Goal: Task Accomplishment & Management: Manage account settings

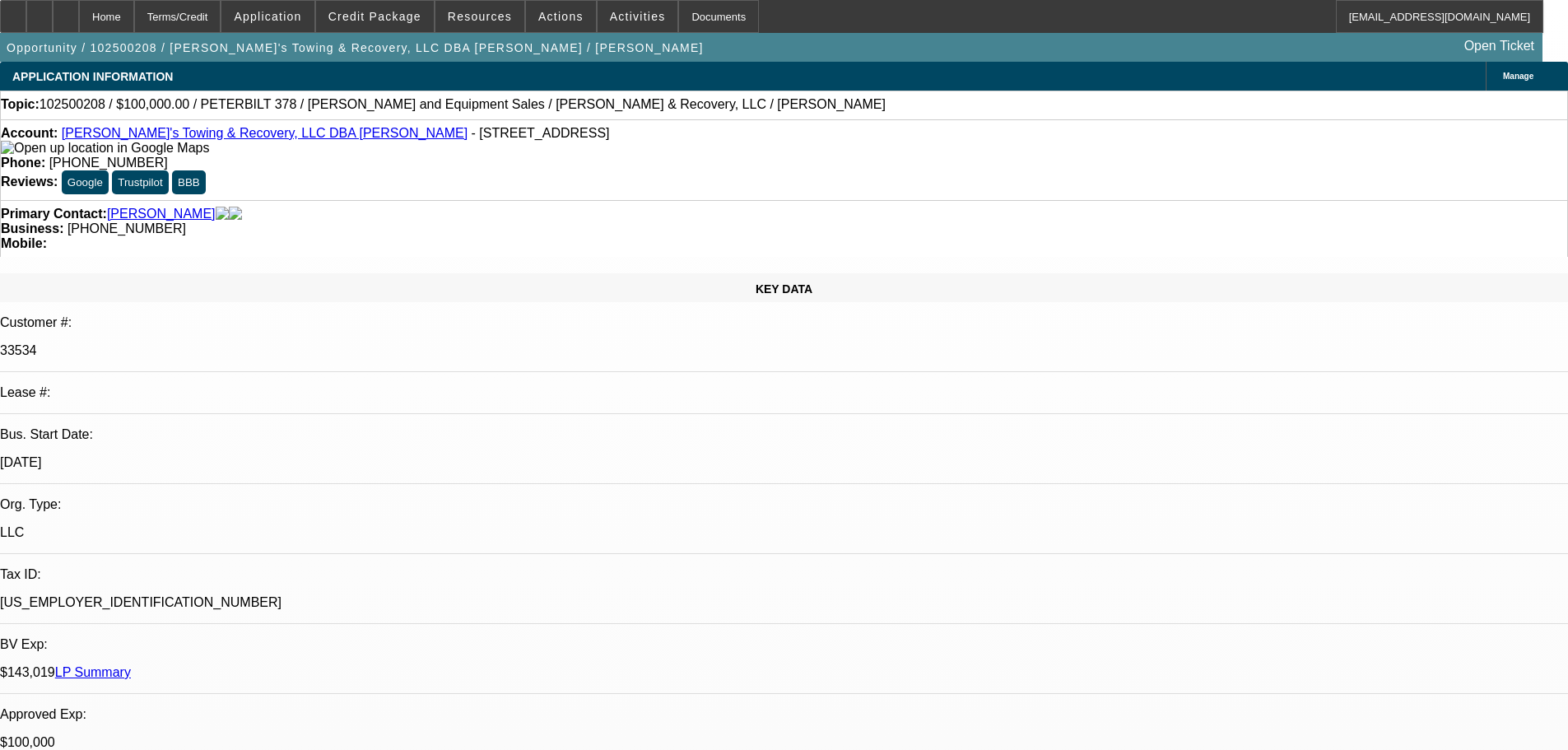
select select "0.2"
select select "2"
select select "0"
select select "6"
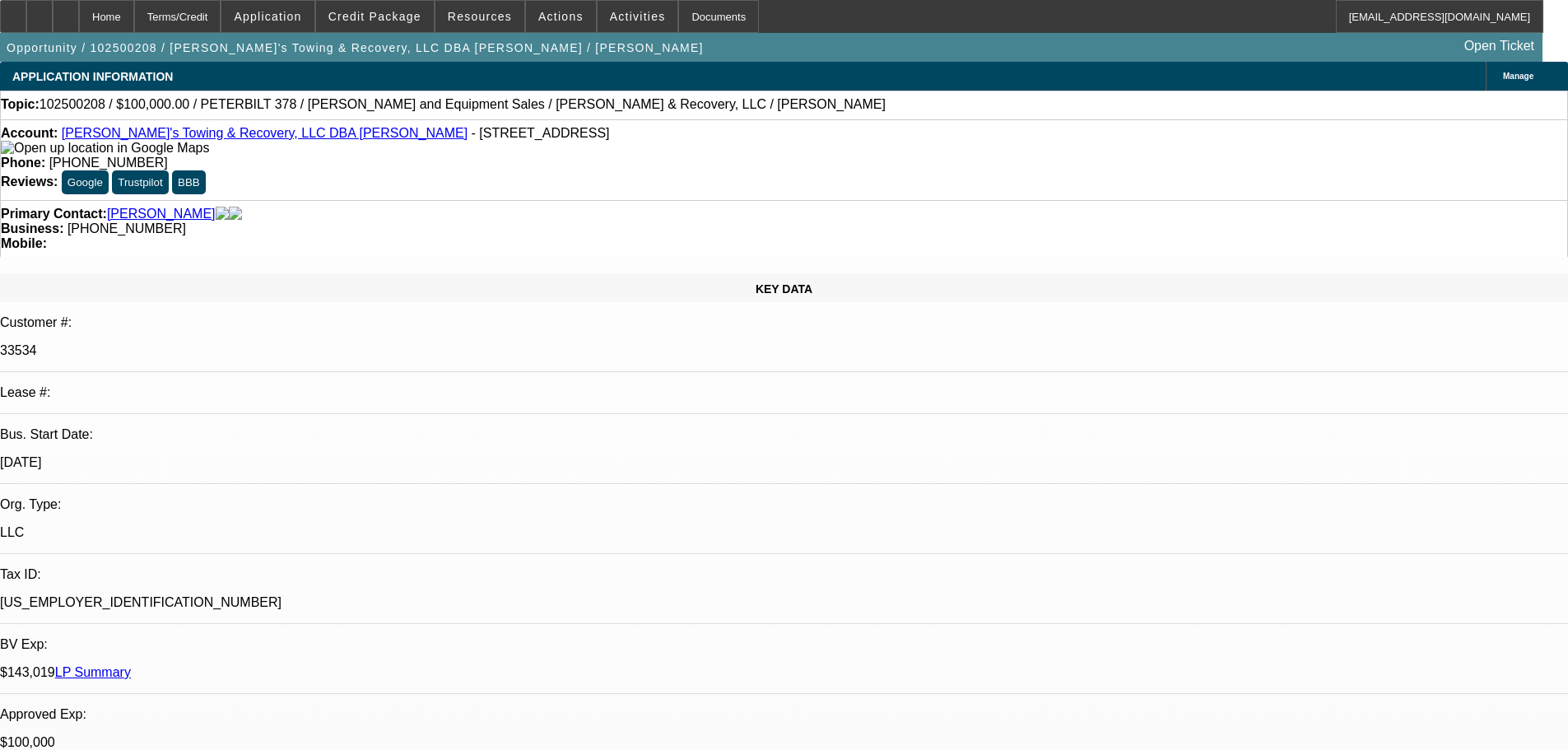
select select "0.2"
select select "2"
select select "0"
select select "6"
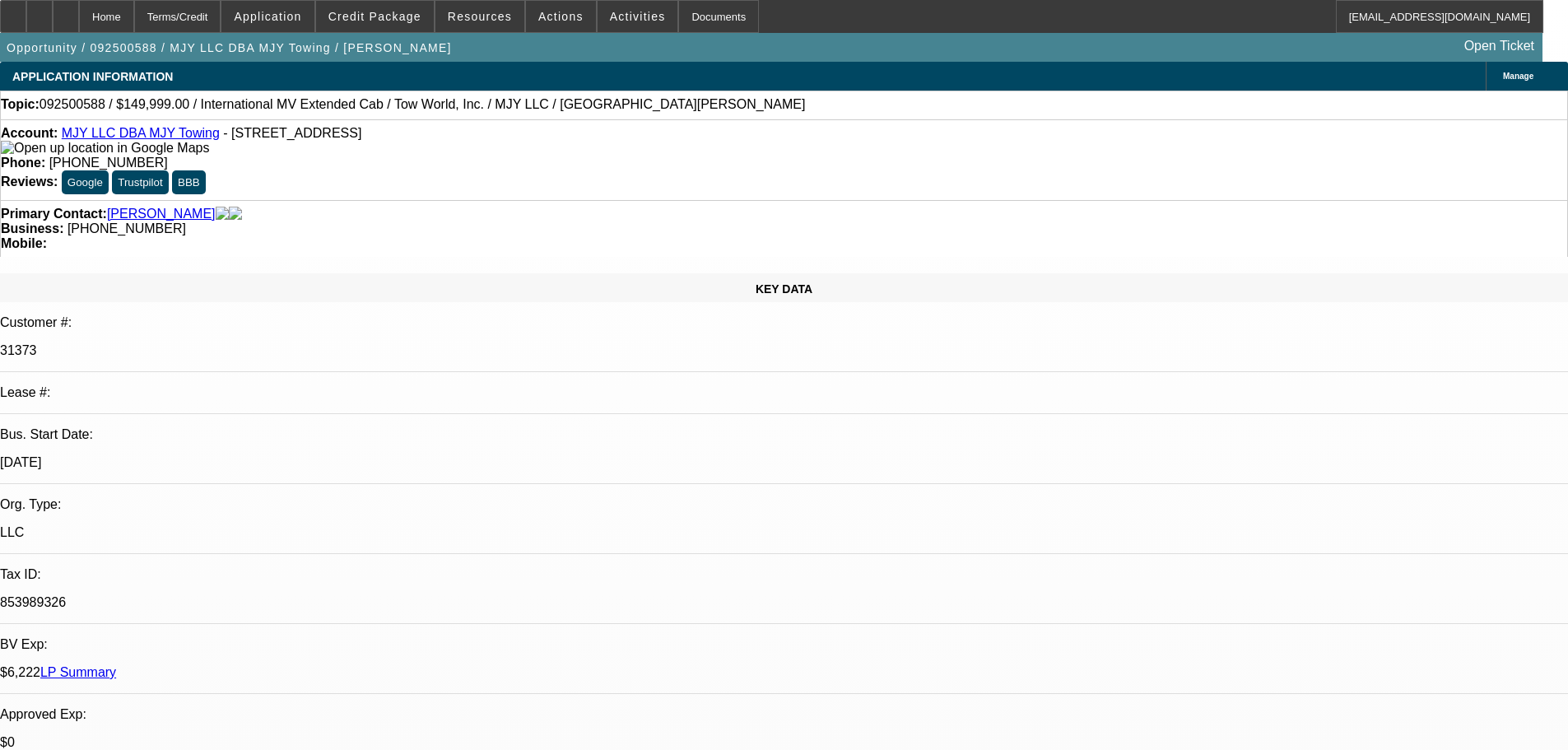
select select "0"
select select "3"
select select "0.1"
select select "4"
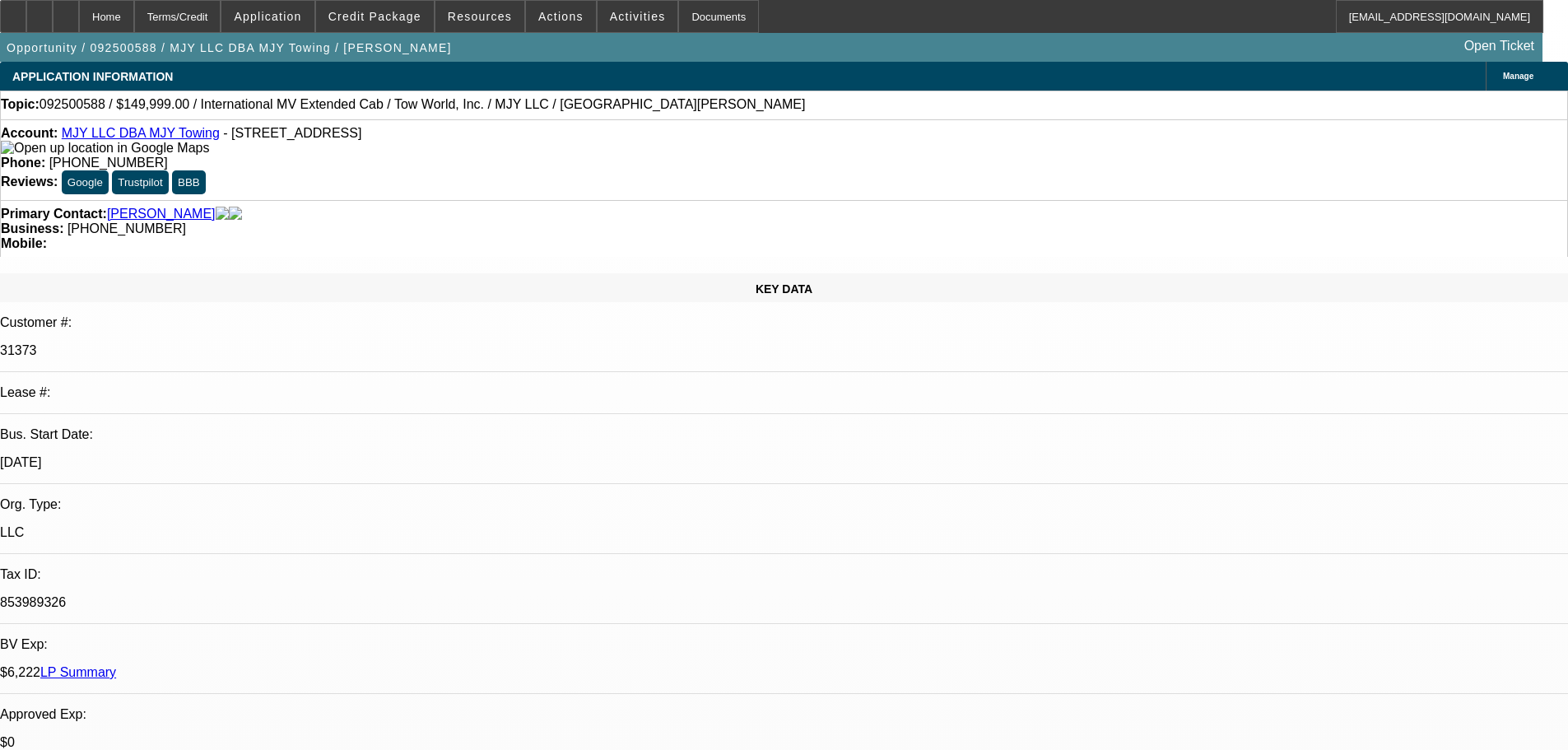
select select "0"
select select "0.1"
select select "4"
select select "0"
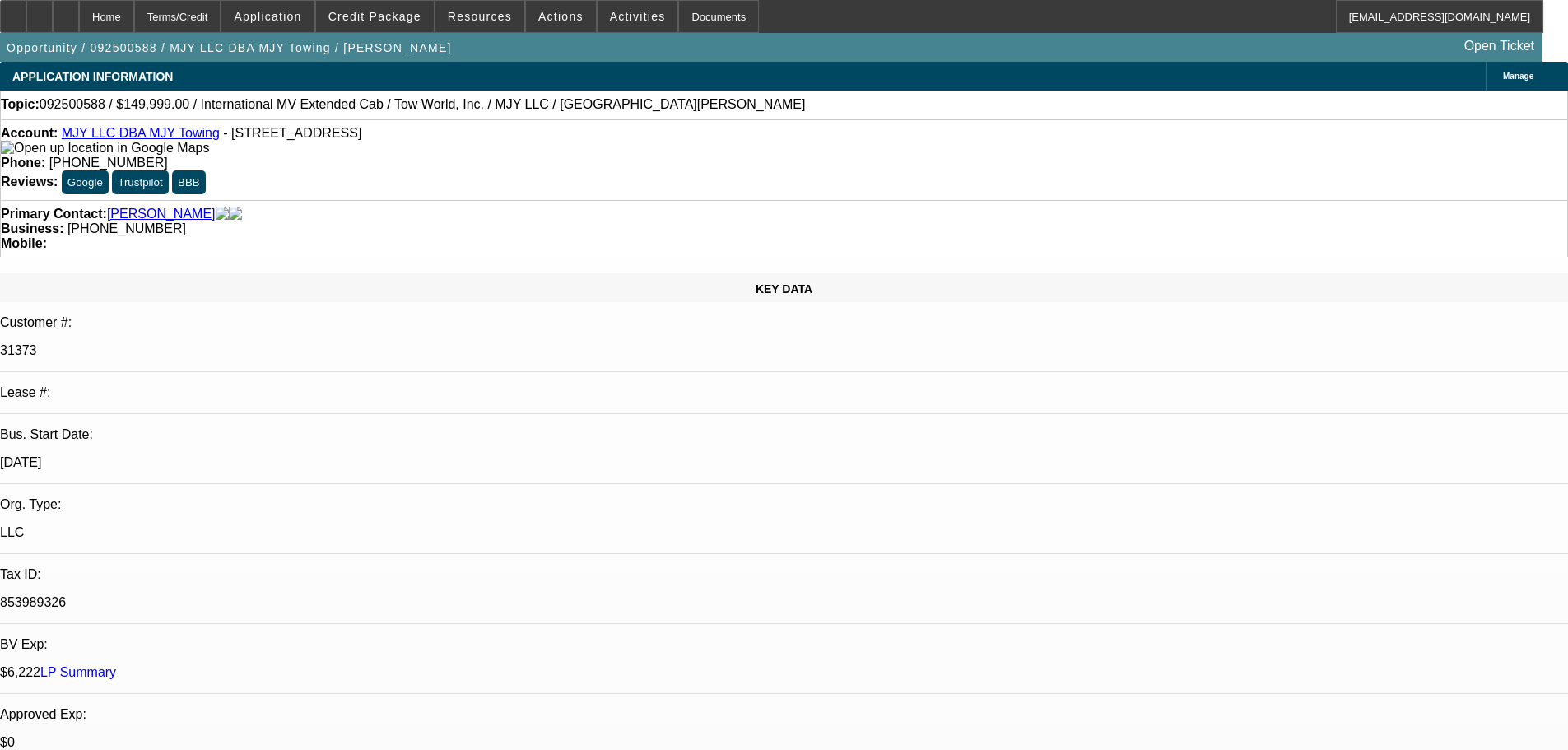
select select "2"
select select "0.1"
select select "4"
select select "0"
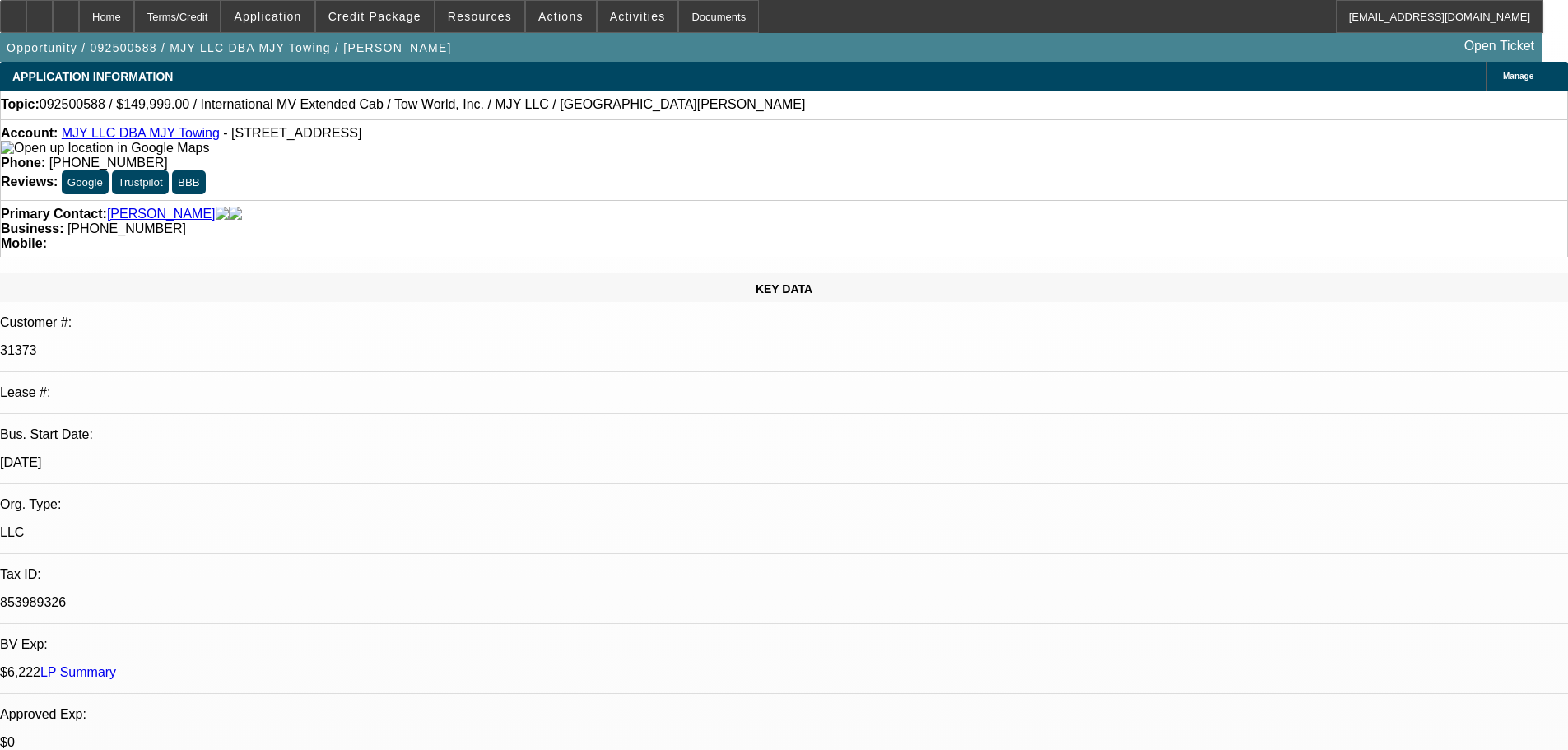
select select "2"
select select "0.1"
select select "4"
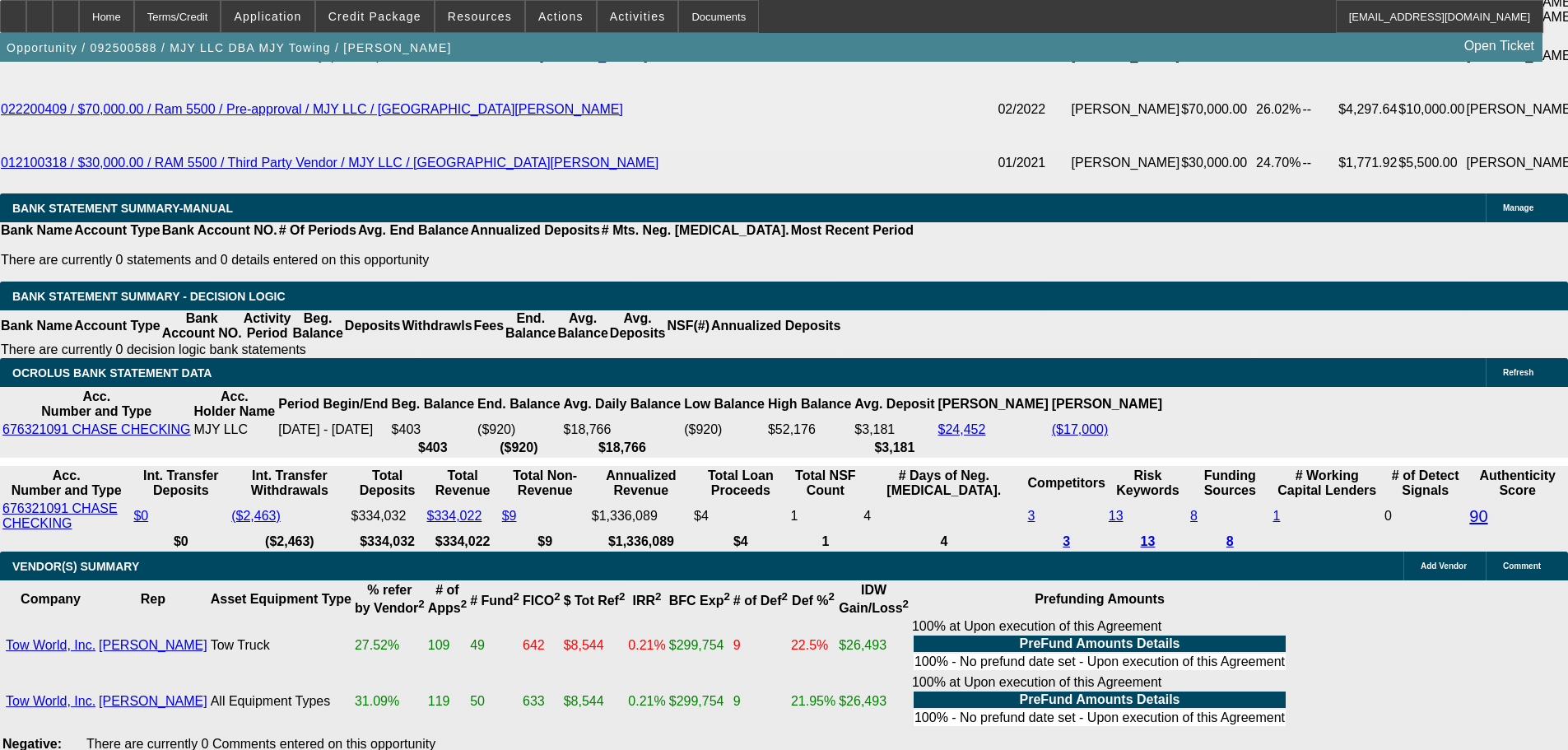
scroll to position [3539, 0]
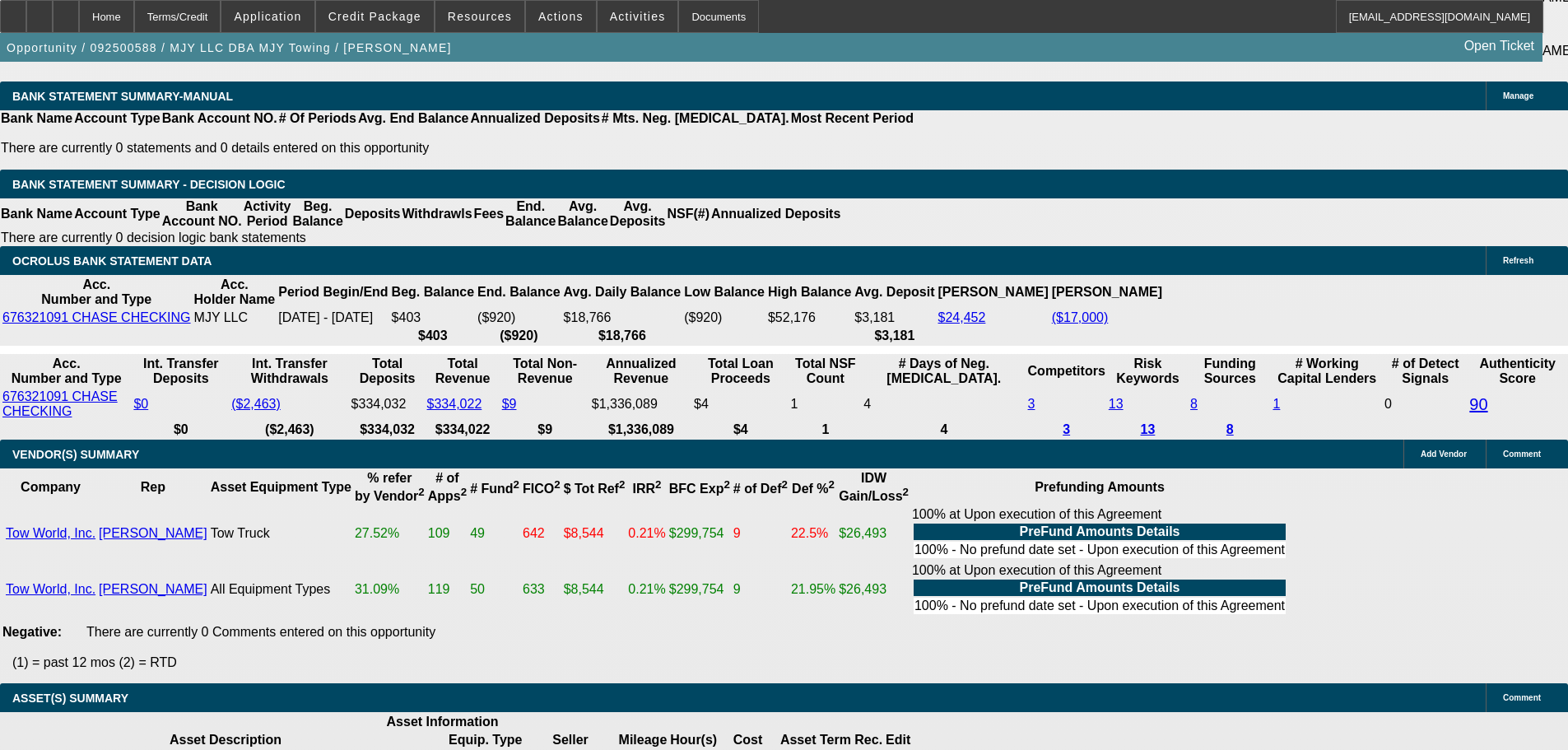
select select "4"
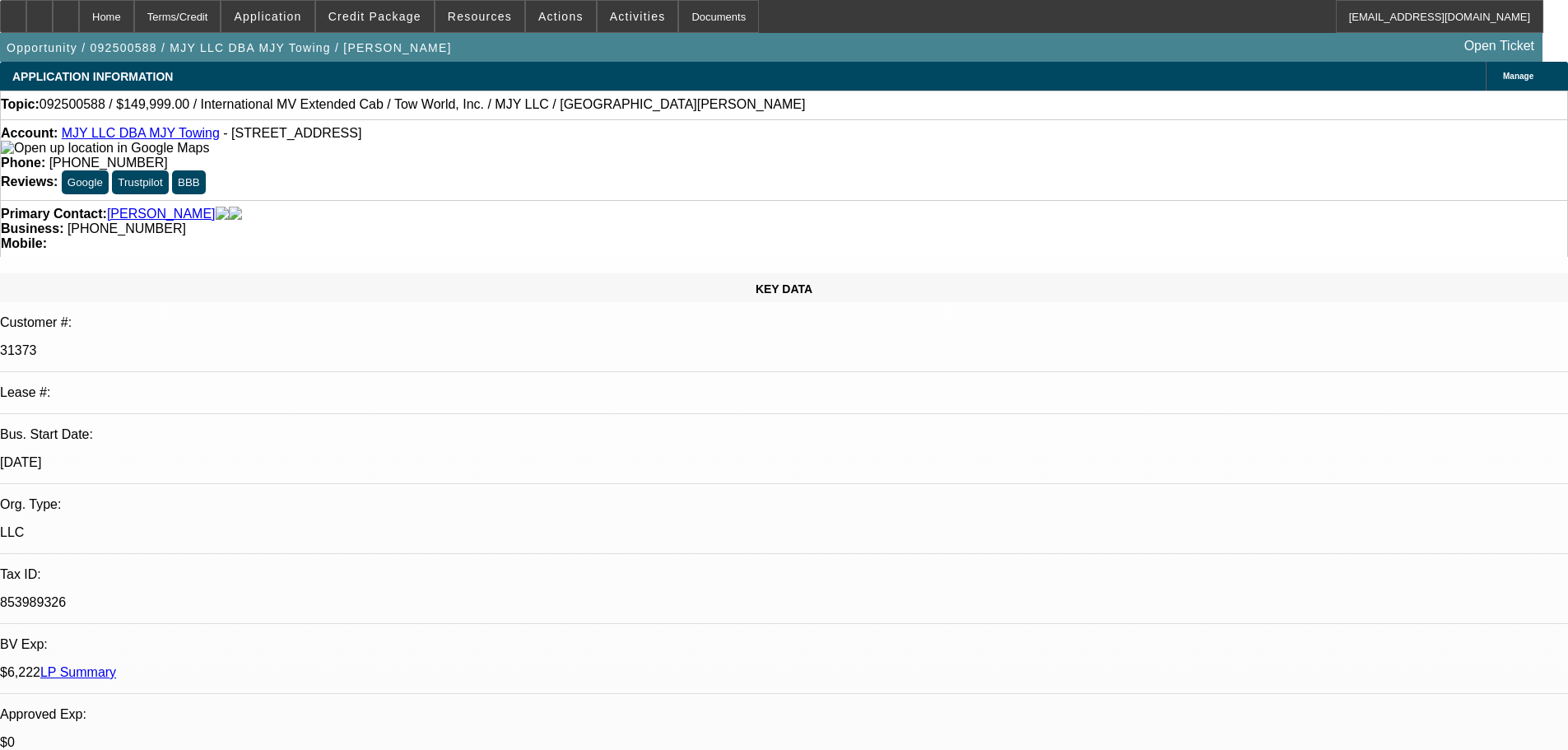
paste textarea "This will still be a pass for us."
type textarea "DECLINED BY UNIFI: "This will still be a pass for us.""
checkbox input "true"
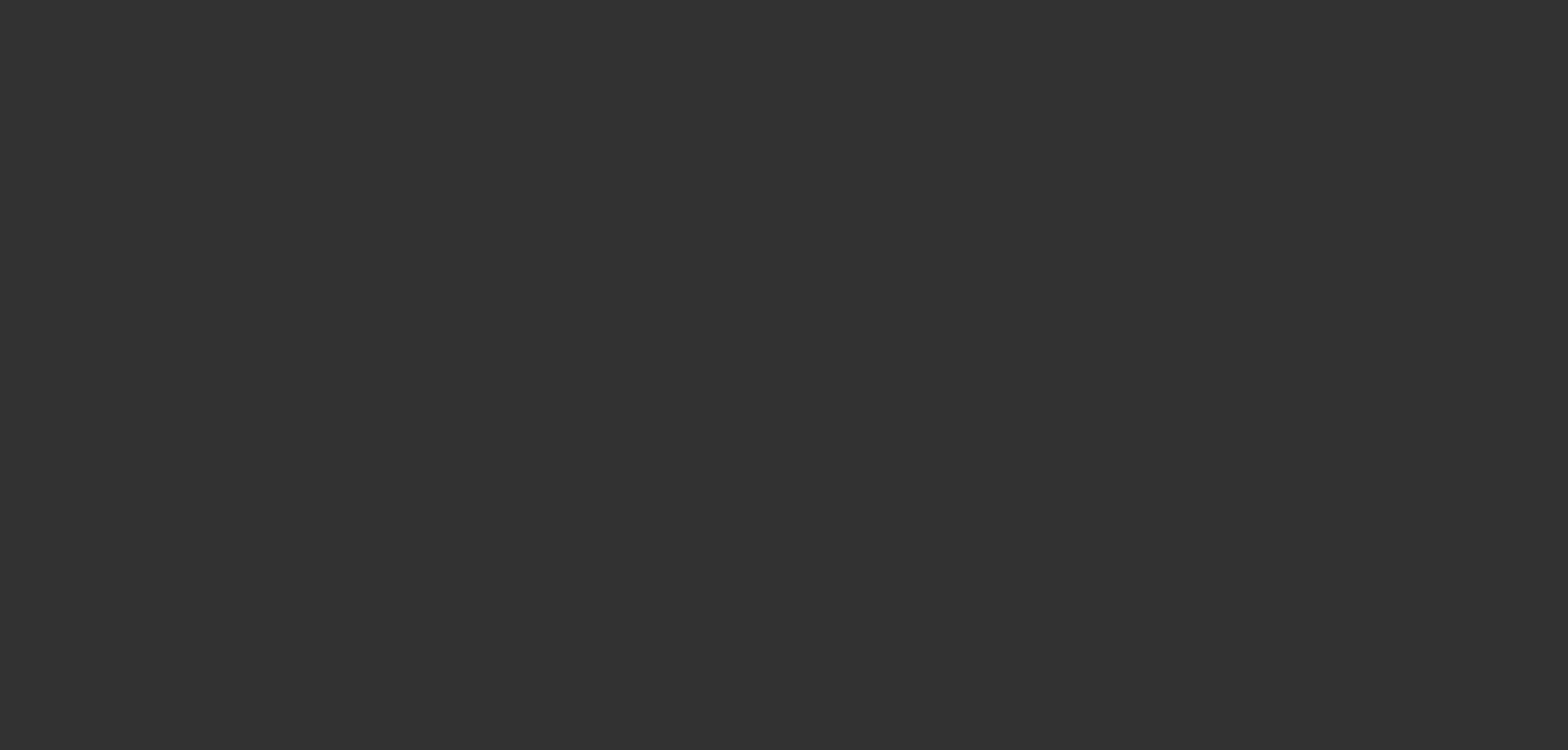
select select "0"
select select "3"
select select "0.1"
select select "4"
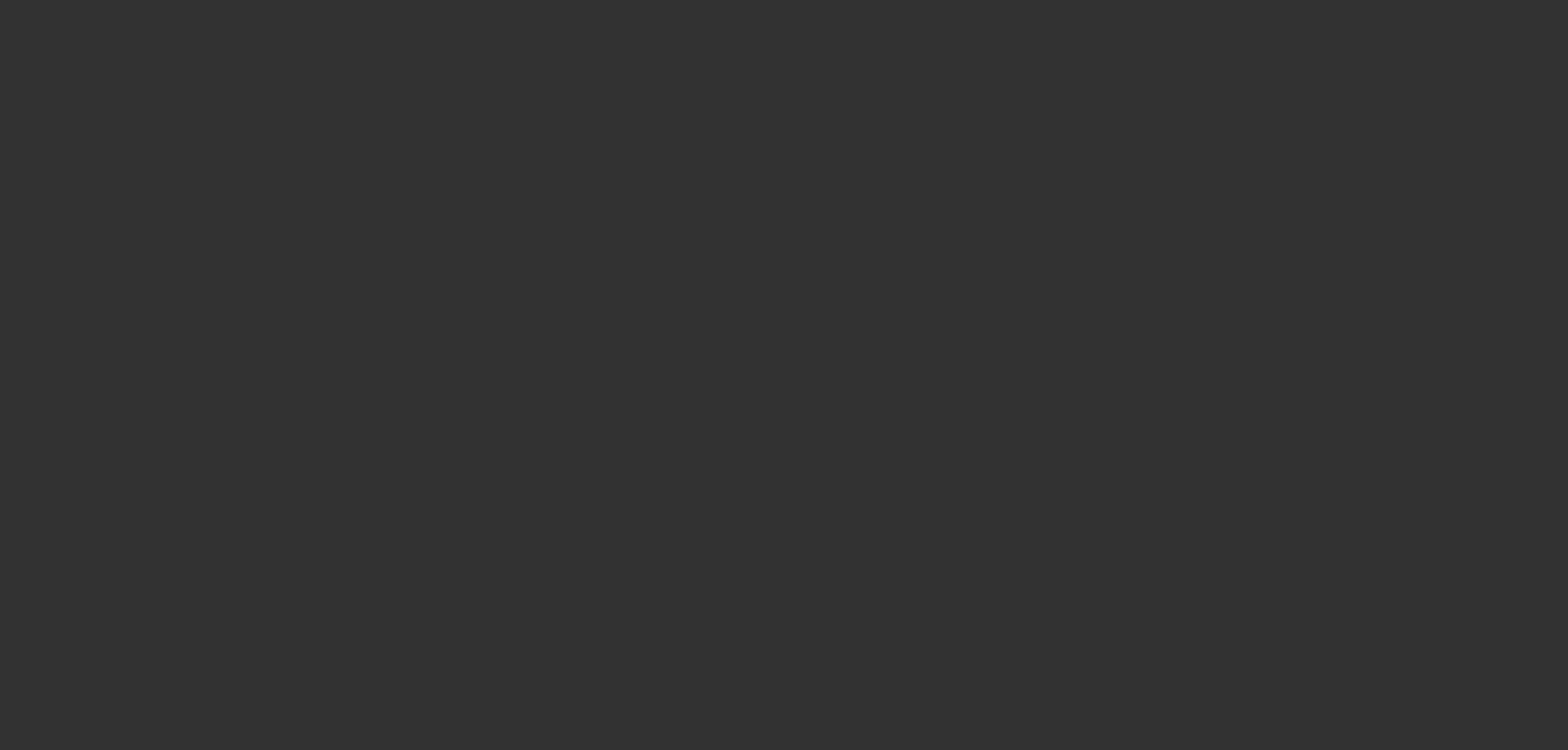
select select "0"
select select "0.1"
select select "4"
select select "0"
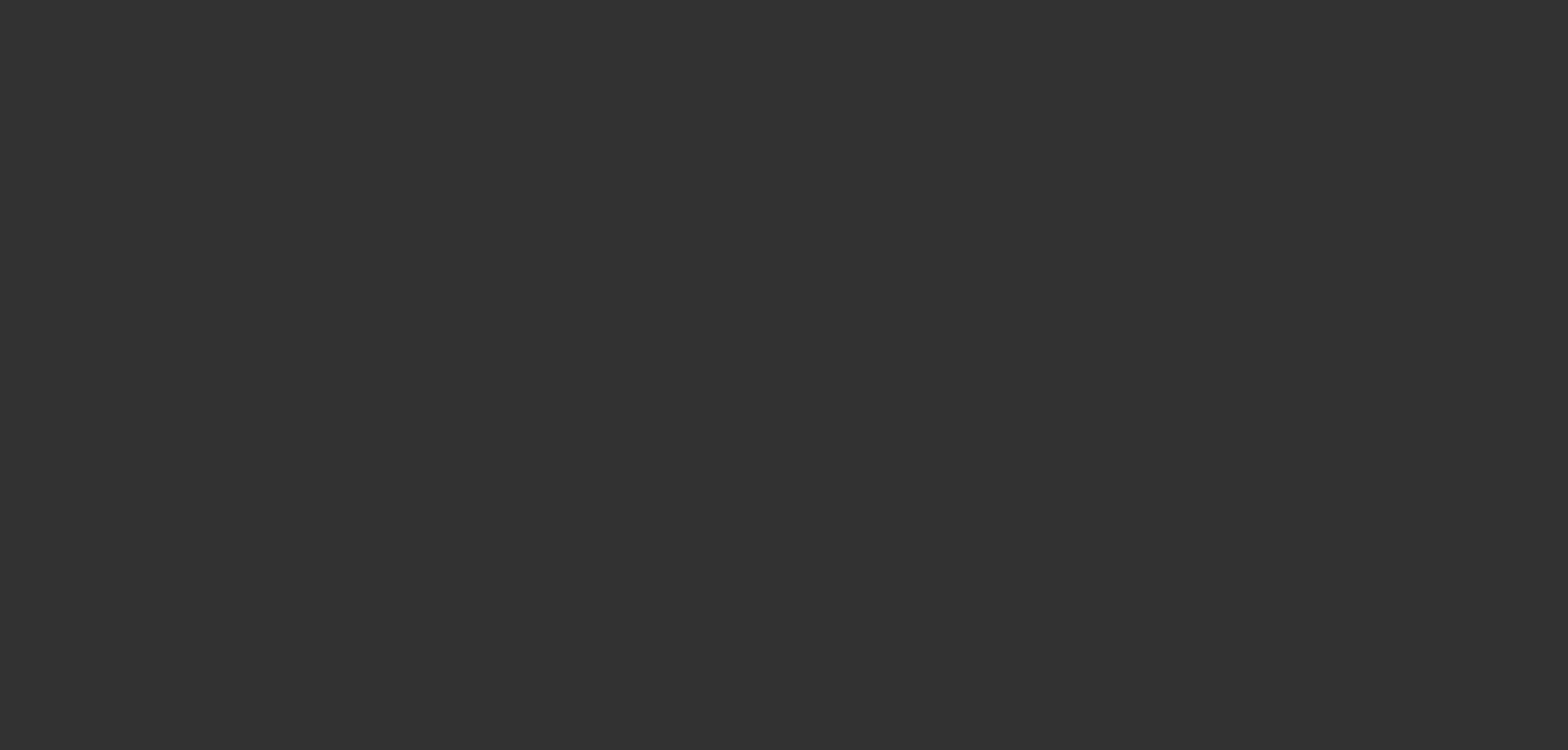
select select "2"
select select "0.1"
select select "4"
select select "0"
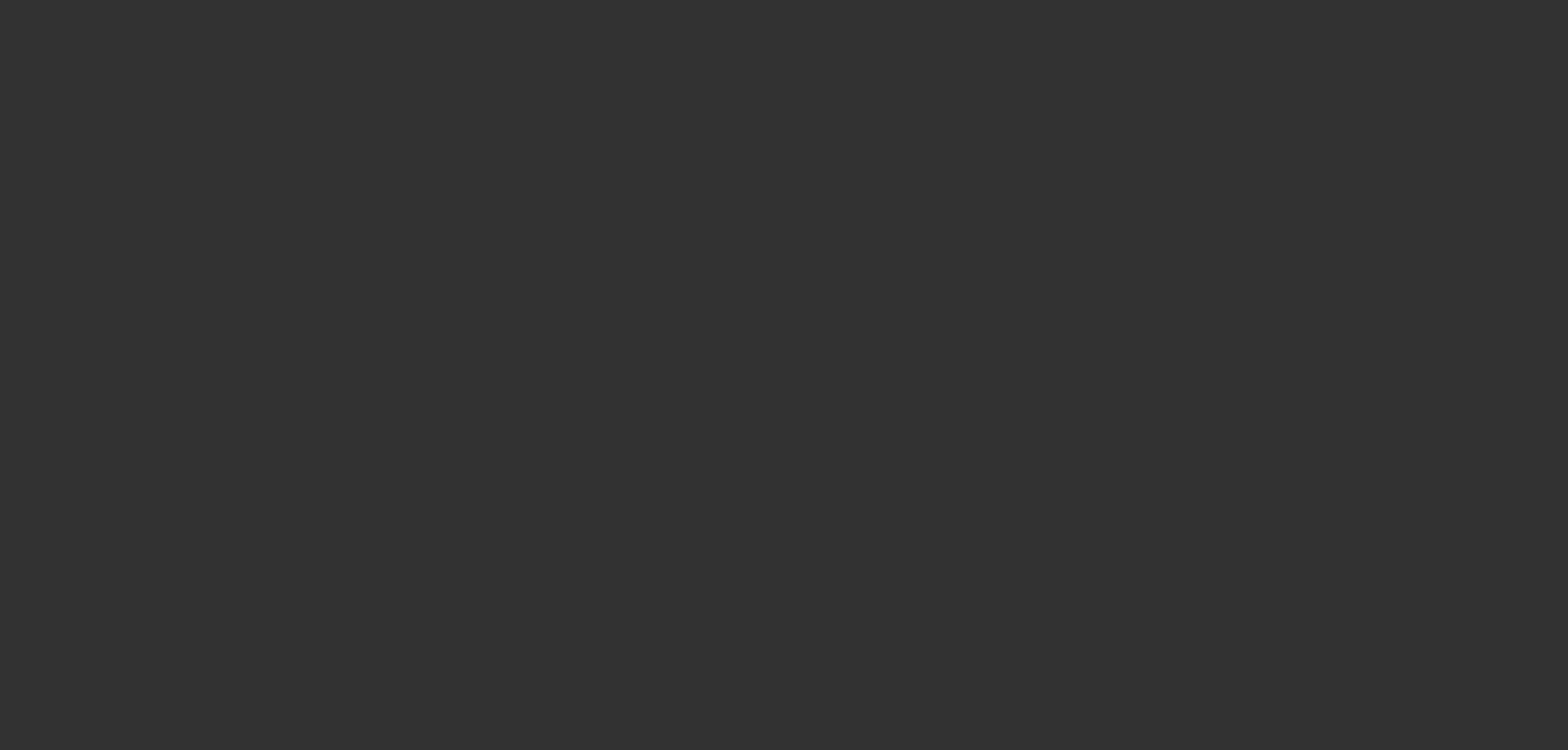
select select "2"
select select "0.1"
select select "4"
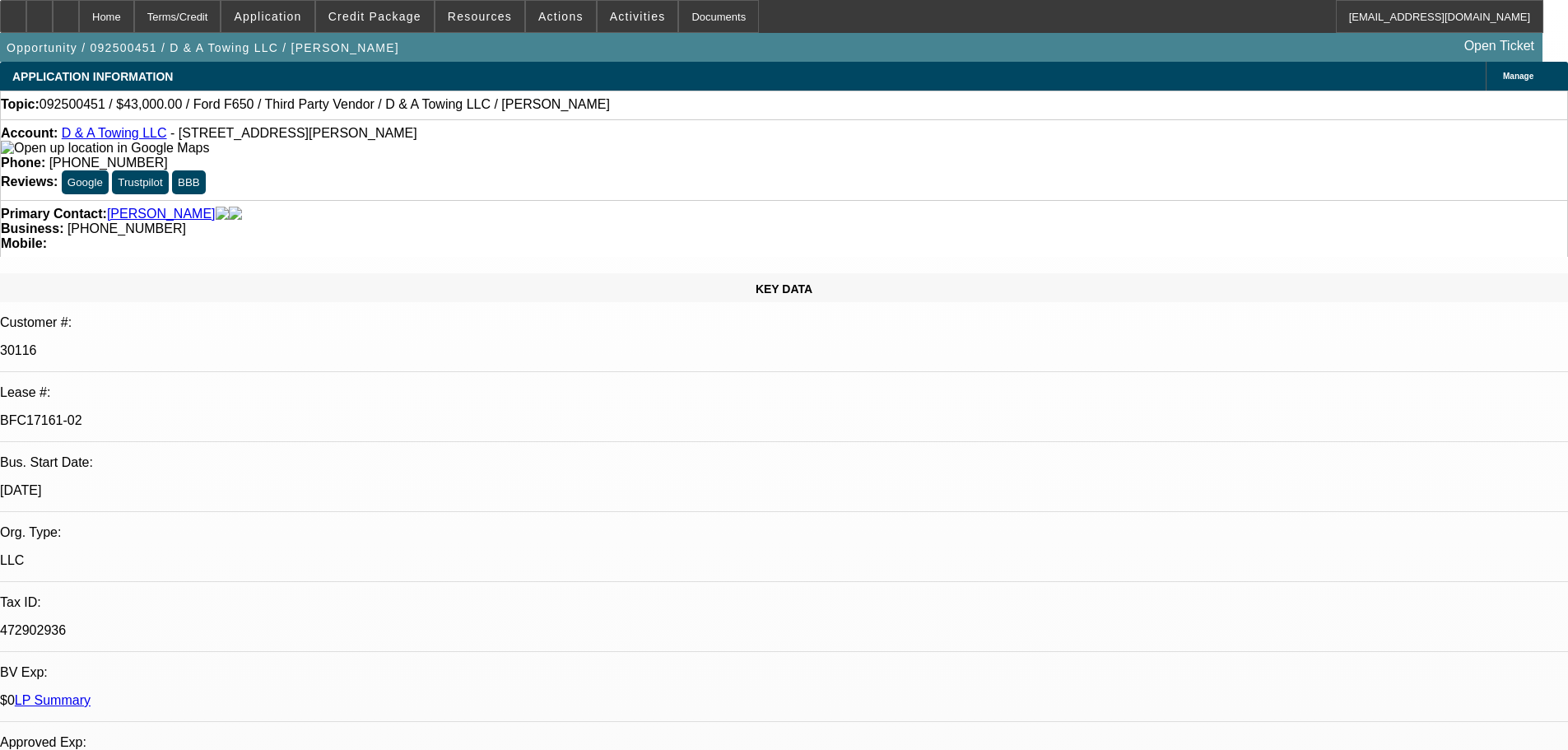
select select "0"
select select "3"
select select "0"
select select "6"
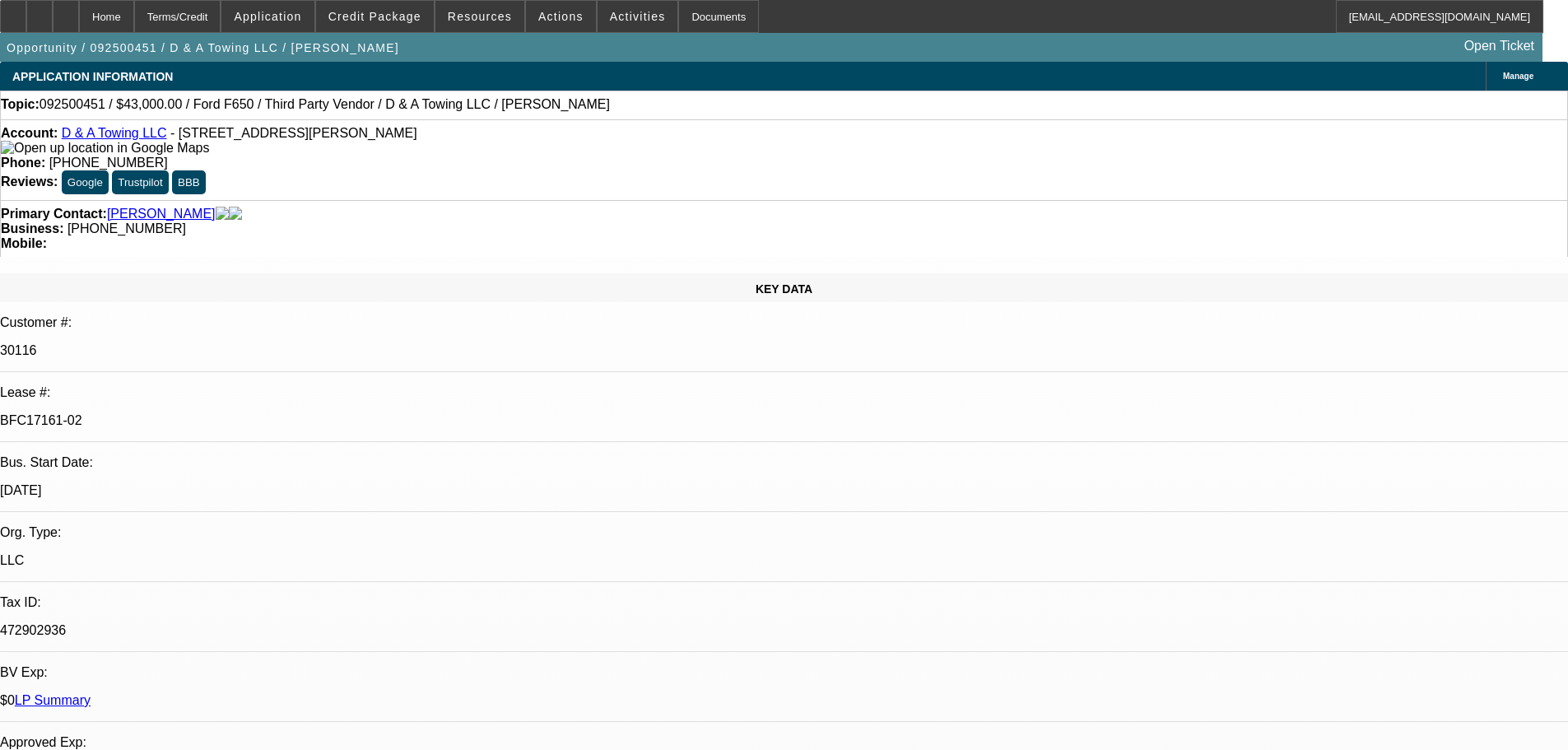
select select "0"
select select "3"
select select "0.2"
select select "17"
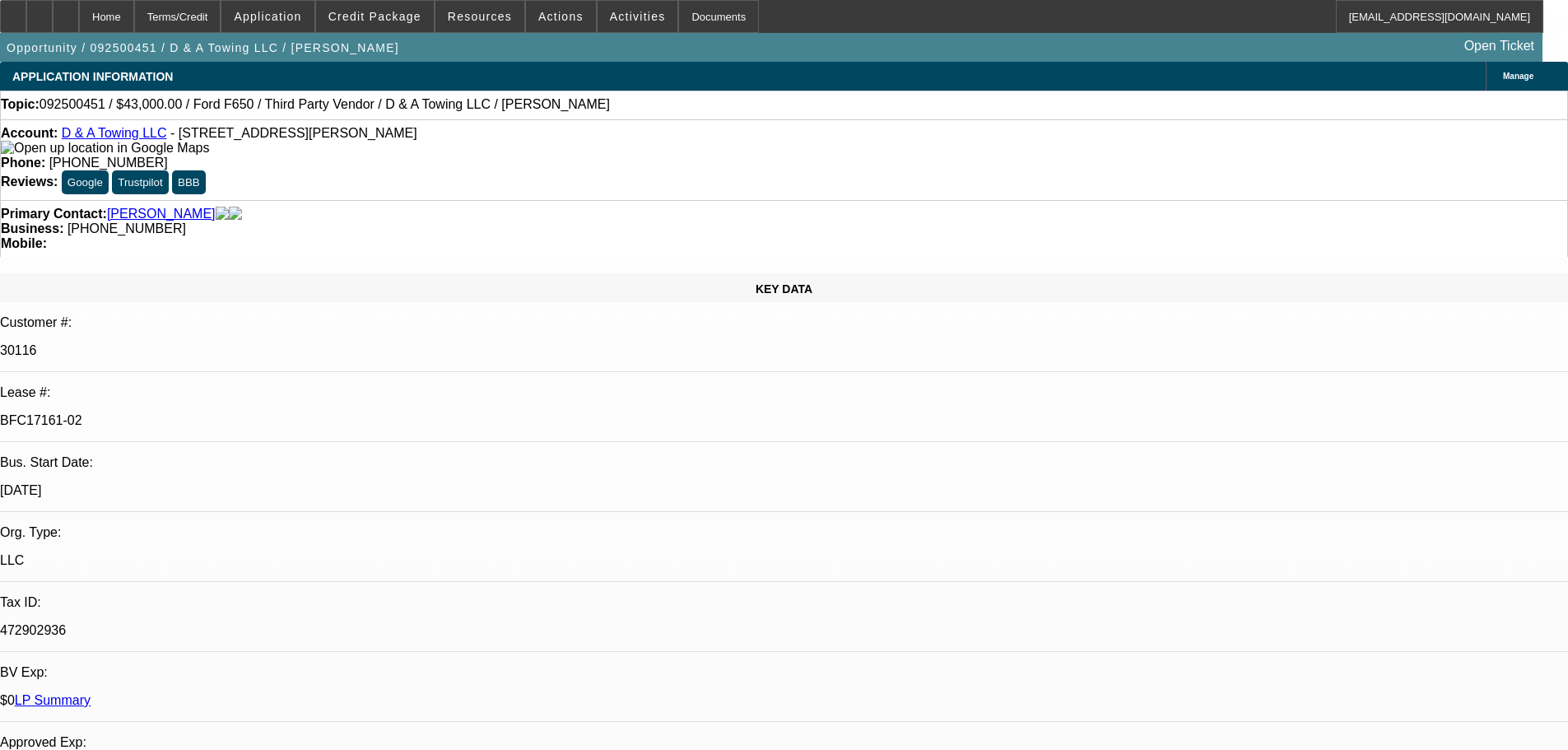
select select "0"
select select "3"
select select "0.15"
select select "16"
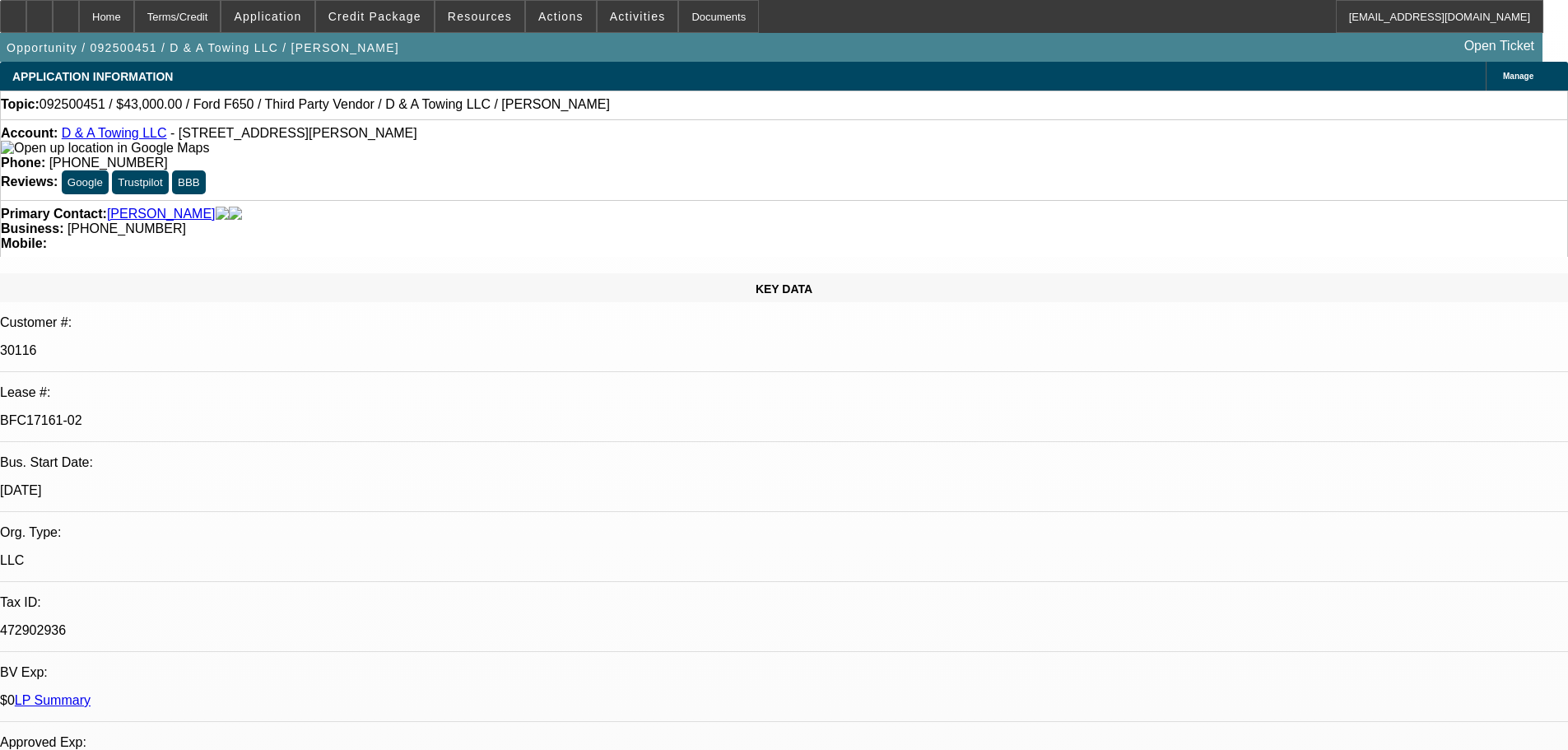
select select "0"
select select "3"
select select "0.1"
select select "4"
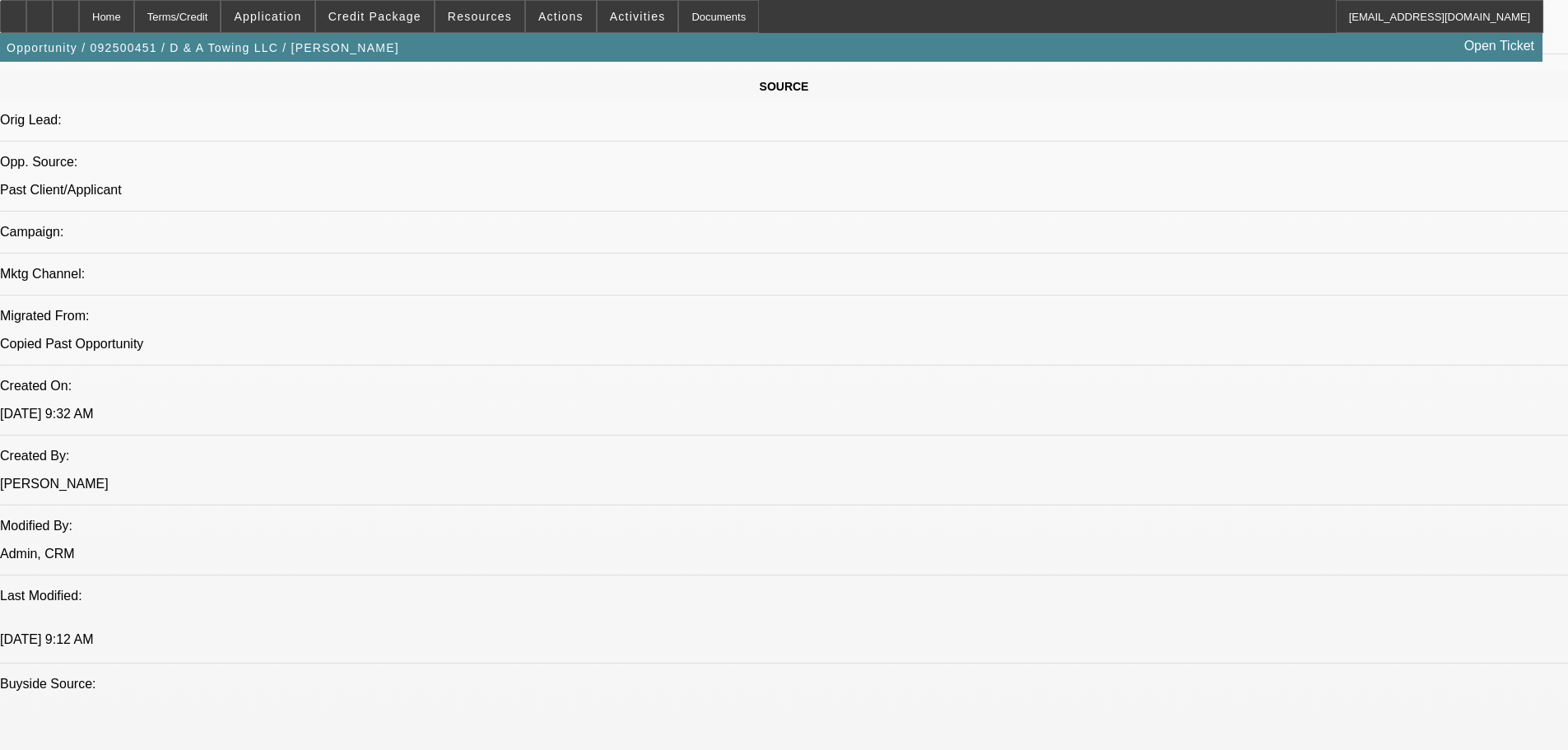
scroll to position [1317, 0]
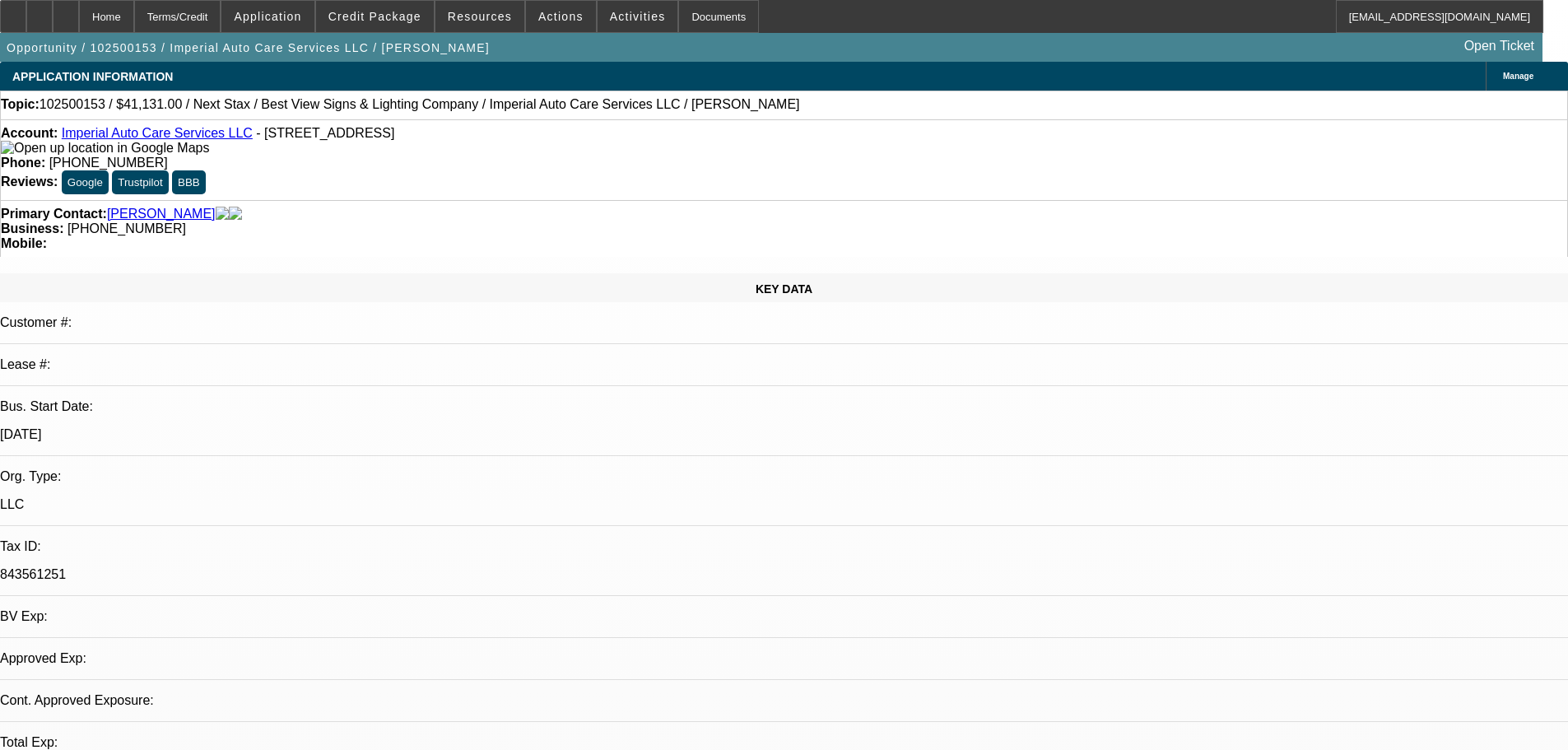
select select "0"
select select "2"
select select "0"
select select "6"
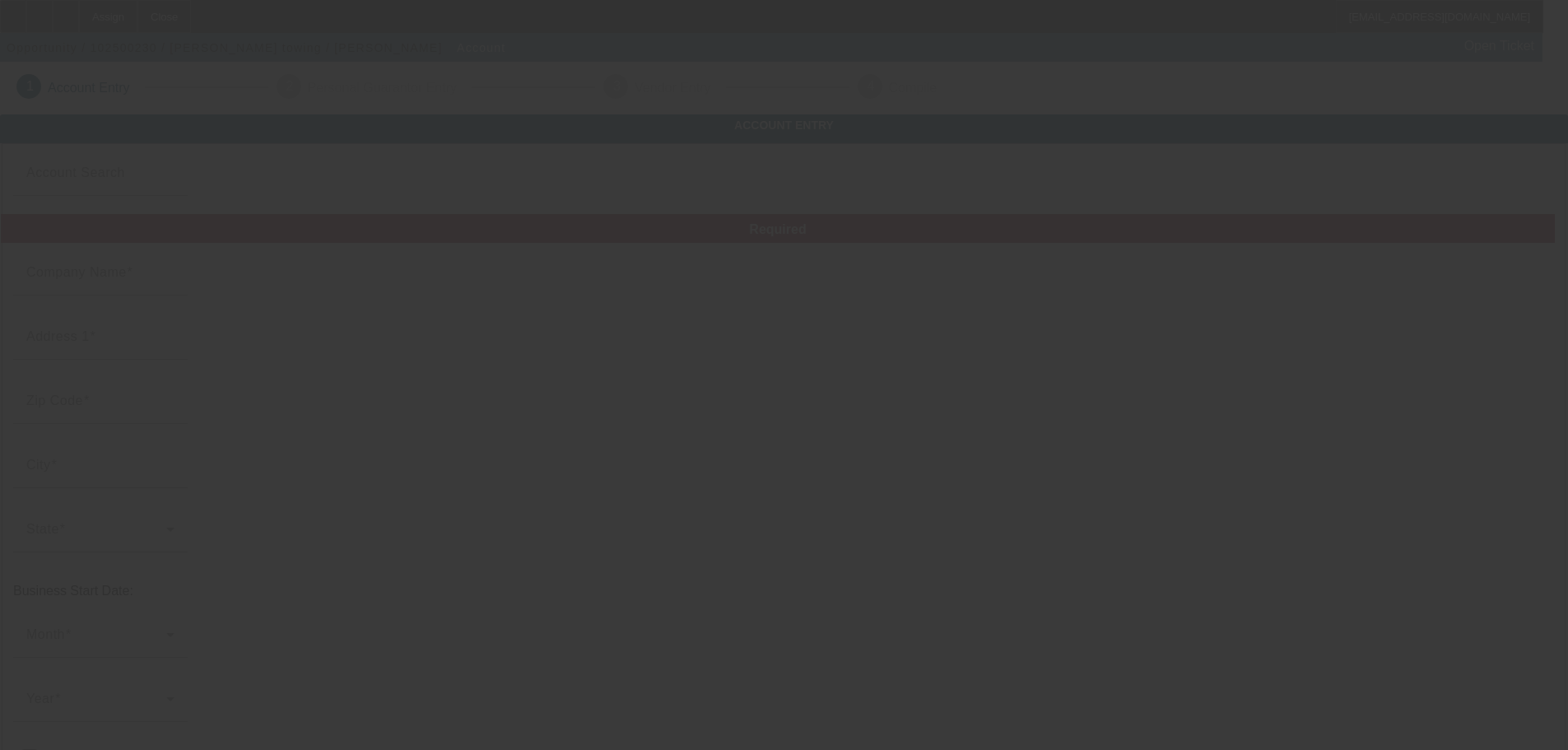
type input "Don dada towing"
type input "[STREET_ADDRESS][PERSON_NAME]"
type input "30067"
type input "Marietta"
type input "[PHONE_NUMBER]"
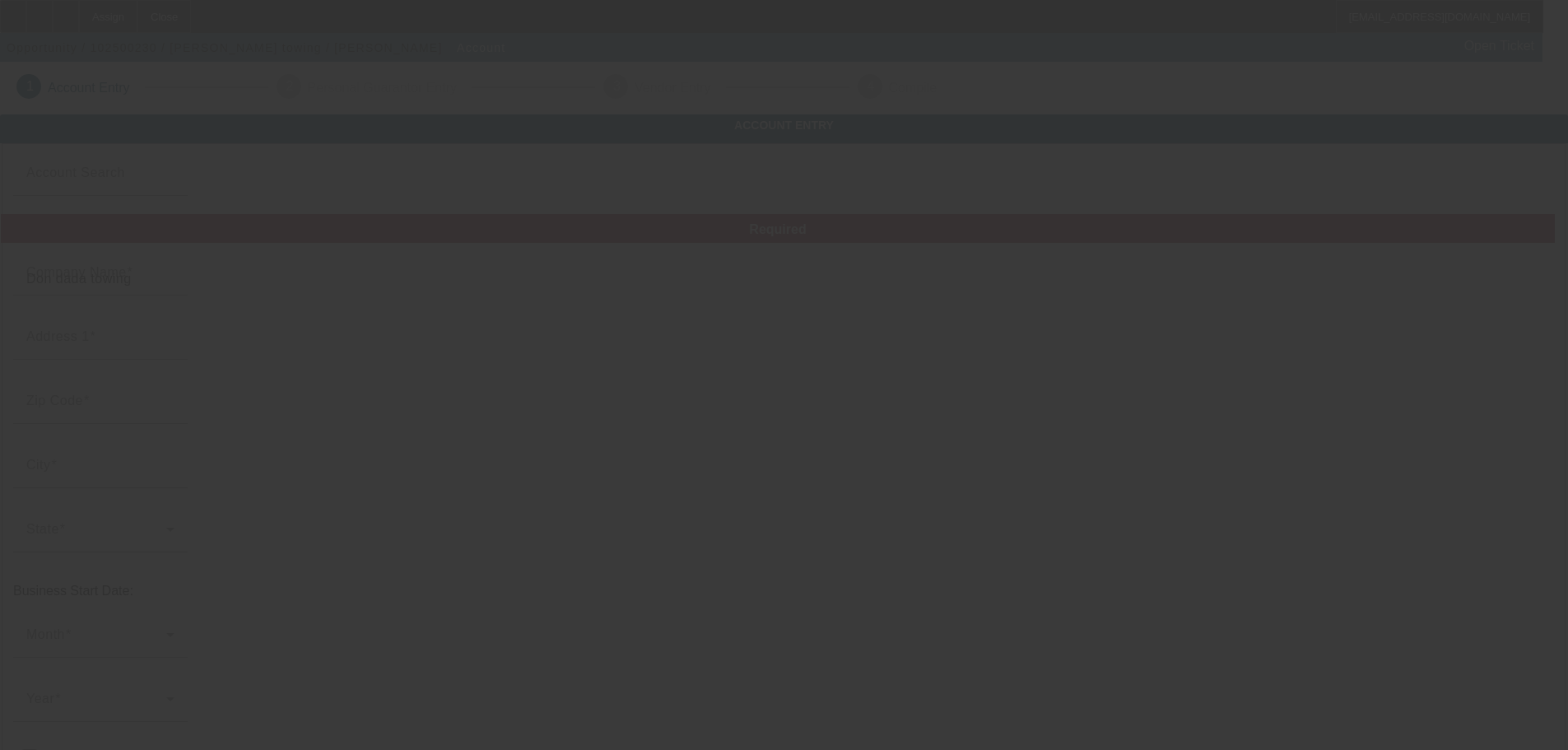
type input "suite 1555"
type input "[EMAIL_ADDRESS][DOMAIN_NAME]"
type input "[US_EMPLOYER_IDENTIFICATION_NUMBER]"
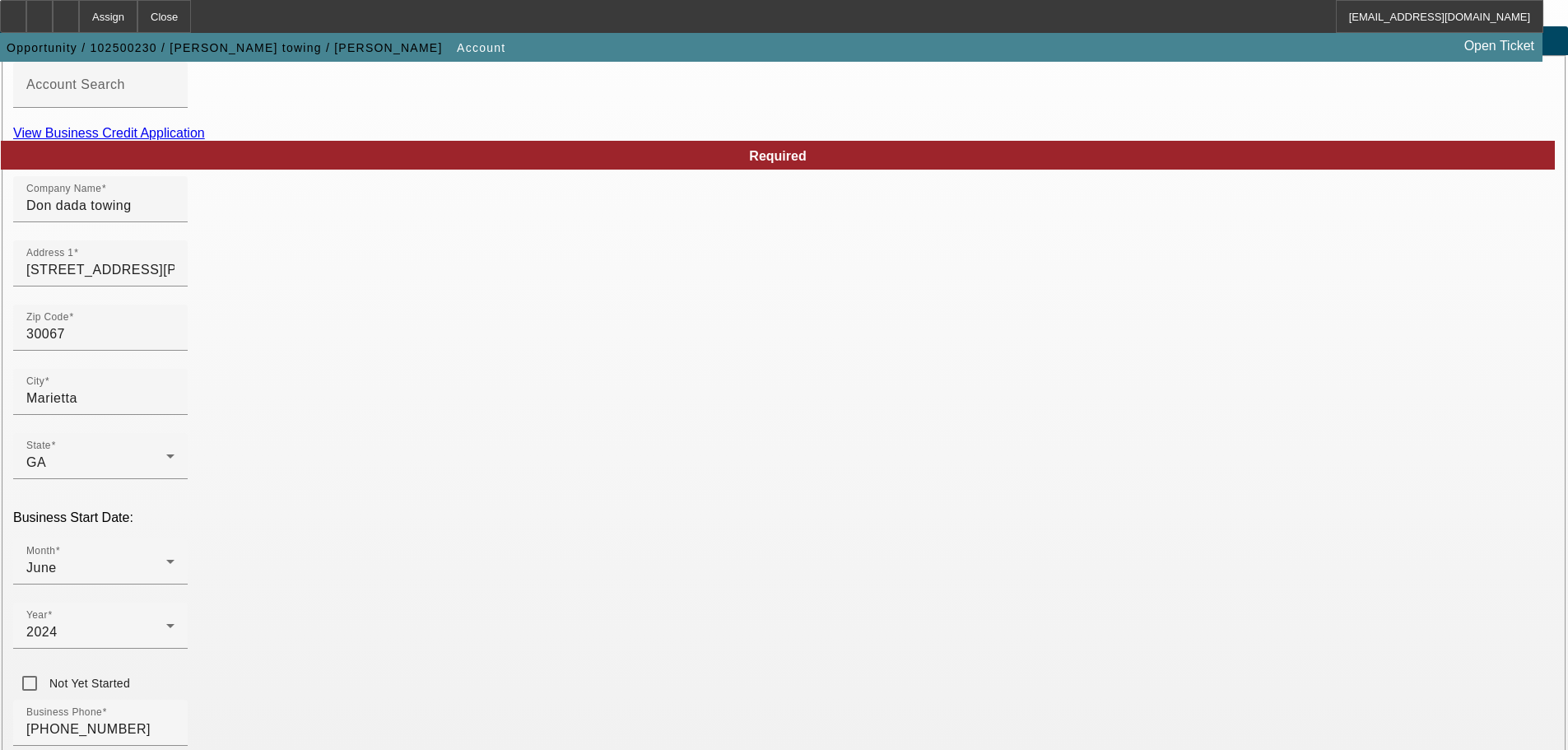
scroll to position [304, 0]
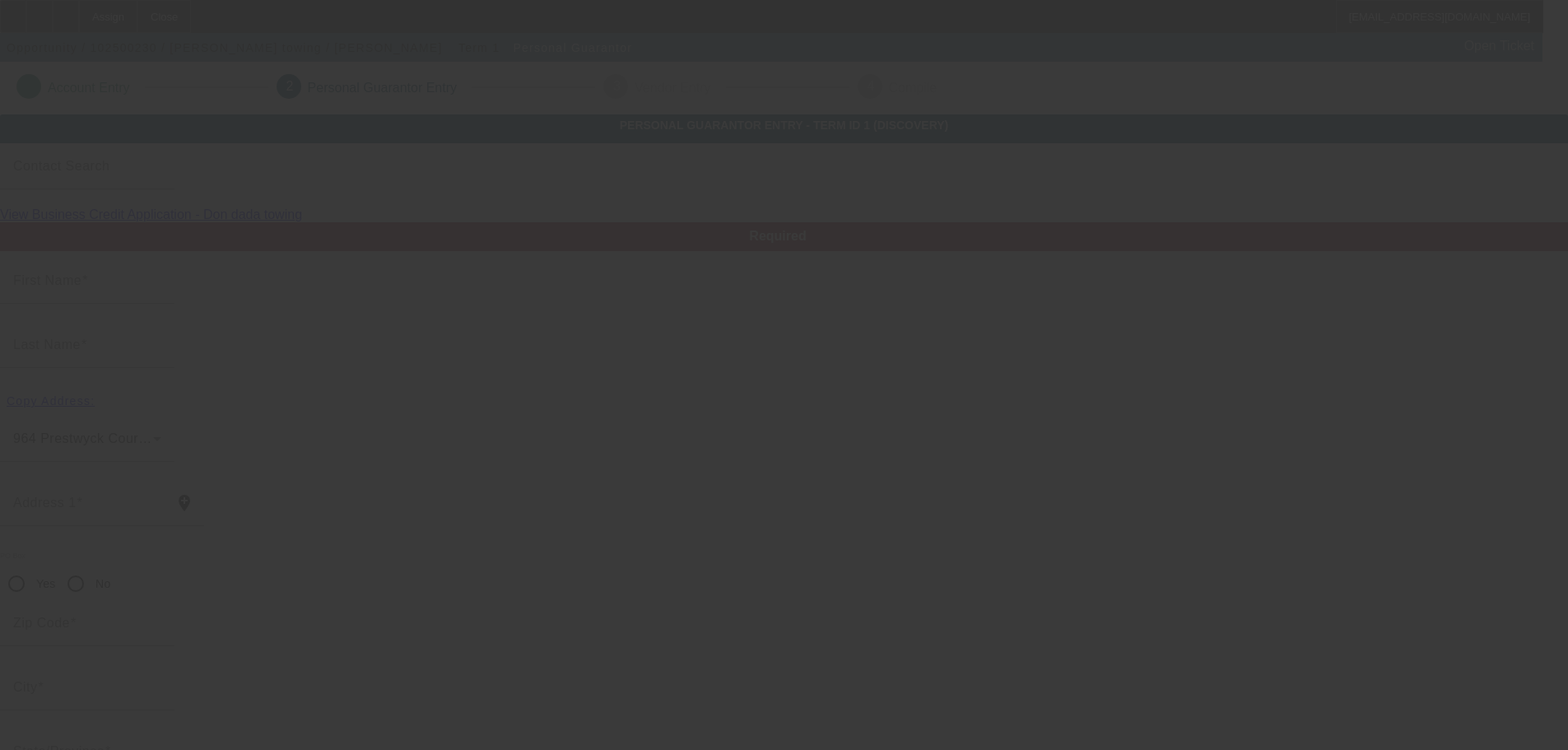
type input "Ibrahim"
type input "Thompson"
type input "964 Prestwyck Court"
radio input "true"
type input "30004"
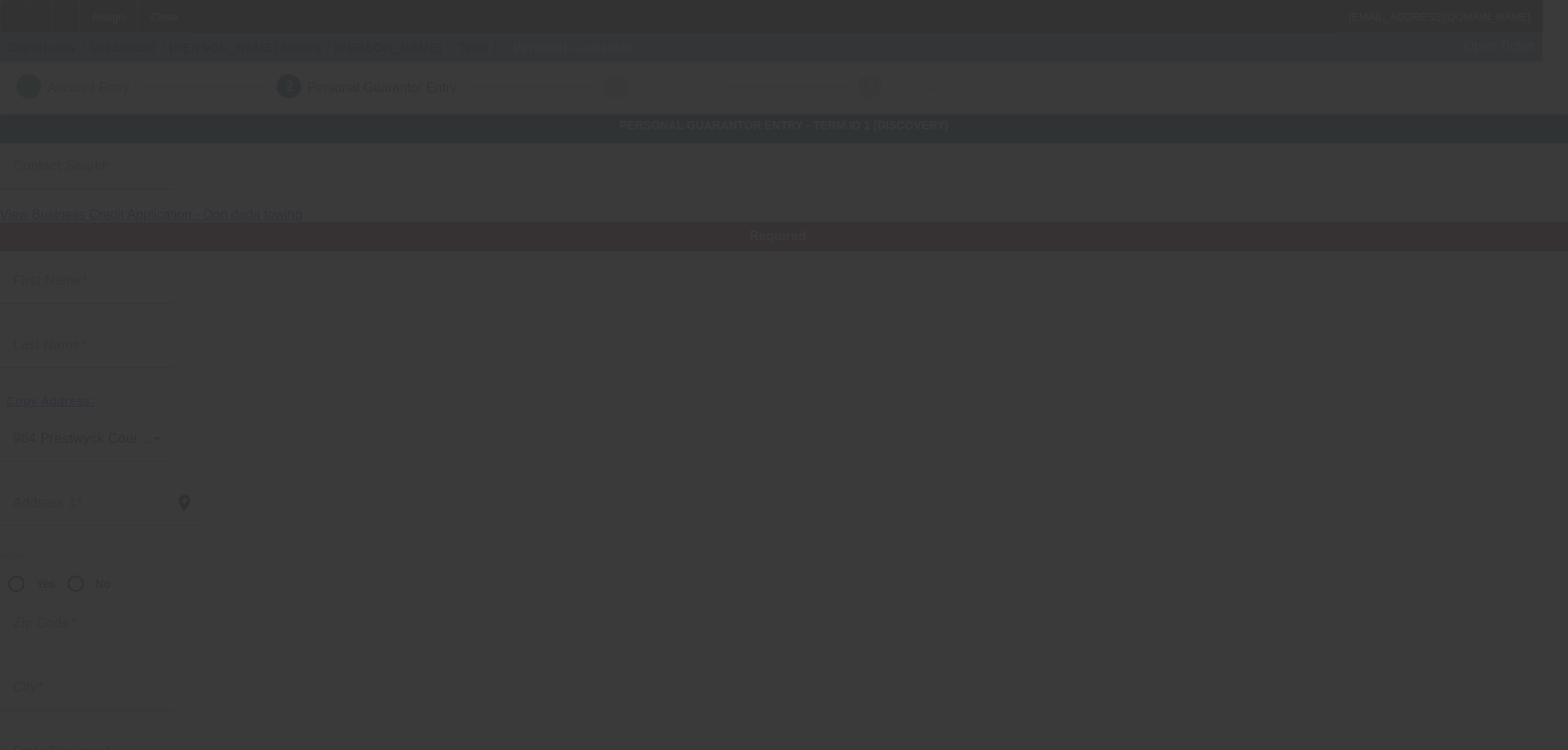
type input "Alpharetta"
type input "(404) 667-2075"
type input "100"
type input "256-45-5202"
type input "omodadapro@gmail.com"
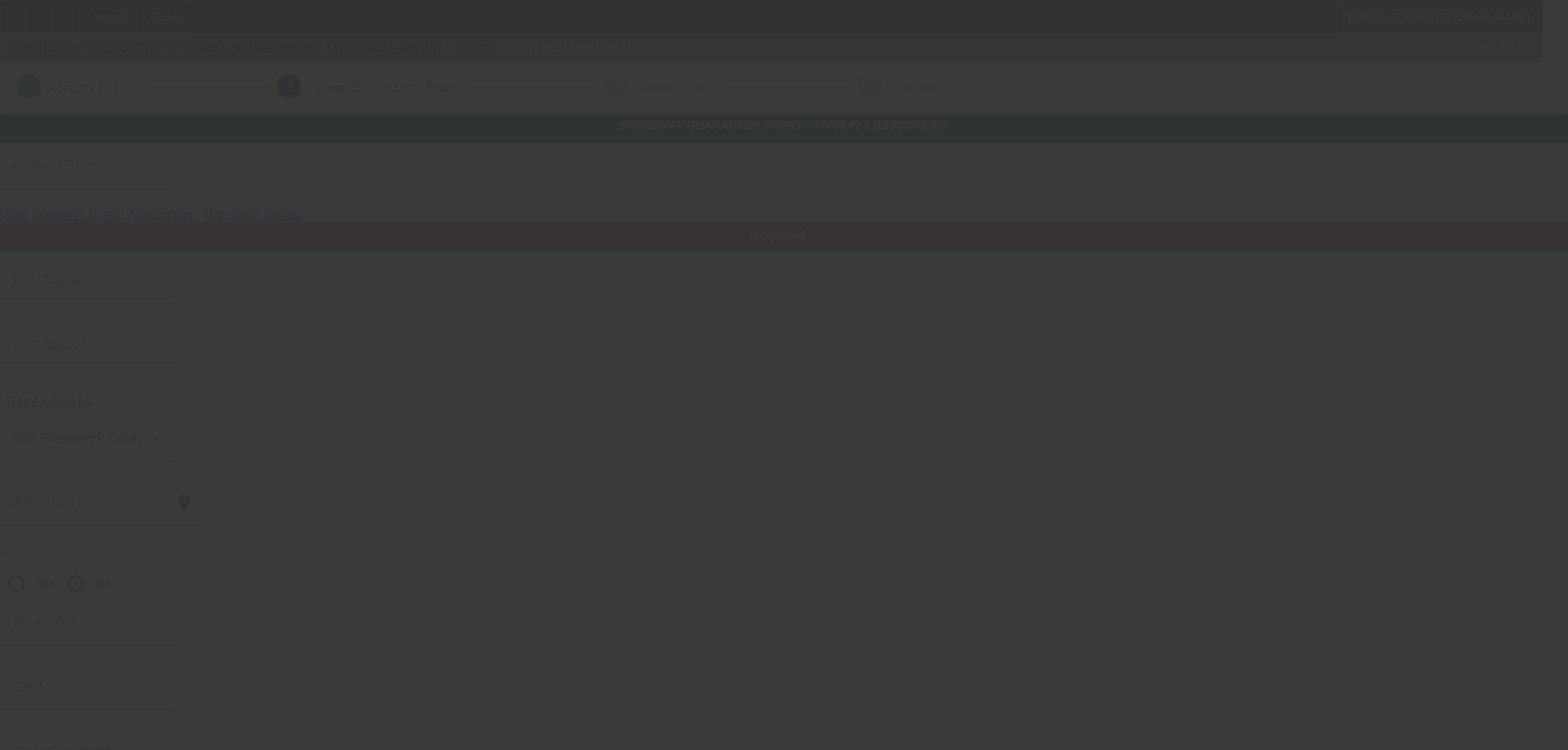
type input "(404) 667-2075"
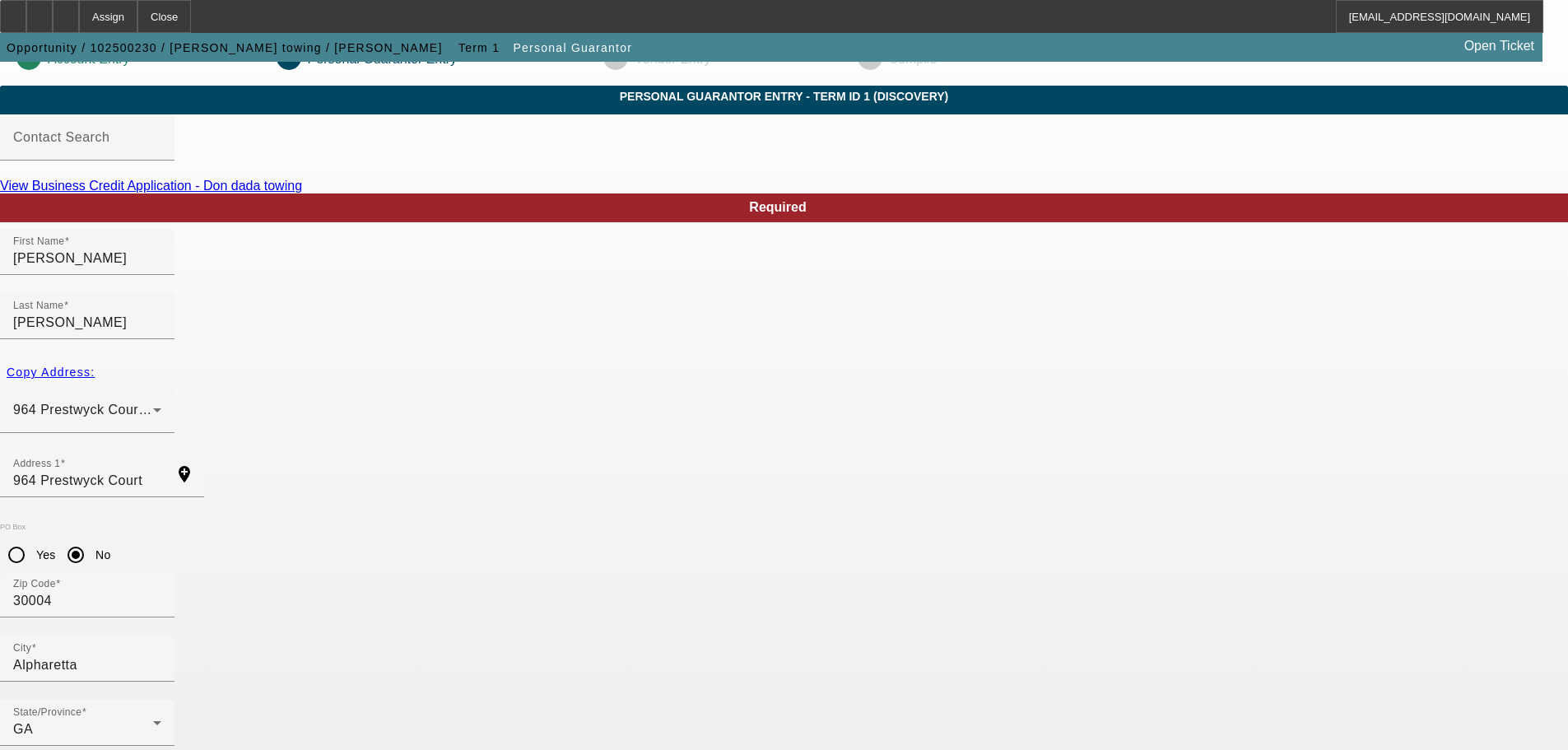
scroll to position [55, 0]
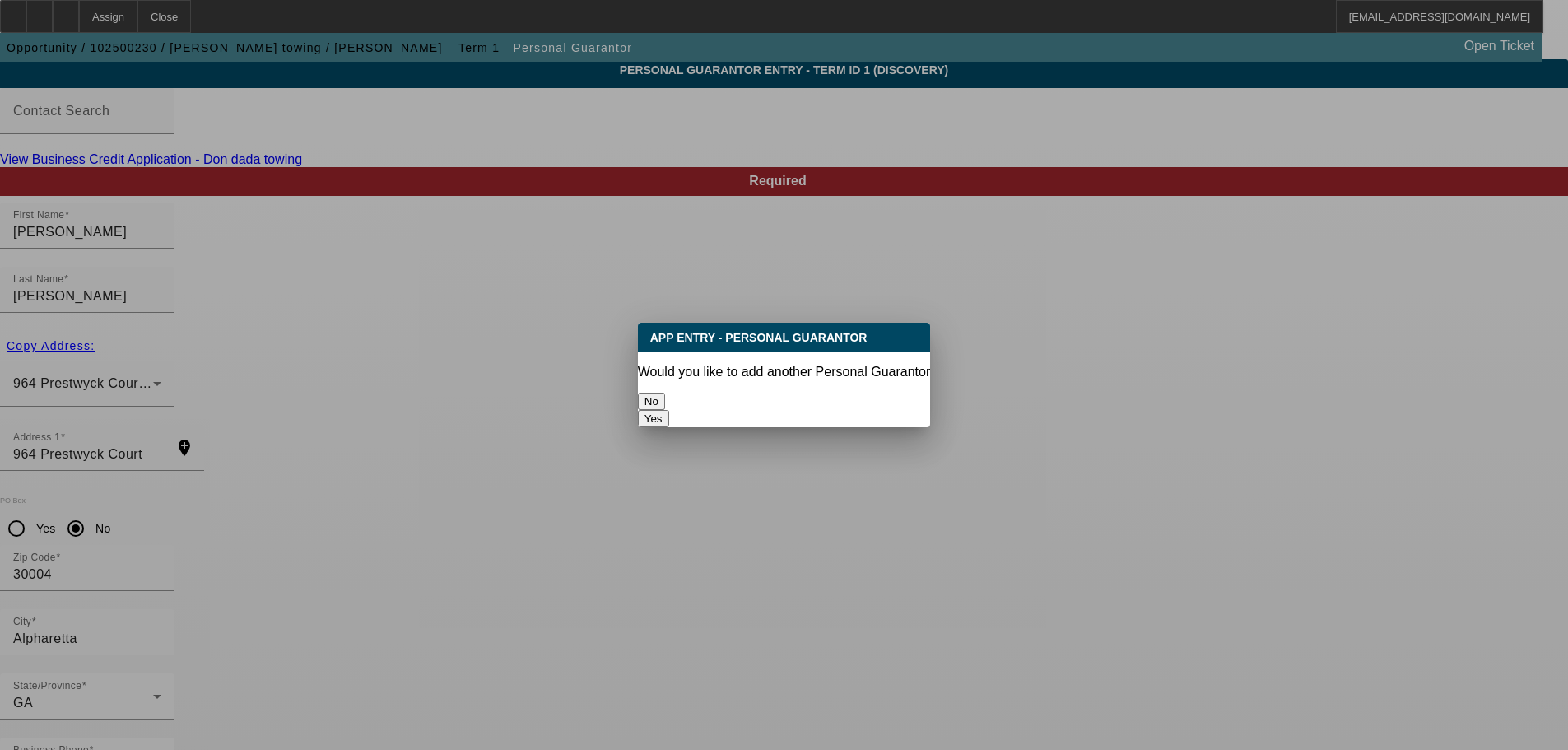
scroll to position [0, 0]
click at [665, 399] on button "No" at bounding box center [652, 402] width 27 height 17
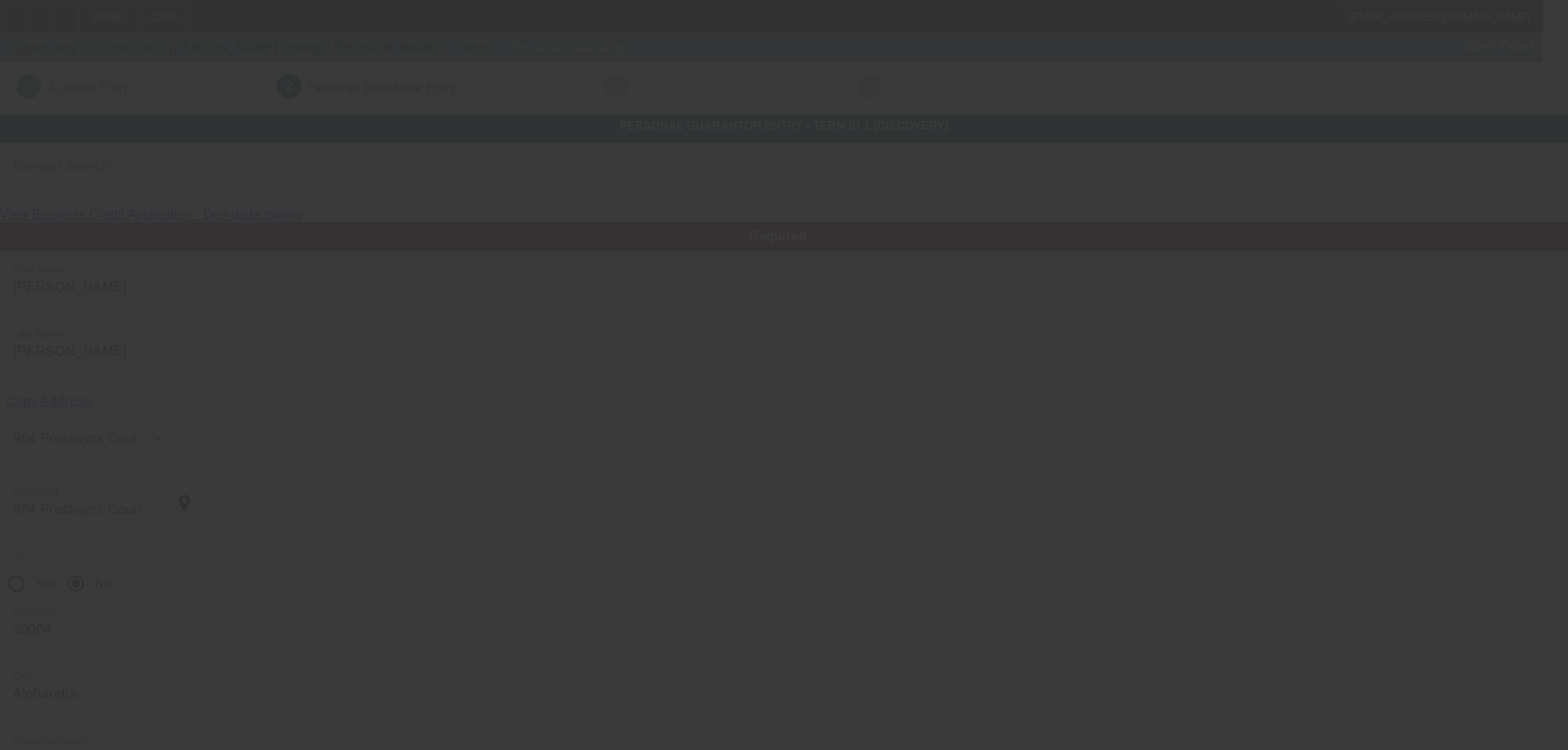
scroll to position [55, 0]
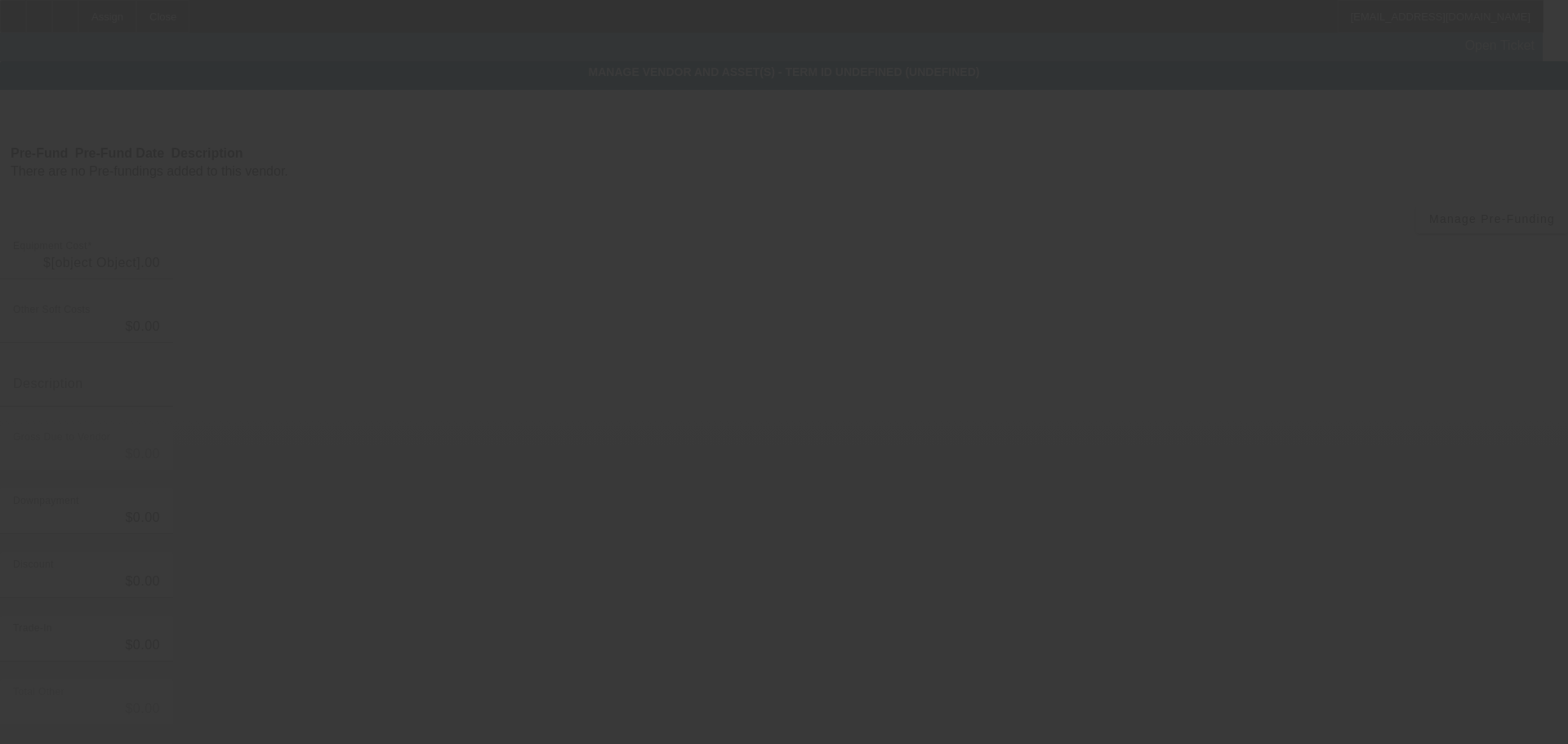
type input "$70,000.00"
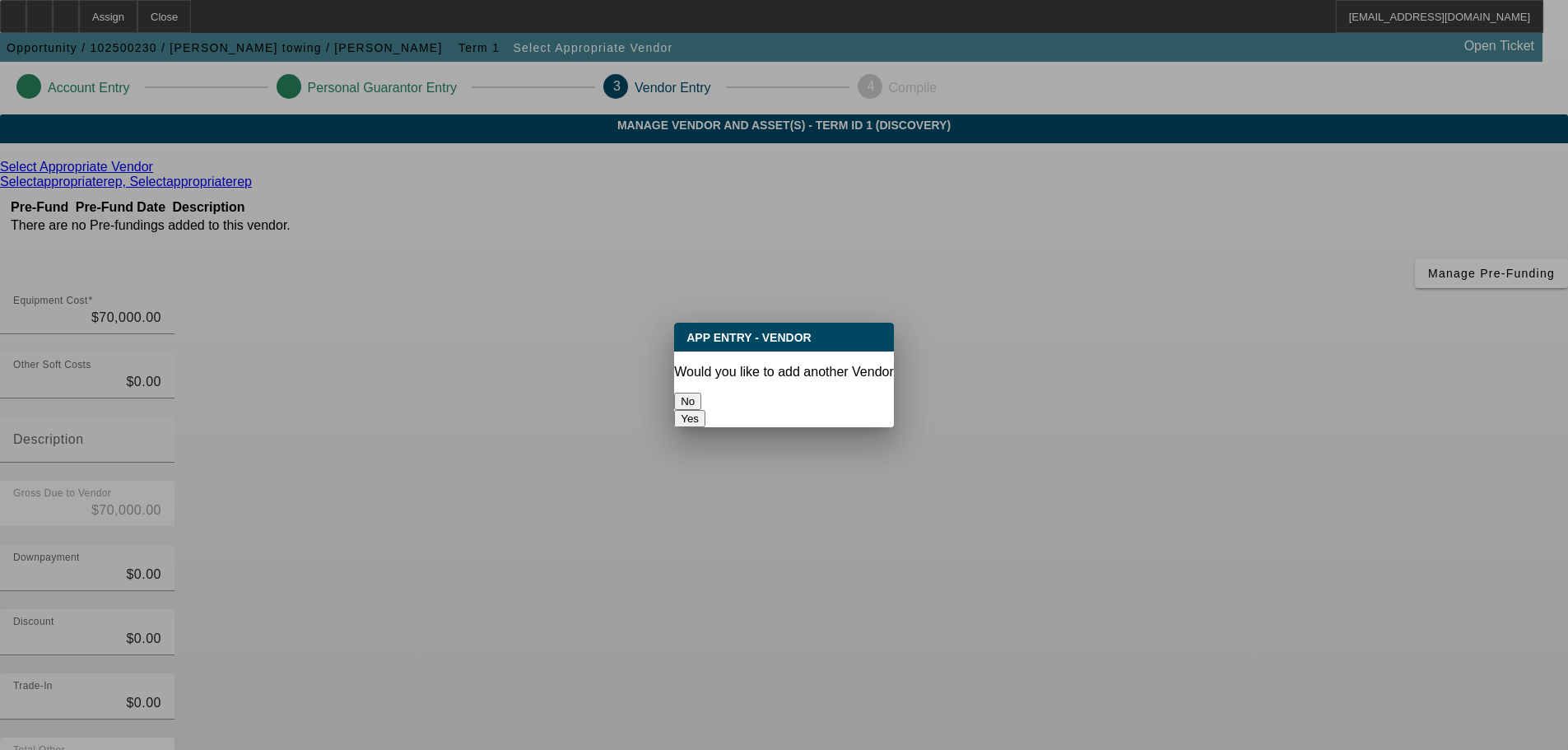
click at [701, 393] on button "No" at bounding box center [687, 402] width 27 height 17
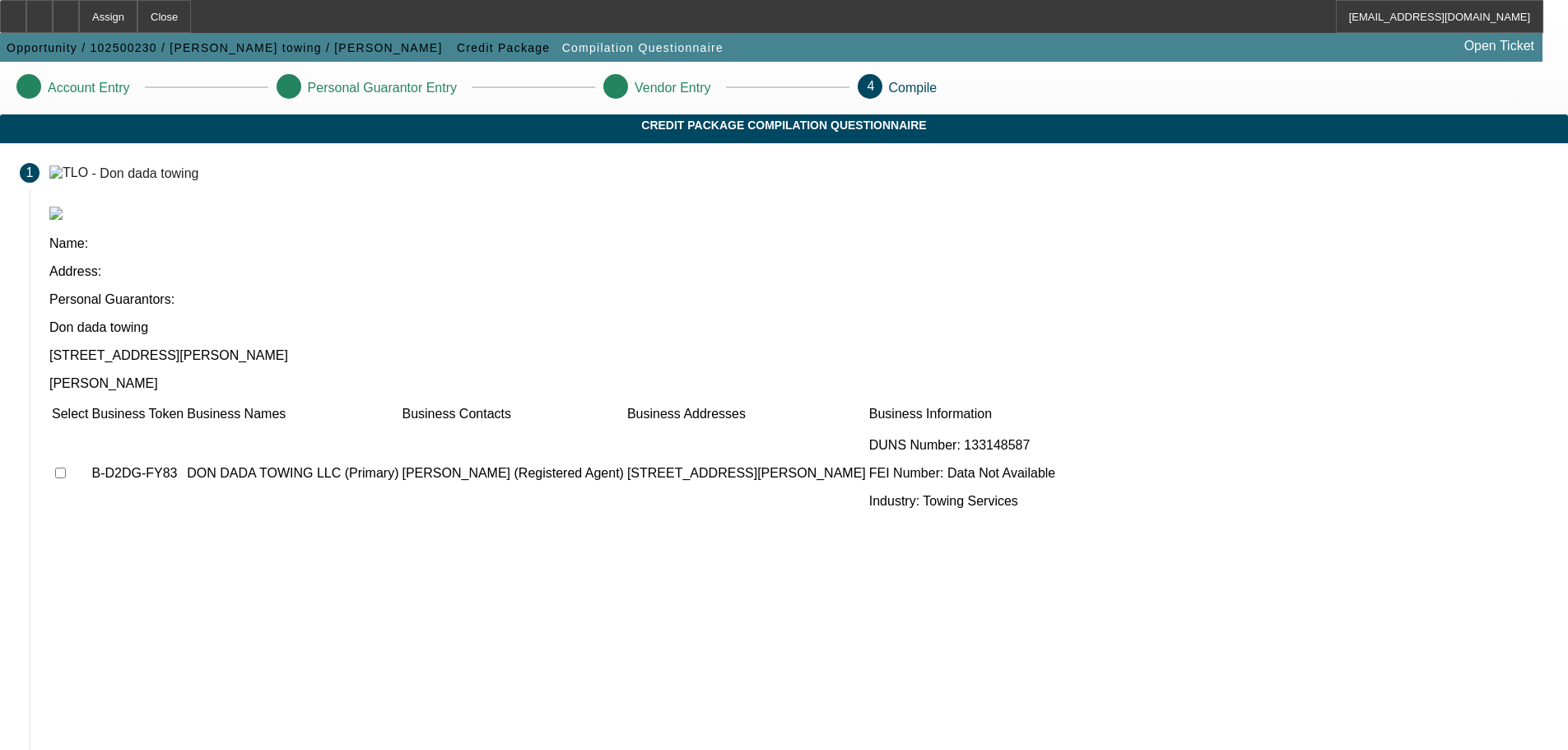
click at [66, 467] on input "checkbox" at bounding box center [60, 472] width 11 height 11
checkbox input "true"
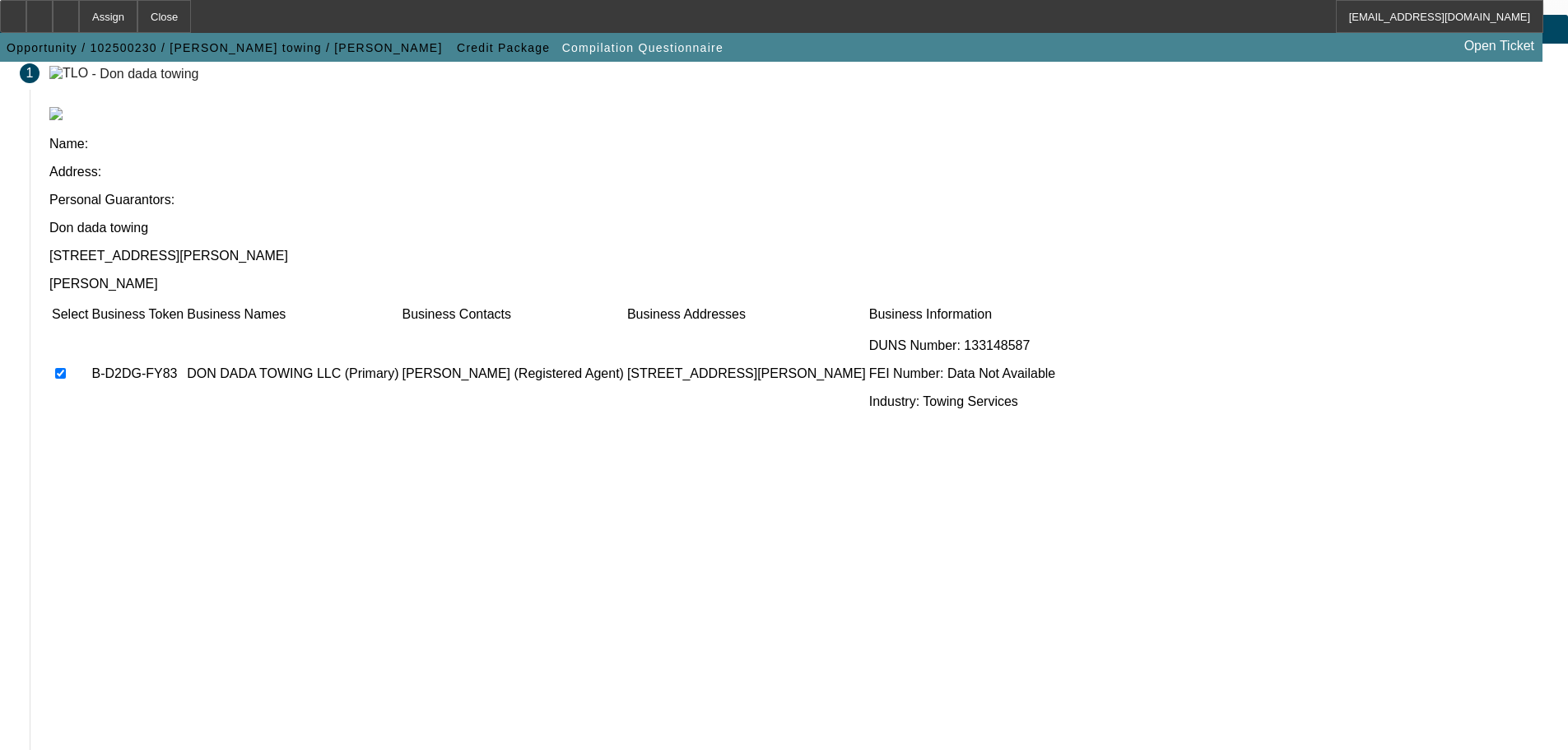
scroll to position [101, 0]
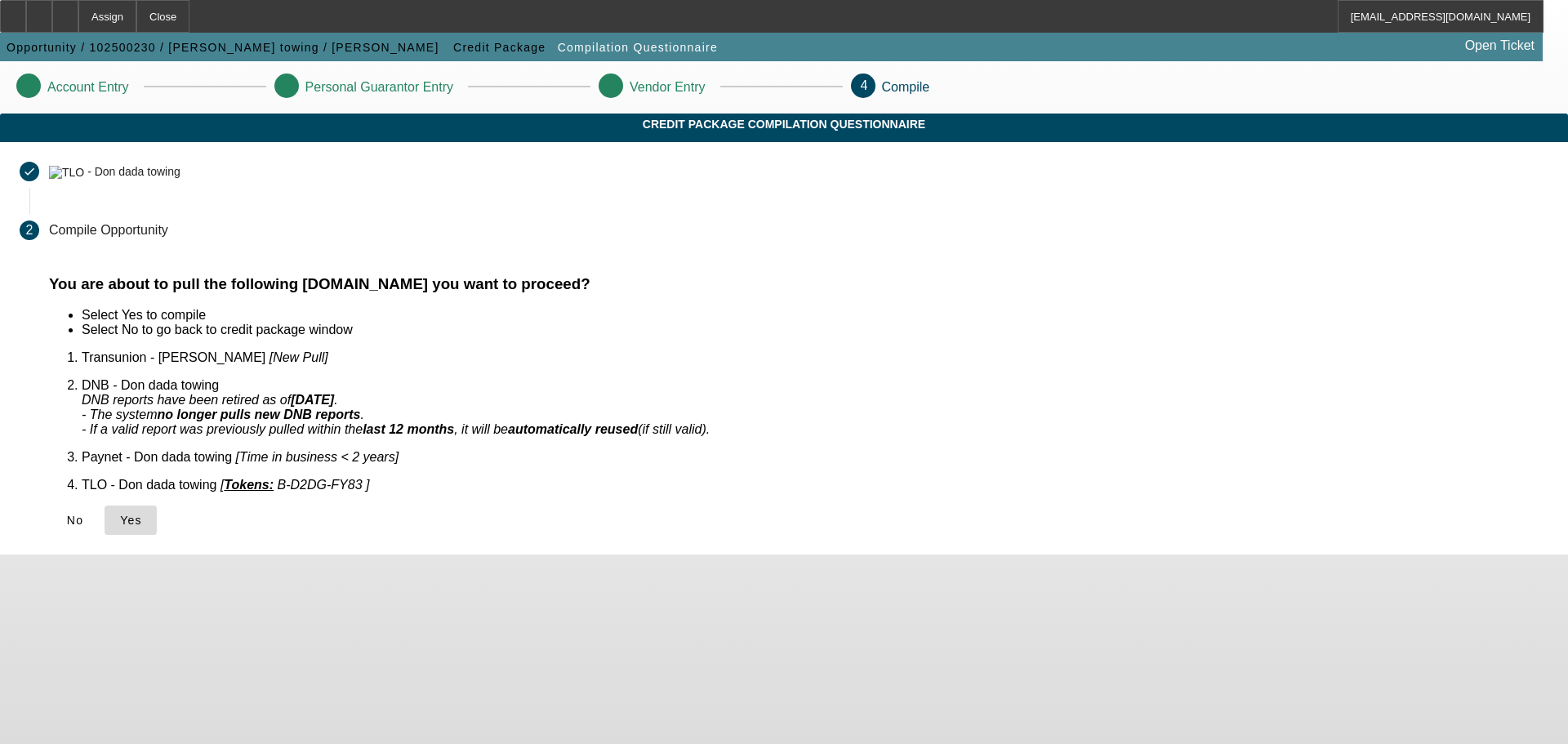
click at [120, 513] on icon at bounding box center [120, 520] width 0 height 13
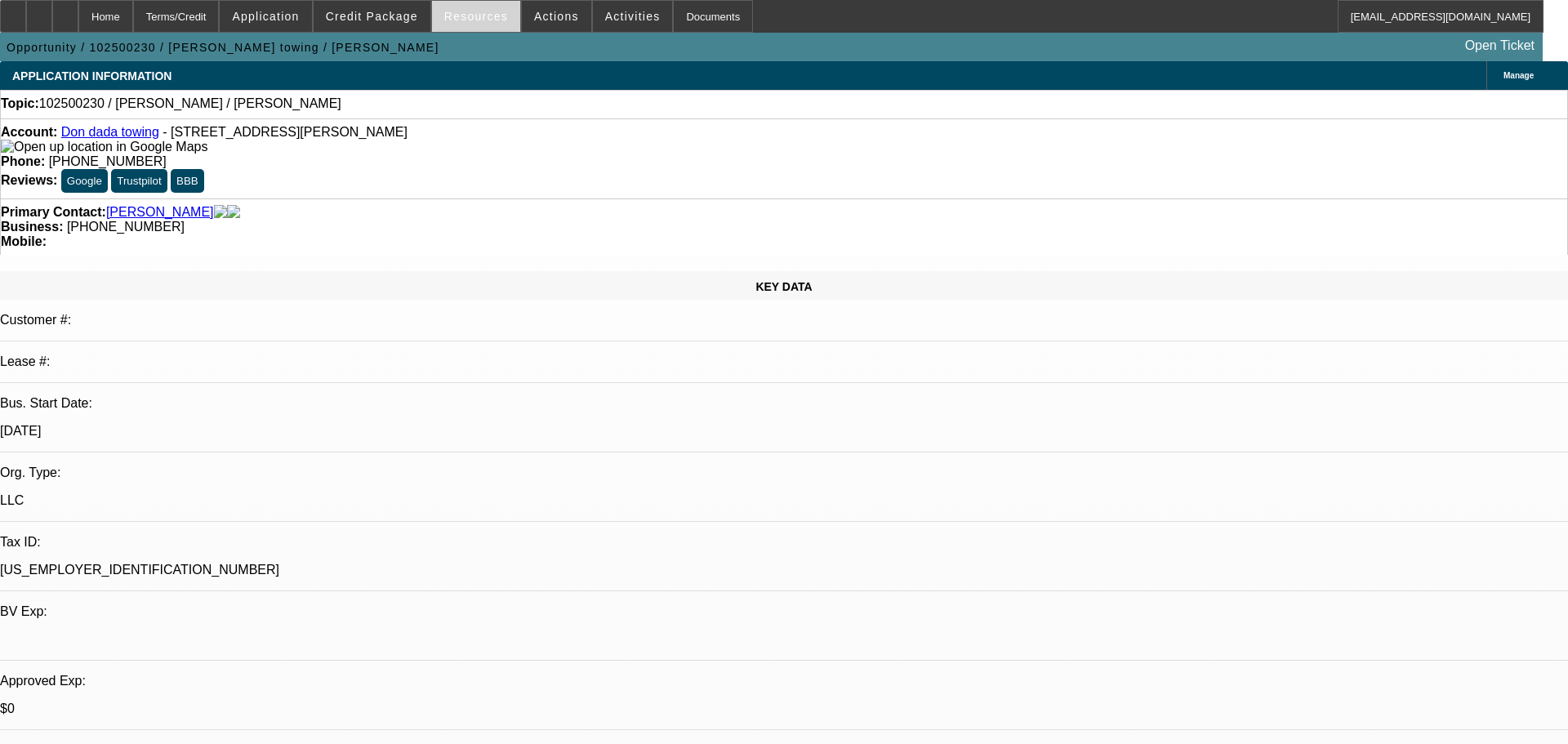
select select "0"
select select "2"
select select "0.1"
select select "4"
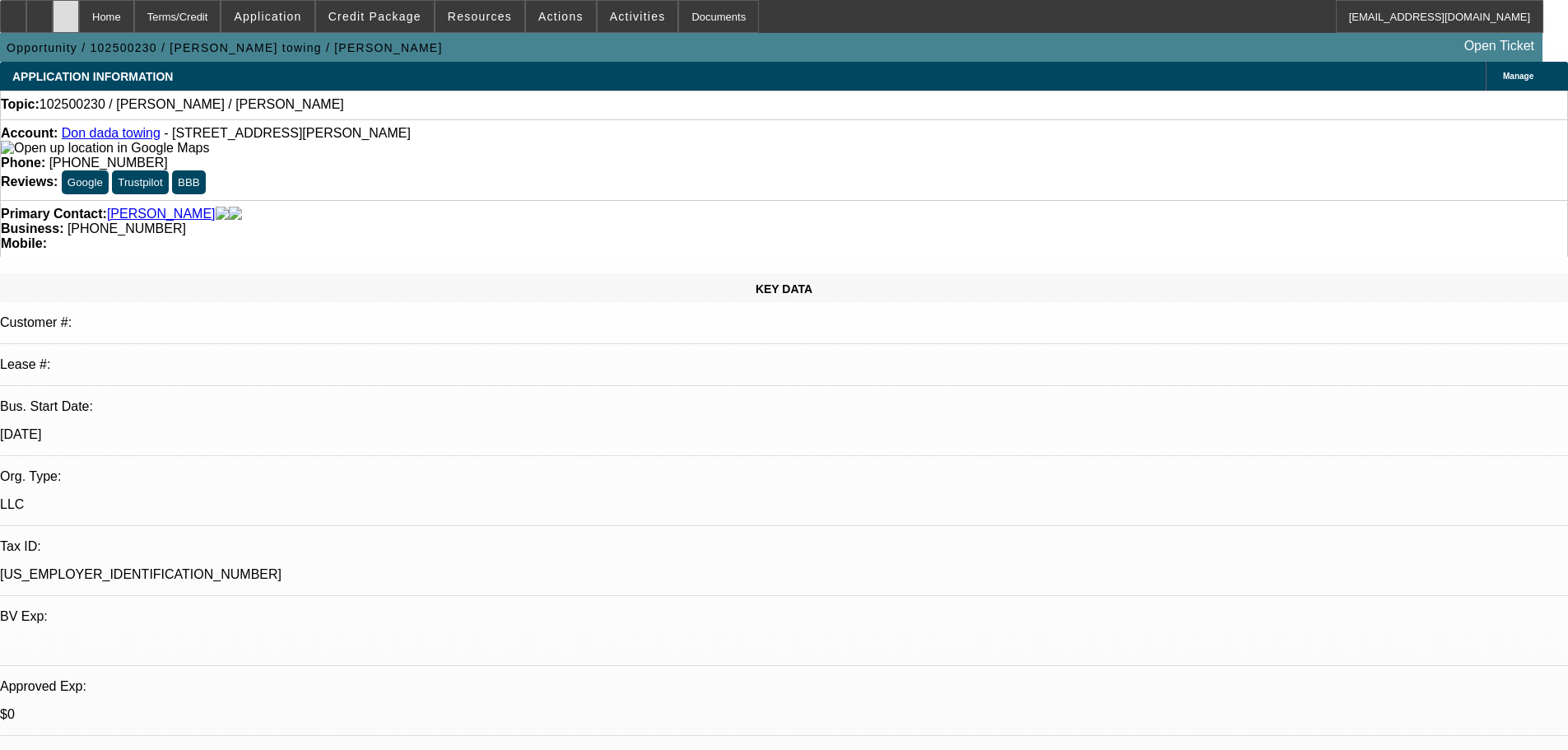
click at [79, 7] on div at bounding box center [66, 16] width 26 height 33
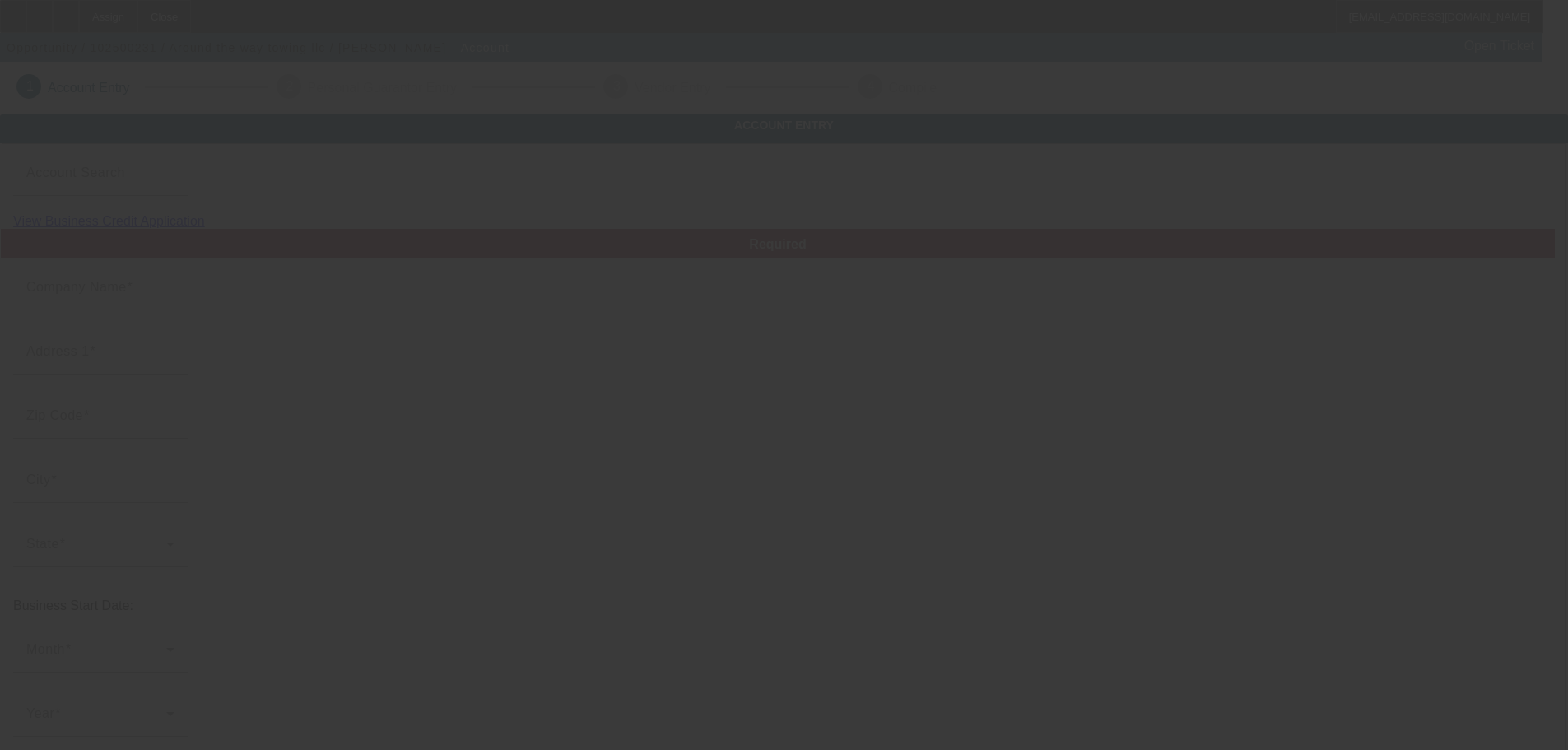
type input "Around the way towing llc"
type input "[STREET_ADDRESS]"
type input "07036"
type input "Linden"
type input "(908) 696-6612"
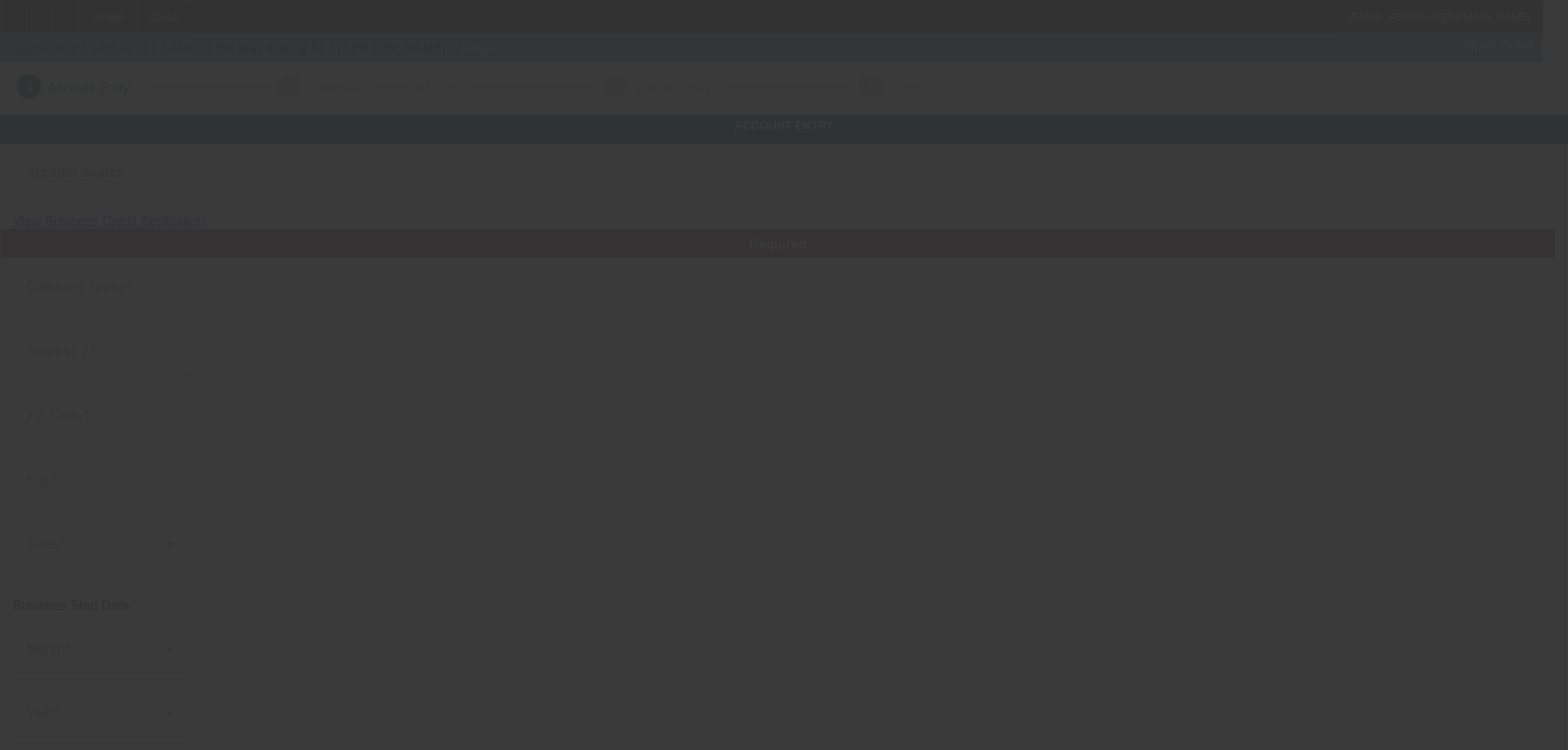
type input "aroundthewayllc1@gmail.com"
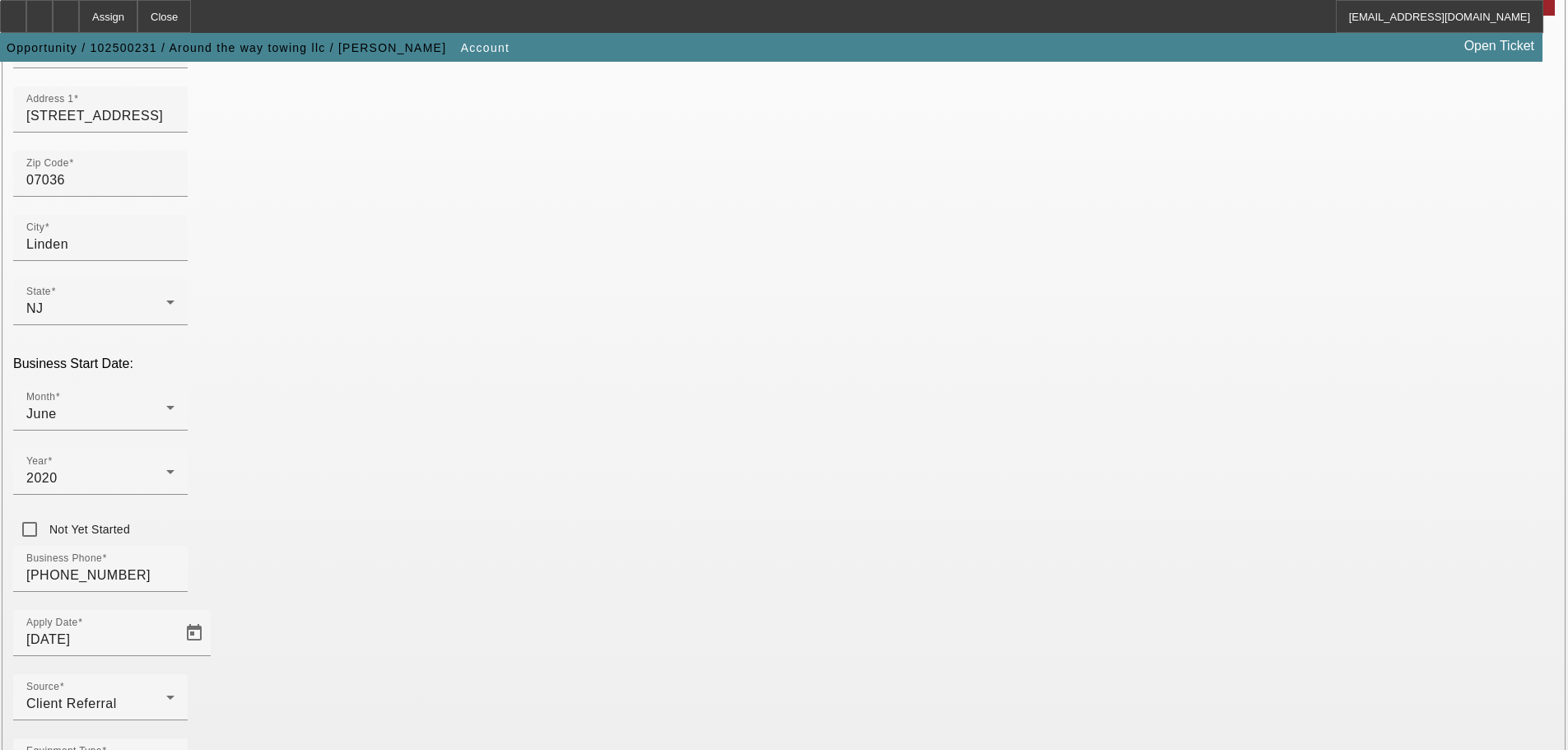
scroll to position [304, 0]
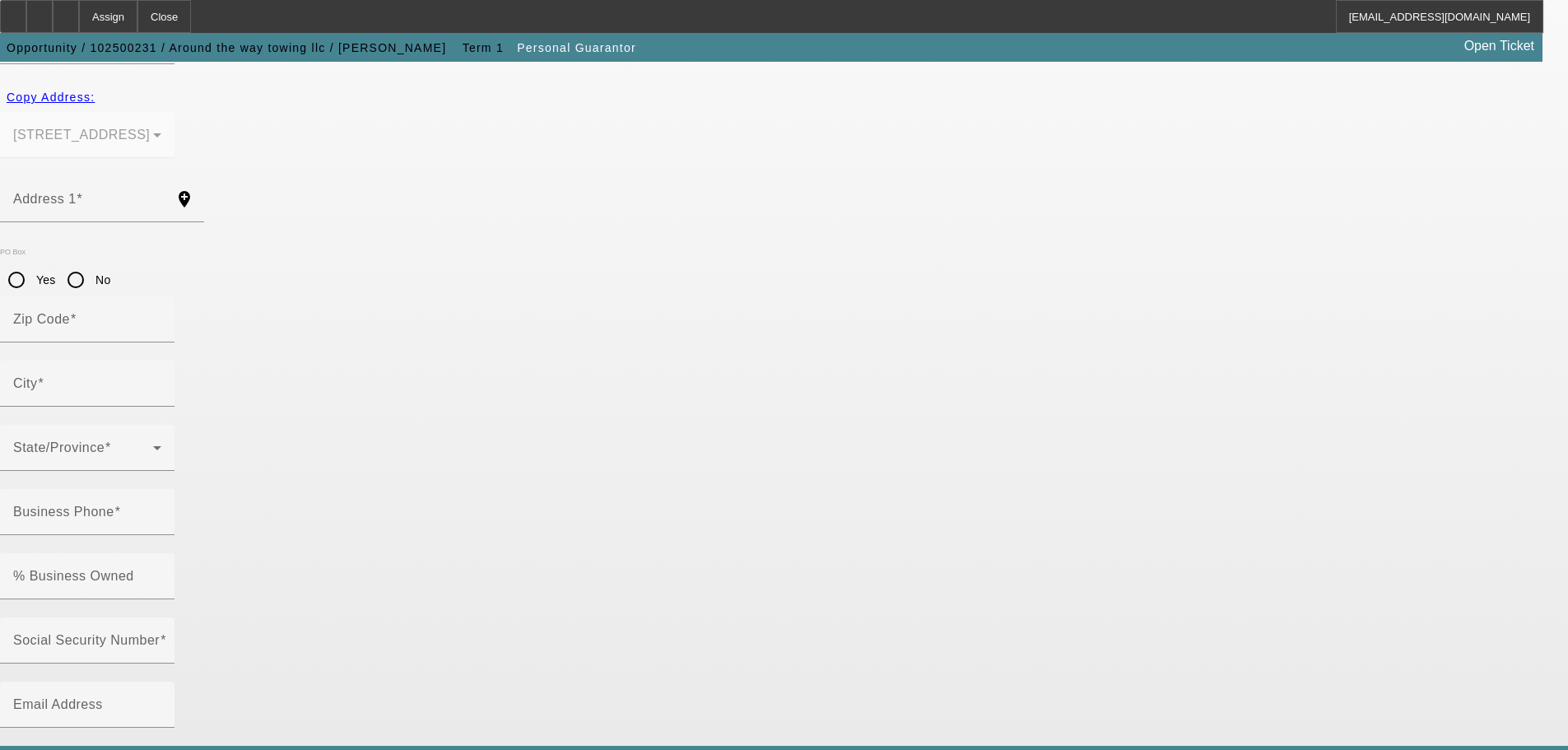
type input "Matthew"
type input "Sanchez"
type input "126 Liberty Street"
radio input "true"
type input "07036"
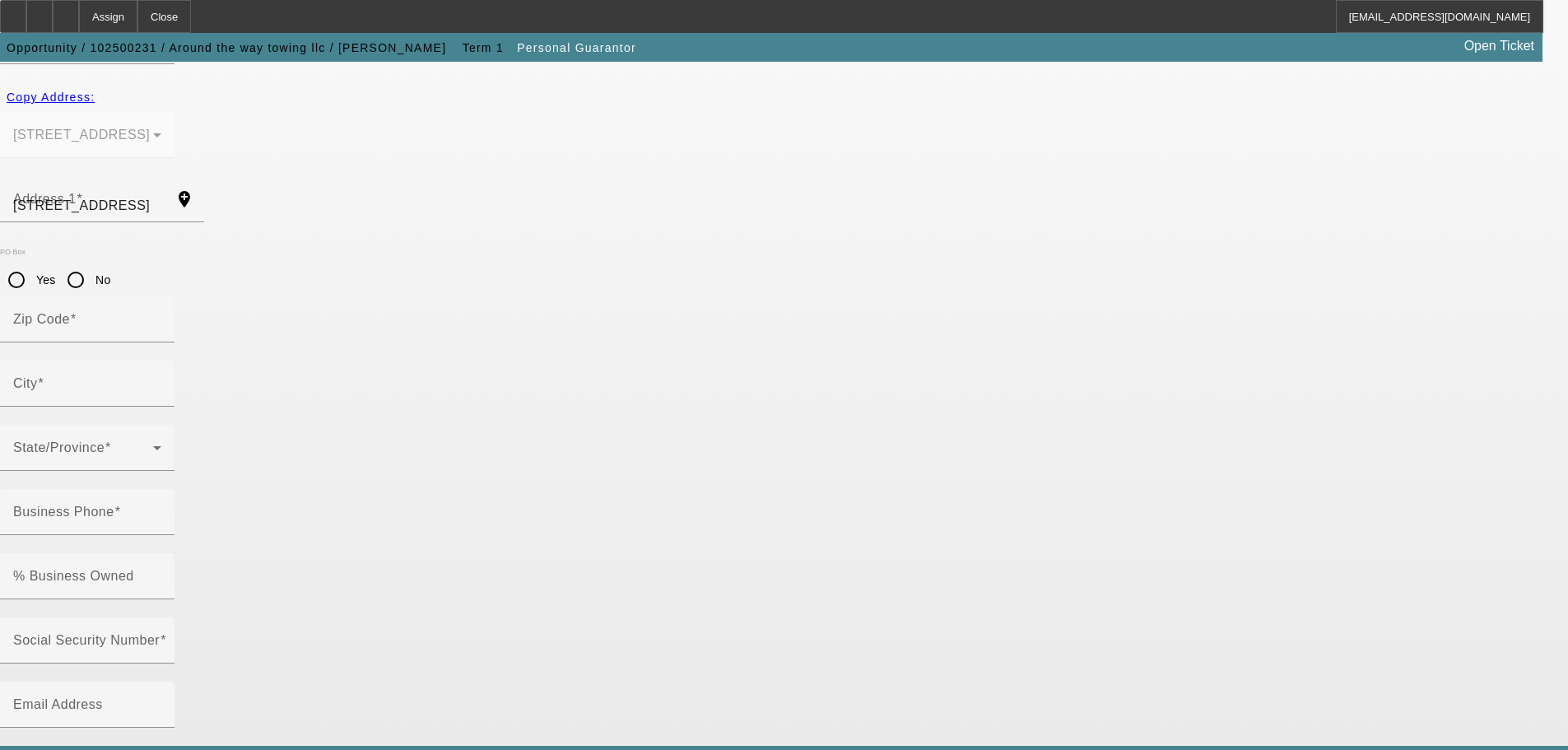
type input "Linden"
type input "(908) 696-6612"
type input "100"
type input "150-94-8547"
type input "aroundthewayllc1@gmail.com"
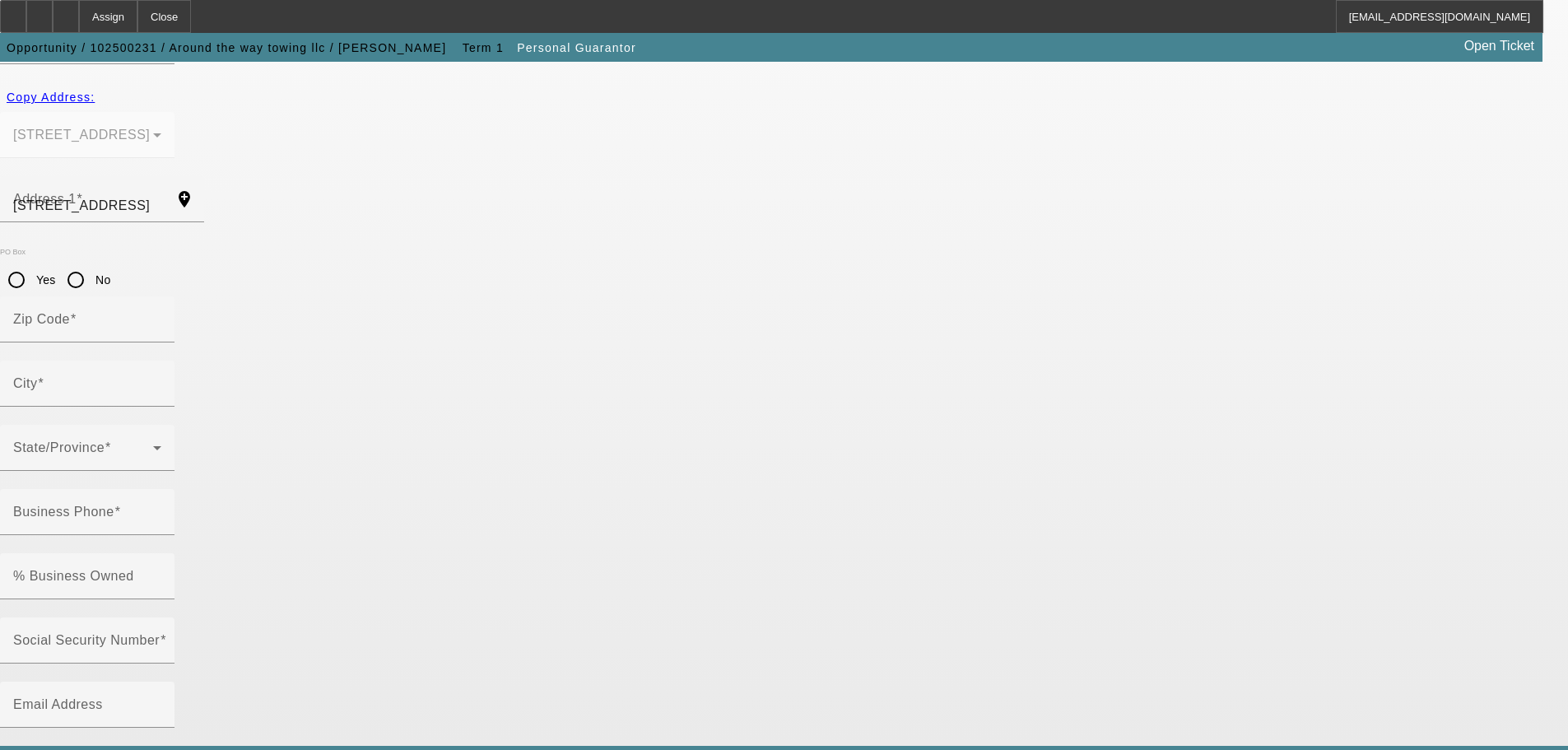
type input "(908) 696-6612"
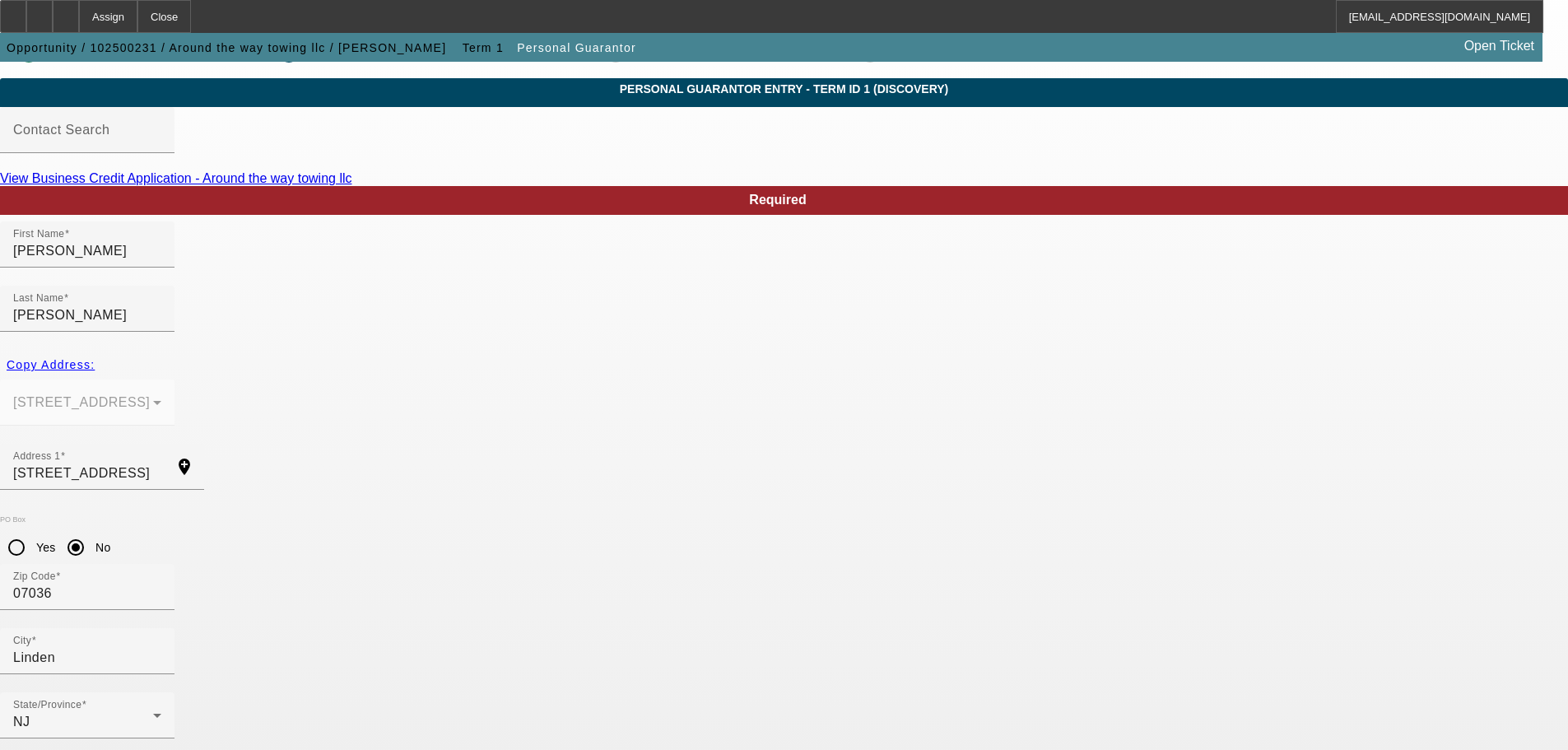
scroll to position [55, 0]
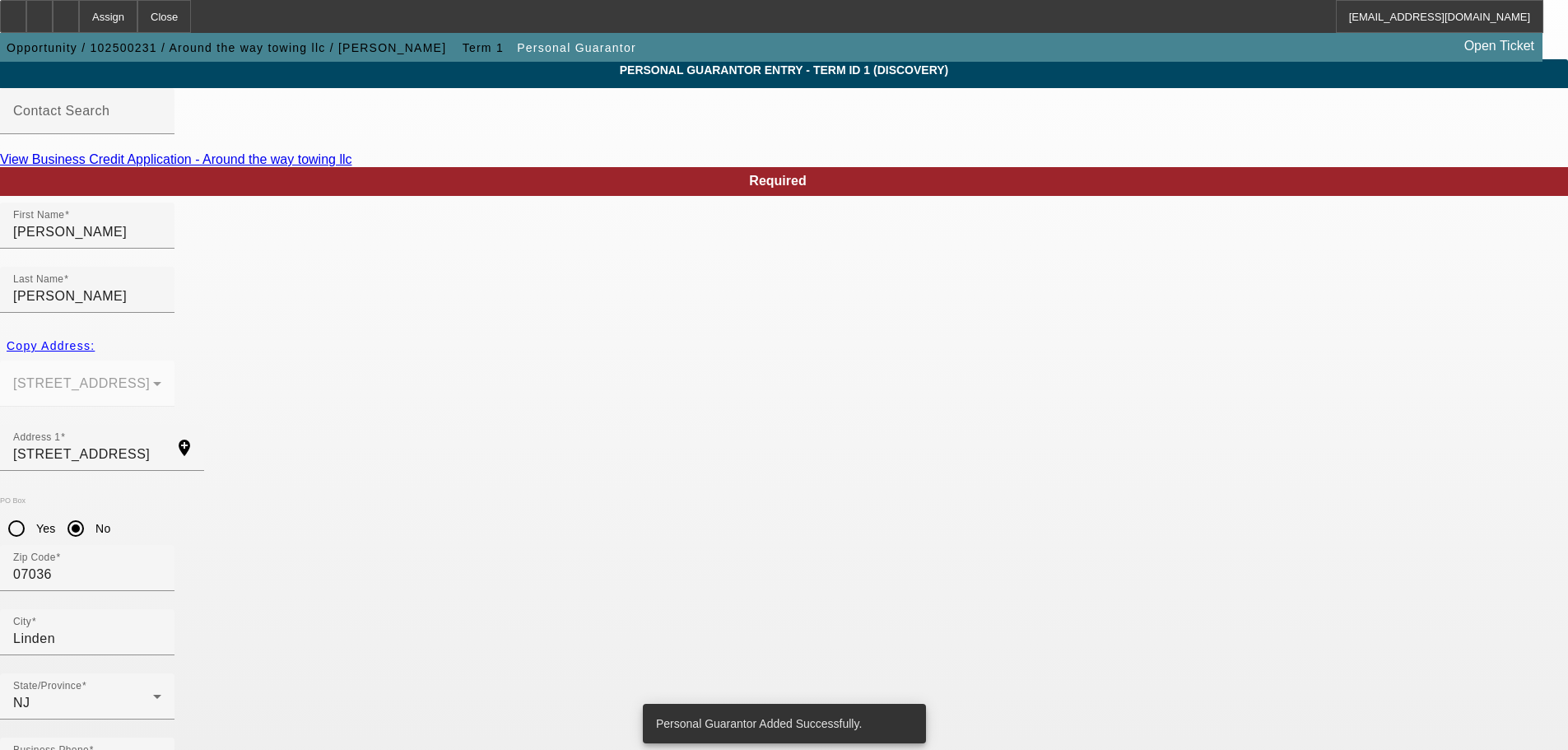
scroll to position [0, 0]
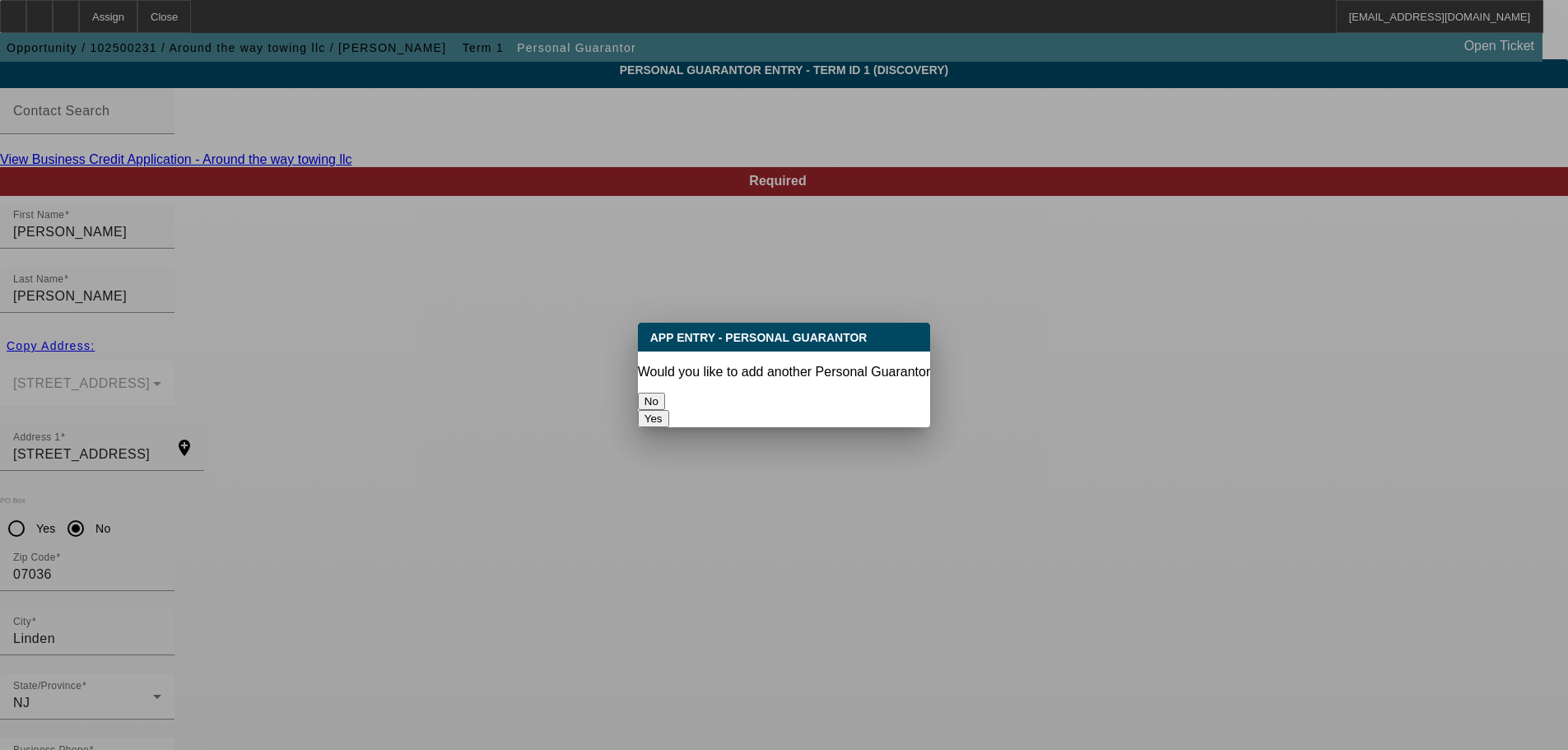
click at [665, 395] on button "No" at bounding box center [652, 402] width 27 height 17
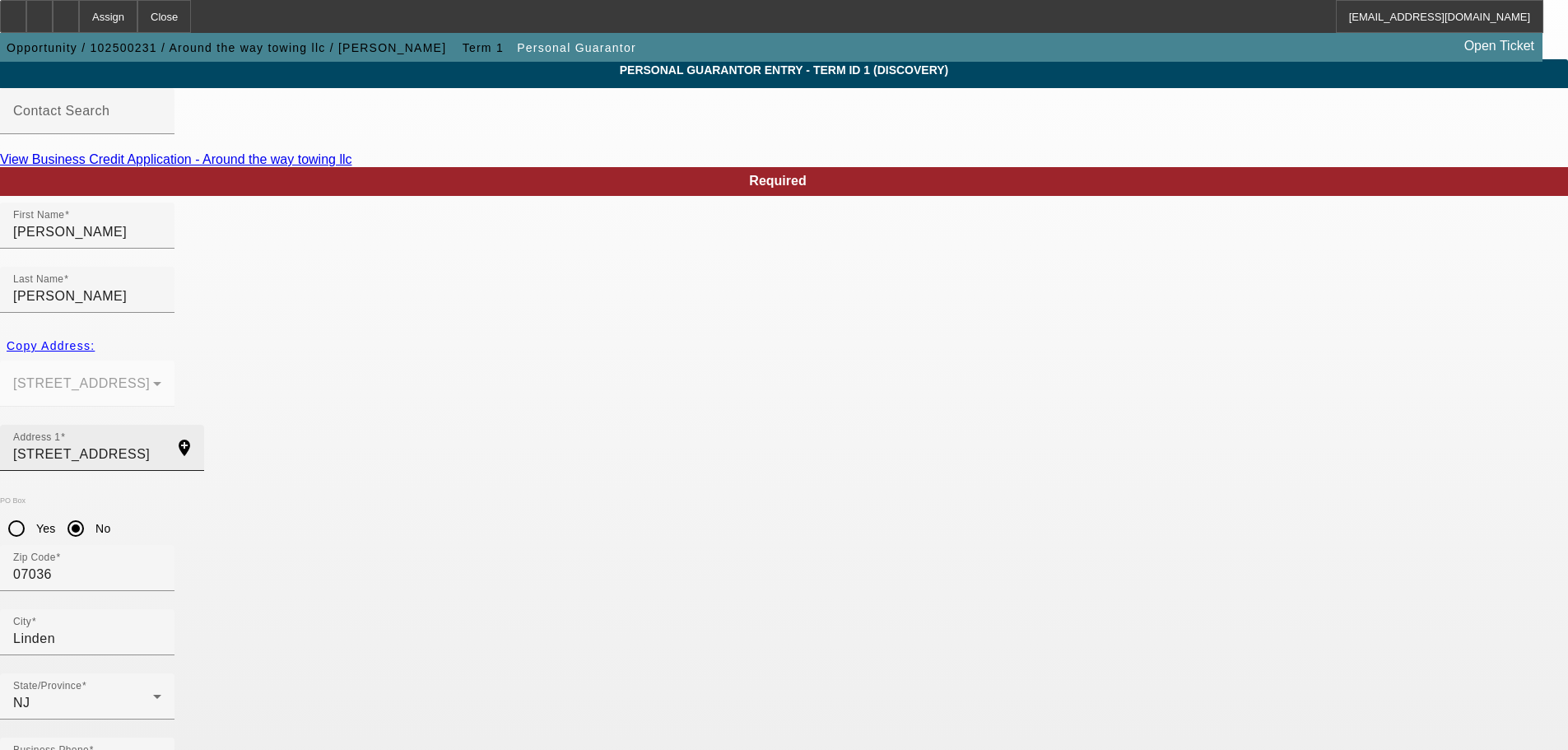
scroll to position [55, 0]
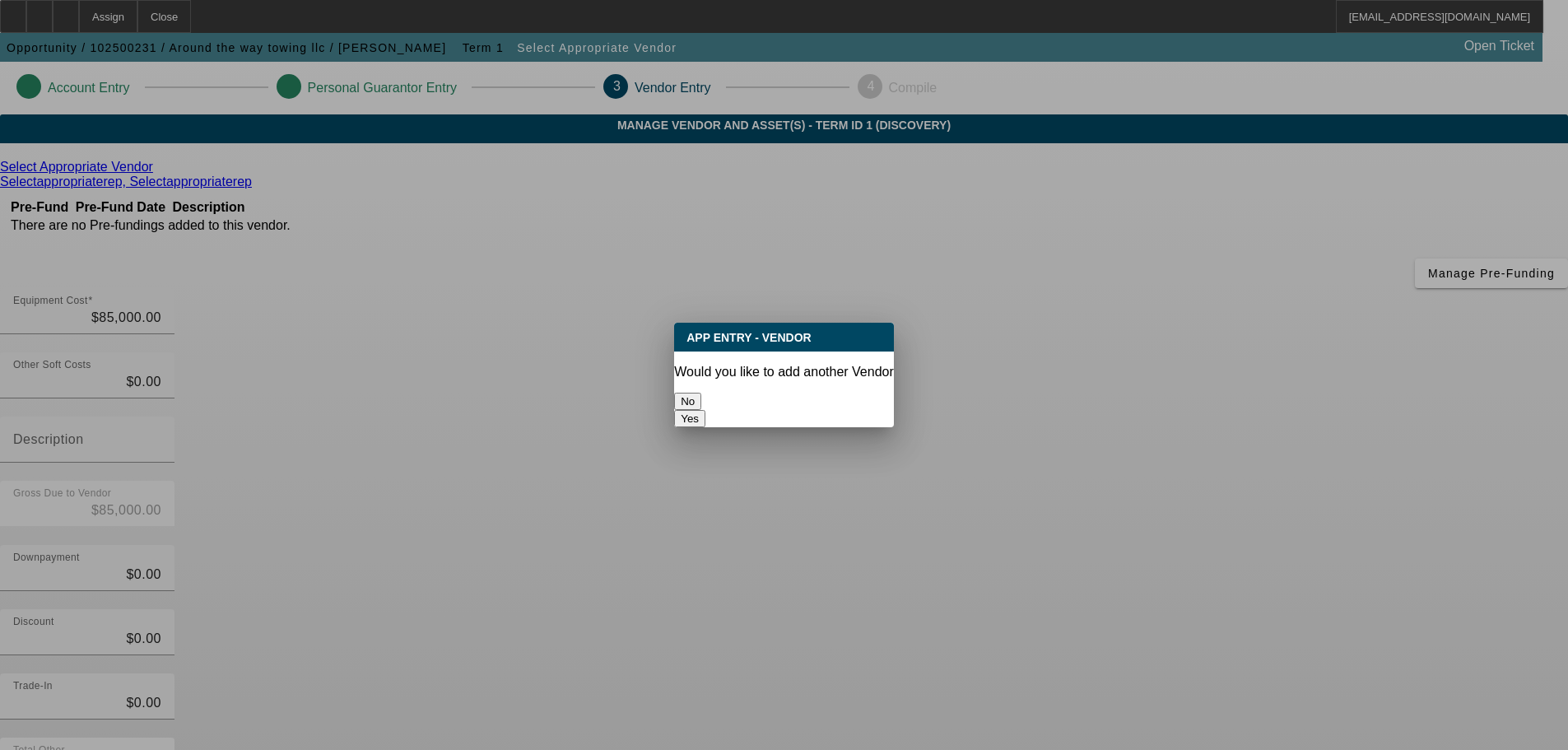
click at [701, 403] on button "No" at bounding box center [687, 402] width 27 height 17
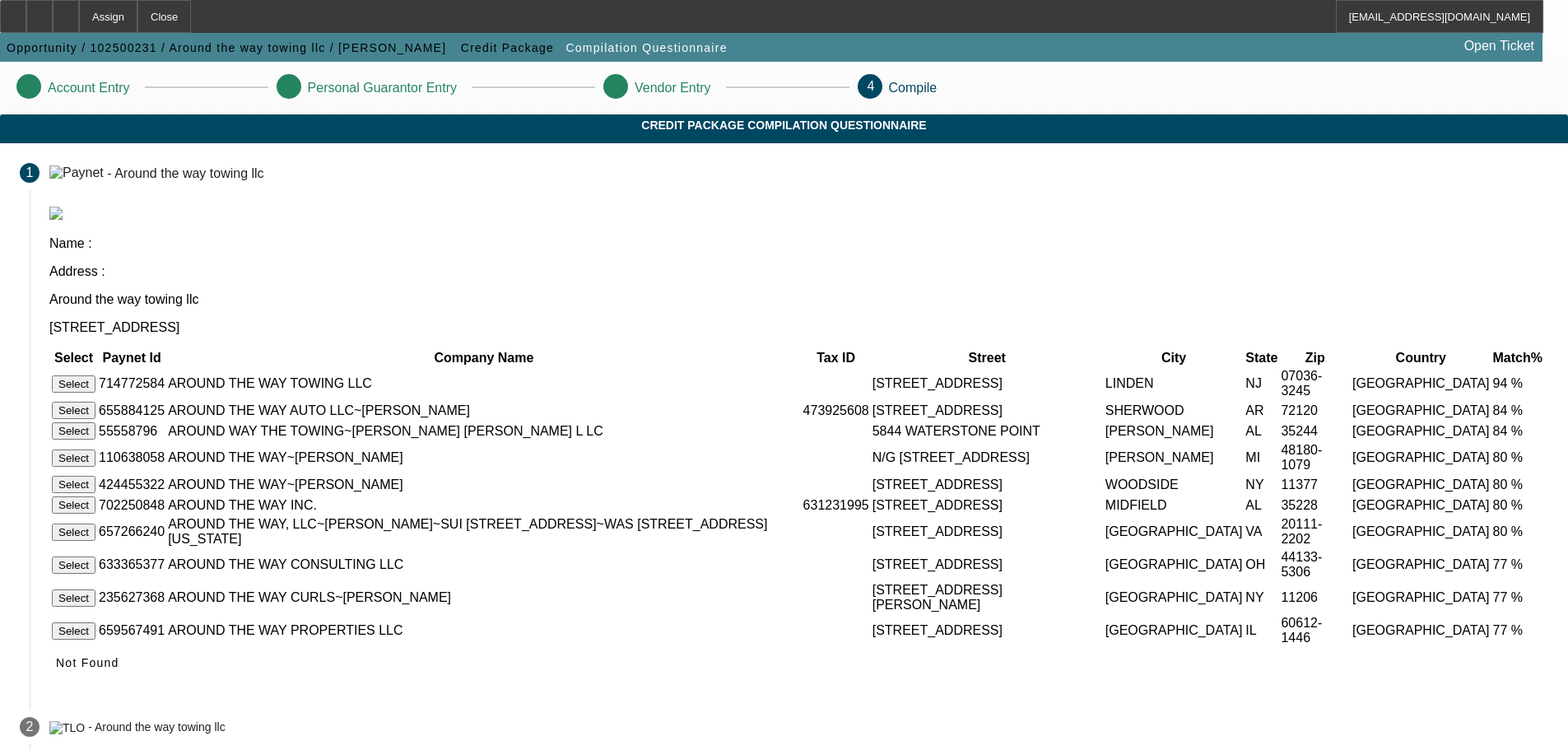
click at [96, 375] on button "Select" at bounding box center [73, 384] width 43 height 17
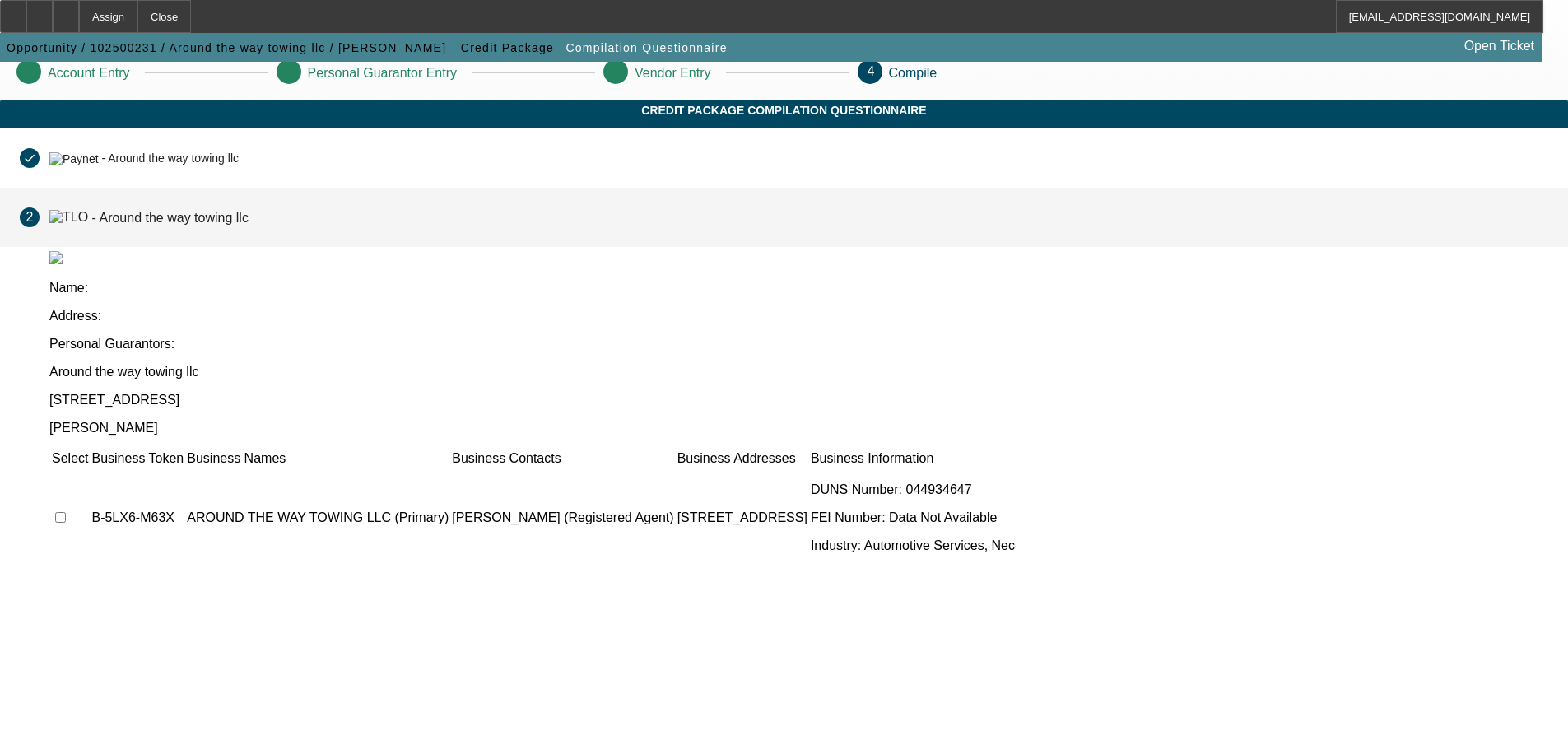
click at [66, 512] on input "checkbox" at bounding box center [60, 516] width 11 height 11
checkbox input "true"
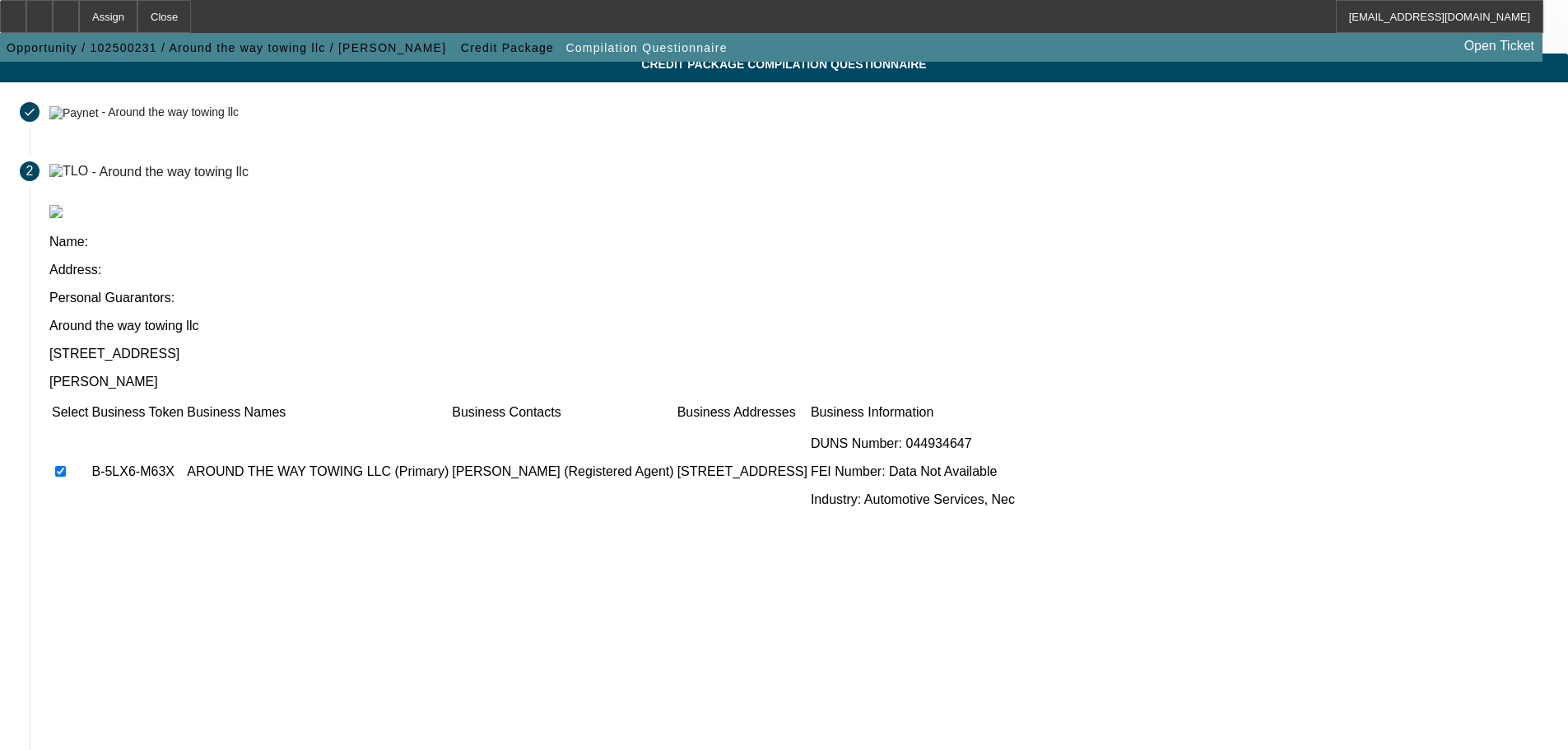
scroll to position [160, 0]
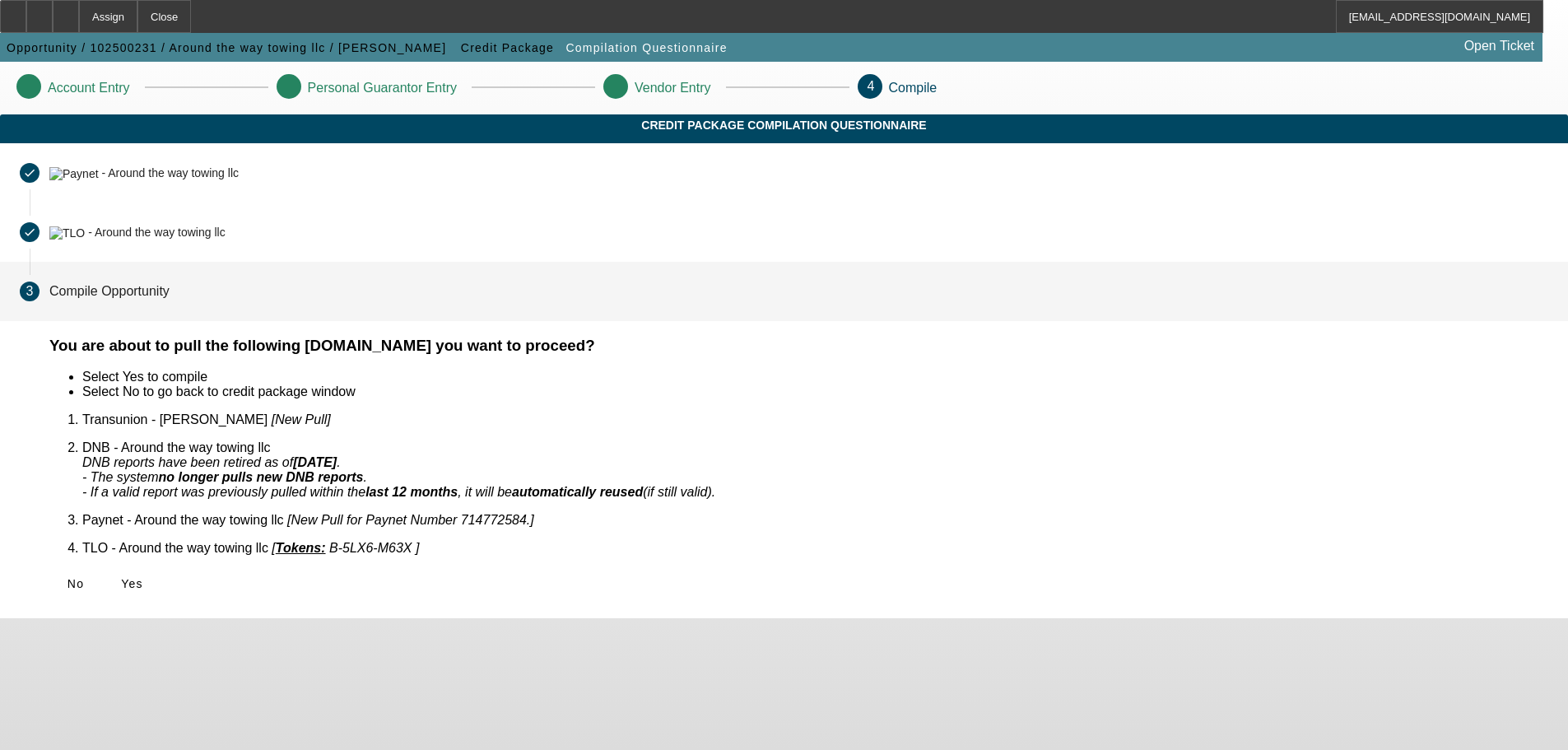
scroll to position [0, 0]
click at [143, 577] on span "Yes" at bounding box center [131, 584] width 22 height 14
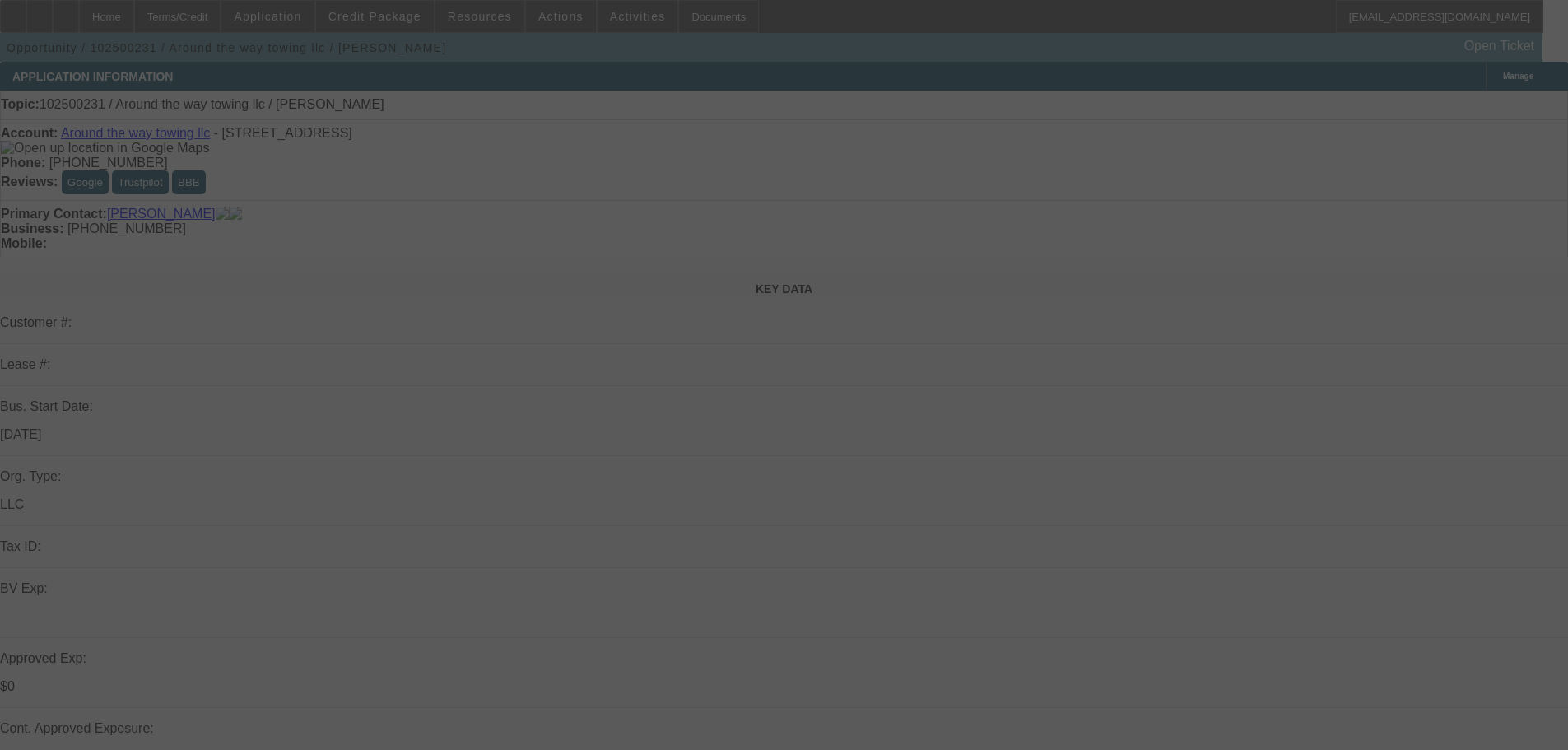
select select "0"
select select "2"
select select "0.1"
select select "4"
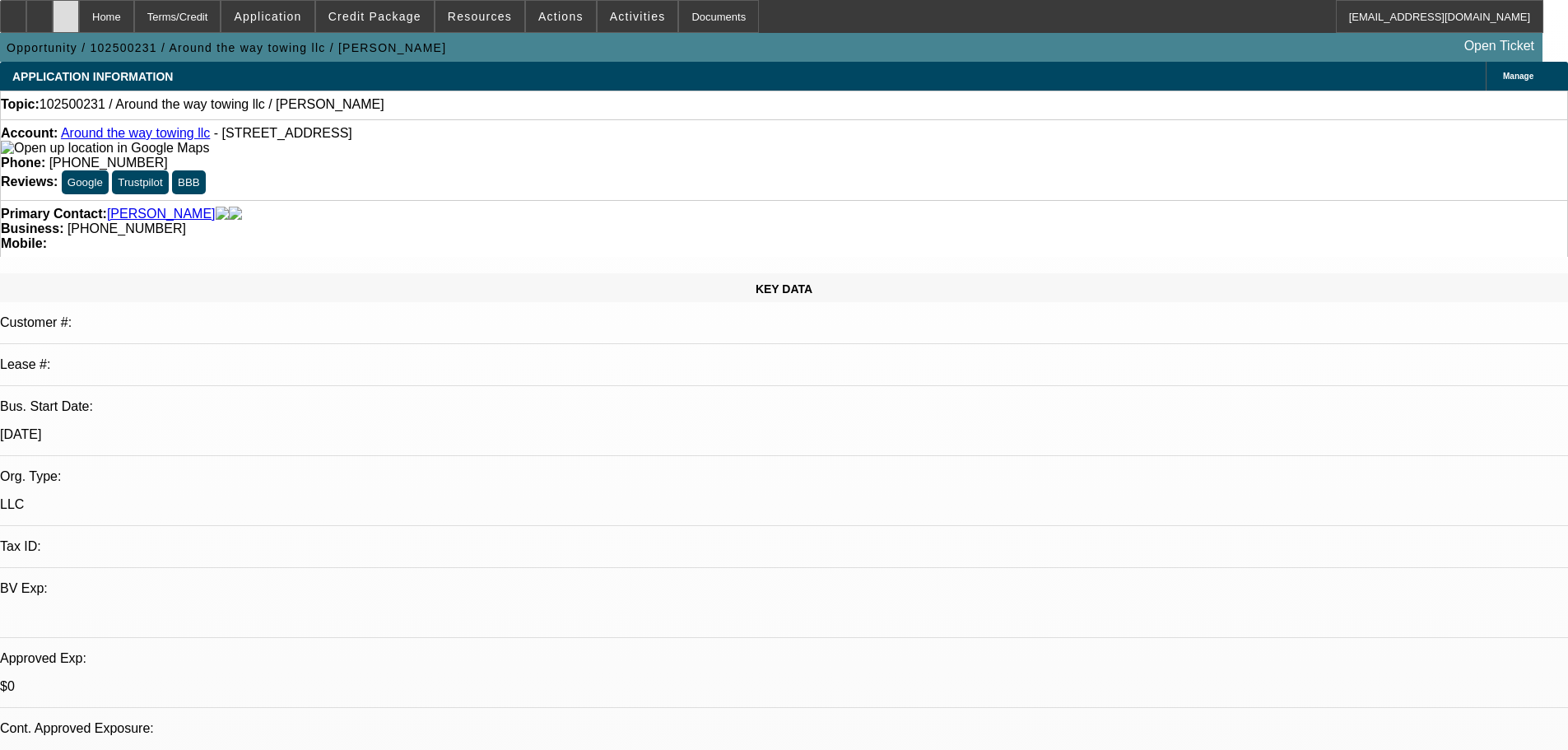
click at [79, 25] on div at bounding box center [66, 16] width 26 height 33
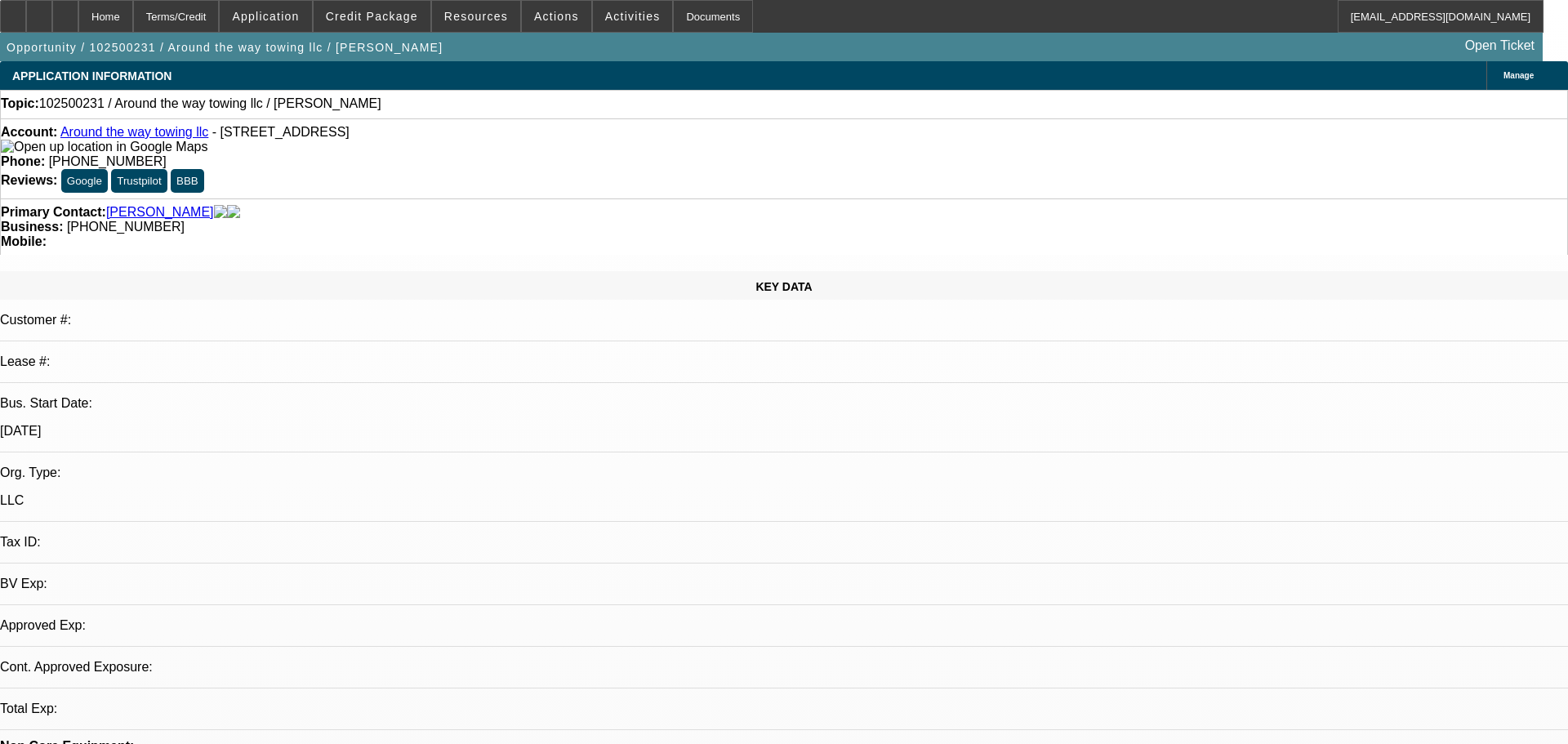
select select "0"
select select "2"
select select "0.1"
select select "4"
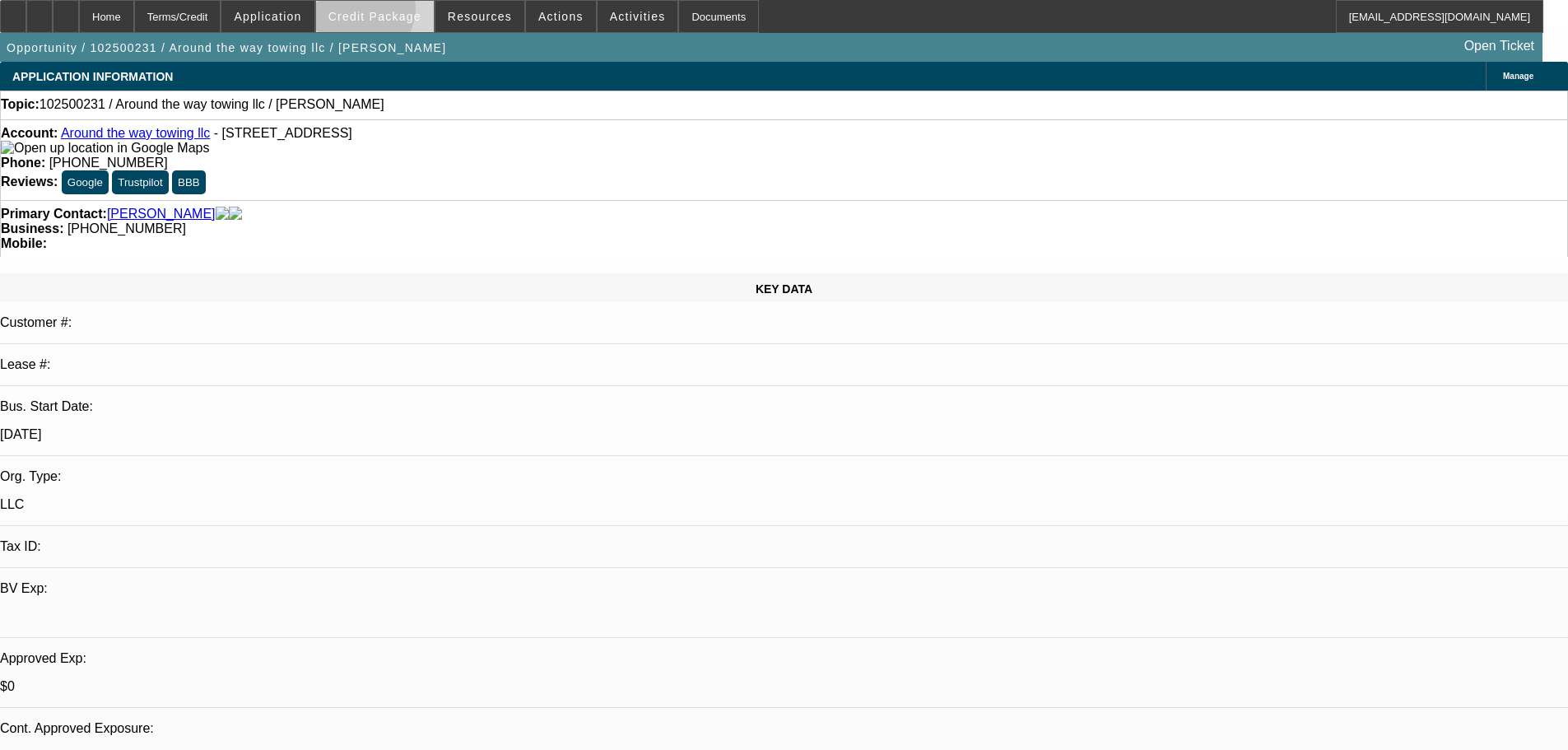
click at [387, 13] on span "Credit Package" at bounding box center [375, 16] width 93 height 14
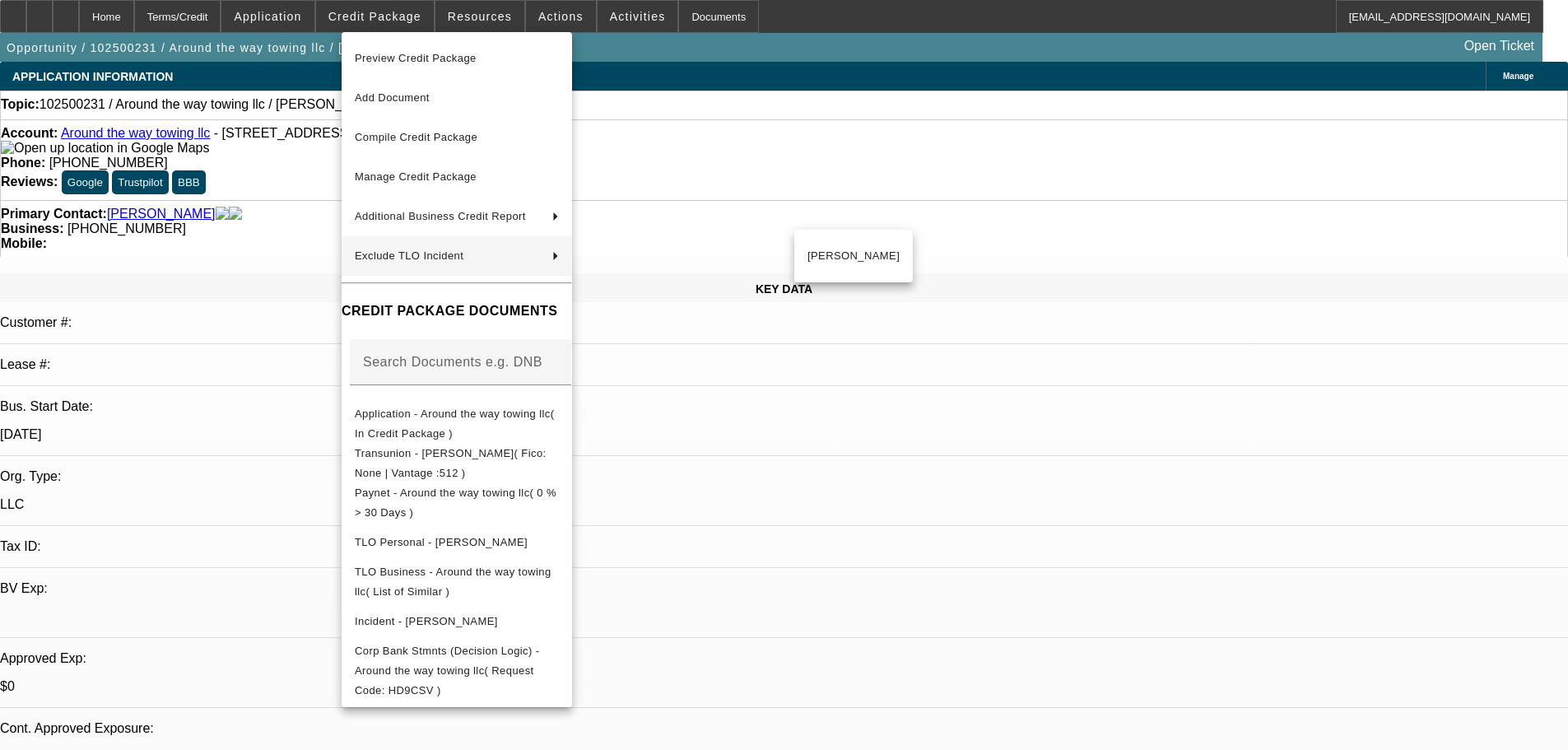
click at [877, 479] on div at bounding box center [784, 375] width 1568 height 750
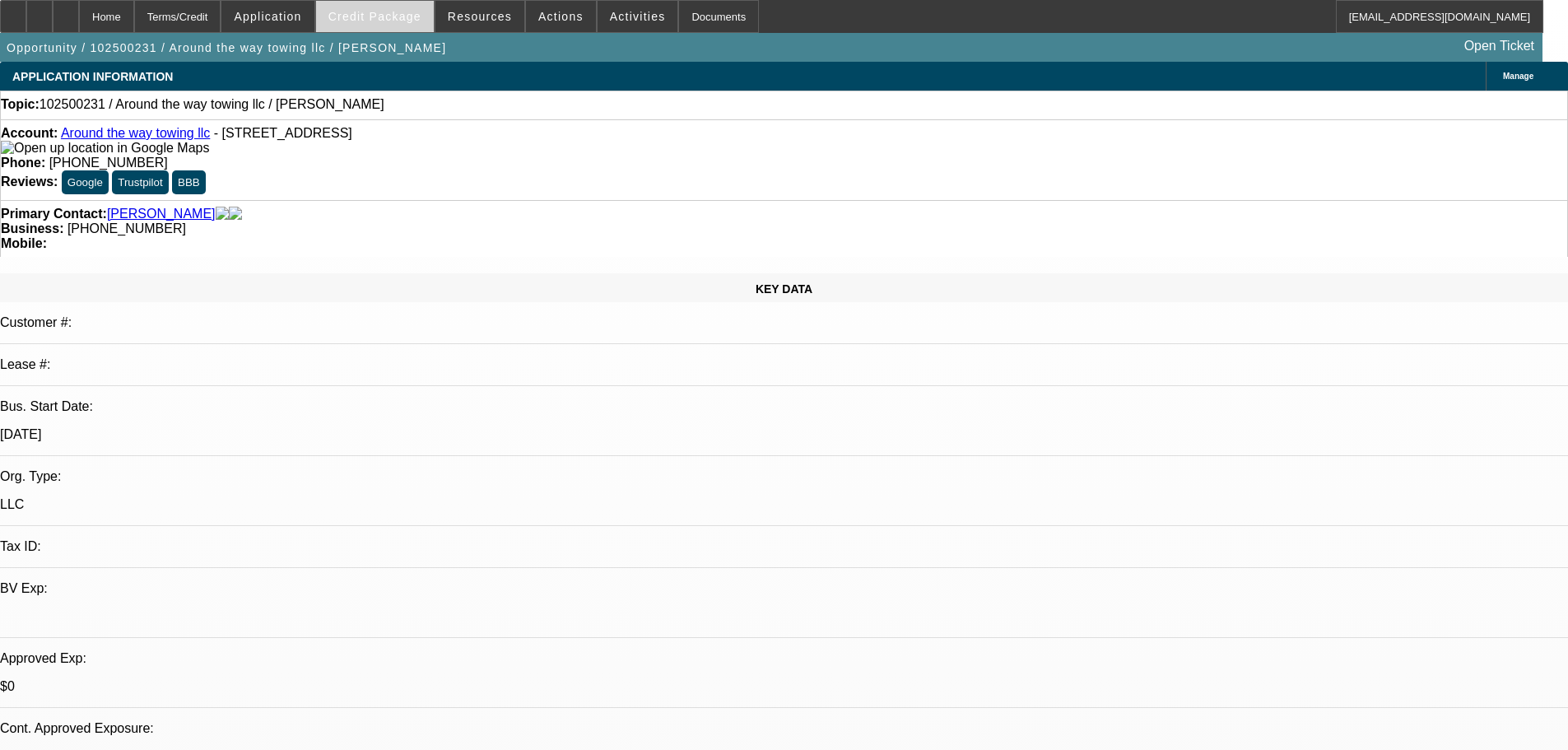
click at [408, 14] on span "Credit Package" at bounding box center [375, 16] width 93 height 14
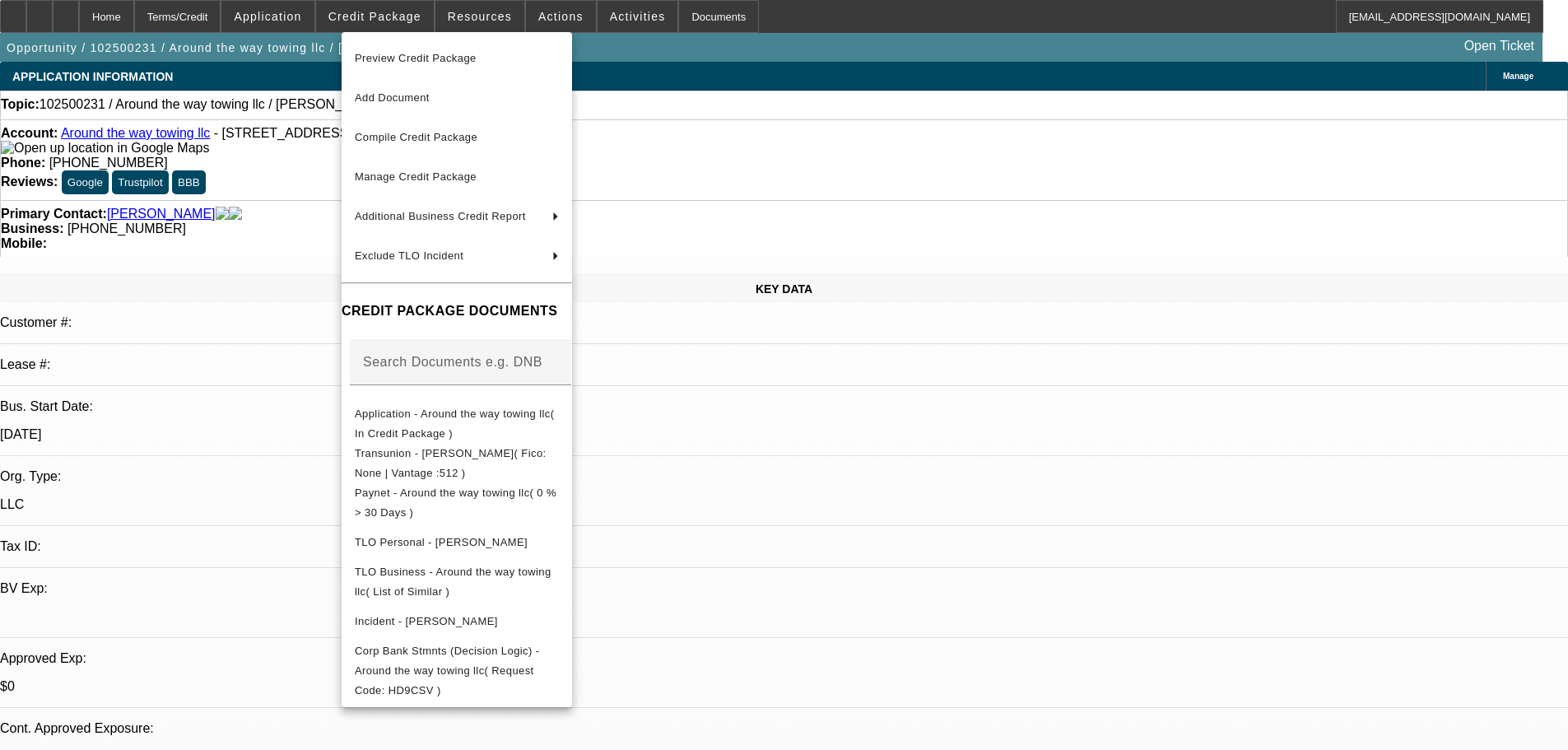
click at [410, 61] on span "Preview Credit Package" at bounding box center [415, 58] width 122 height 13
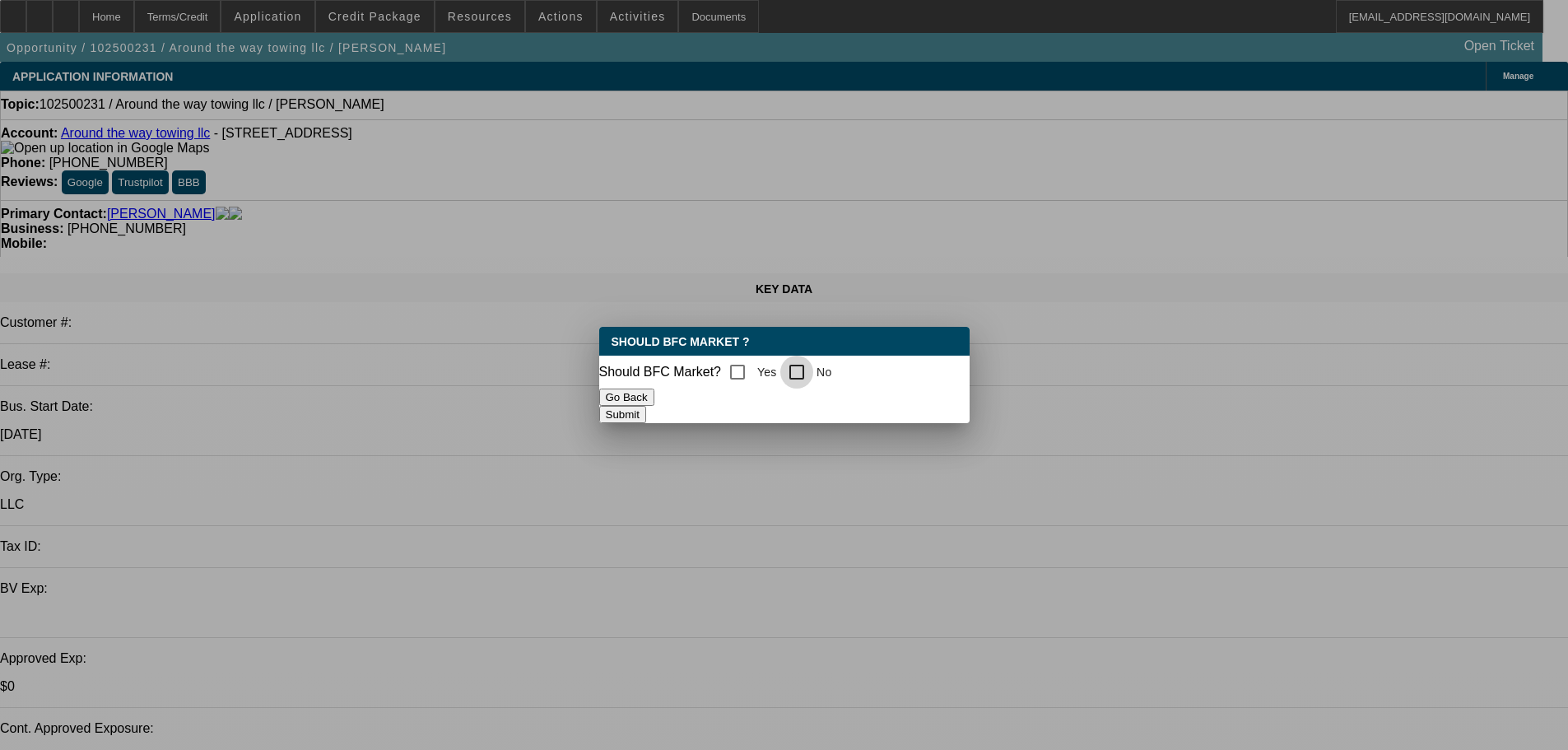
click at [807, 360] on input "No" at bounding box center [797, 372] width 33 height 33
checkbox input "true"
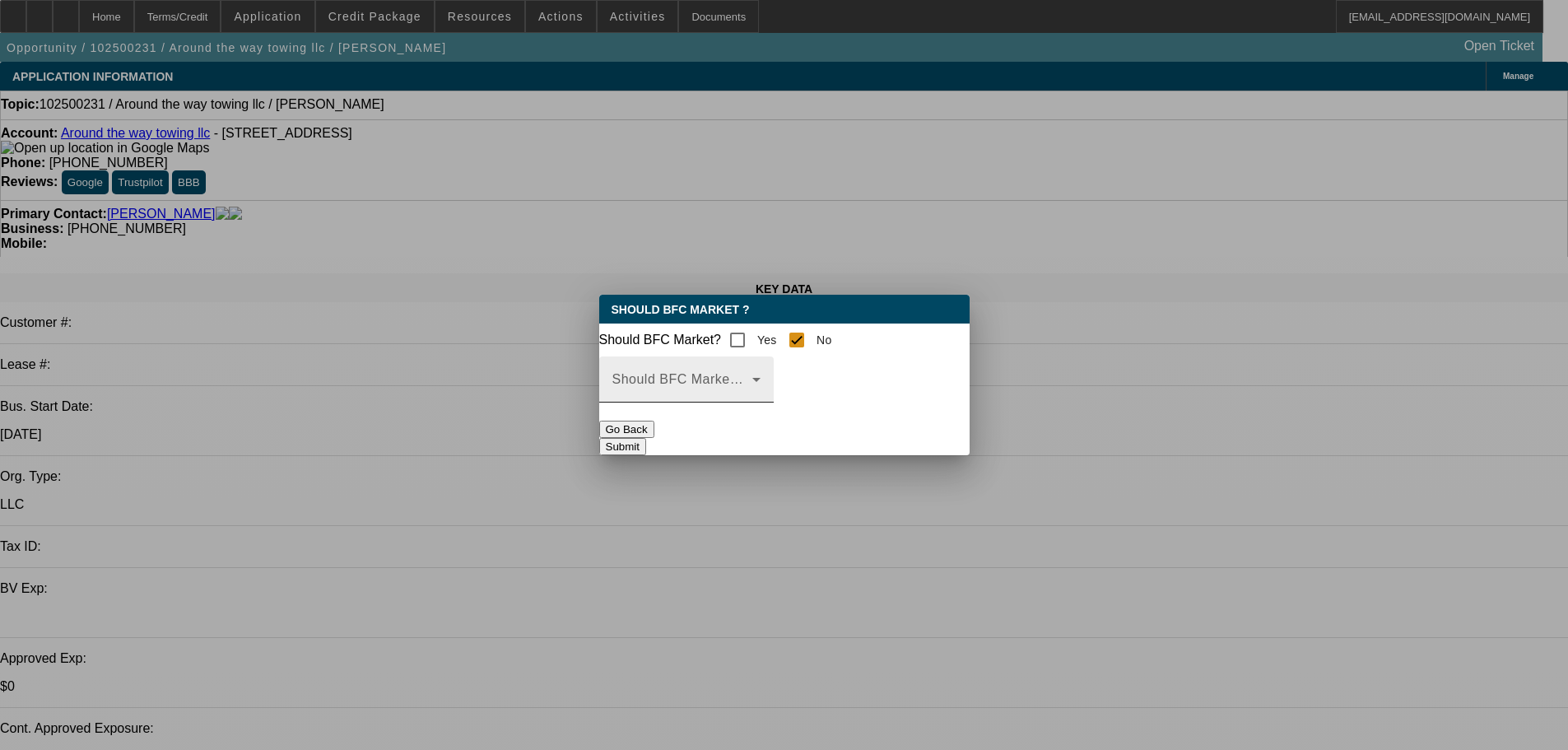
click at [739, 396] on span at bounding box center [682, 386] width 140 height 19
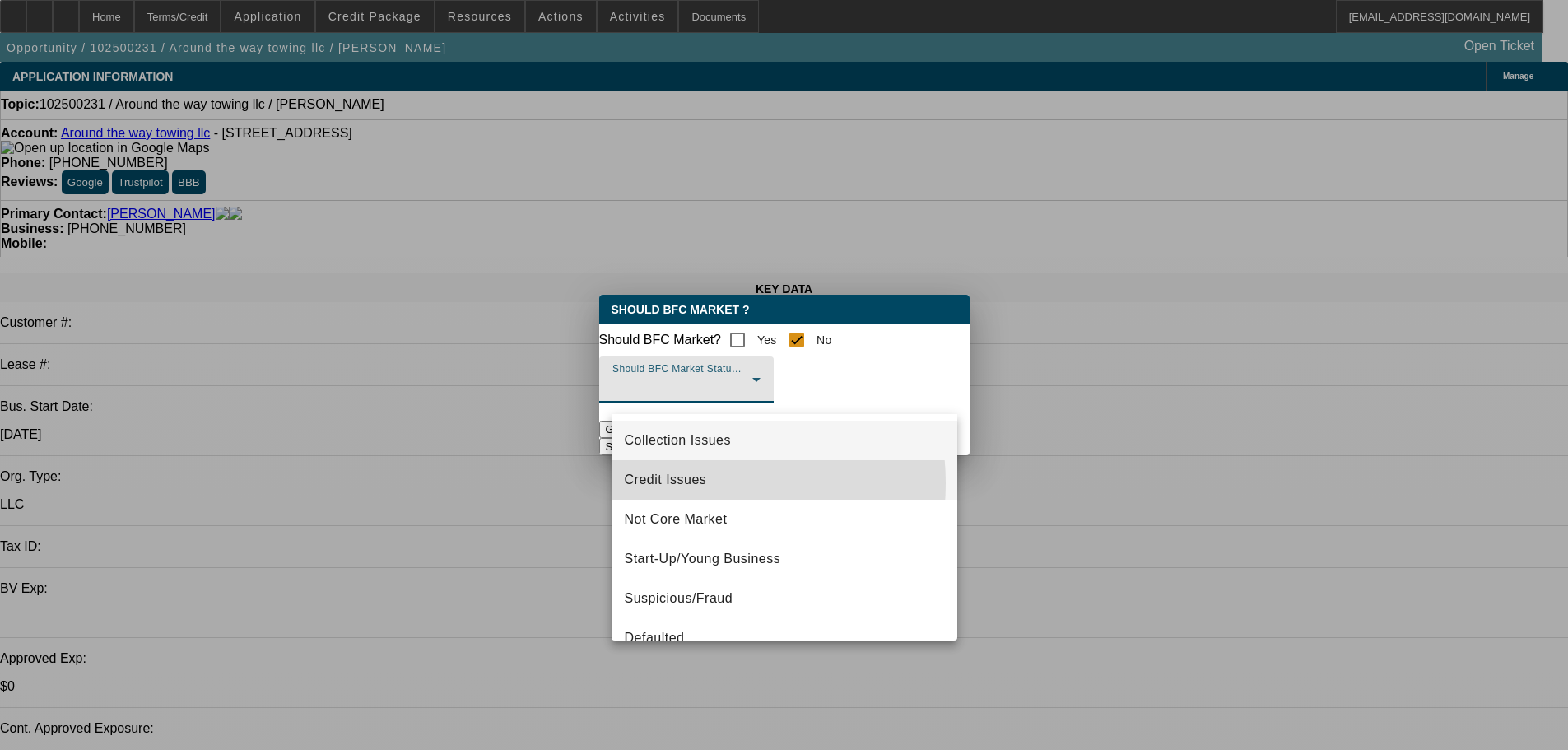
click at [689, 483] on span "Credit Issues" at bounding box center [665, 480] width 82 height 19
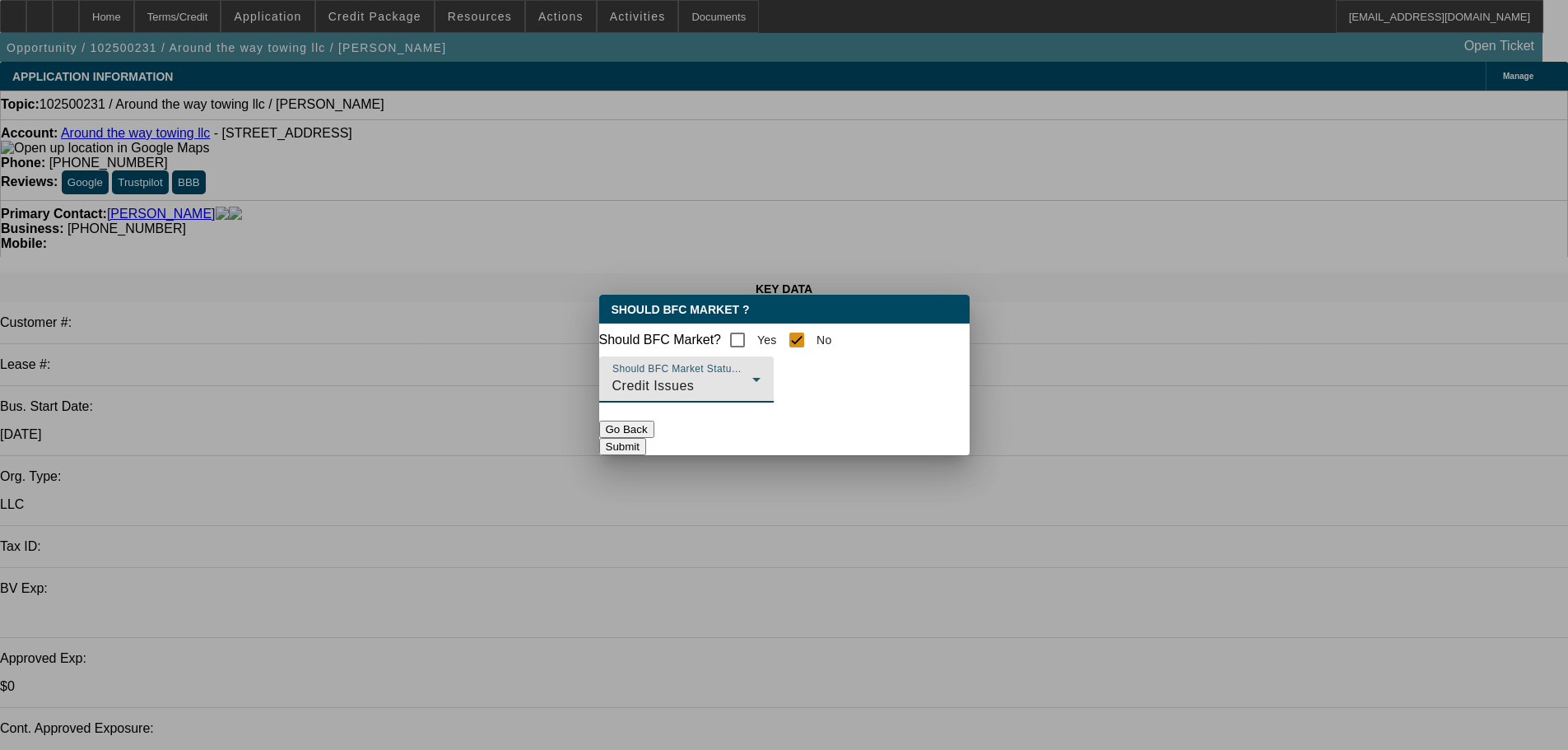
click at [646, 443] on button "Submit" at bounding box center [623, 447] width 47 height 17
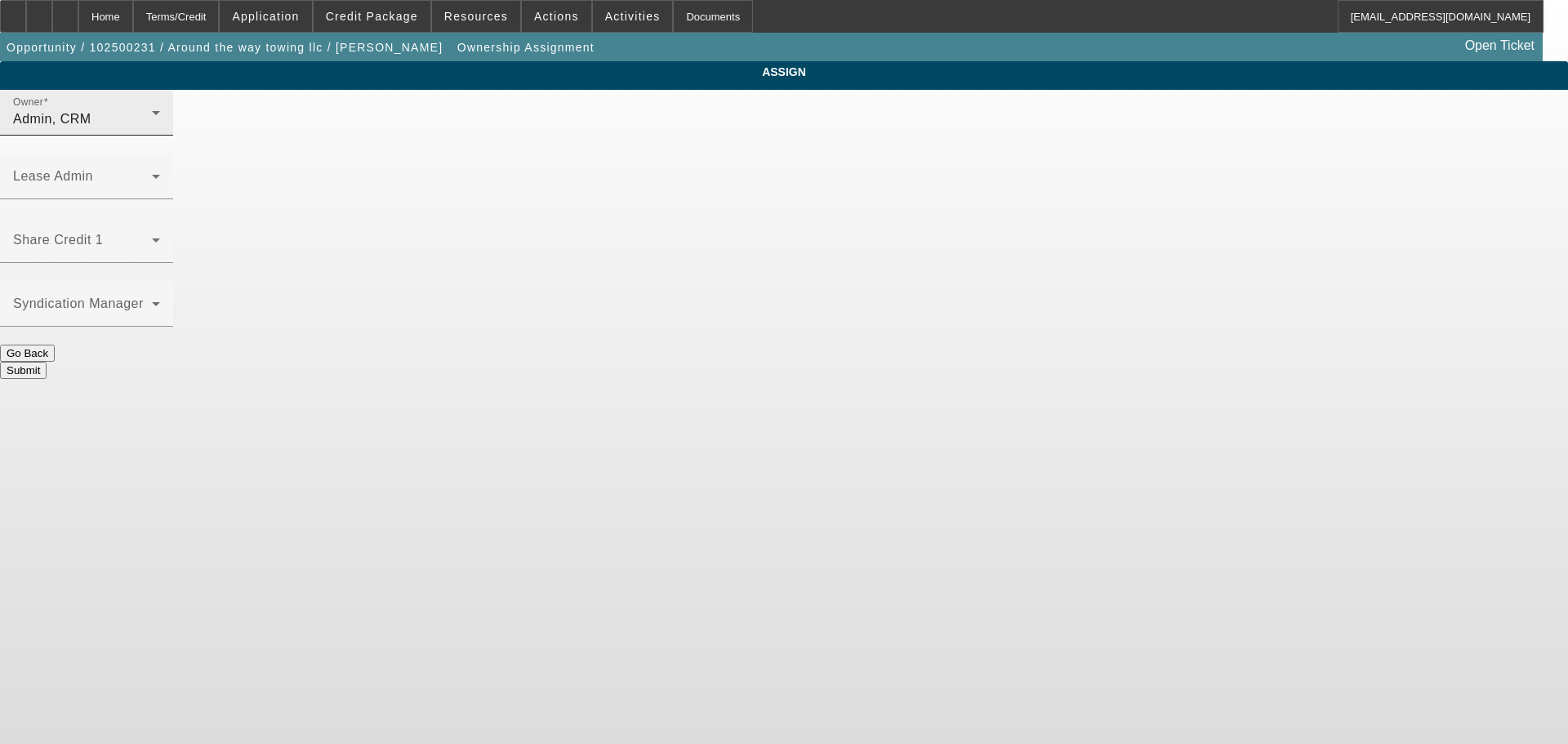
click at [152, 129] on div "Admin, CRM" at bounding box center [82, 119] width 139 height 19
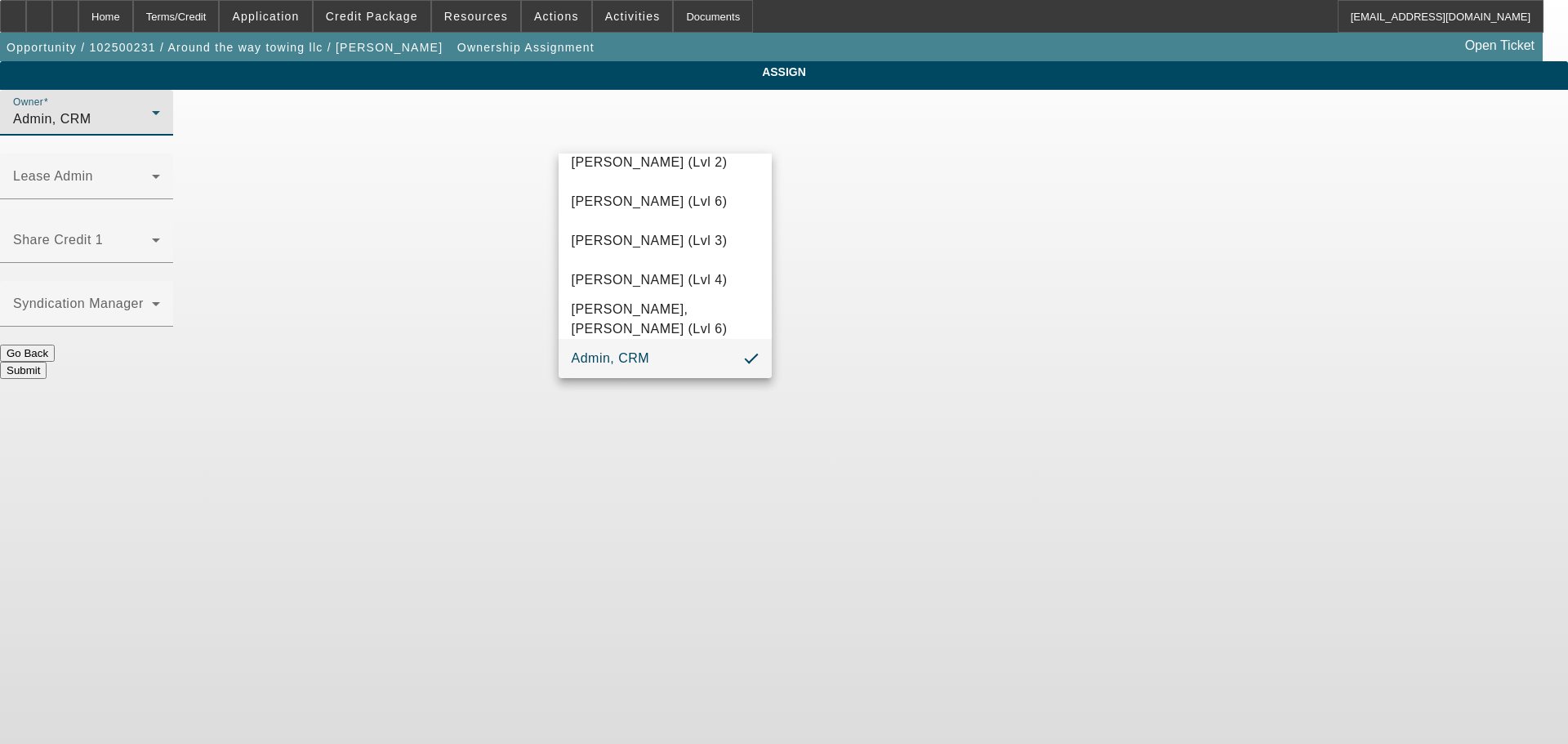
scroll to position [46, 0]
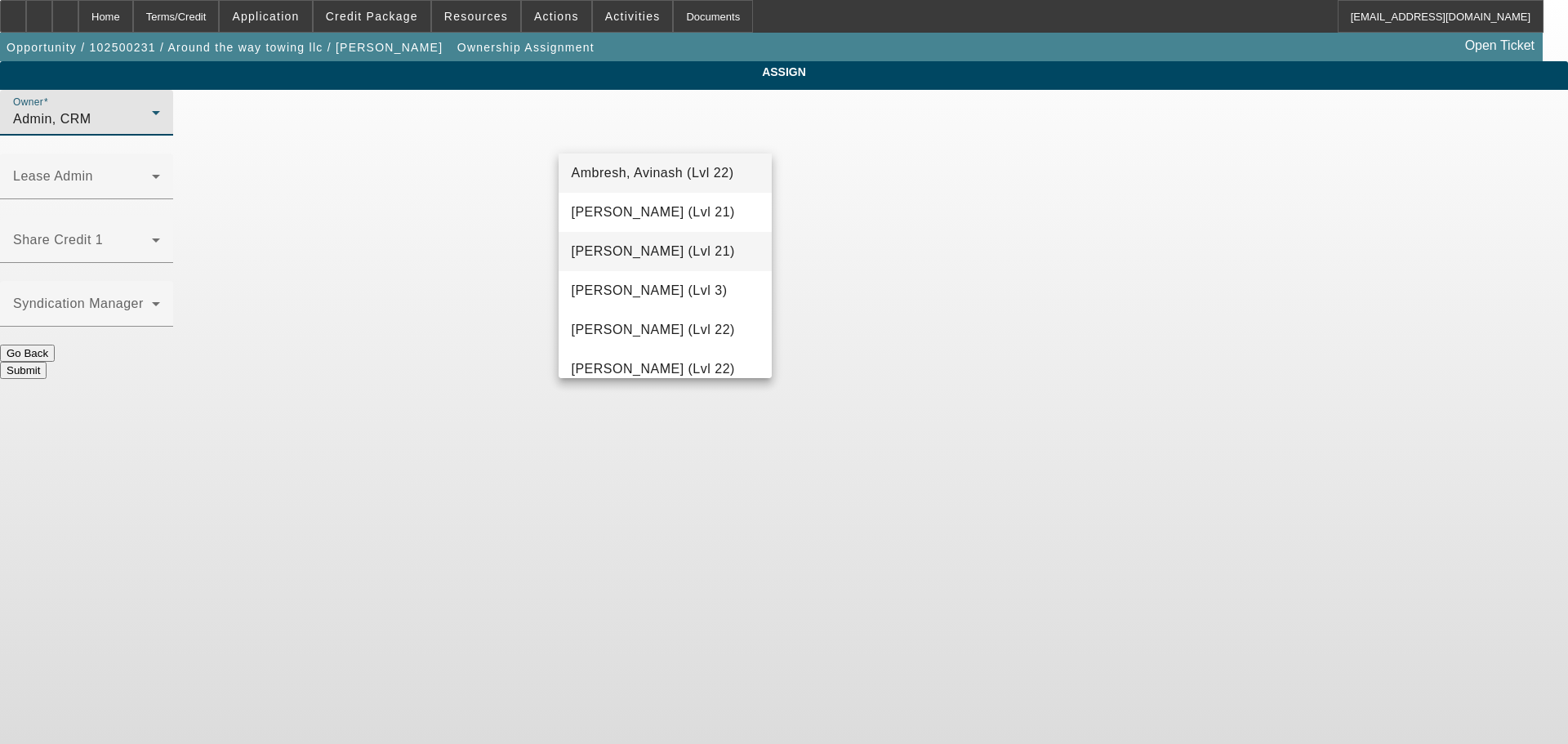
click at [648, 252] on span "Arida, Michael (Lvl 21)" at bounding box center [653, 251] width 164 height 19
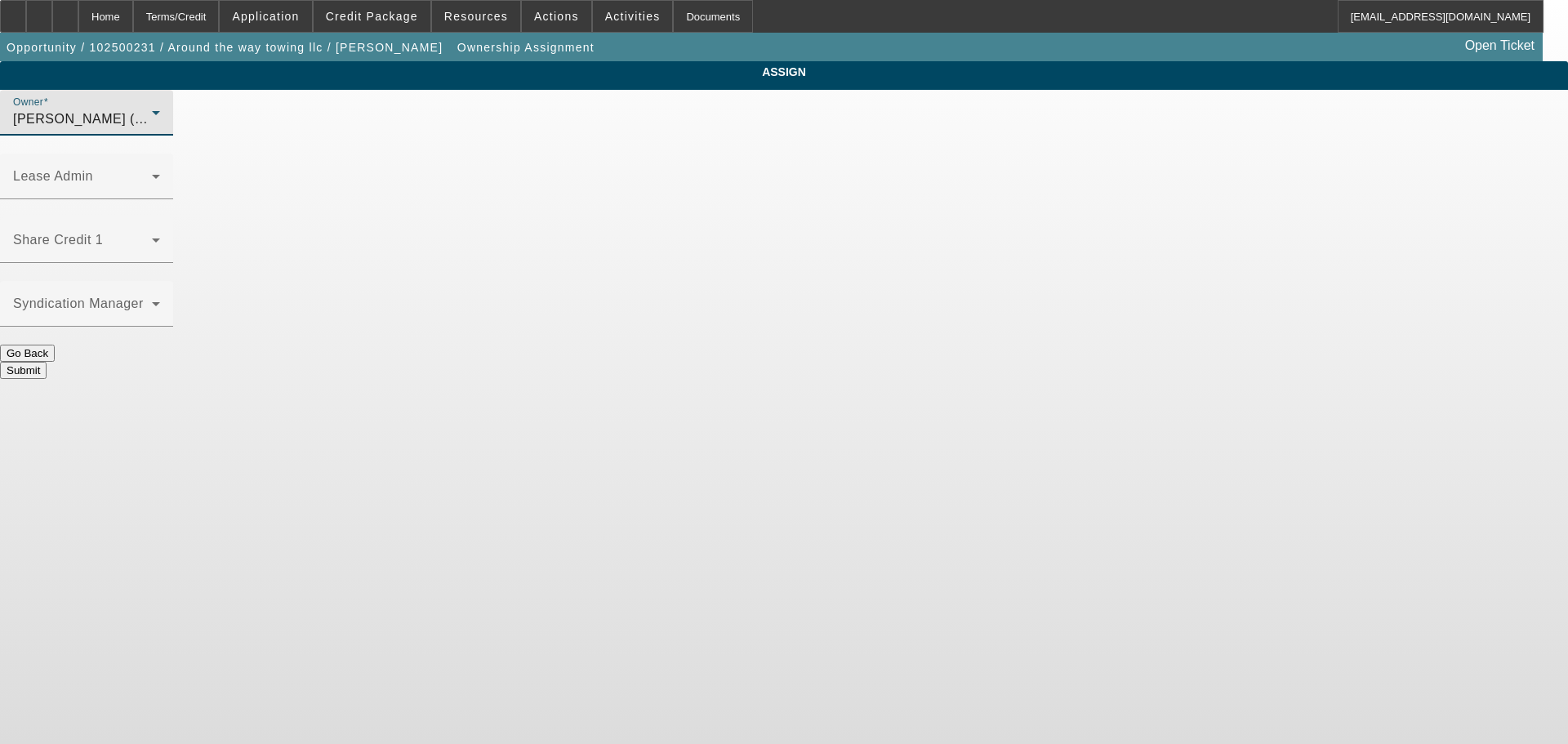
click at [47, 362] on button "Submit" at bounding box center [23, 371] width 47 height 17
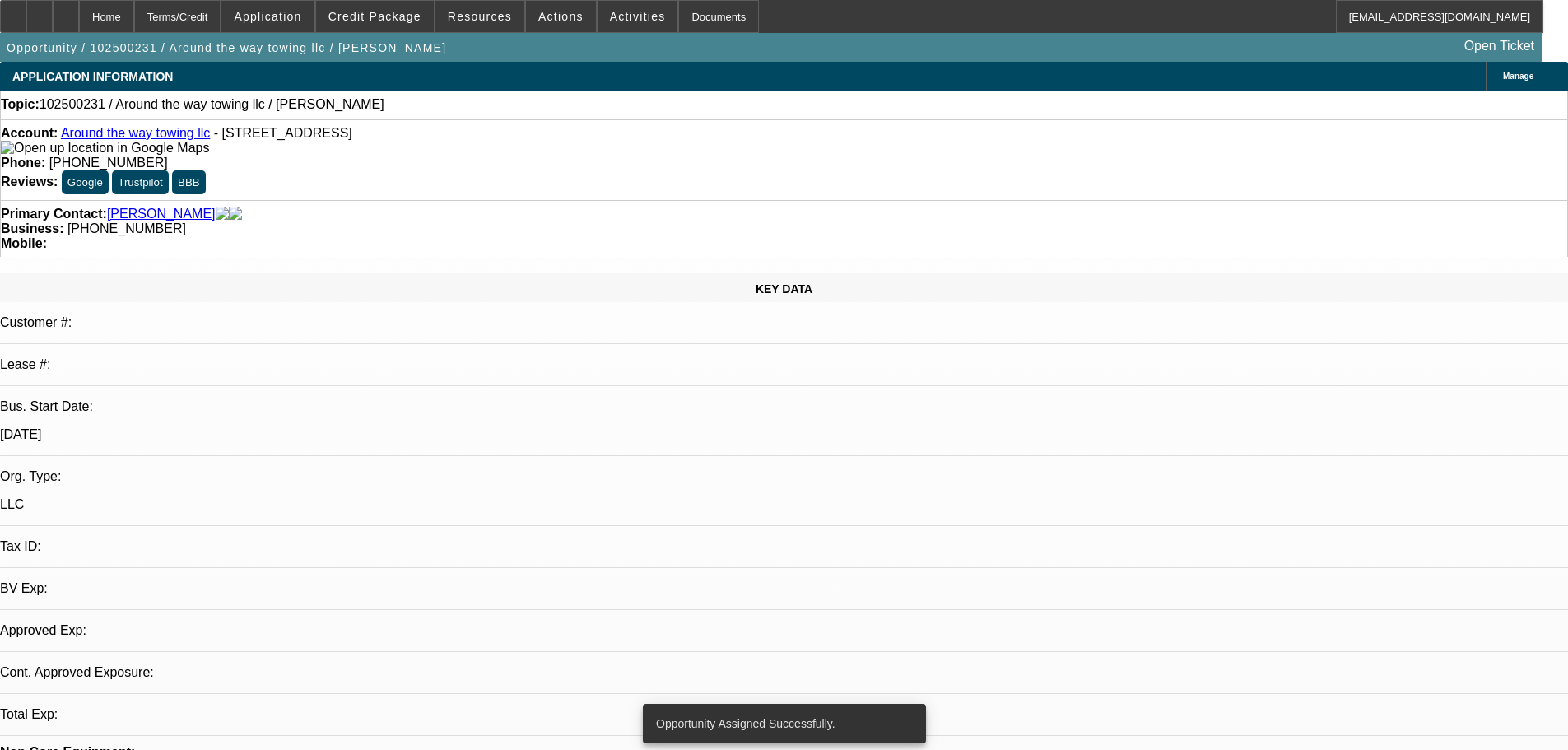
select select "0"
select select "2"
select select "0.1"
select select "4"
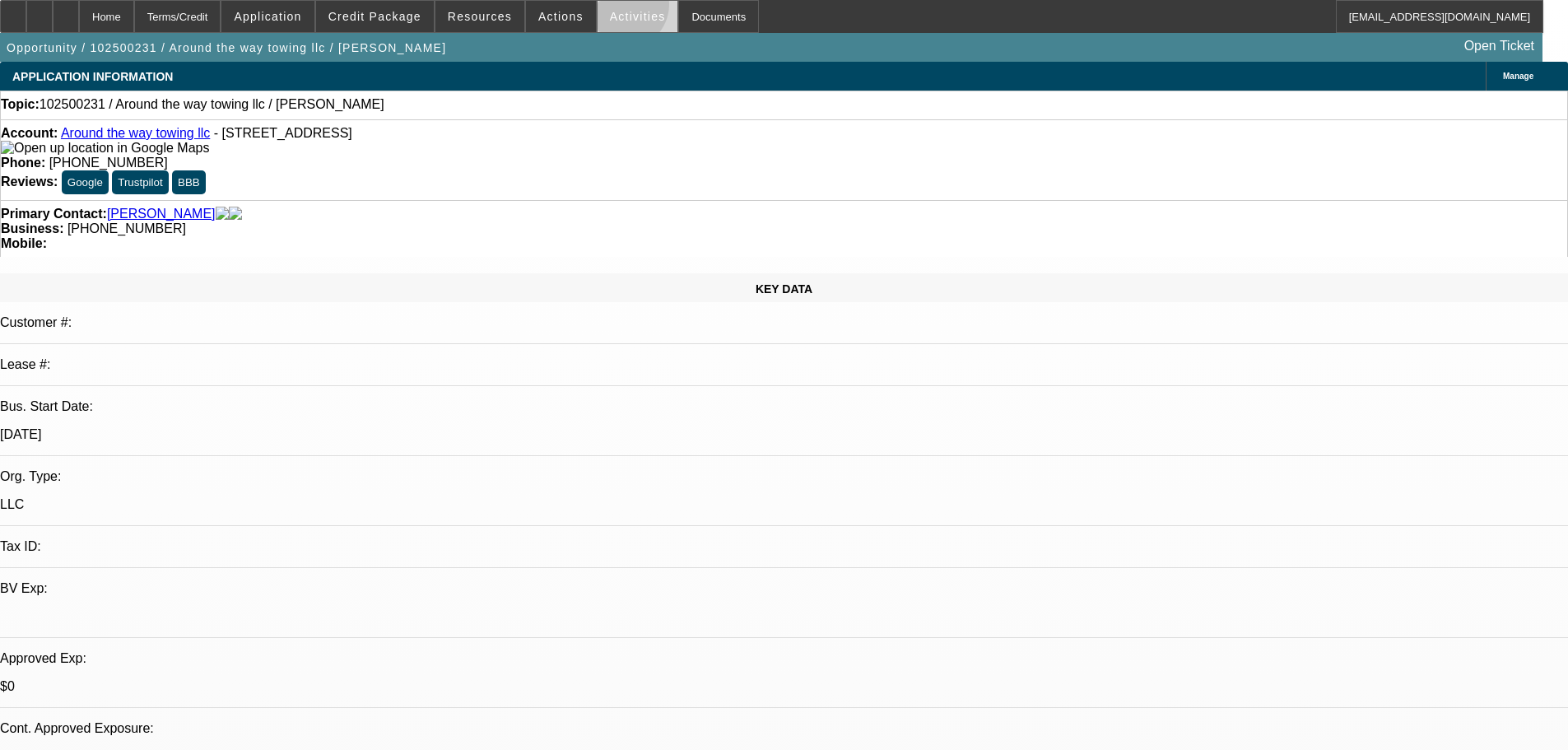
click at [606, 9] on span at bounding box center [638, 16] width 81 height 40
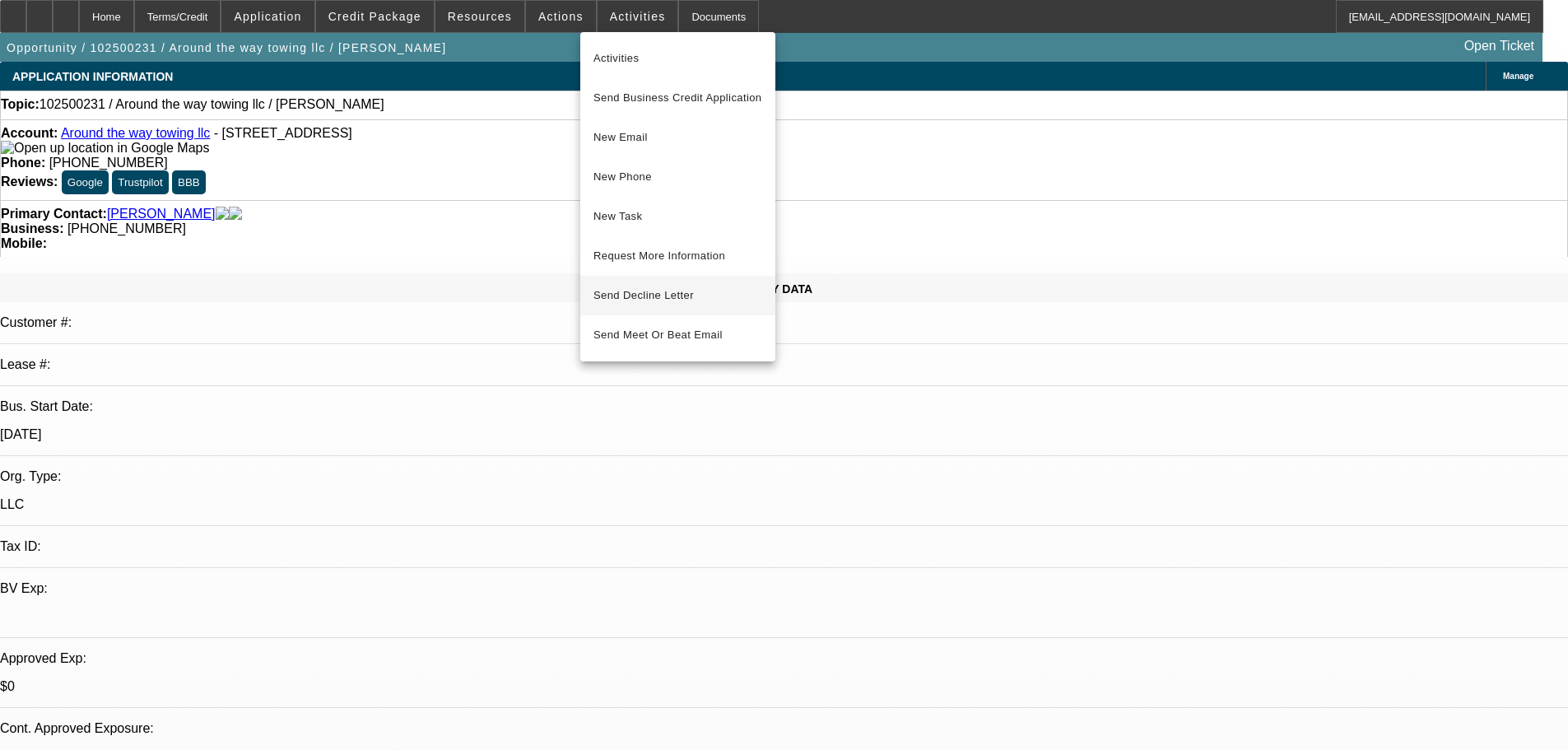
click at [661, 298] on span "Send Decline Letter" at bounding box center [644, 294] width 100 height 13
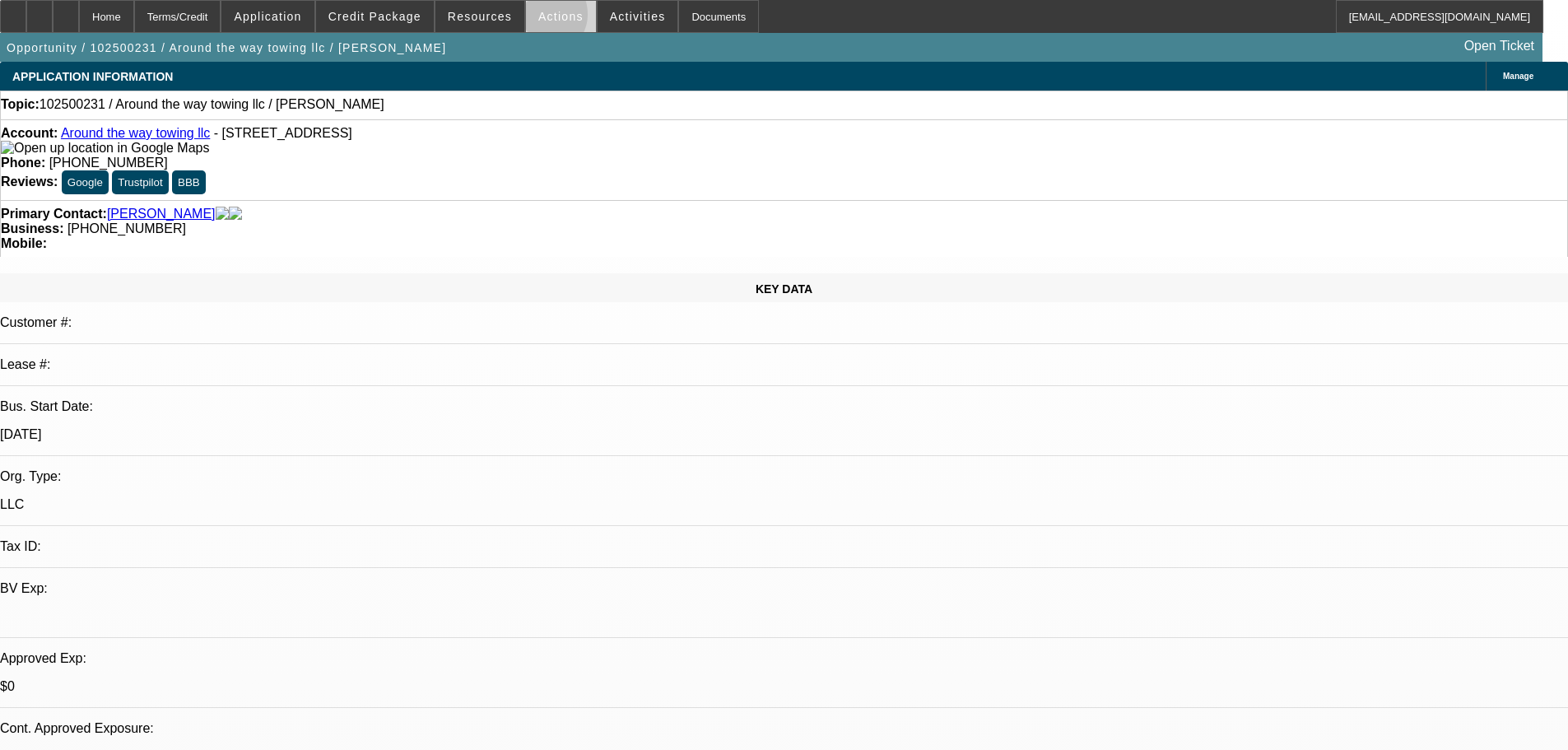
click at [539, 18] on span "Actions" at bounding box center [561, 16] width 45 height 14
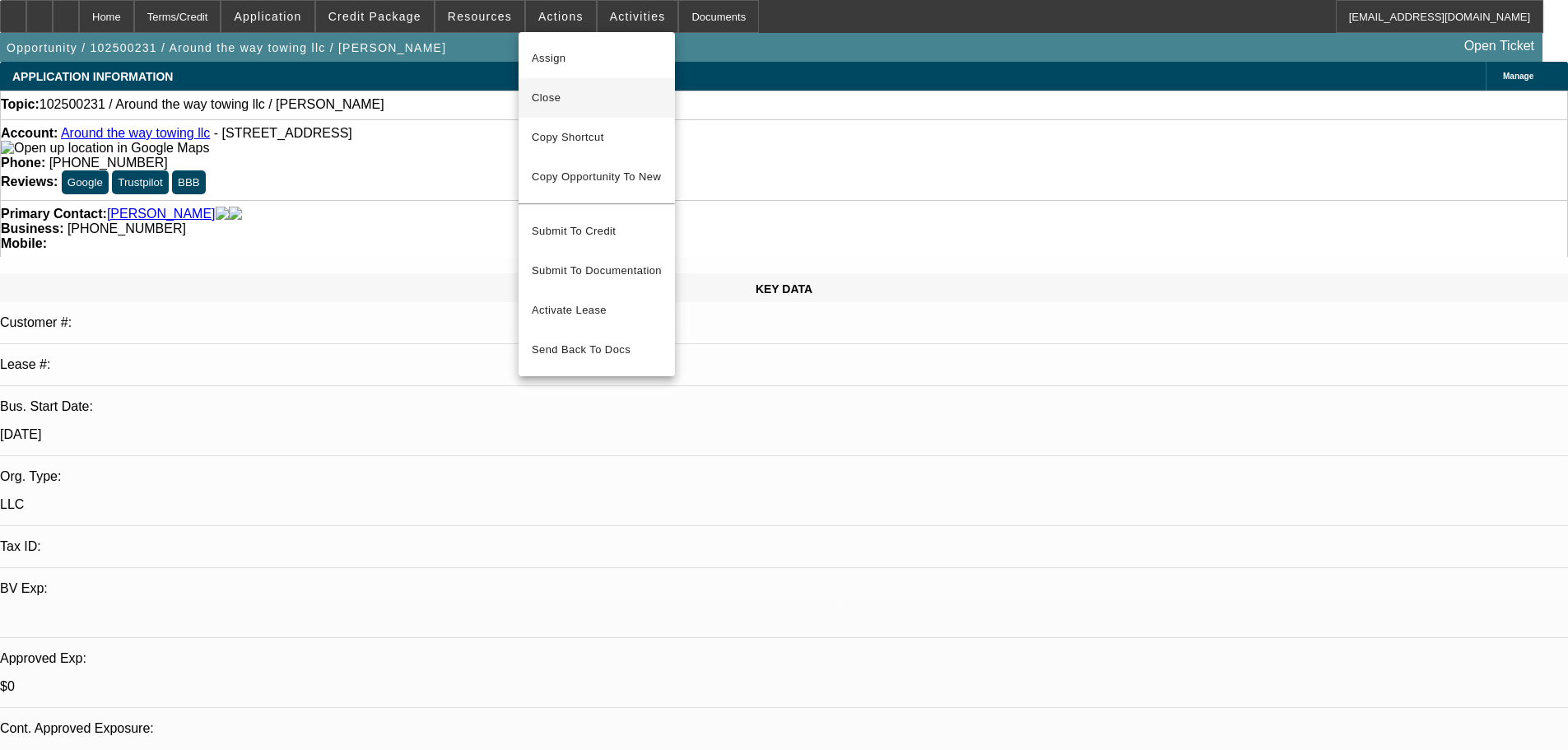
click at [577, 103] on span "Close" at bounding box center [597, 97] width 130 height 19
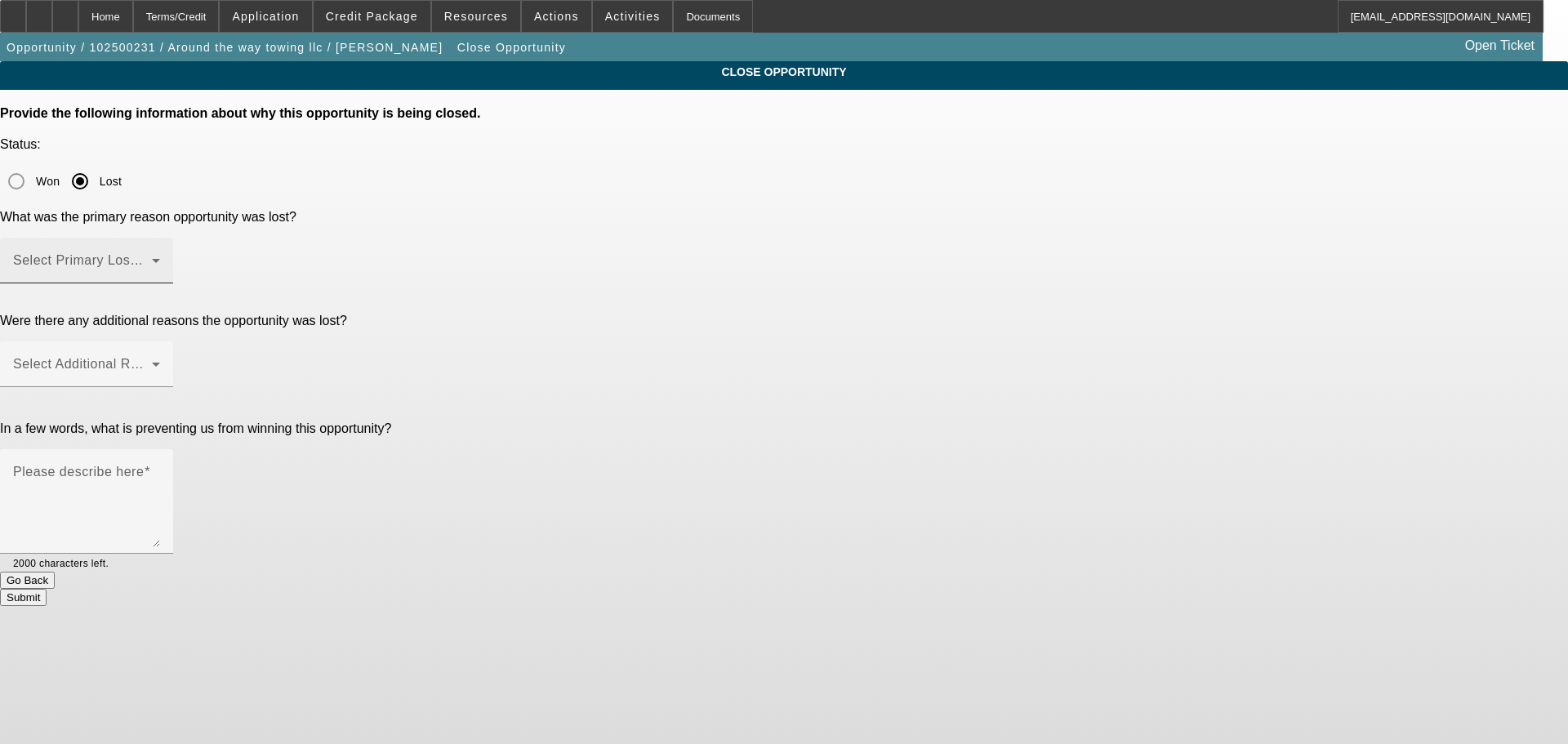
click at [152, 258] on span at bounding box center [82, 267] width 139 height 19
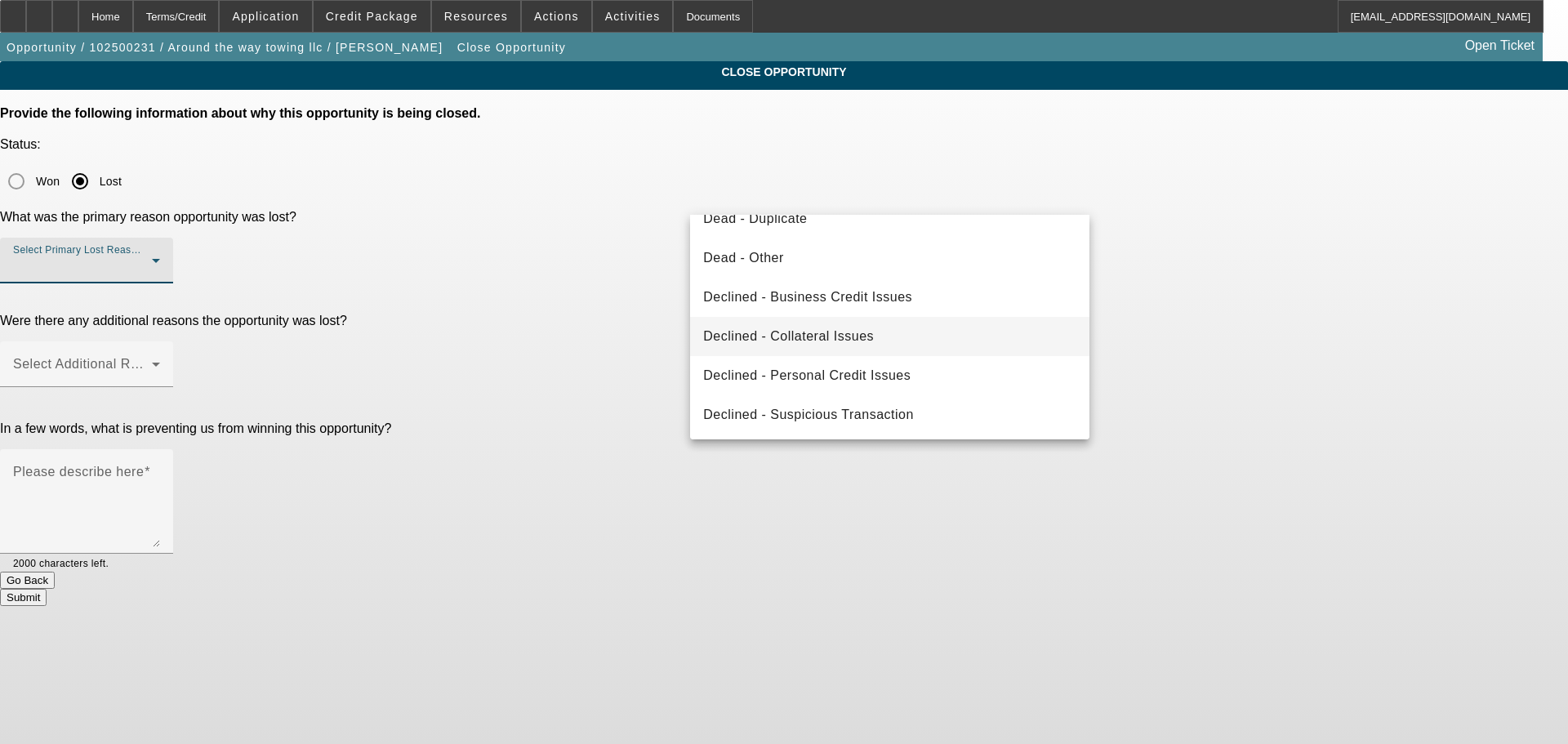
scroll to position [219, 0]
click at [839, 385] on mat-option "Declined - Personal Credit Issues" at bounding box center [889, 373] width 399 height 39
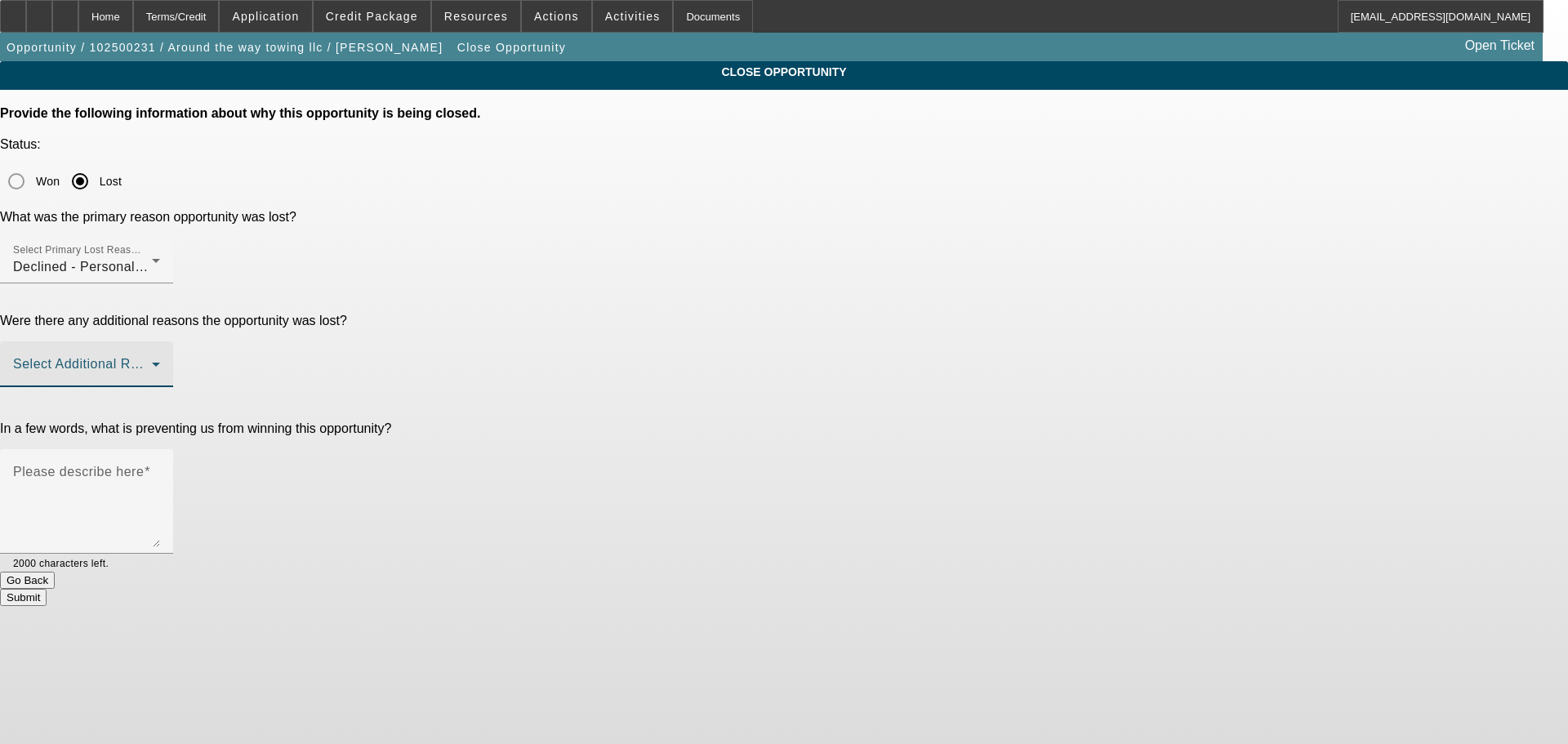
click at [152, 361] on span at bounding box center [82, 371] width 139 height 19
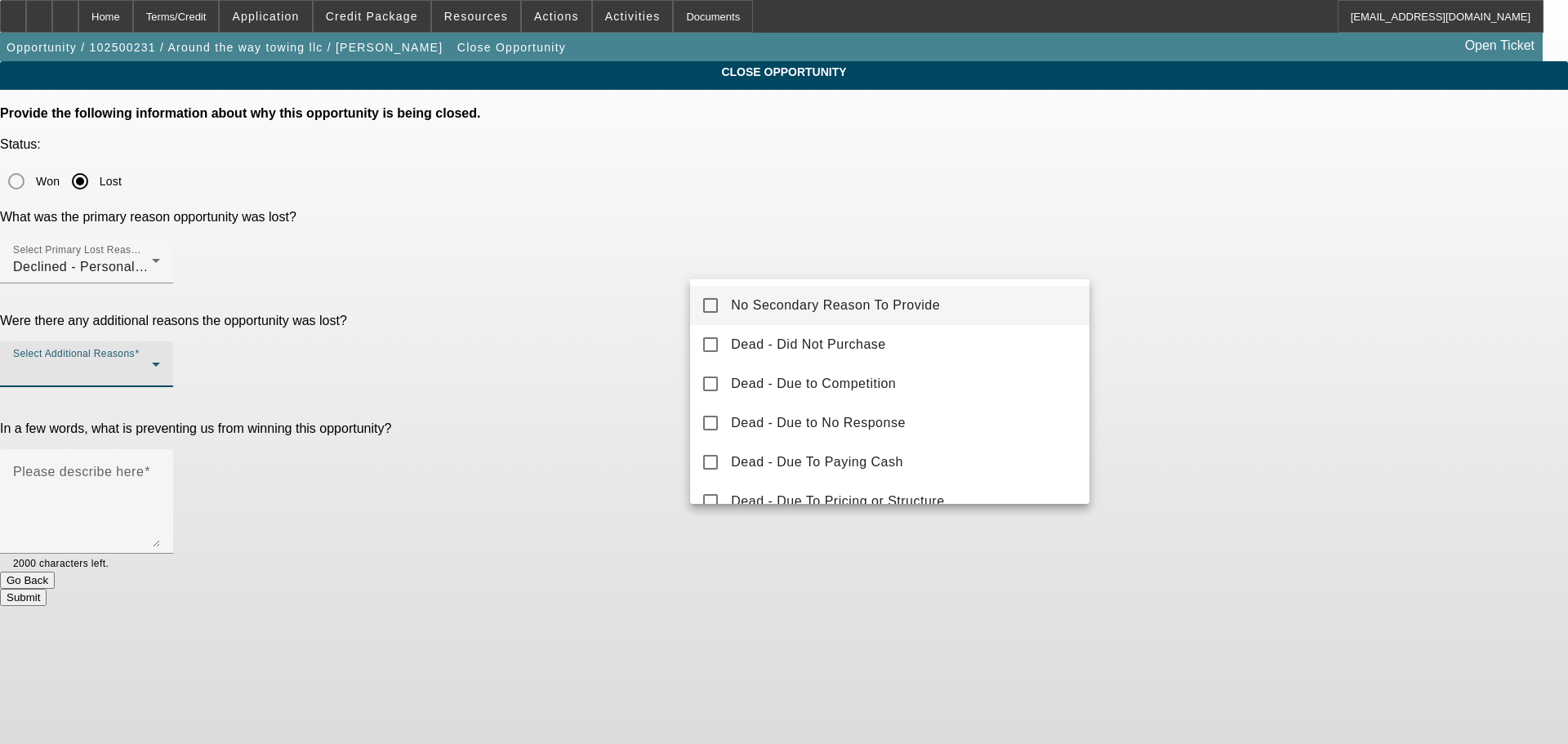
click at [790, 303] on span "No Secondary Reason To Provide" at bounding box center [835, 305] width 209 height 19
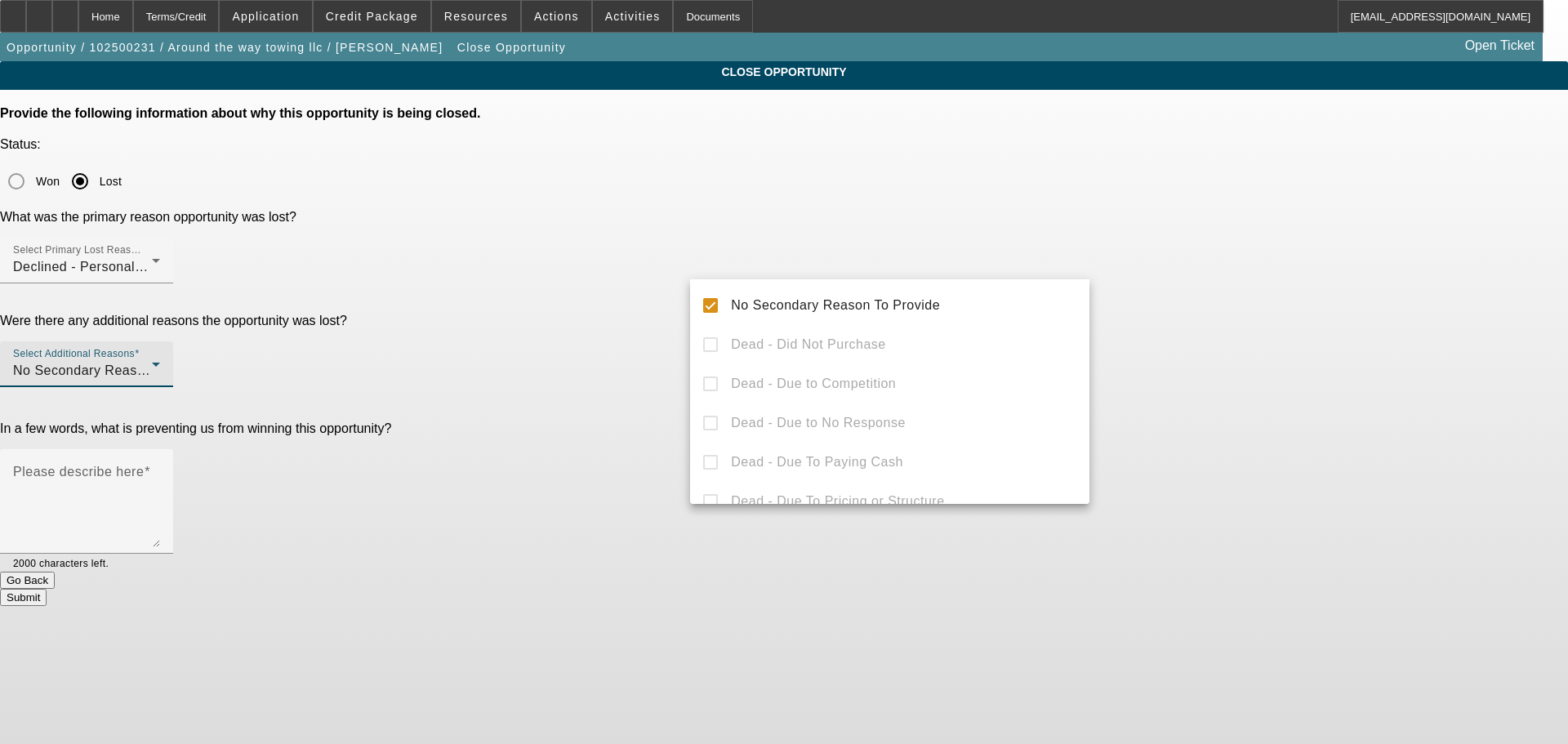
click at [618, 340] on div at bounding box center [784, 372] width 1568 height 744
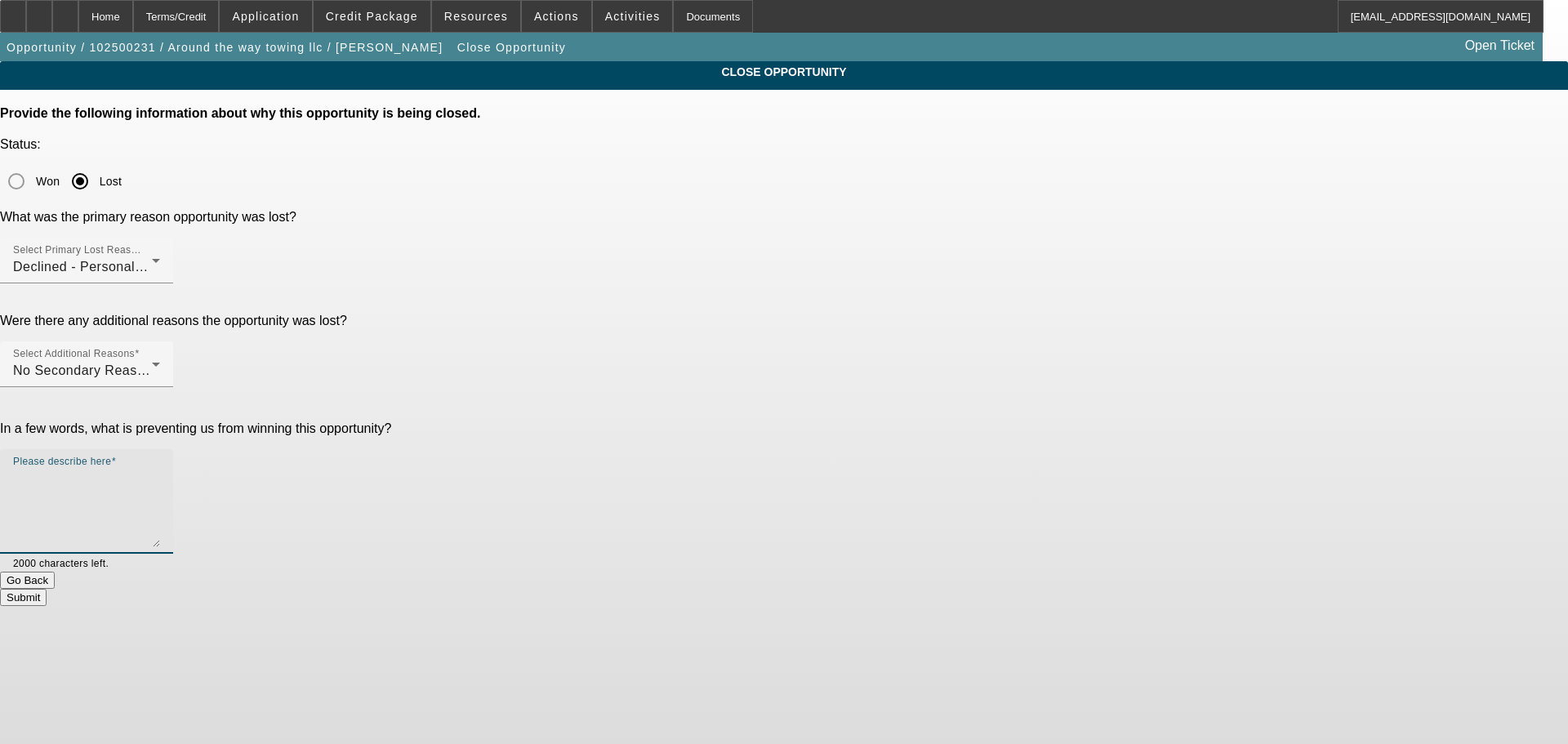
click at [160, 468] on textarea "Please describe here" at bounding box center [86, 507] width 147 height 79
type textarea "POOR CREDIT, MARKED DNC, SENT DECLINE LETTER, CLOSING OPP."
click at [47, 589] on button "Submit" at bounding box center [23, 597] width 47 height 17
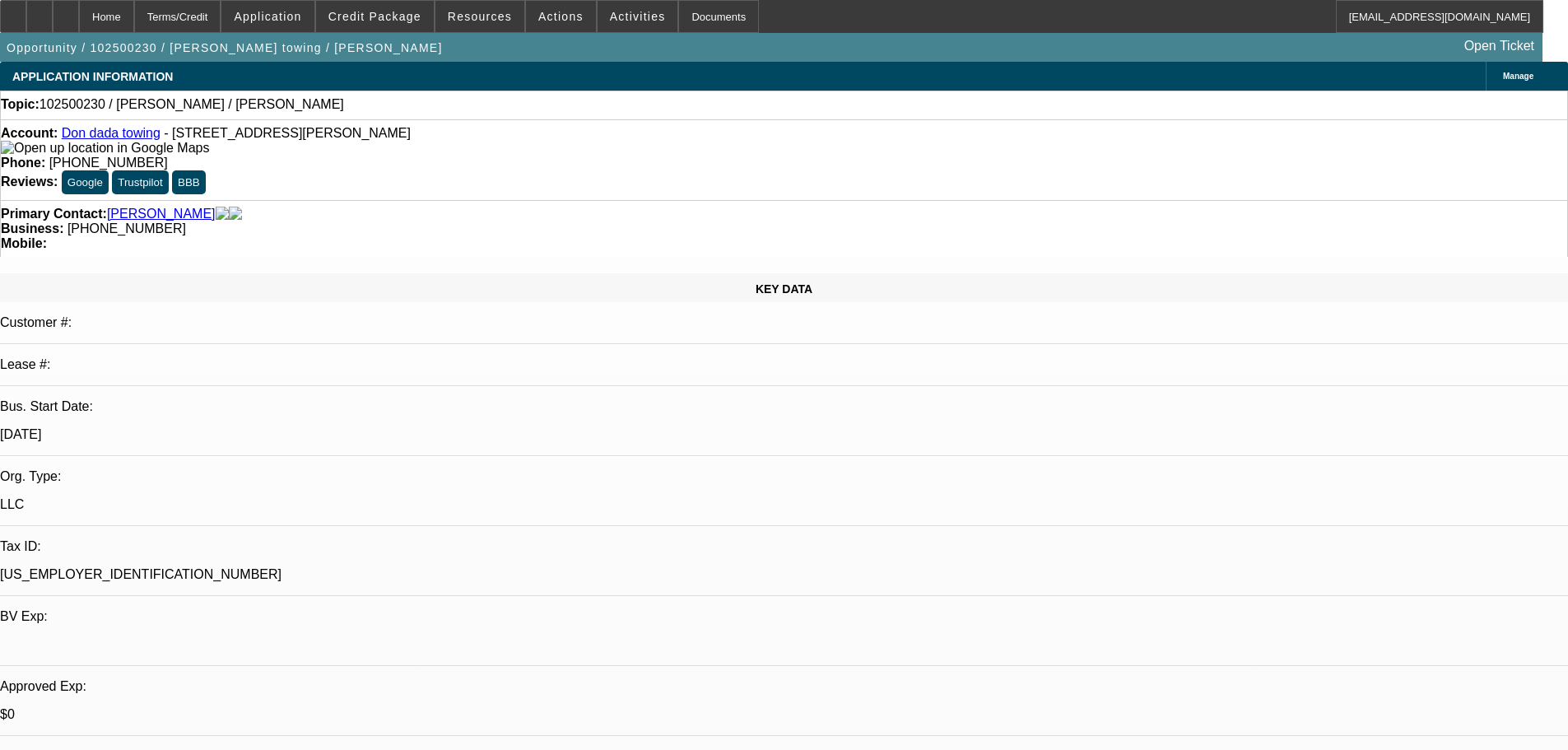
select select "0"
select select "2"
select select "0.1"
select select "4"
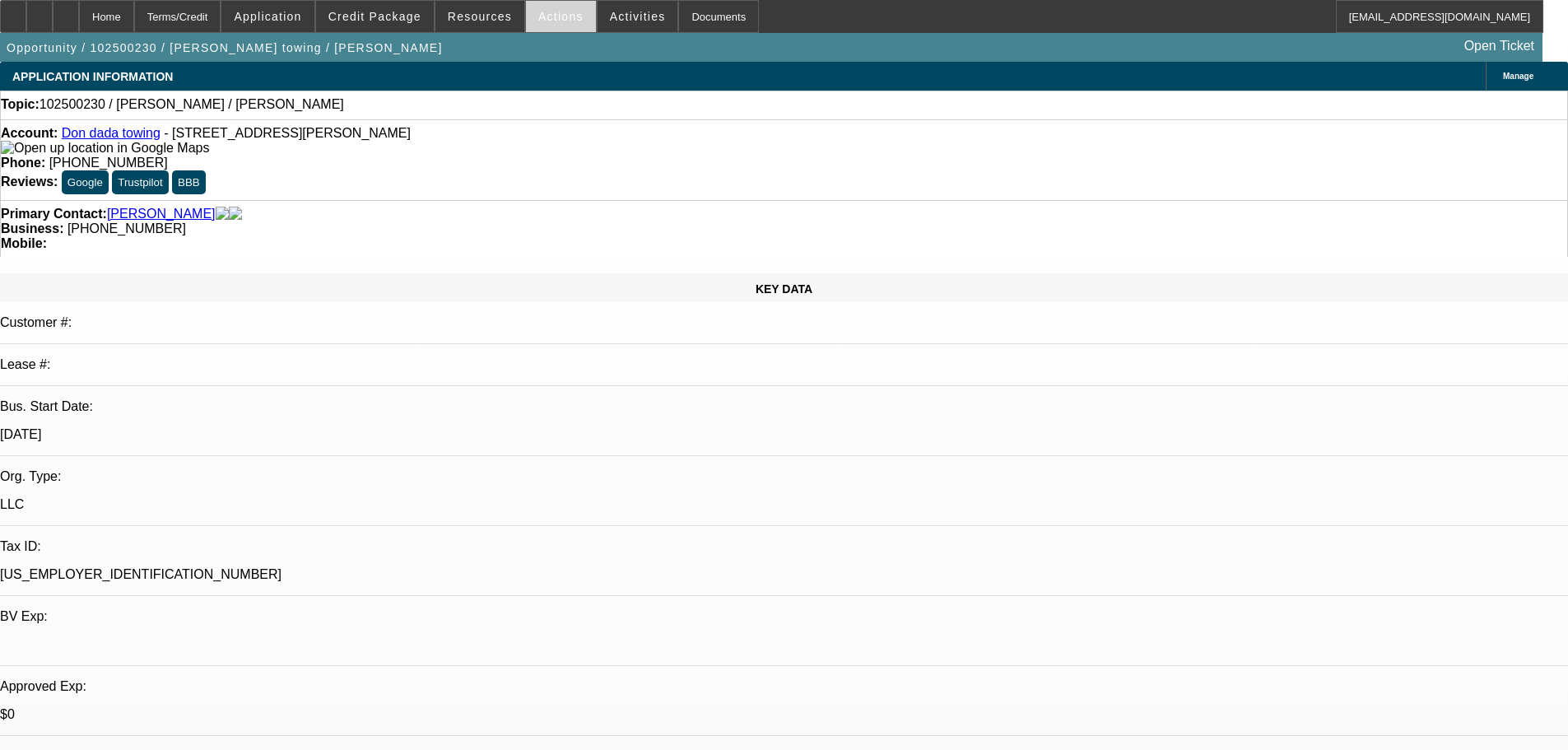
click at [540, 17] on span "Actions" at bounding box center [561, 16] width 45 height 14
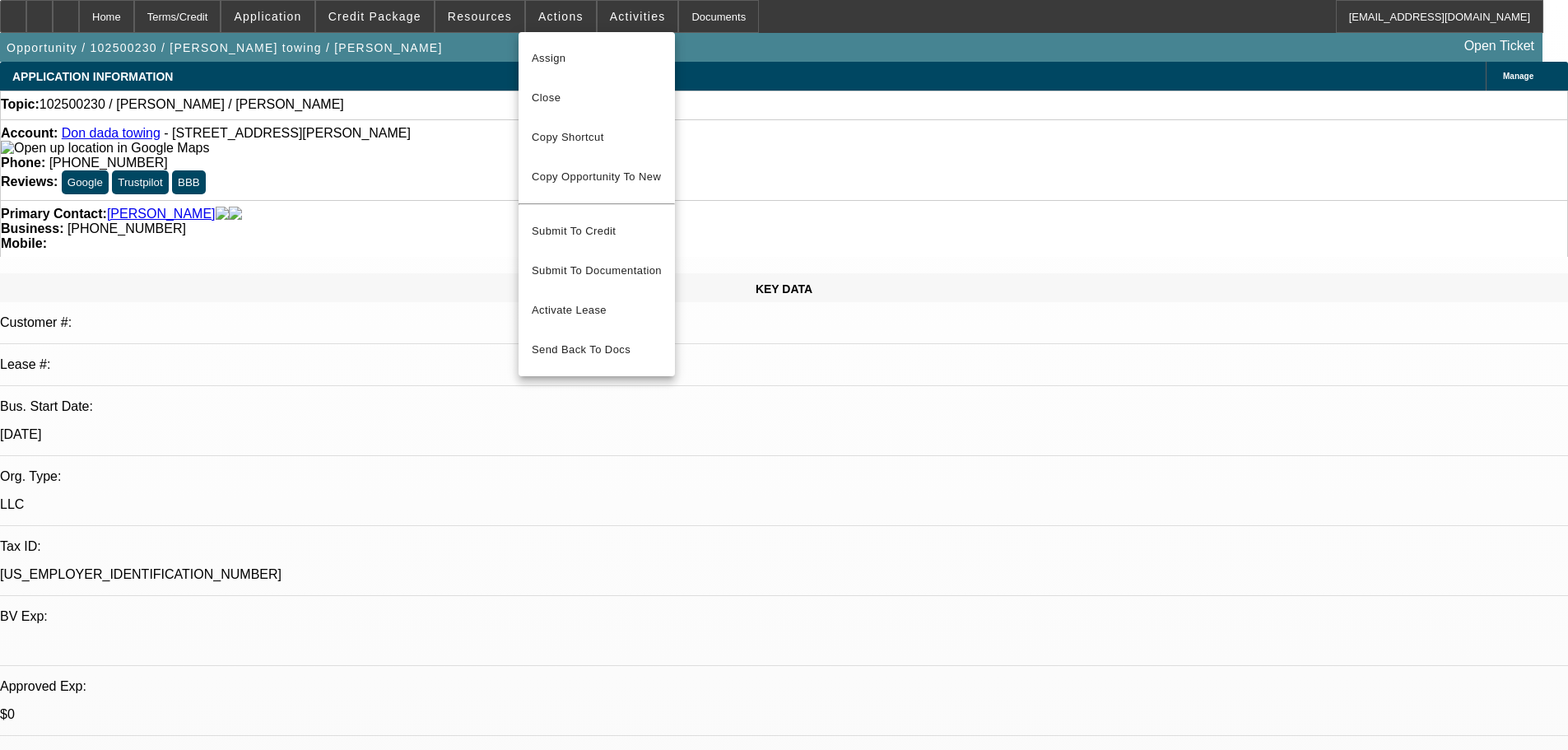
click at [399, 22] on div at bounding box center [784, 375] width 1568 height 750
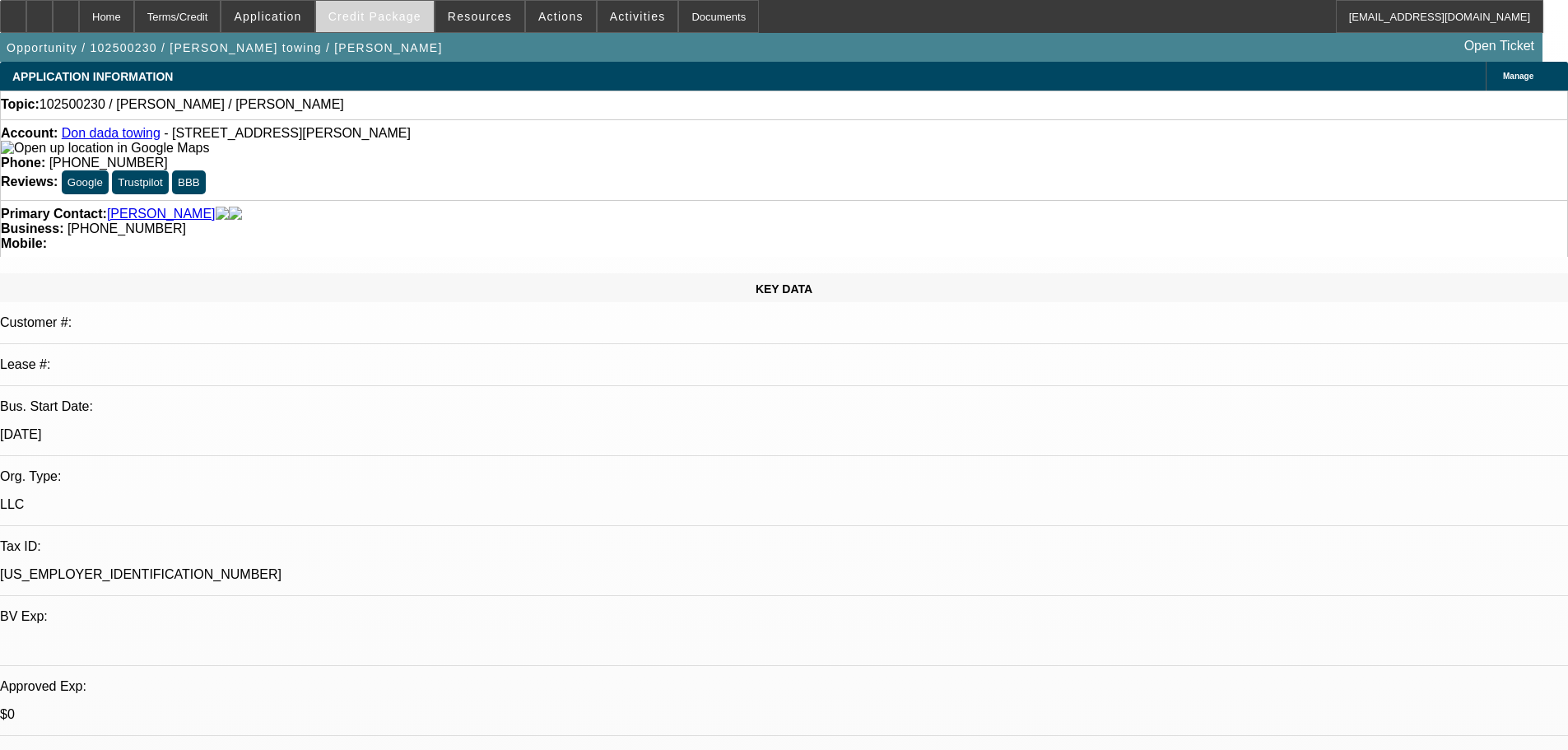
click at [397, 18] on span "Credit Package" at bounding box center [375, 16] width 93 height 14
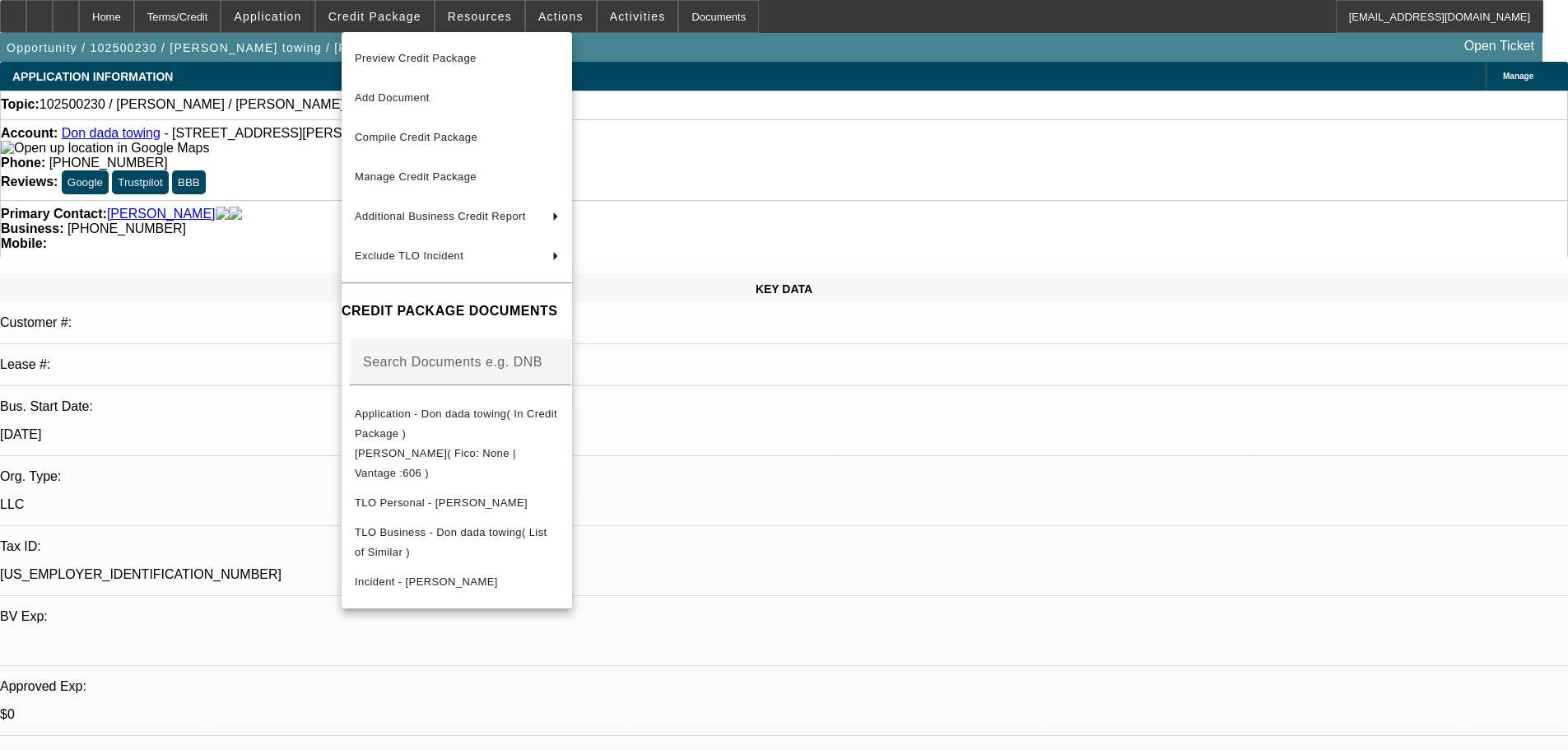
drag, startPoint x: 294, startPoint y: 205, endPoint x: 312, endPoint y: 397, distance: 192.8
click at [294, 206] on div at bounding box center [784, 375] width 1568 height 750
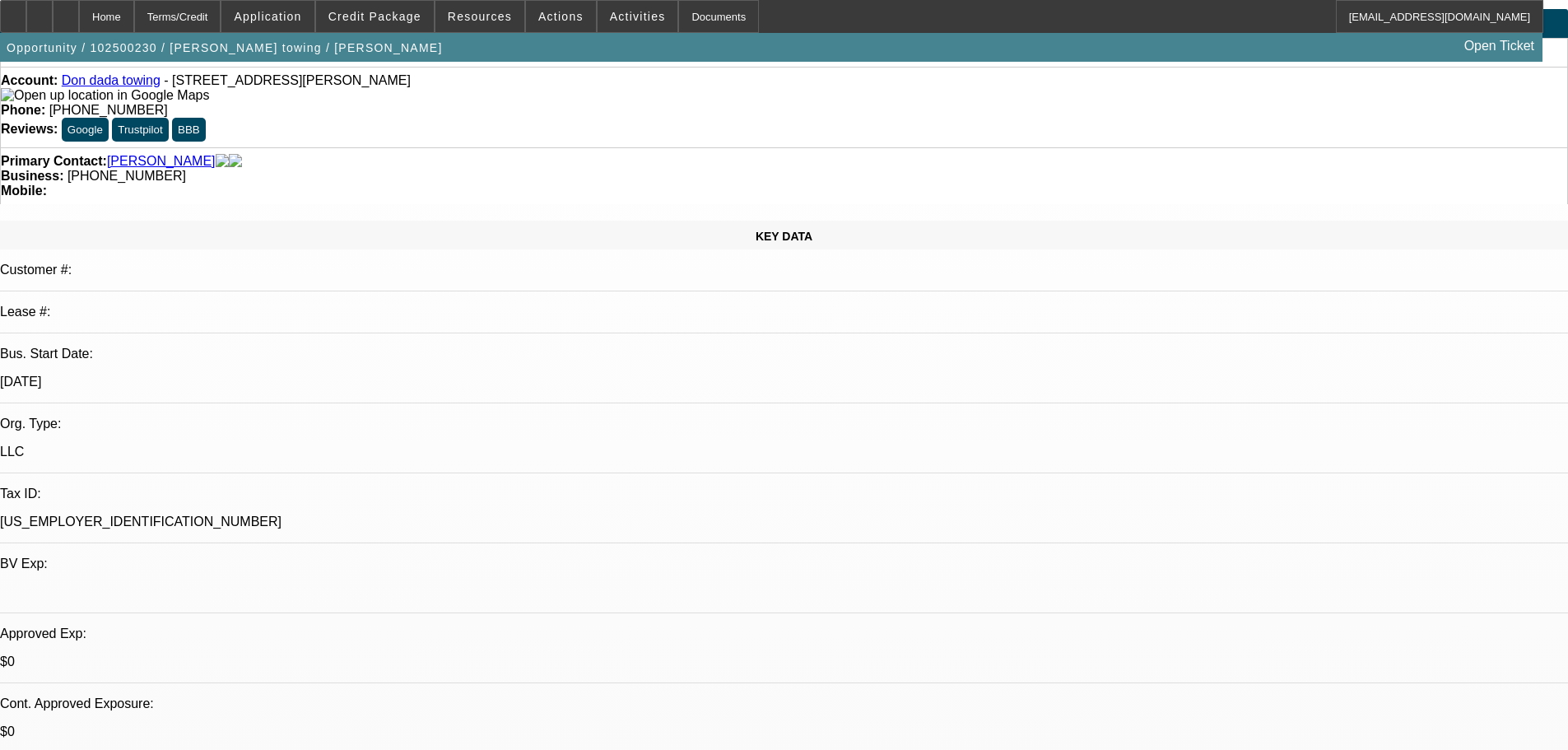
scroll to position [82, 0]
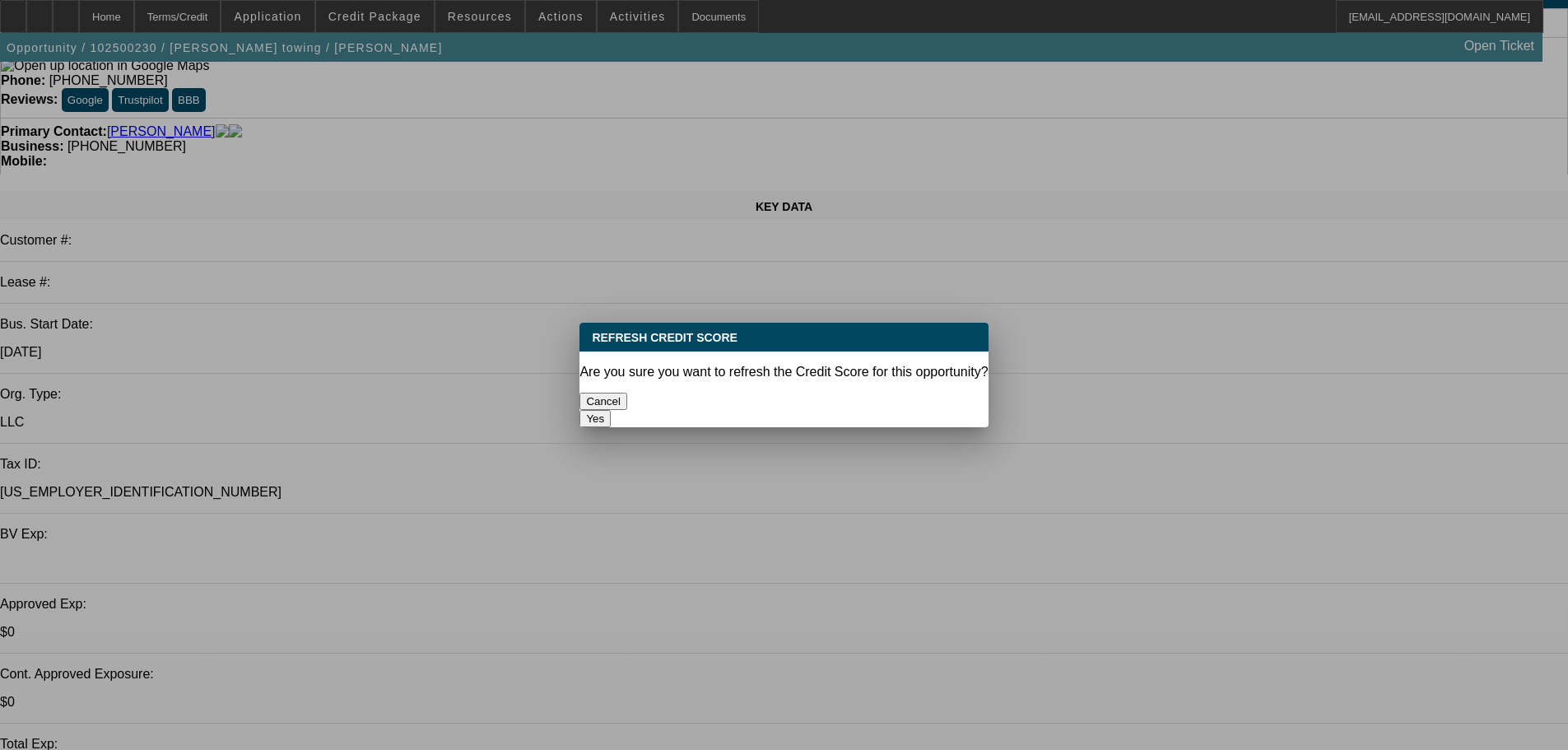
click at [611, 410] on button "Yes" at bounding box center [595, 419] width 31 height 17
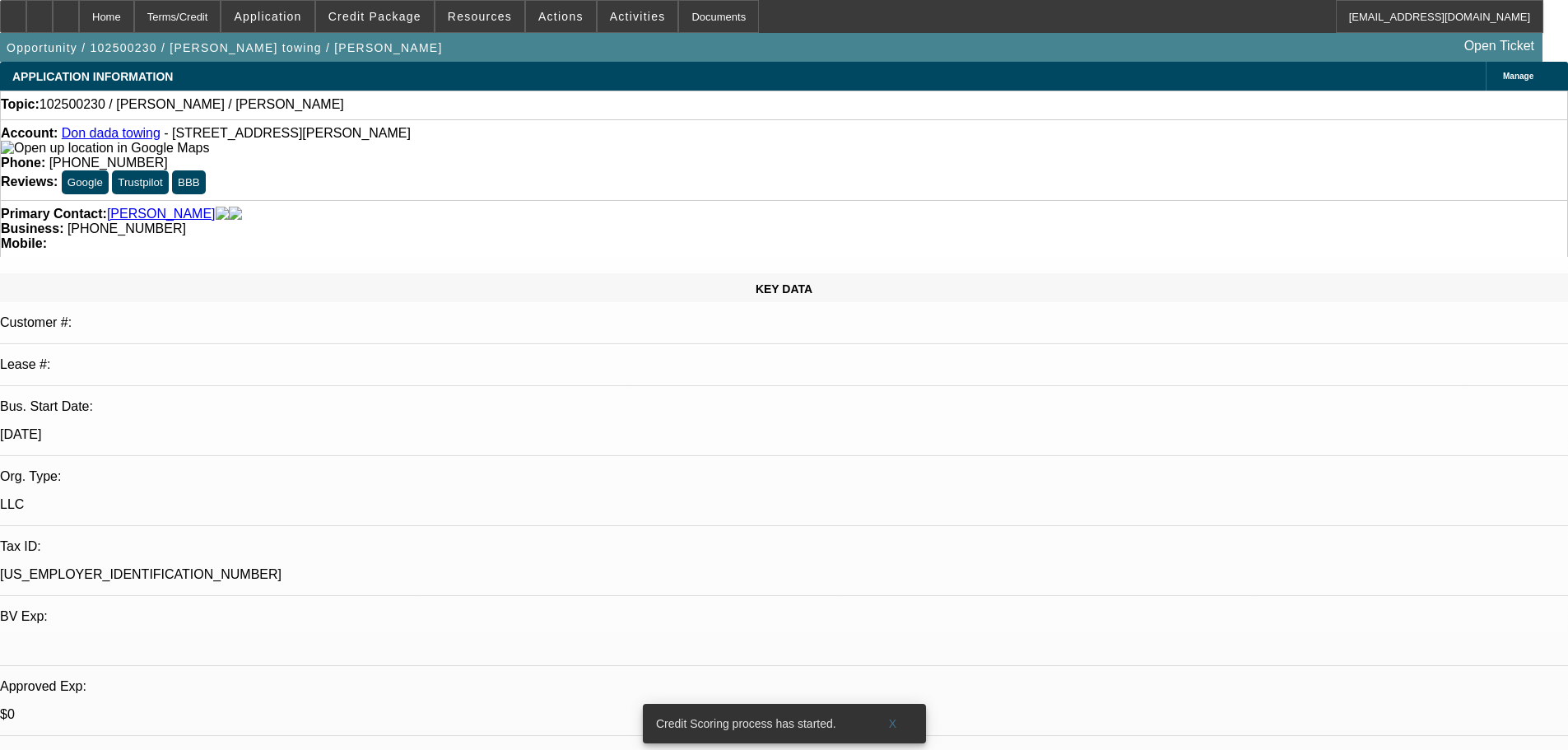
scroll to position [82, 0]
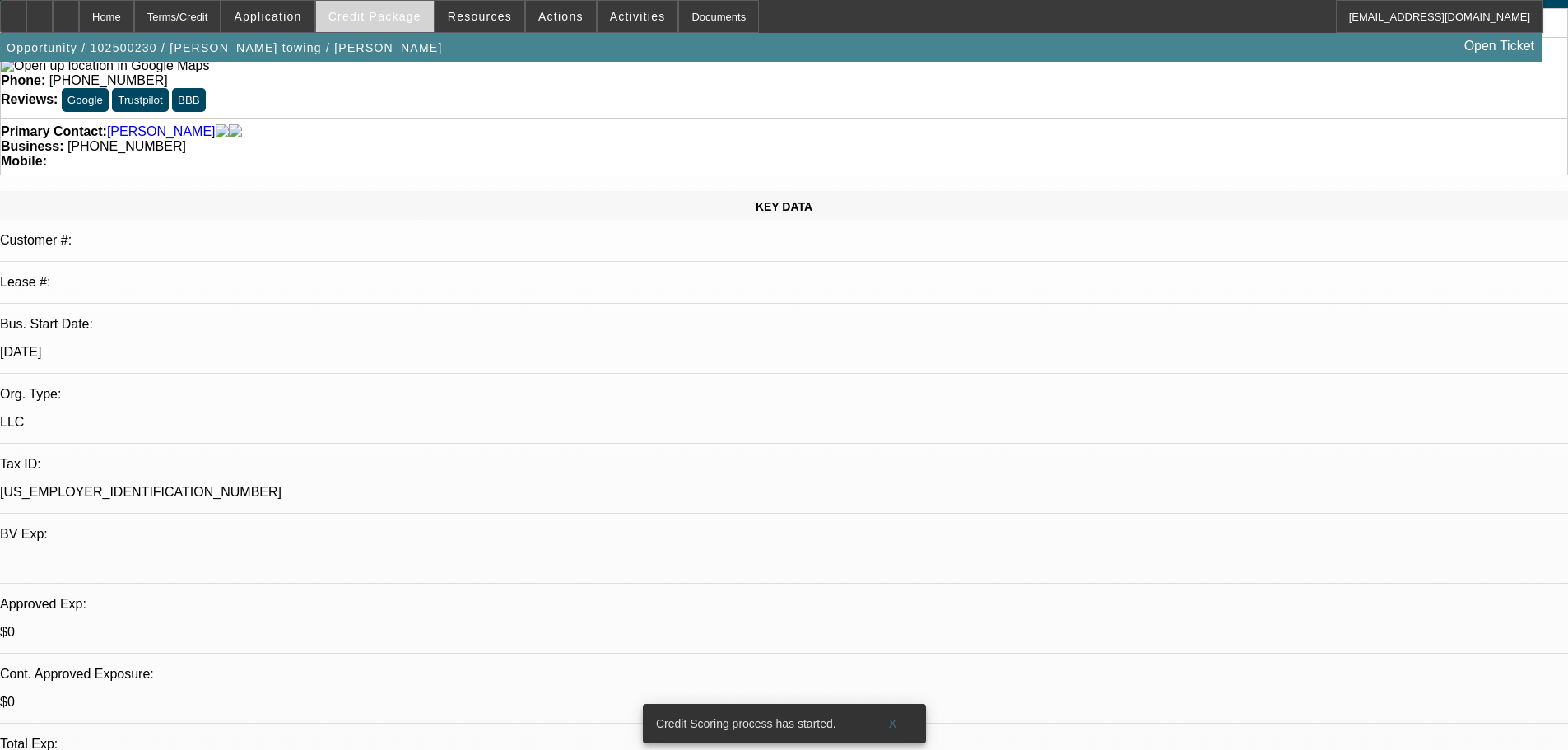
click at [366, 15] on span "Credit Package" at bounding box center [375, 16] width 93 height 14
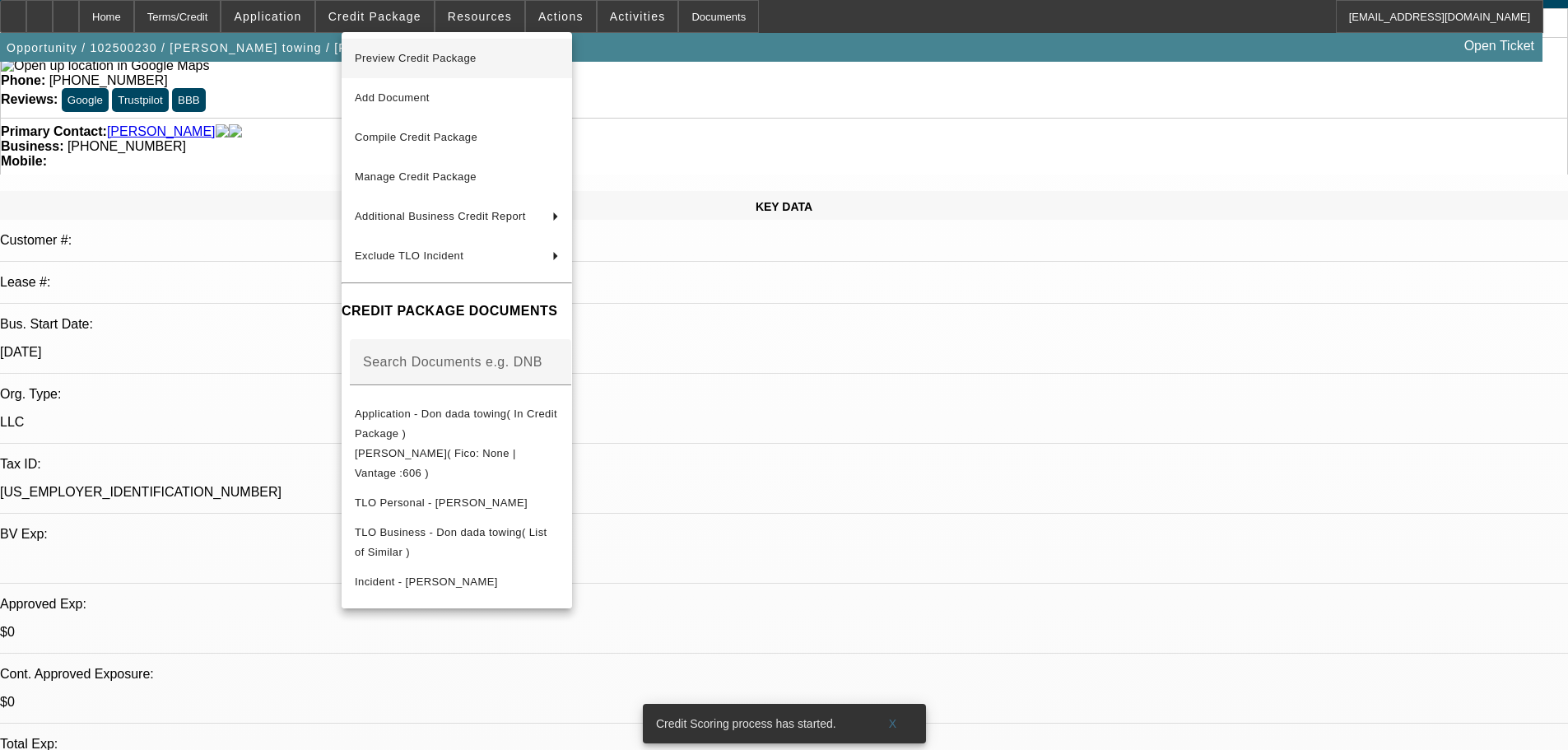
click at [401, 53] on span "Preview Credit Package" at bounding box center [415, 58] width 122 height 13
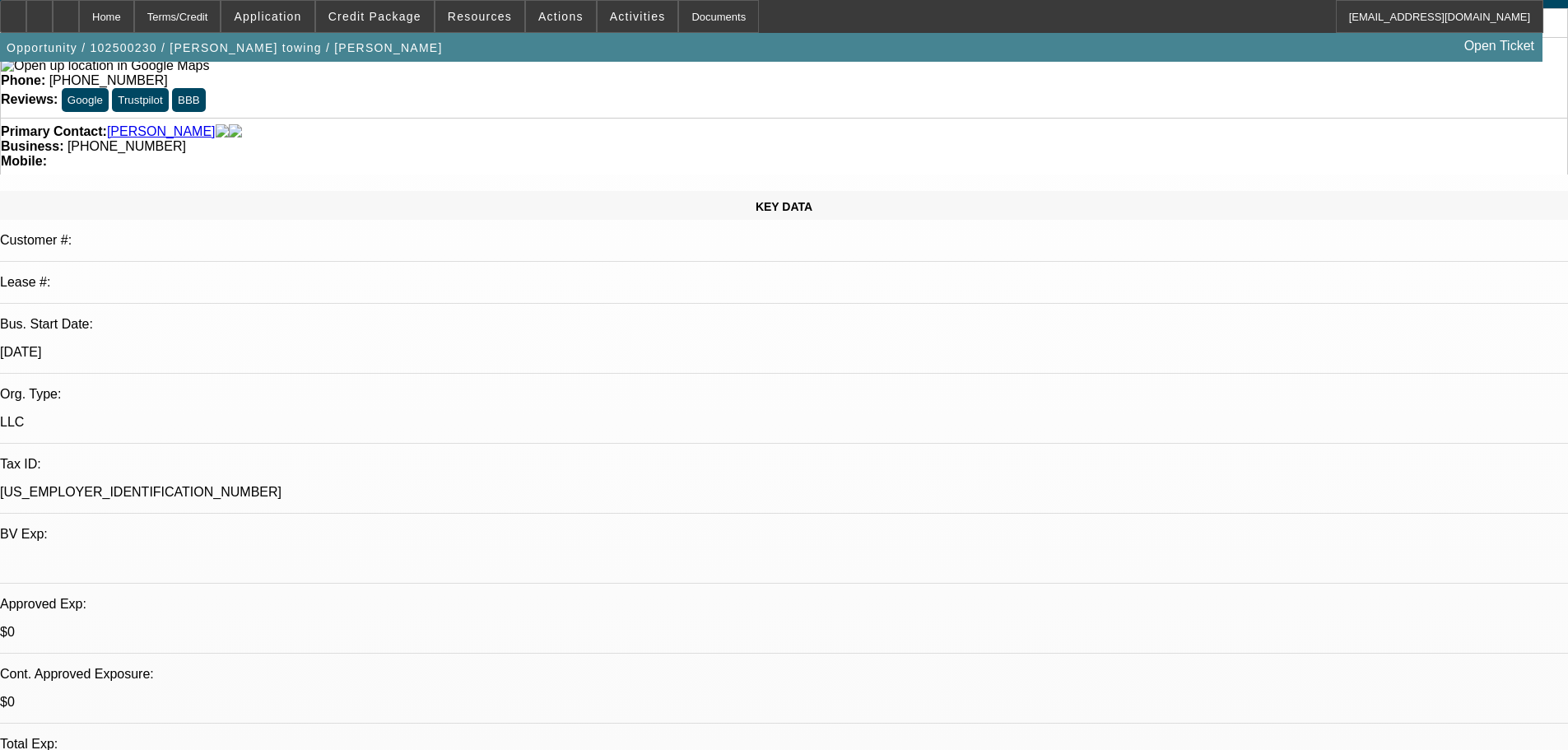
scroll to position [165, 0]
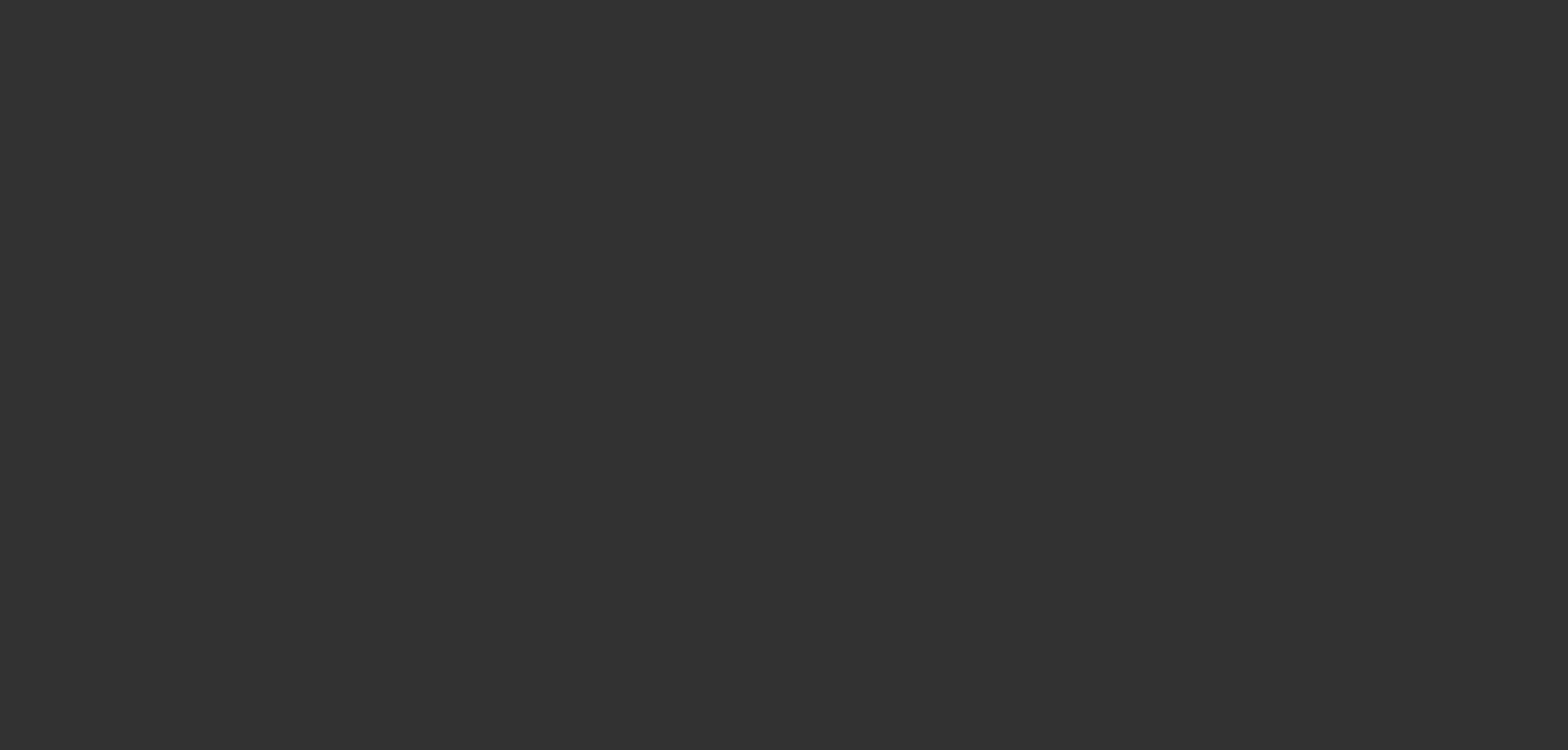
scroll to position [0, 0]
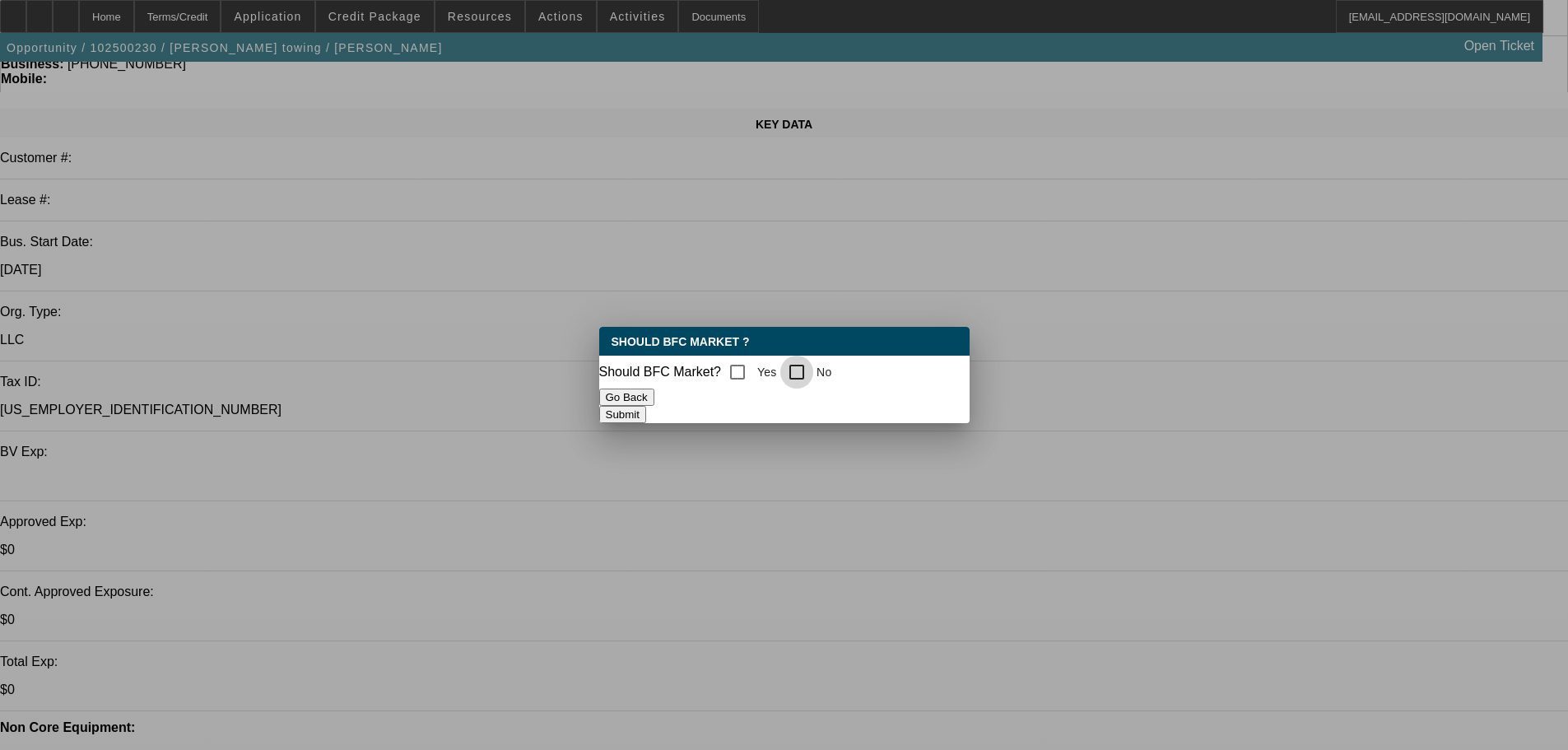
click at [813, 371] on input "No" at bounding box center [797, 372] width 33 height 33
checkbox input "true"
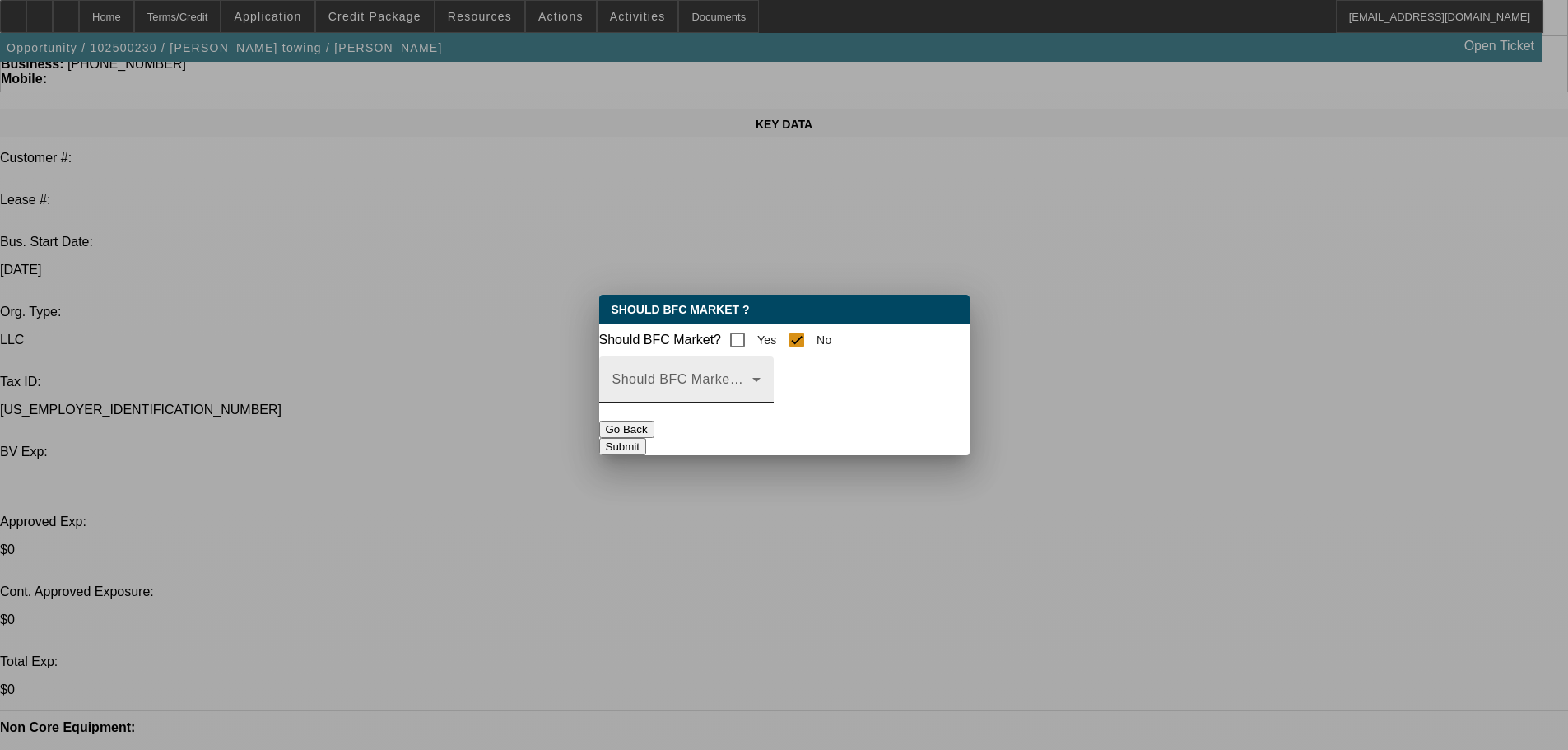
click at [752, 392] on span at bounding box center [682, 386] width 140 height 19
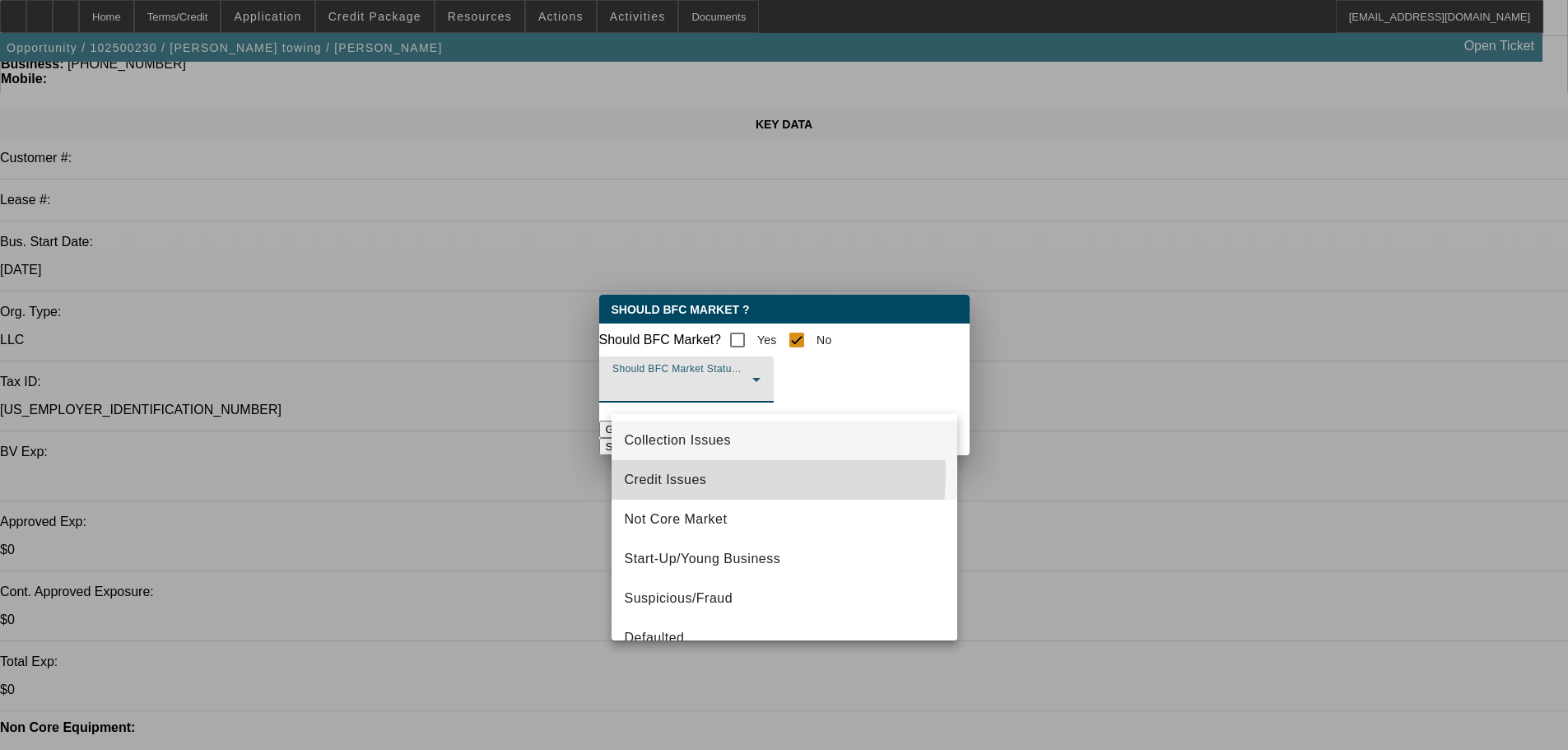
click at [679, 472] on span "Credit Issues" at bounding box center [665, 480] width 82 height 19
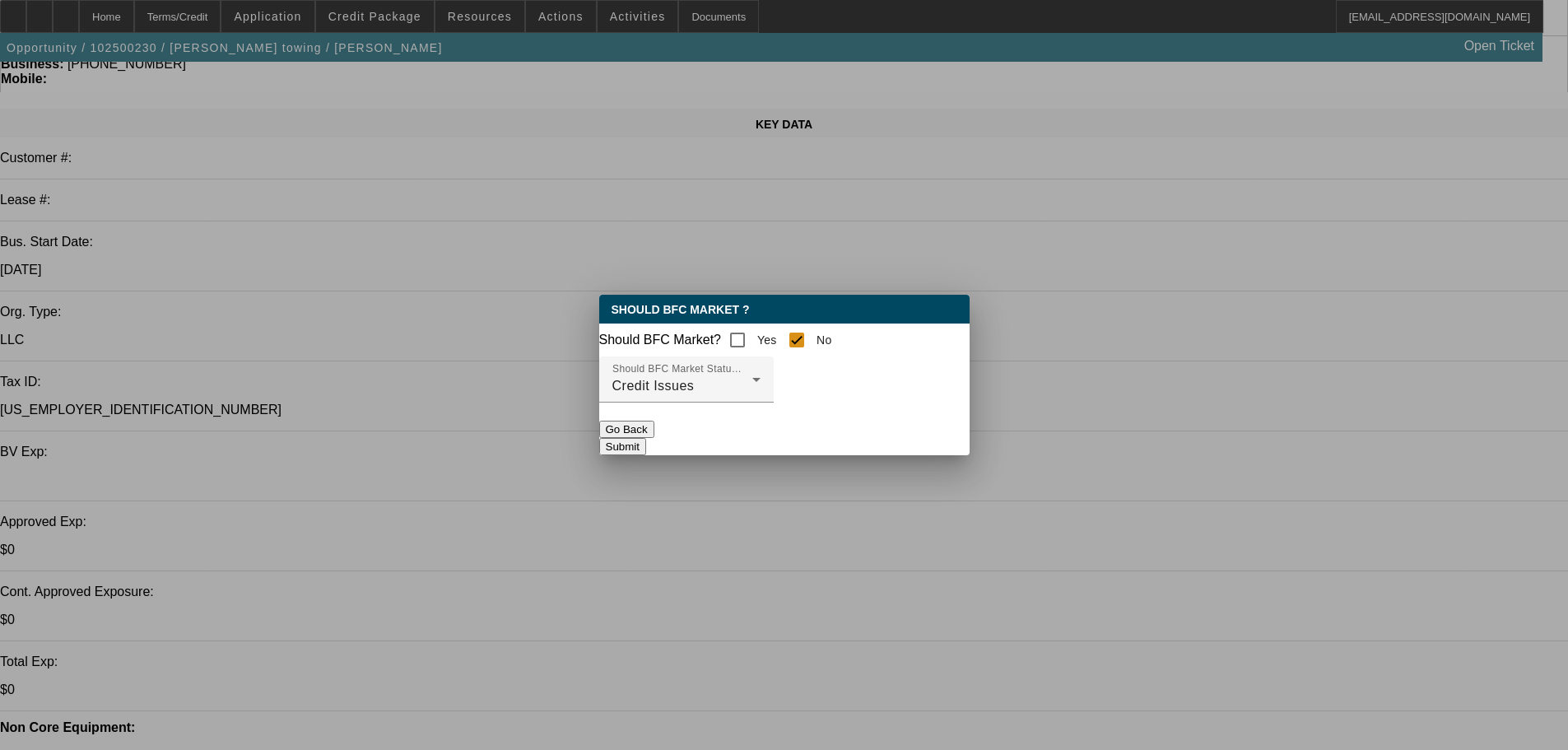
click at [646, 438] on button "Submit" at bounding box center [623, 447] width 47 height 17
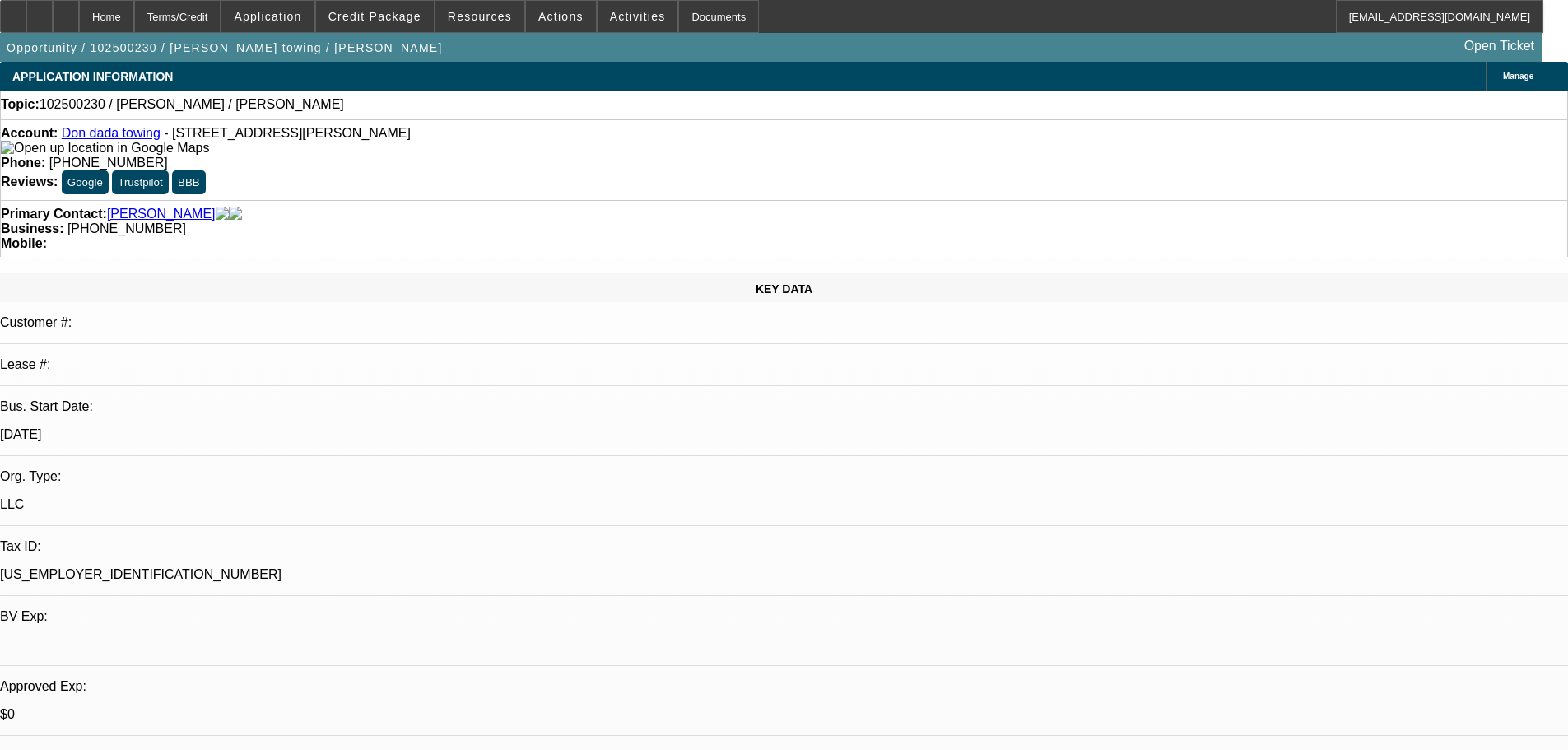
scroll to position [165, 0]
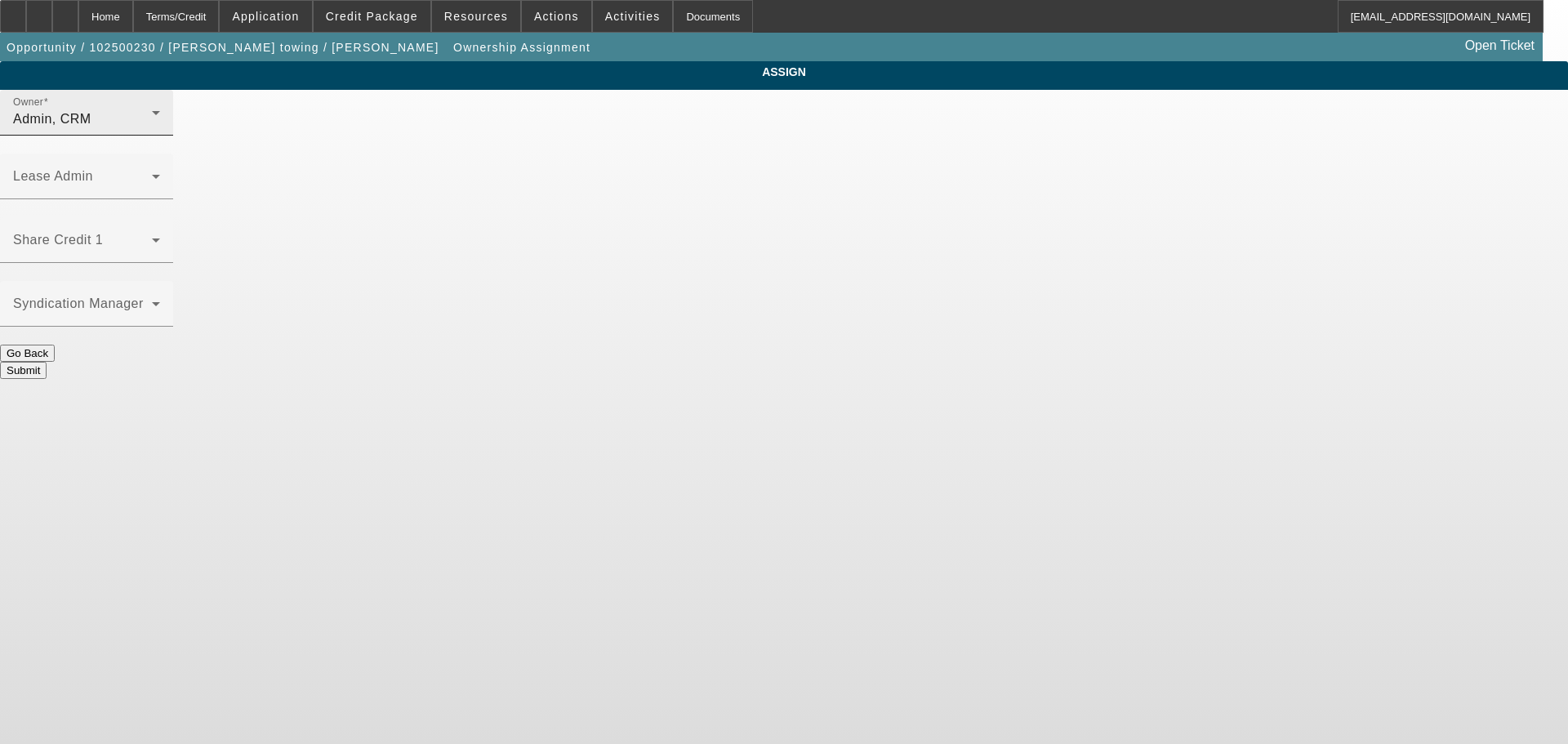
click at [48, 108] on span at bounding box center [45, 101] width 5 height 11
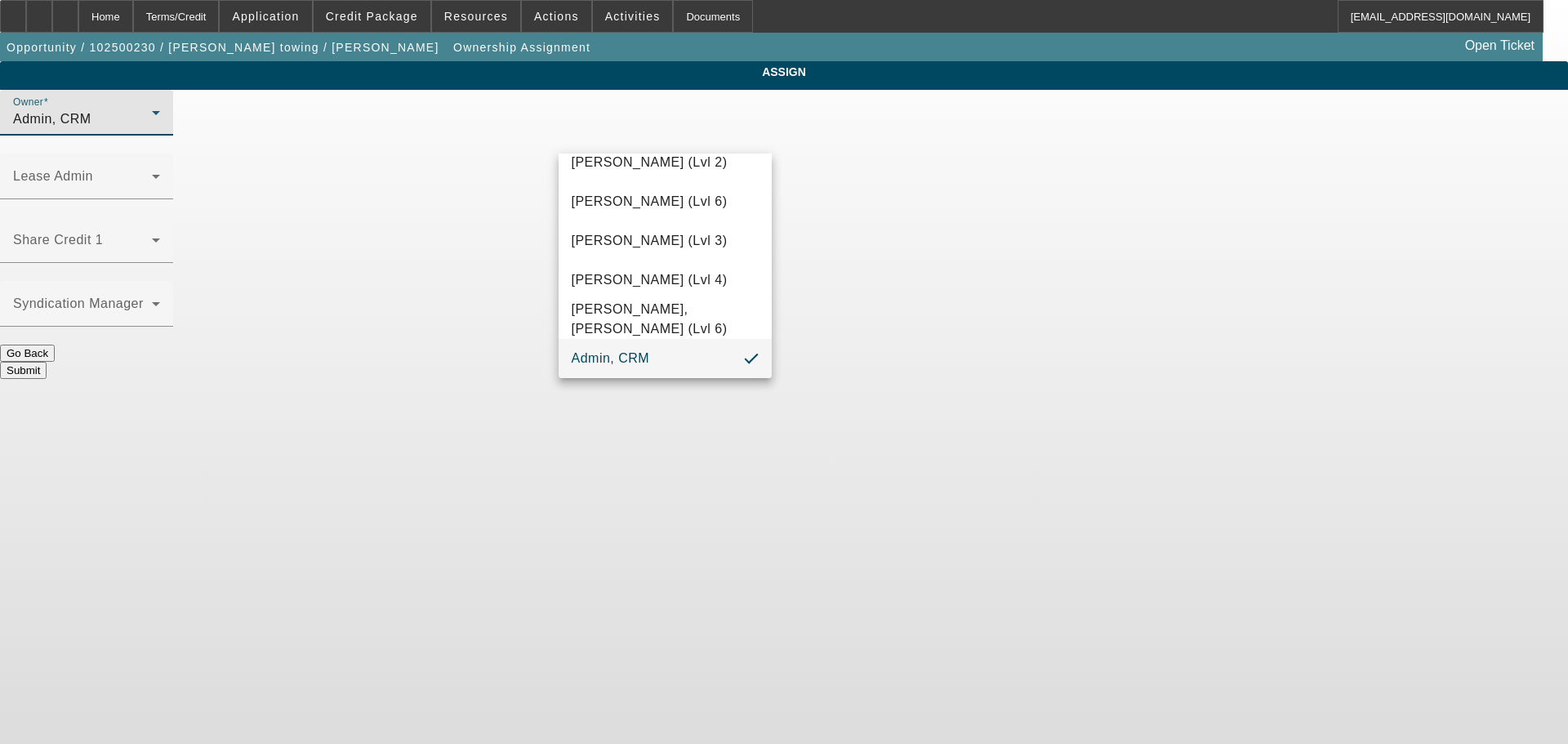
scroll to position [46, 0]
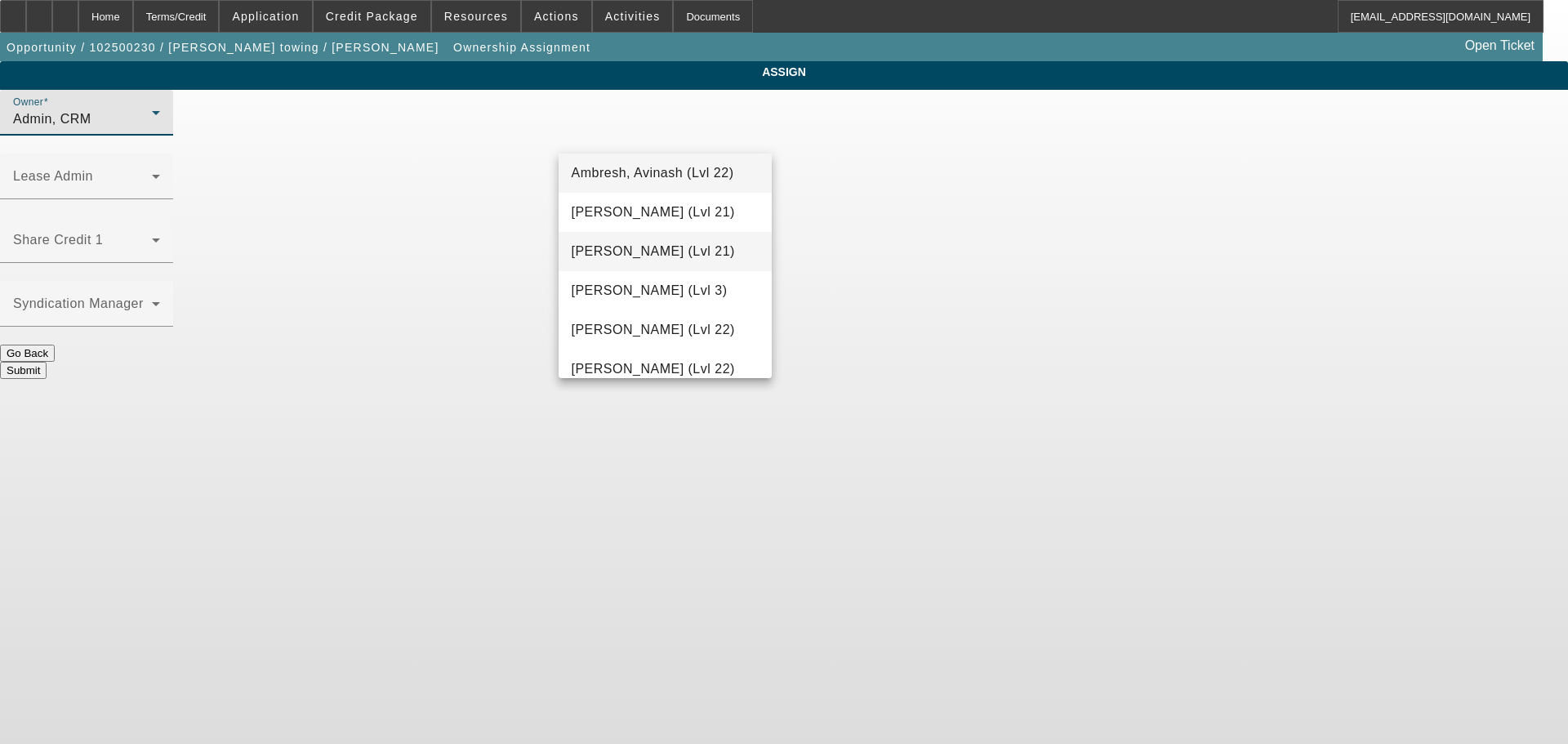
click at [620, 251] on span "Arida, Michael (Lvl 21)" at bounding box center [653, 251] width 164 height 19
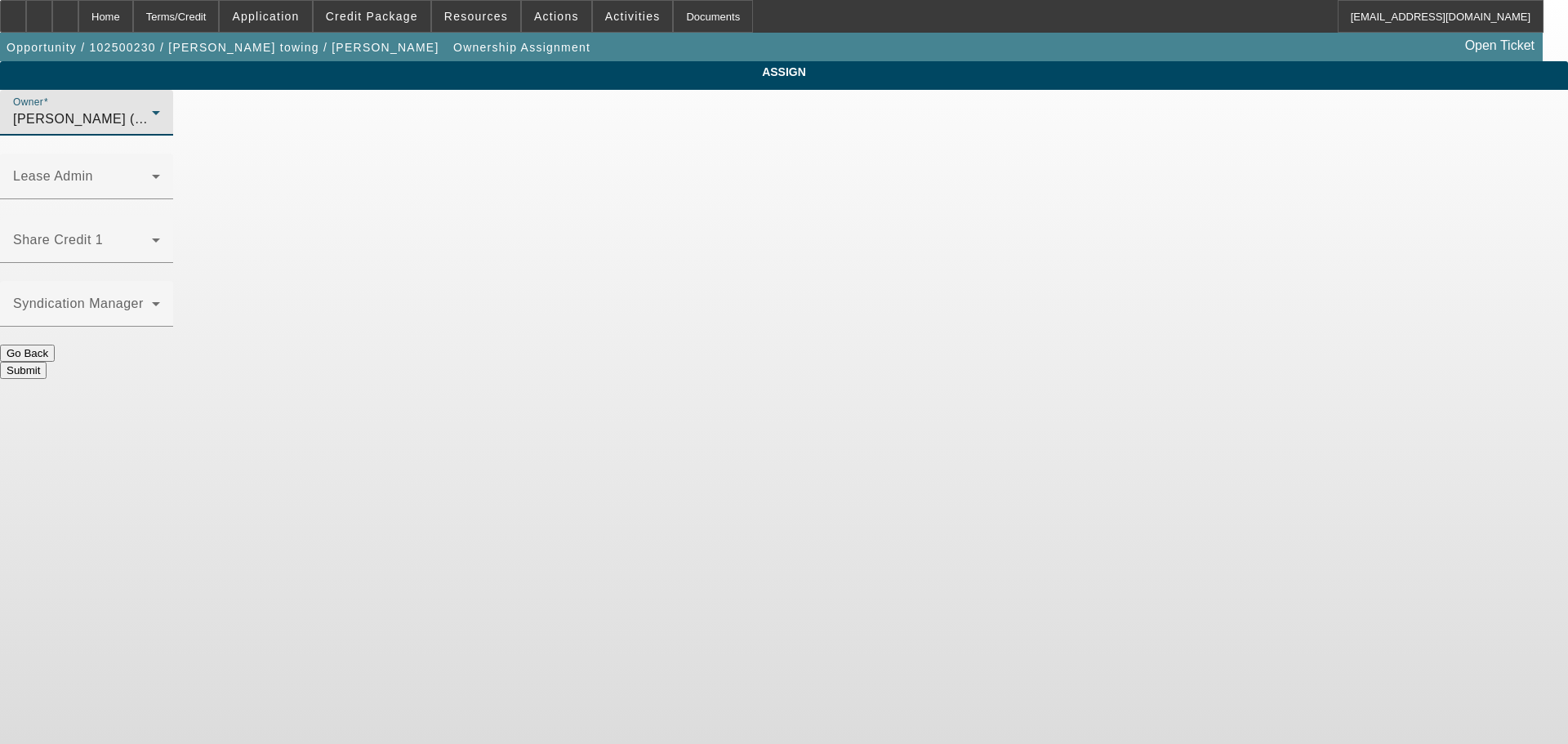
click at [47, 362] on button "Submit" at bounding box center [23, 371] width 47 height 17
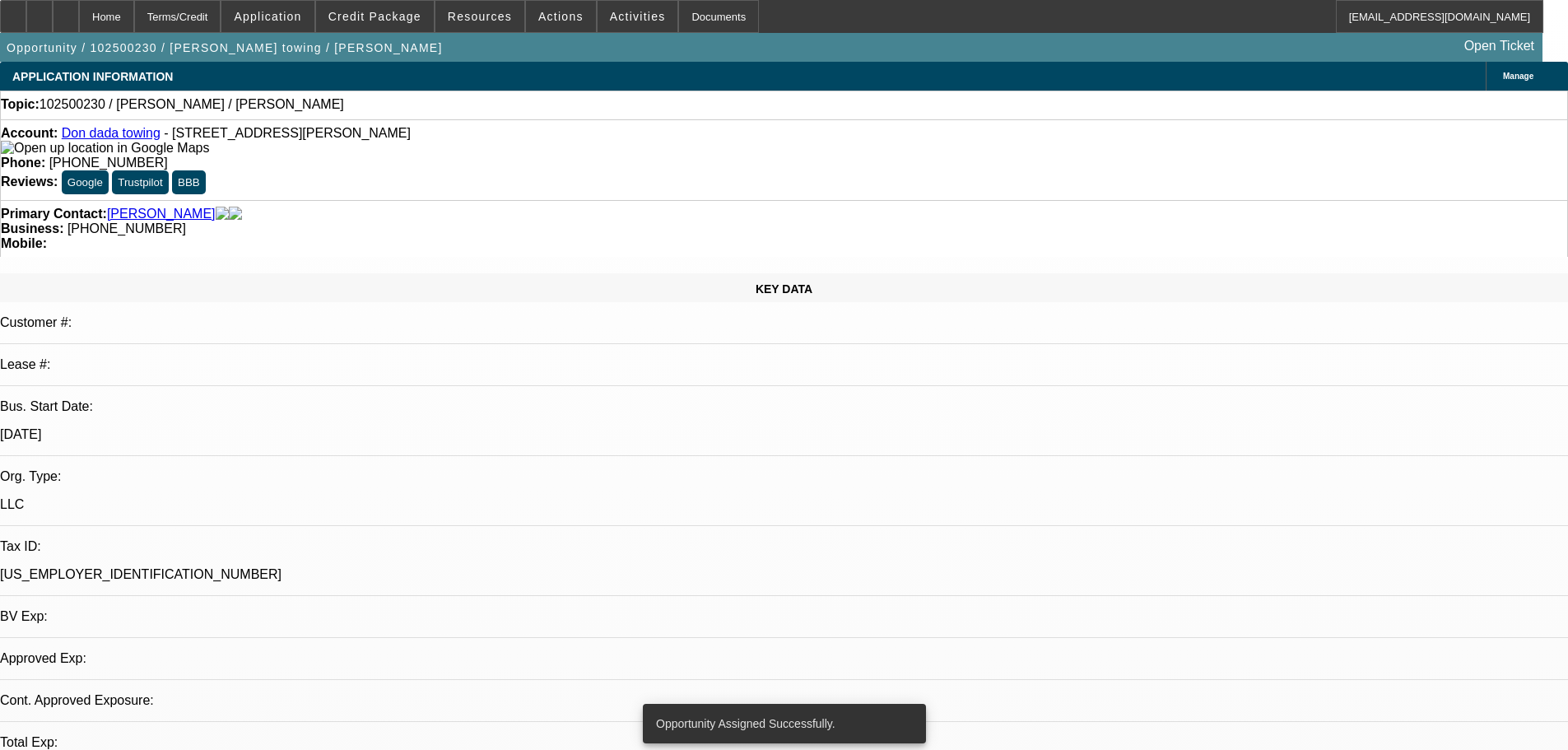
select select "0"
select select "2"
select select "0.1"
select select "4"
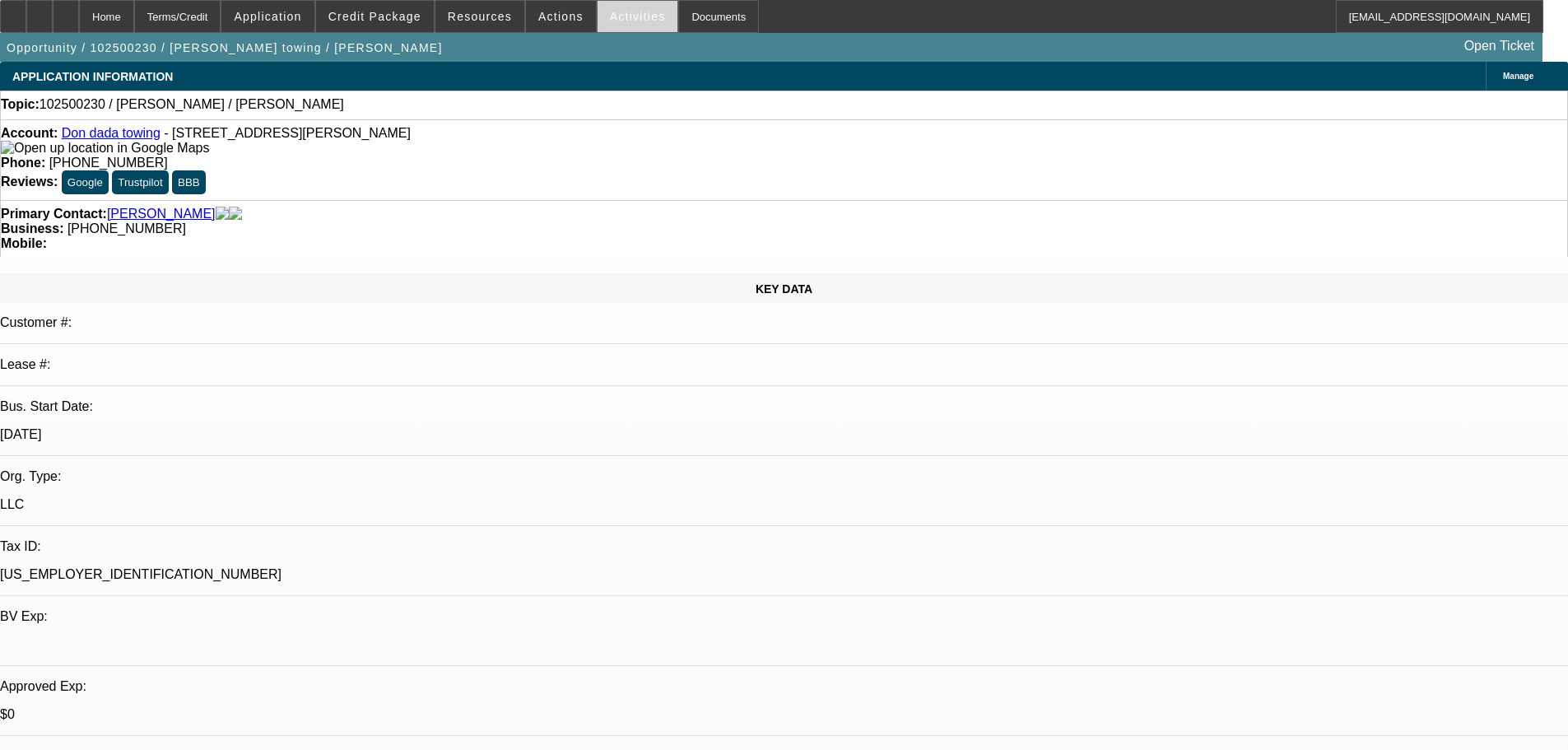
click at [618, 16] on span "Activities" at bounding box center [638, 16] width 56 height 14
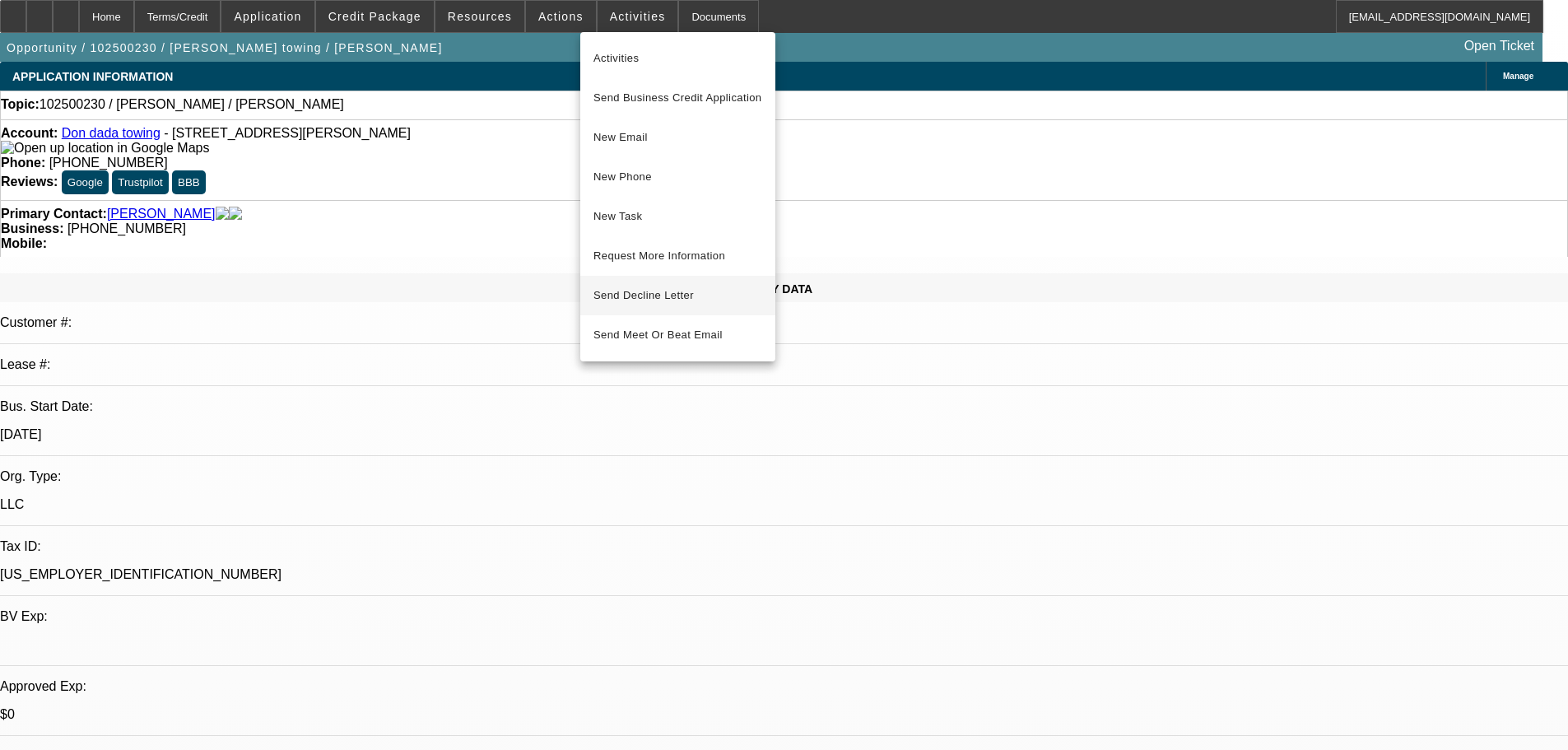
click at [628, 303] on button "Send Decline Letter" at bounding box center [678, 295] width 195 height 40
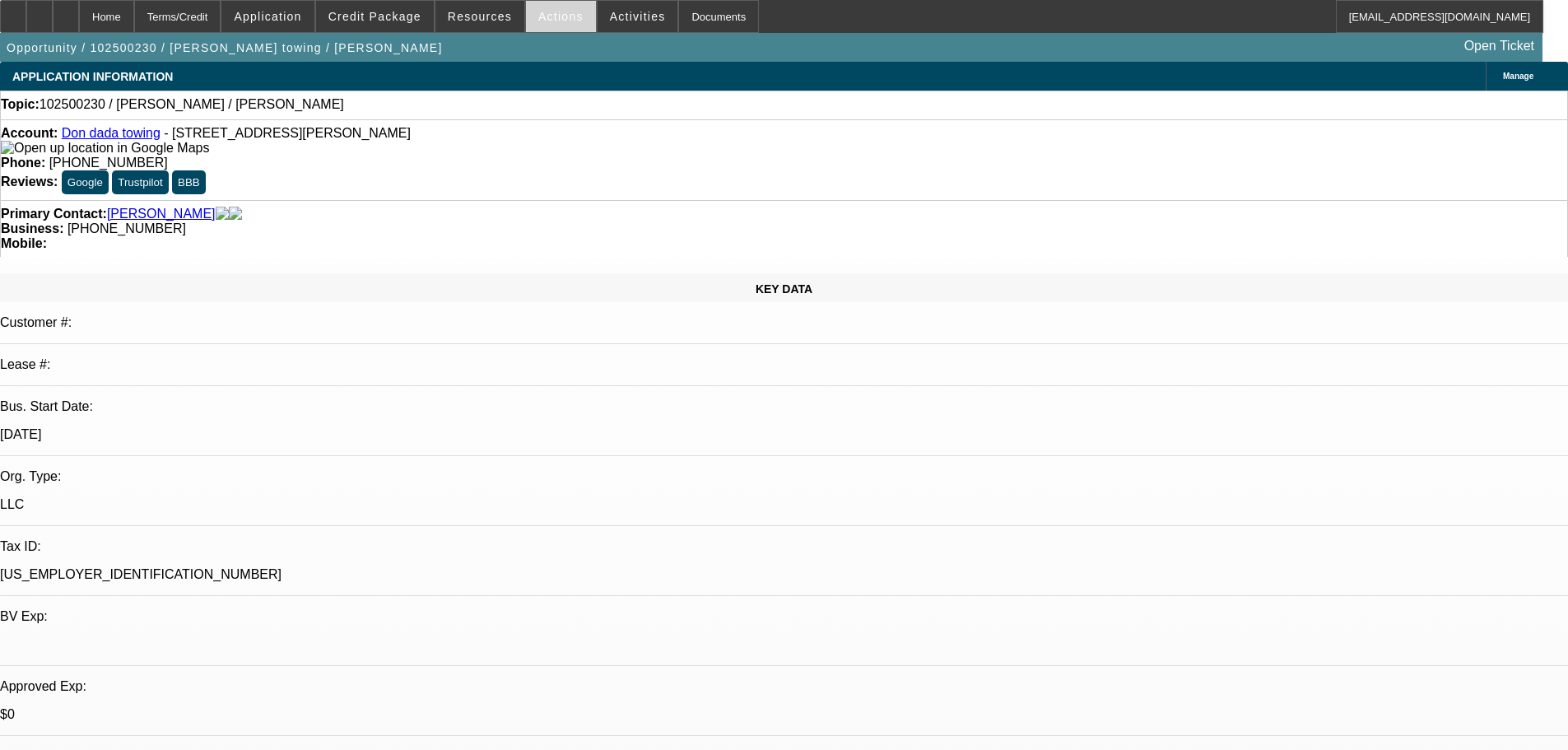
click at [539, 21] on span "Actions" at bounding box center [561, 16] width 45 height 14
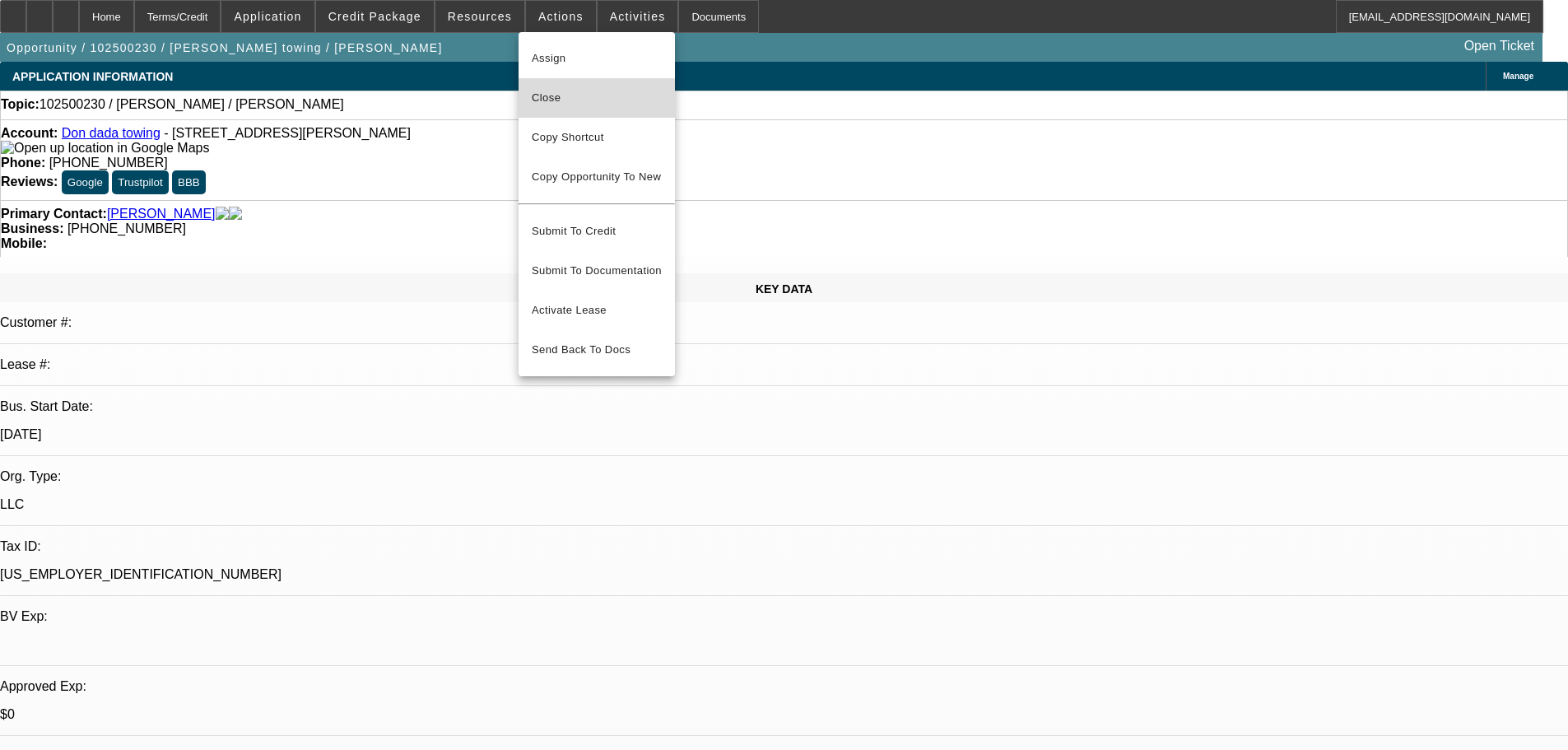
click at [571, 103] on span "Close" at bounding box center [597, 97] width 130 height 19
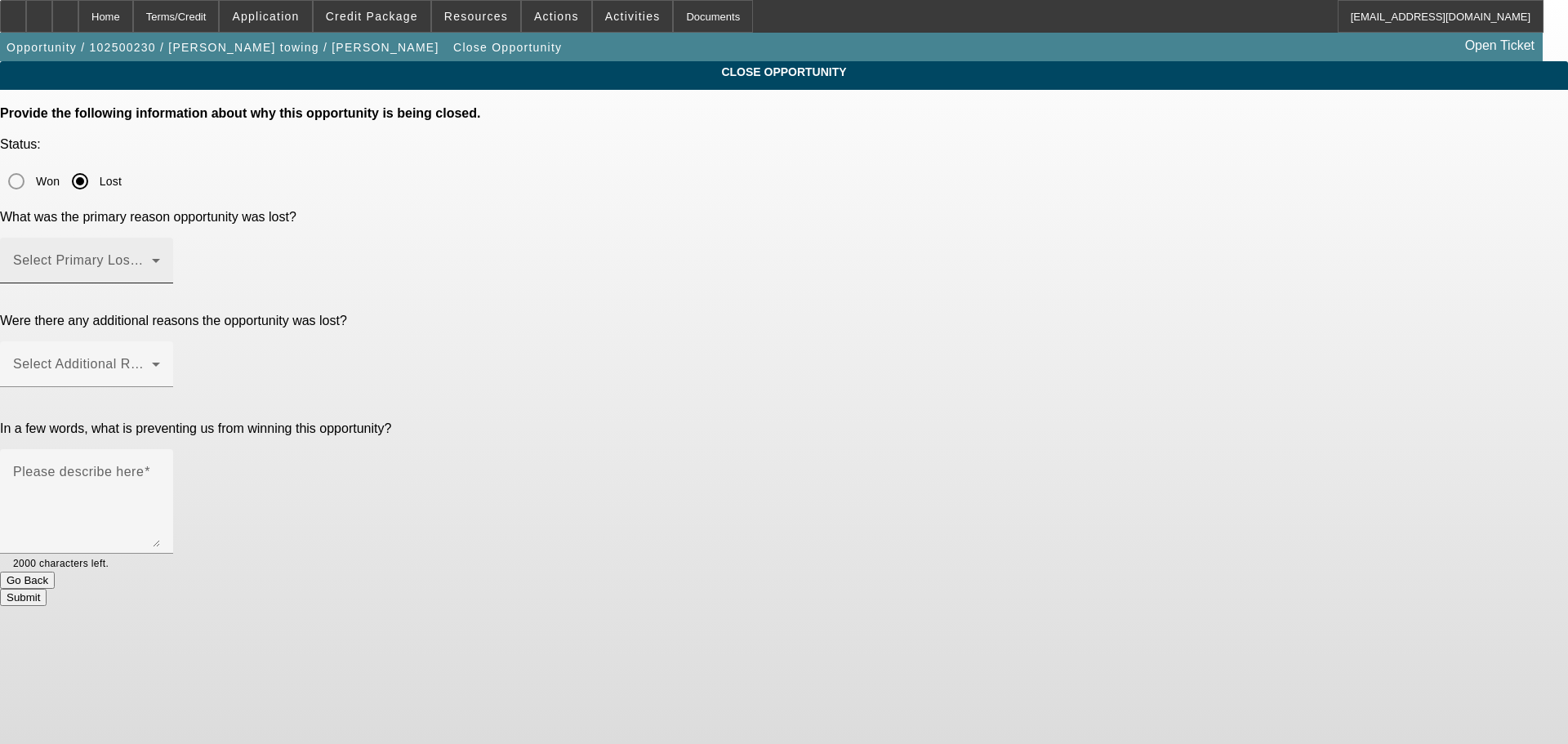
click at [152, 258] on span at bounding box center [82, 267] width 139 height 19
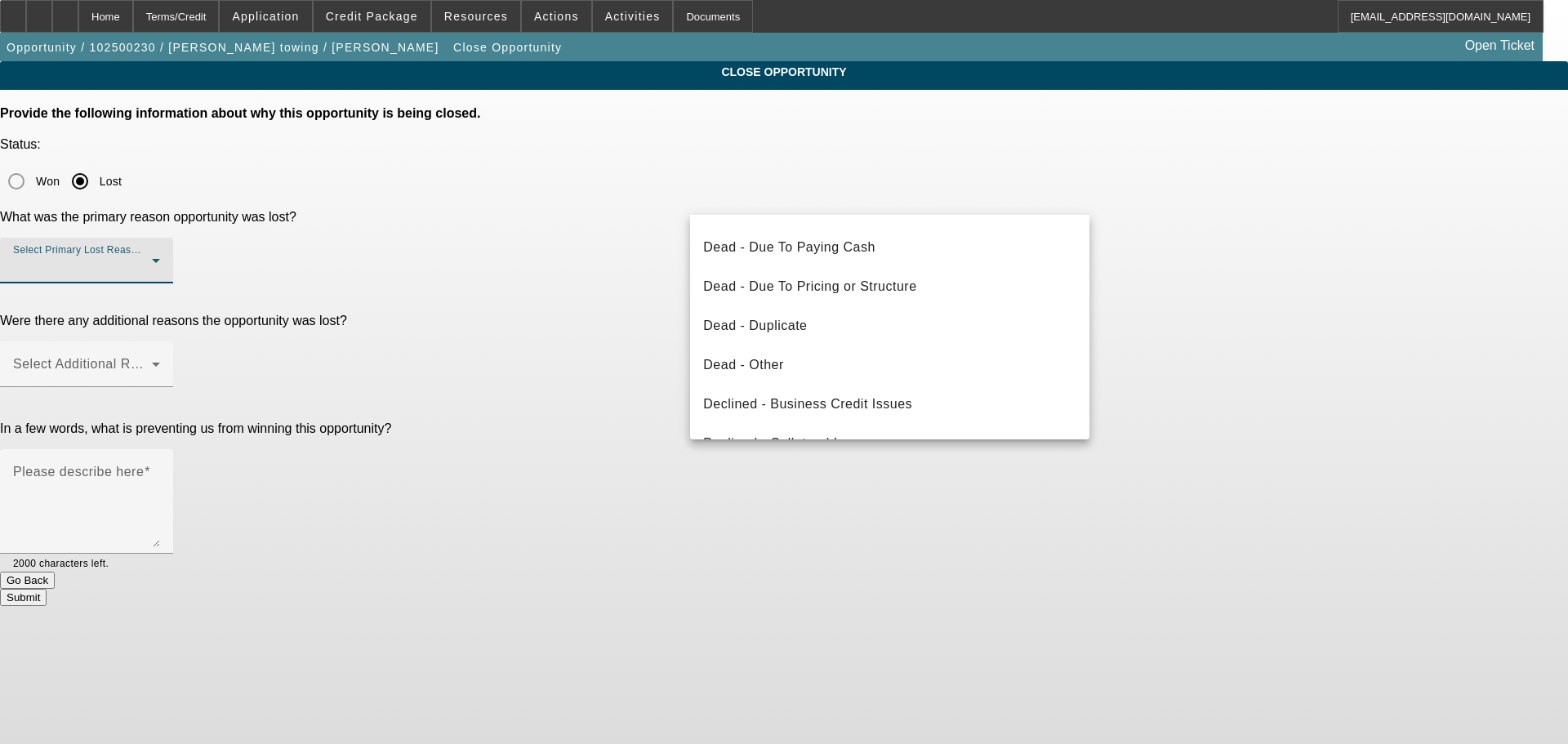
scroll to position [219, 0]
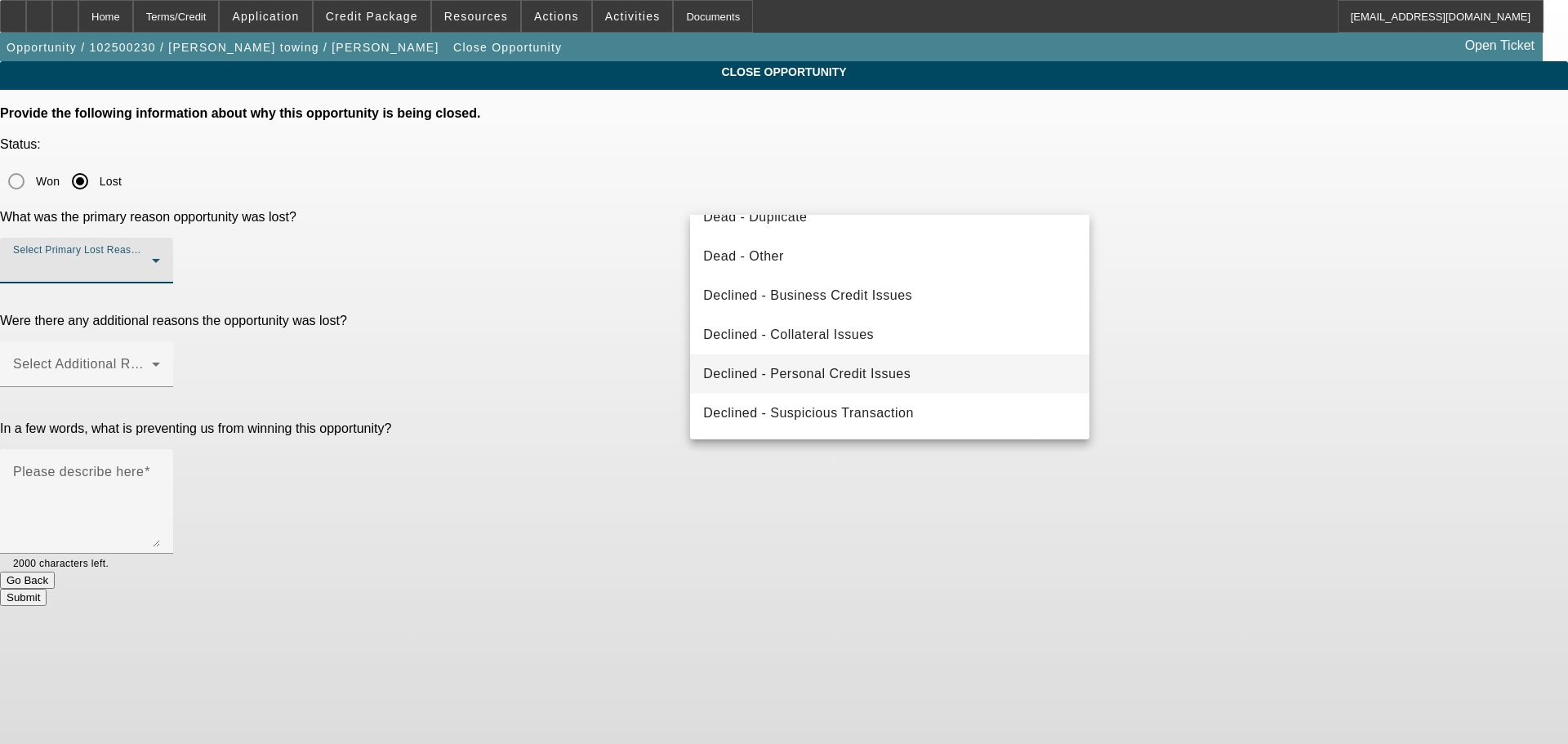
click at [872, 377] on span "Declined - Personal Credit Issues" at bounding box center [807, 373] width 208 height 19
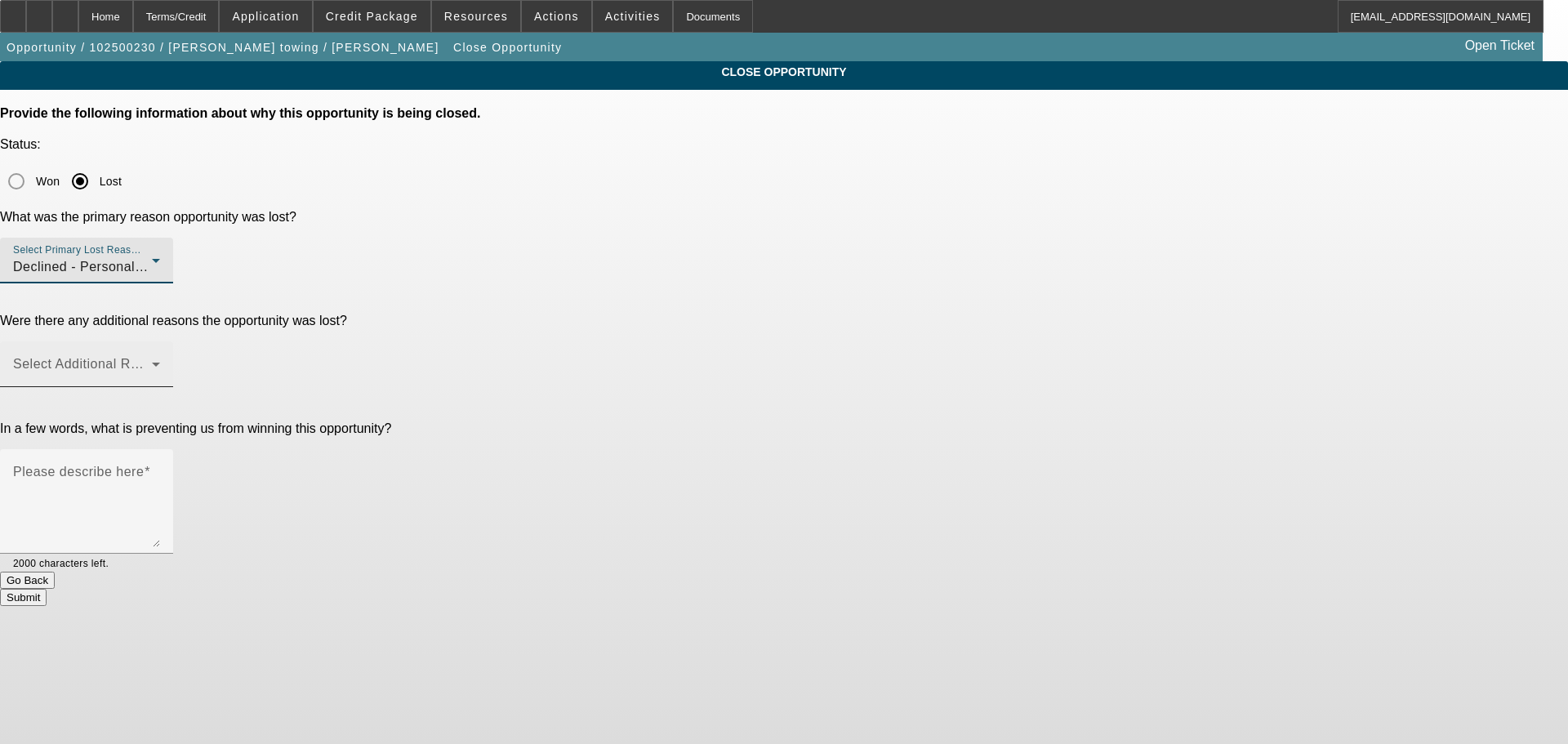
click at [152, 361] on span at bounding box center [82, 371] width 139 height 19
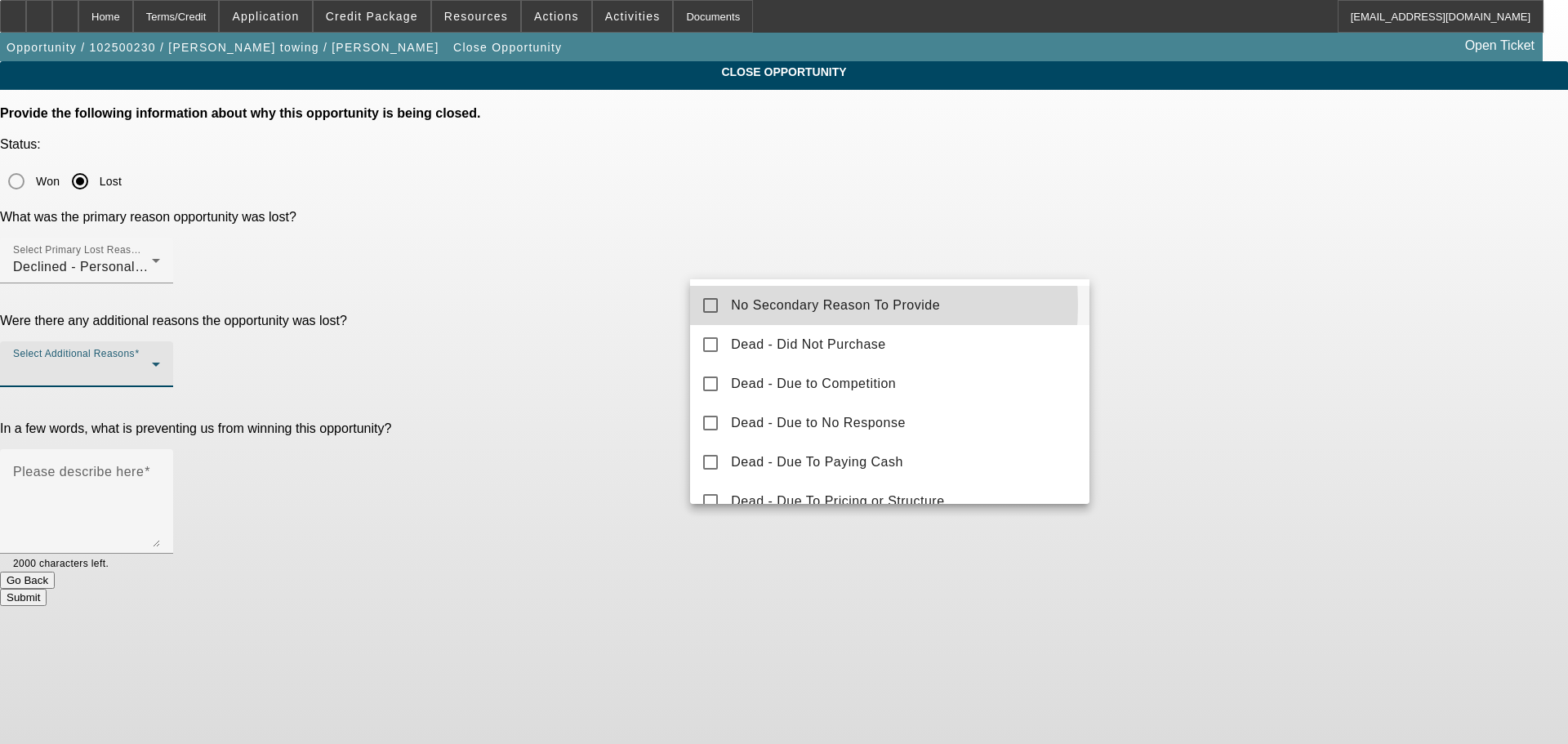
click at [773, 304] on span "No Secondary Reason To Provide" at bounding box center [835, 305] width 209 height 19
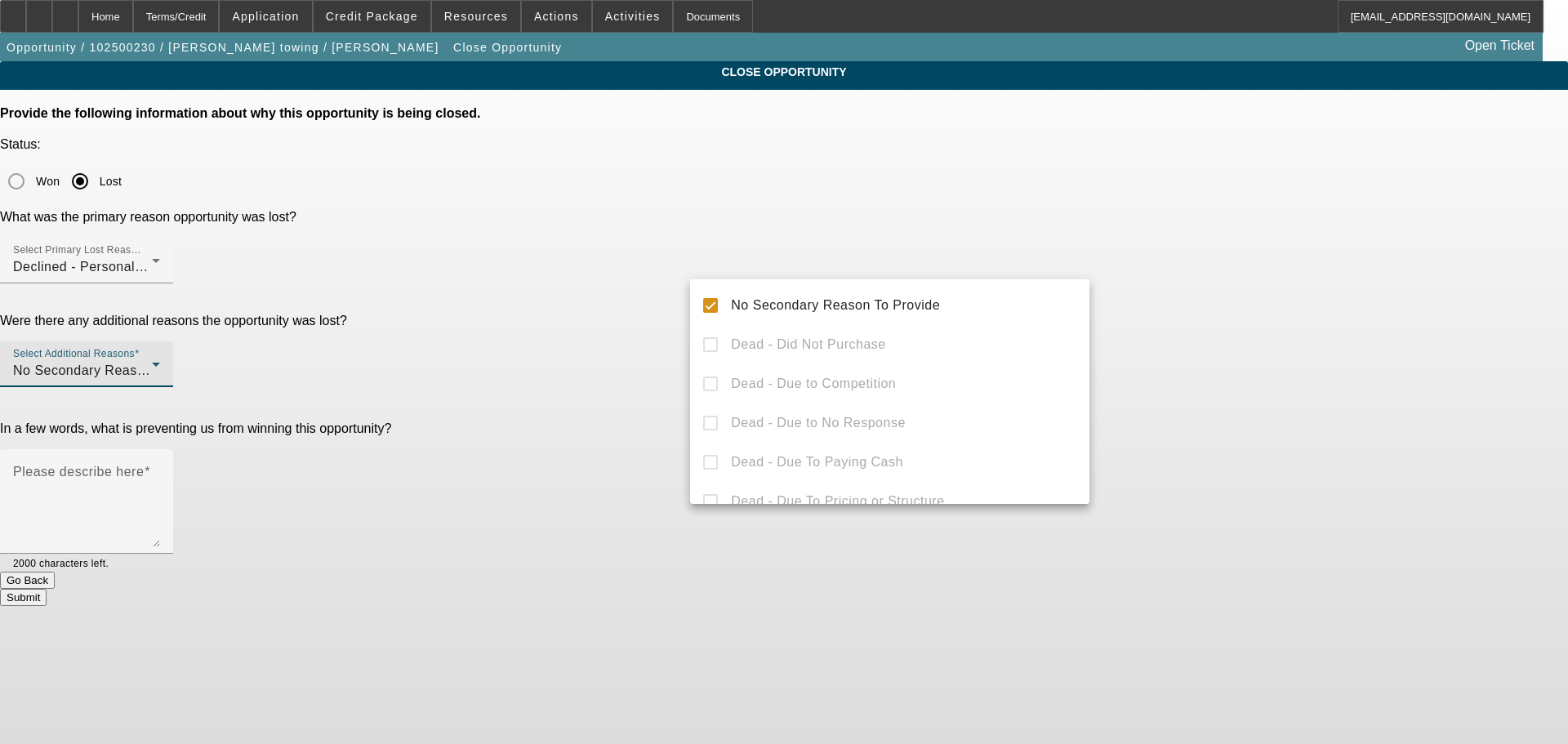
click at [483, 329] on div at bounding box center [784, 372] width 1568 height 744
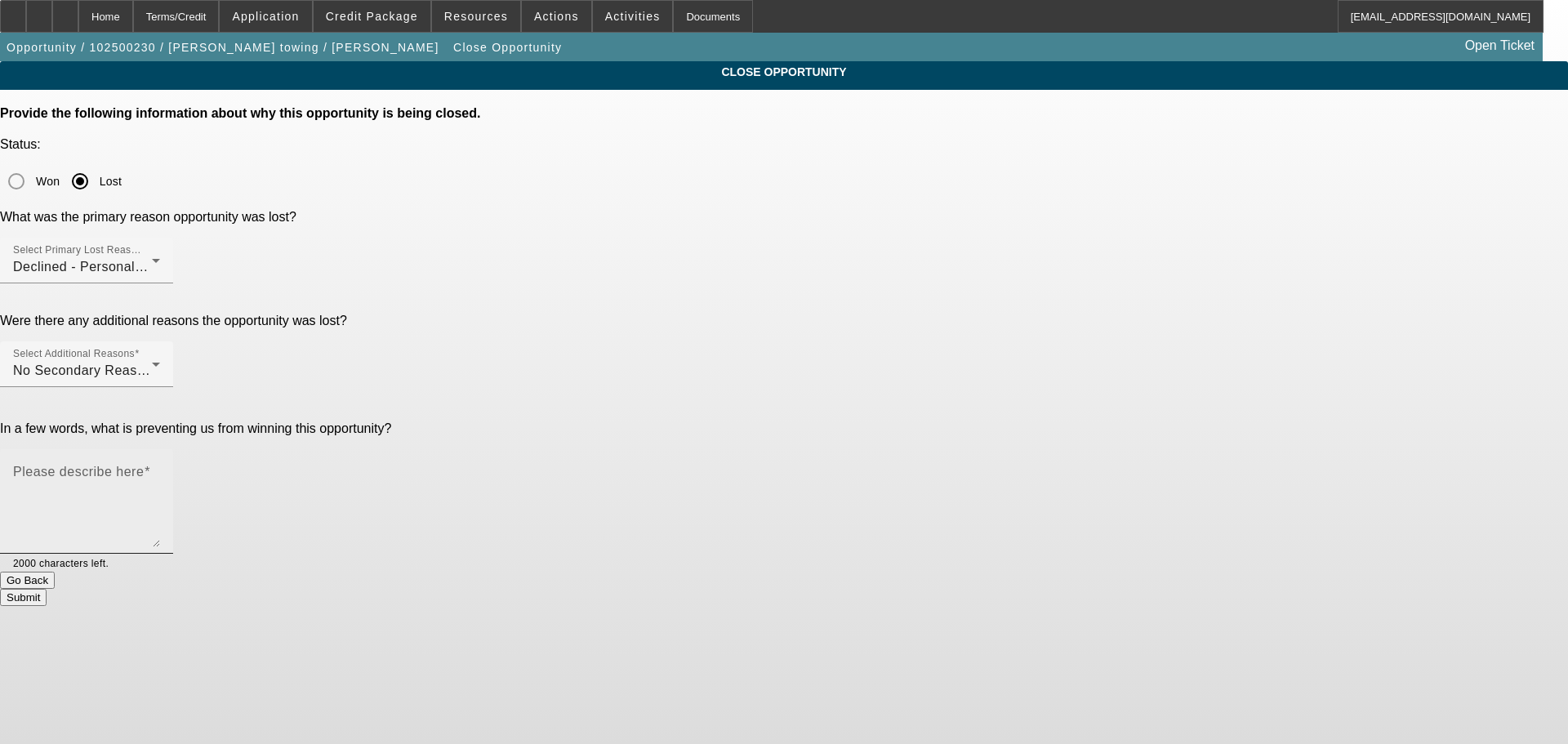
click at [160, 468] on textarea "Please describe here" at bounding box center [86, 507] width 147 height 79
type textarea "POOR CREDIT, NO INSTALMENT, MARKED DNC, SENT DECLINE LETTER, CLOSING OPP."
click at [47, 589] on button "Submit" at bounding box center [23, 597] width 47 height 17
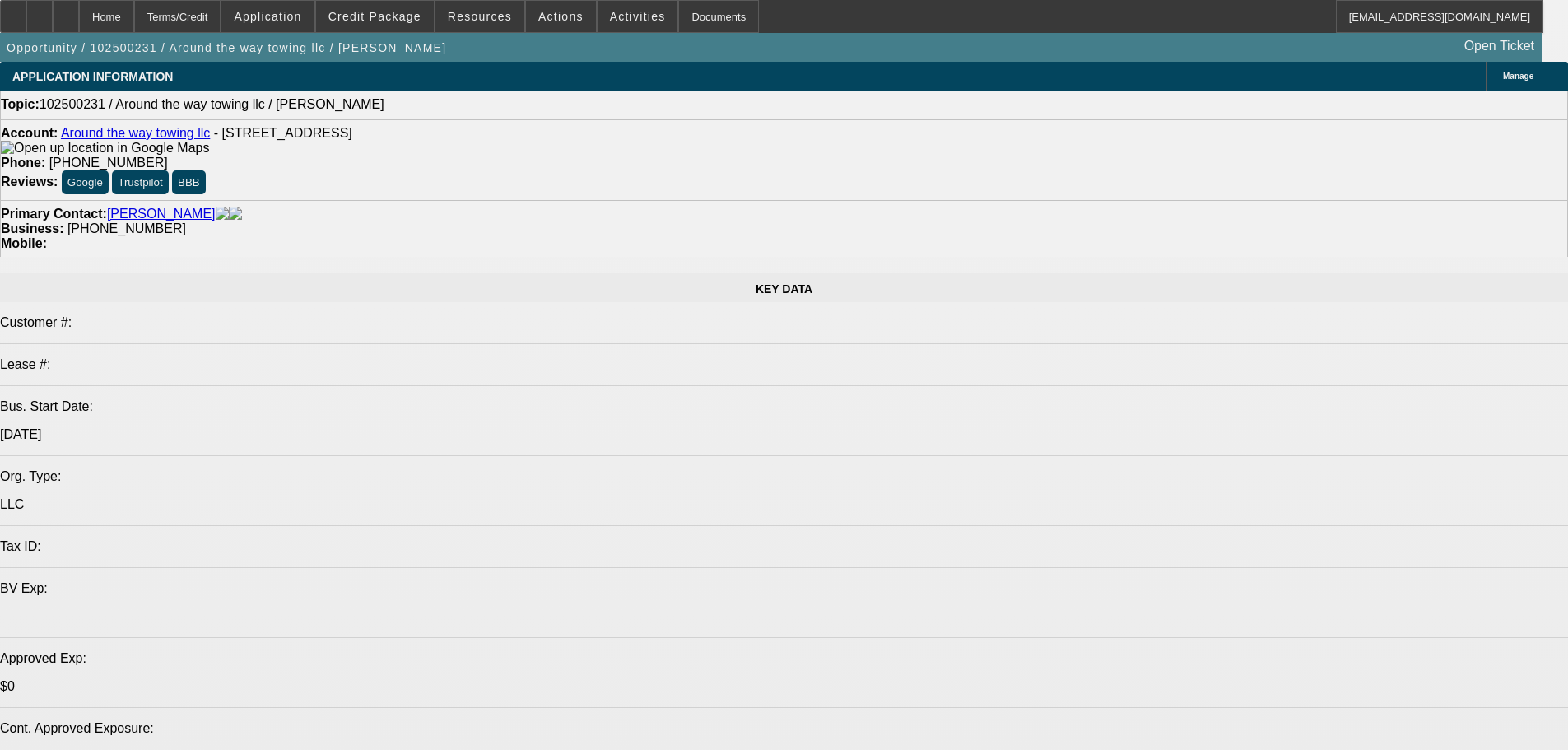
select select "0"
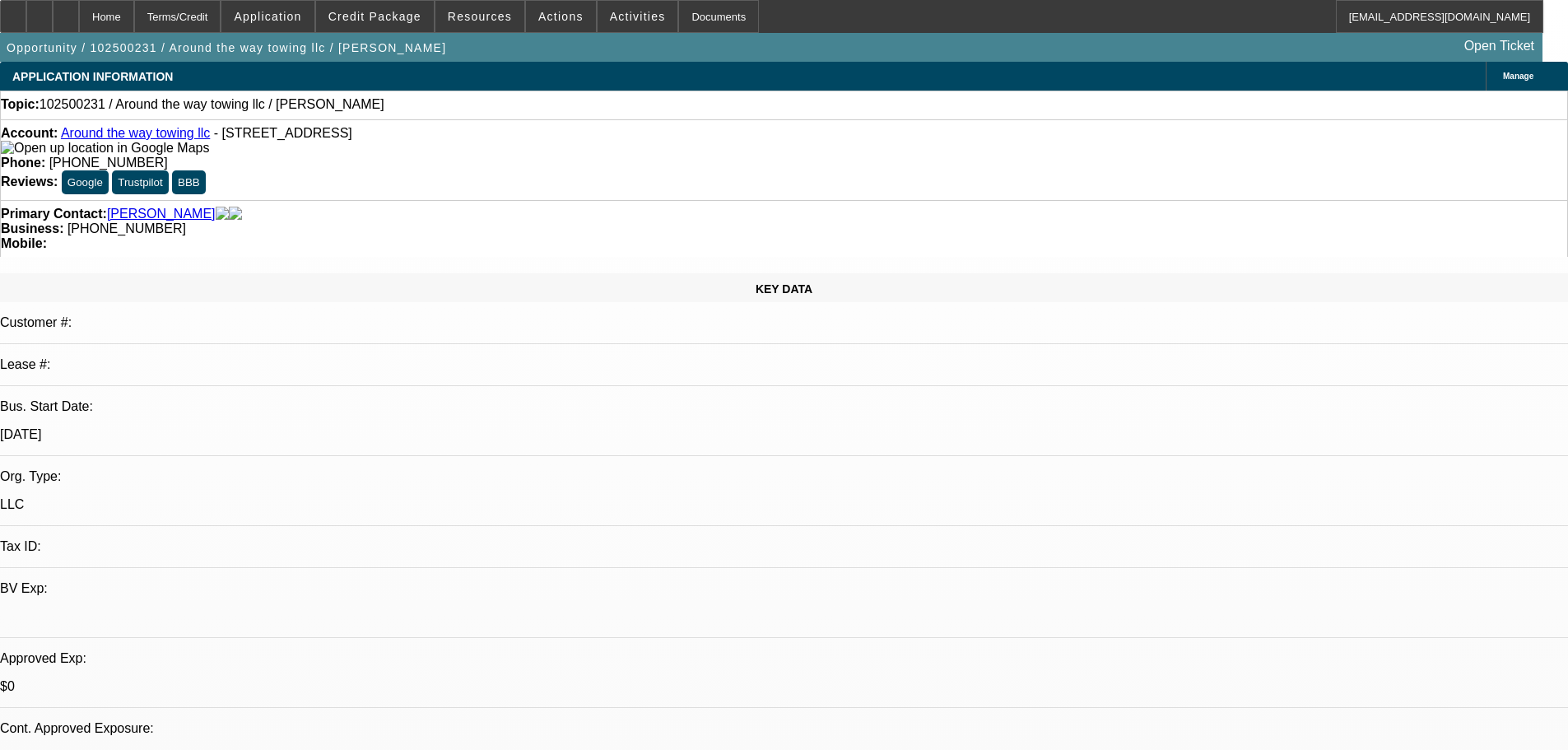
select select "2"
select select "0.1"
select select "4"
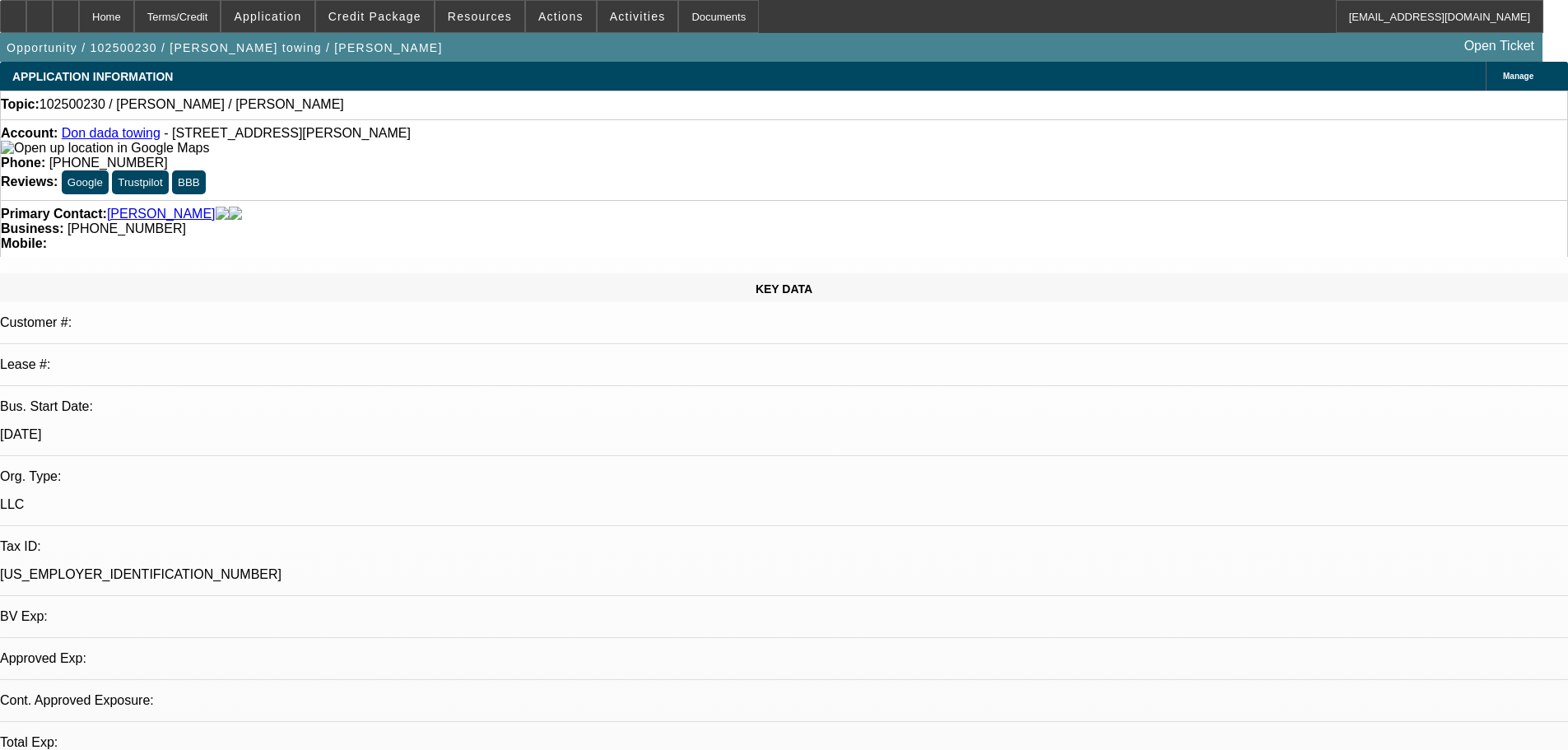
select select "0"
select select "2"
select select "0.1"
select select "4"
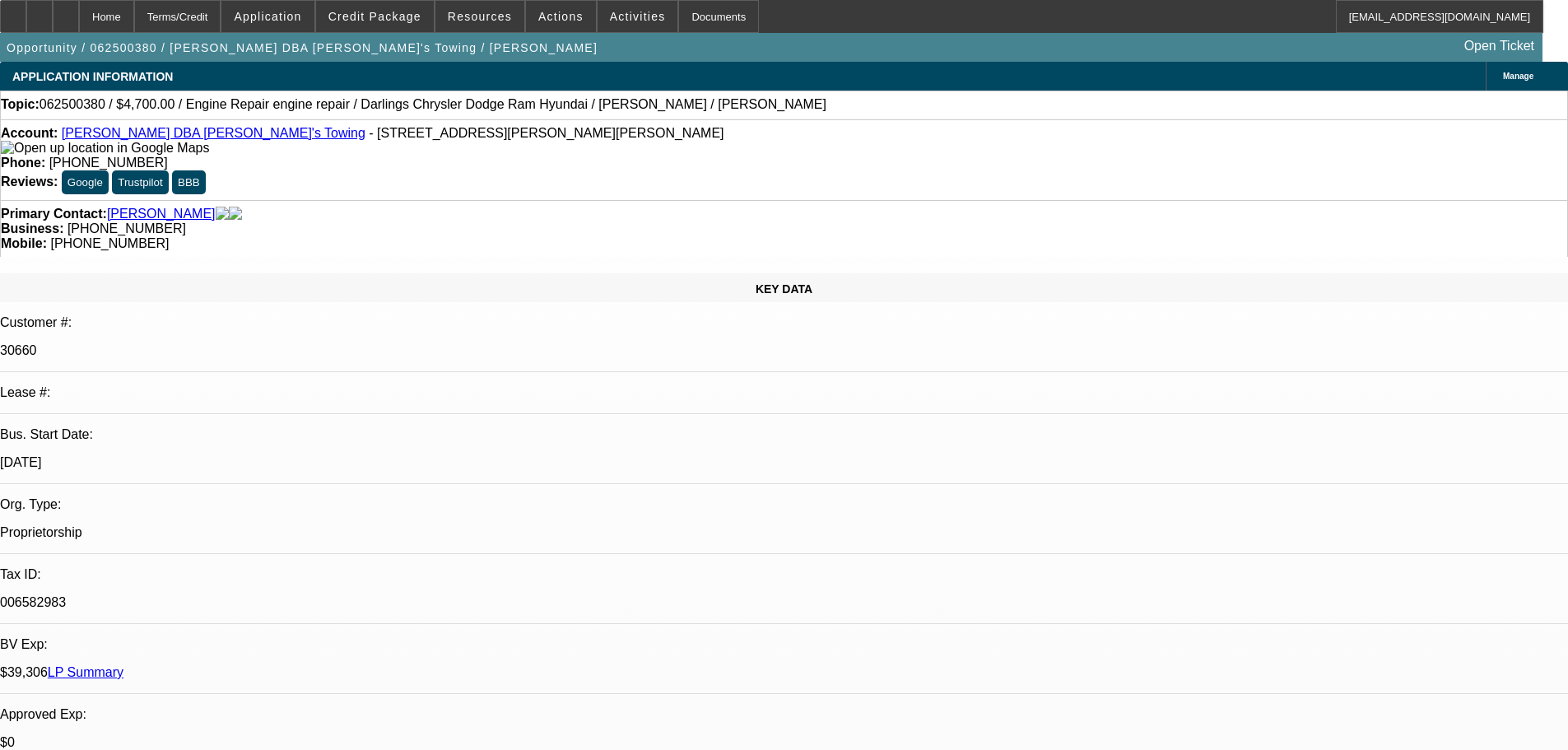
select select "0"
select select "2"
select select "0"
select select "6"
select select "0"
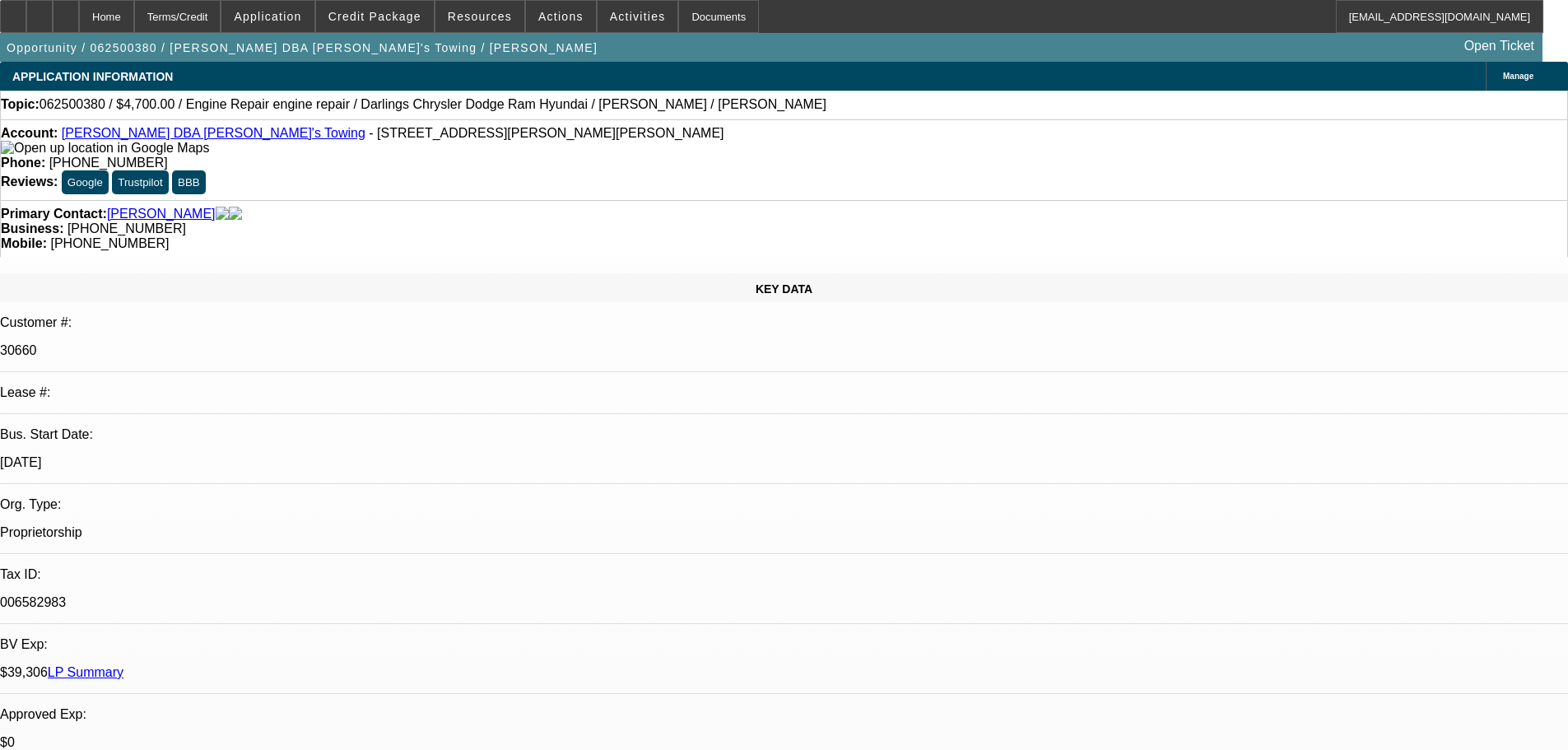
select select "2"
select select "0"
select select "6"
select select "0"
select select "2"
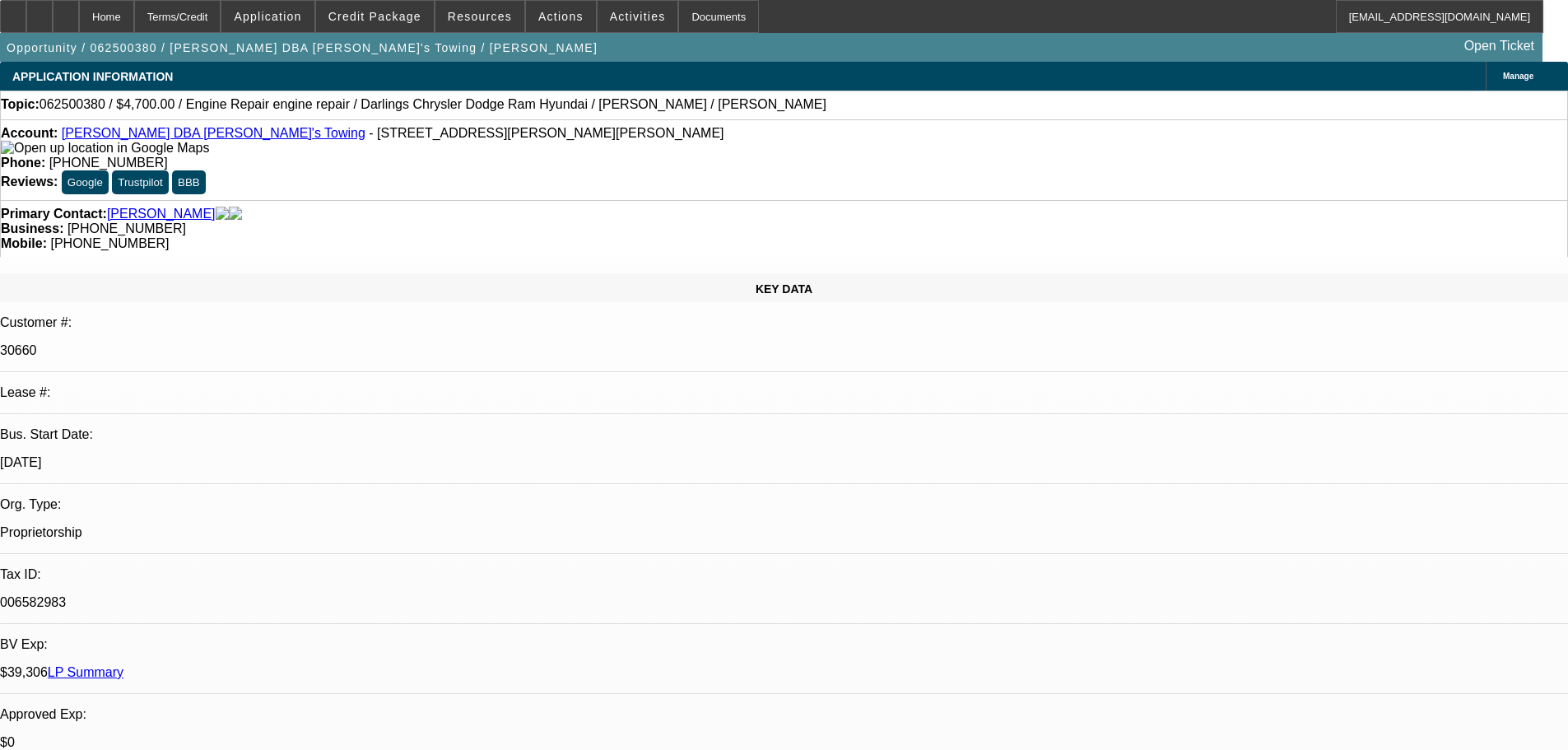
select select "0"
select select "6"
select select "0"
select select "2"
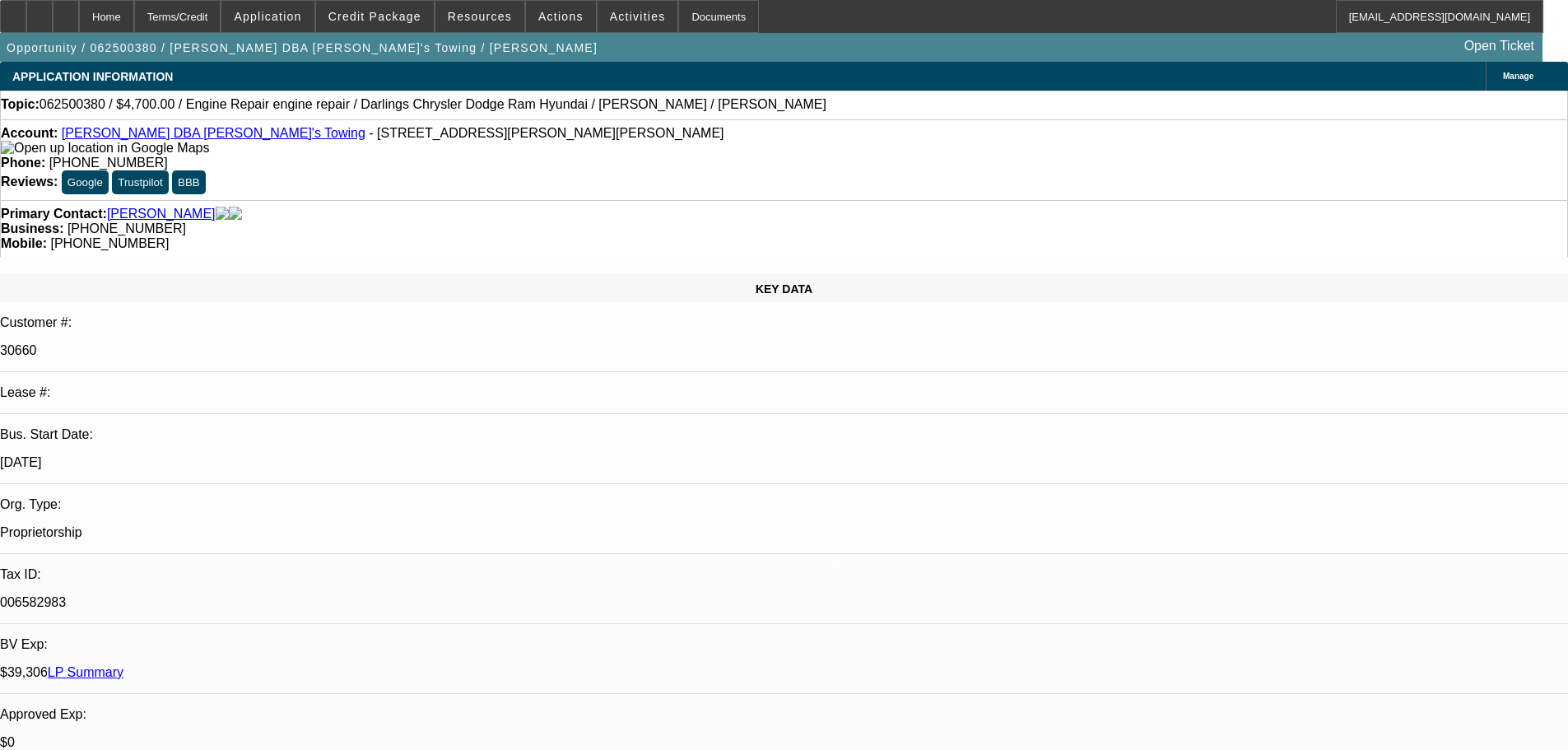
select select "0"
select select "6"
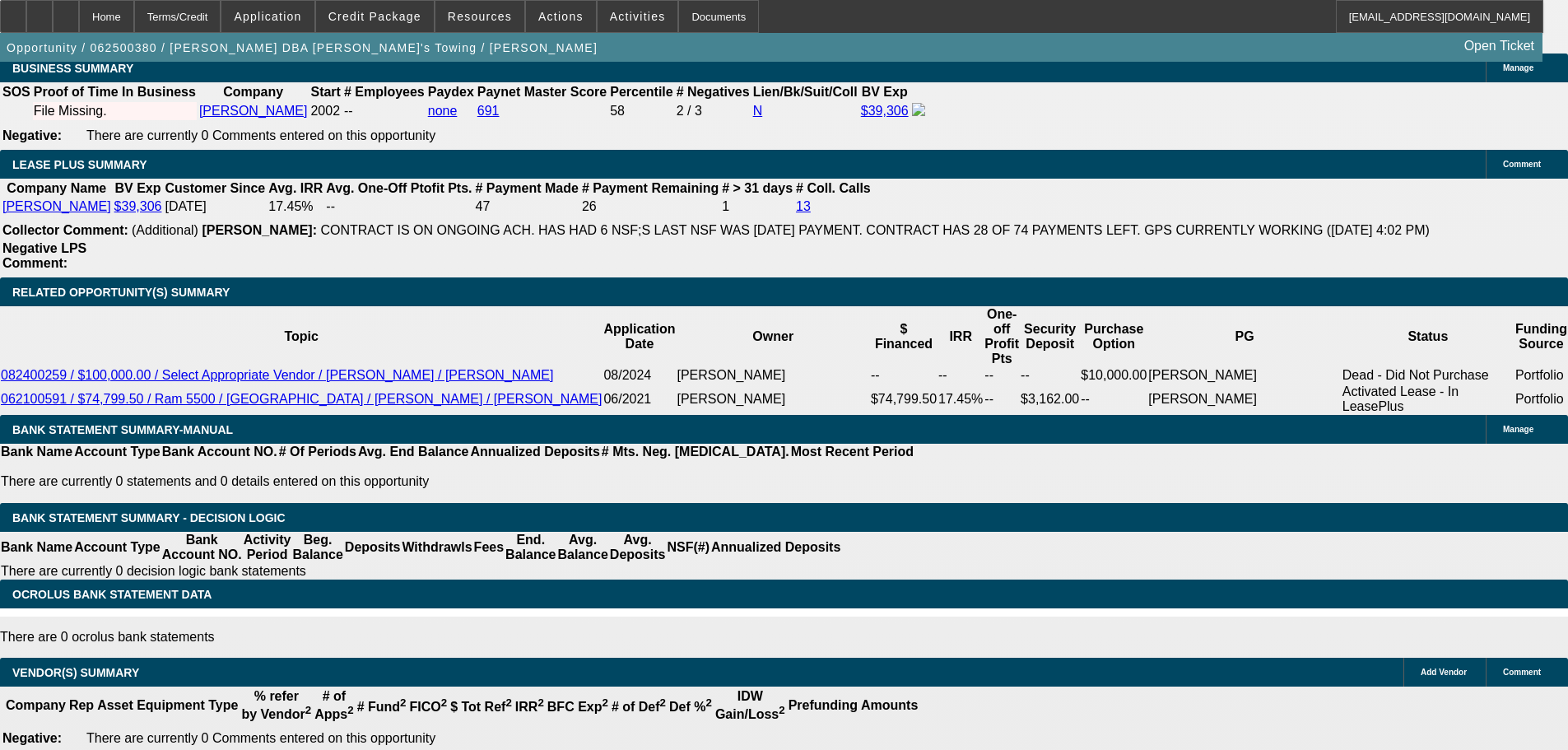
scroll to position [2962, 0]
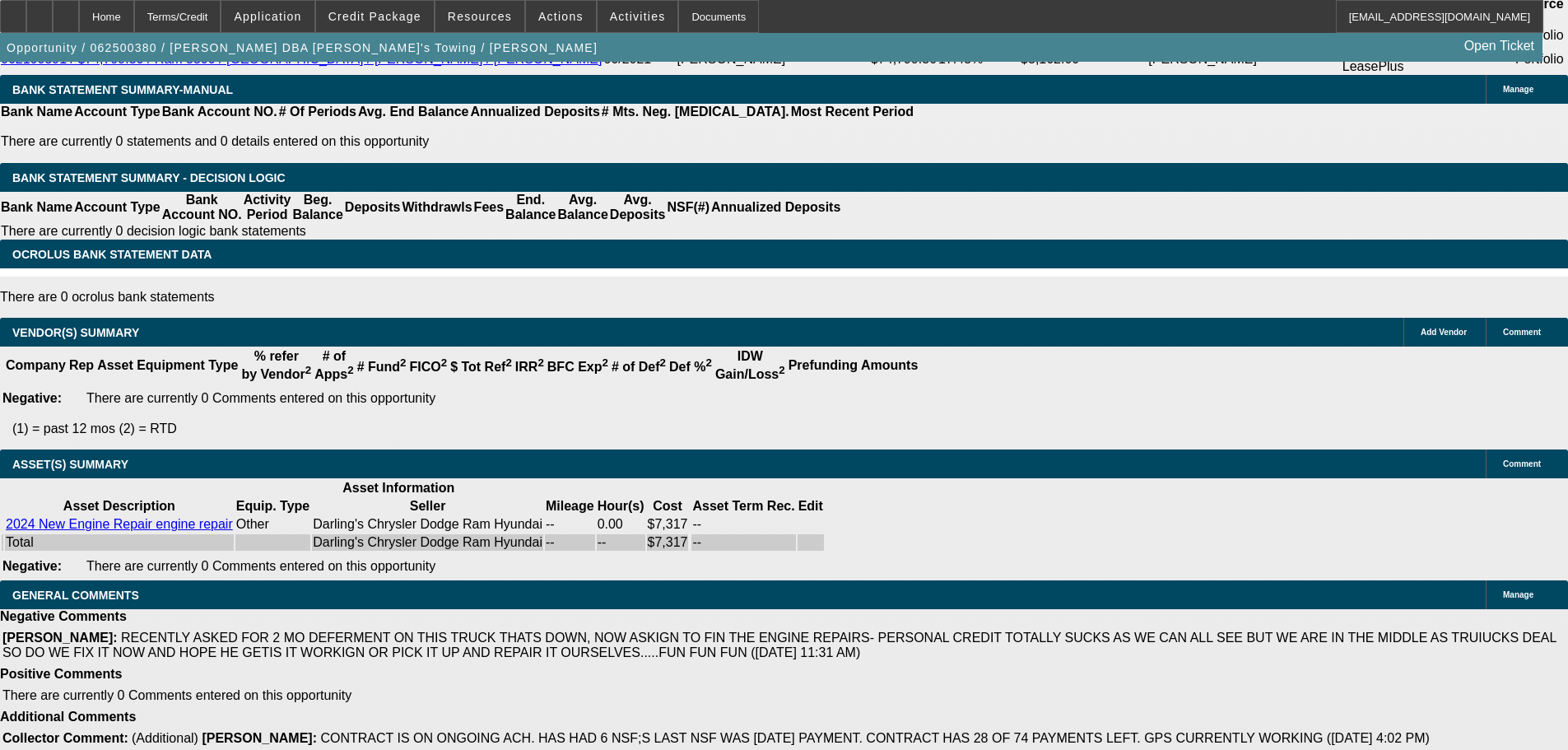
drag, startPoint x: 254, startPoint y: 614, endPoint x: 985, endPoint y: 615, distance: 731.0
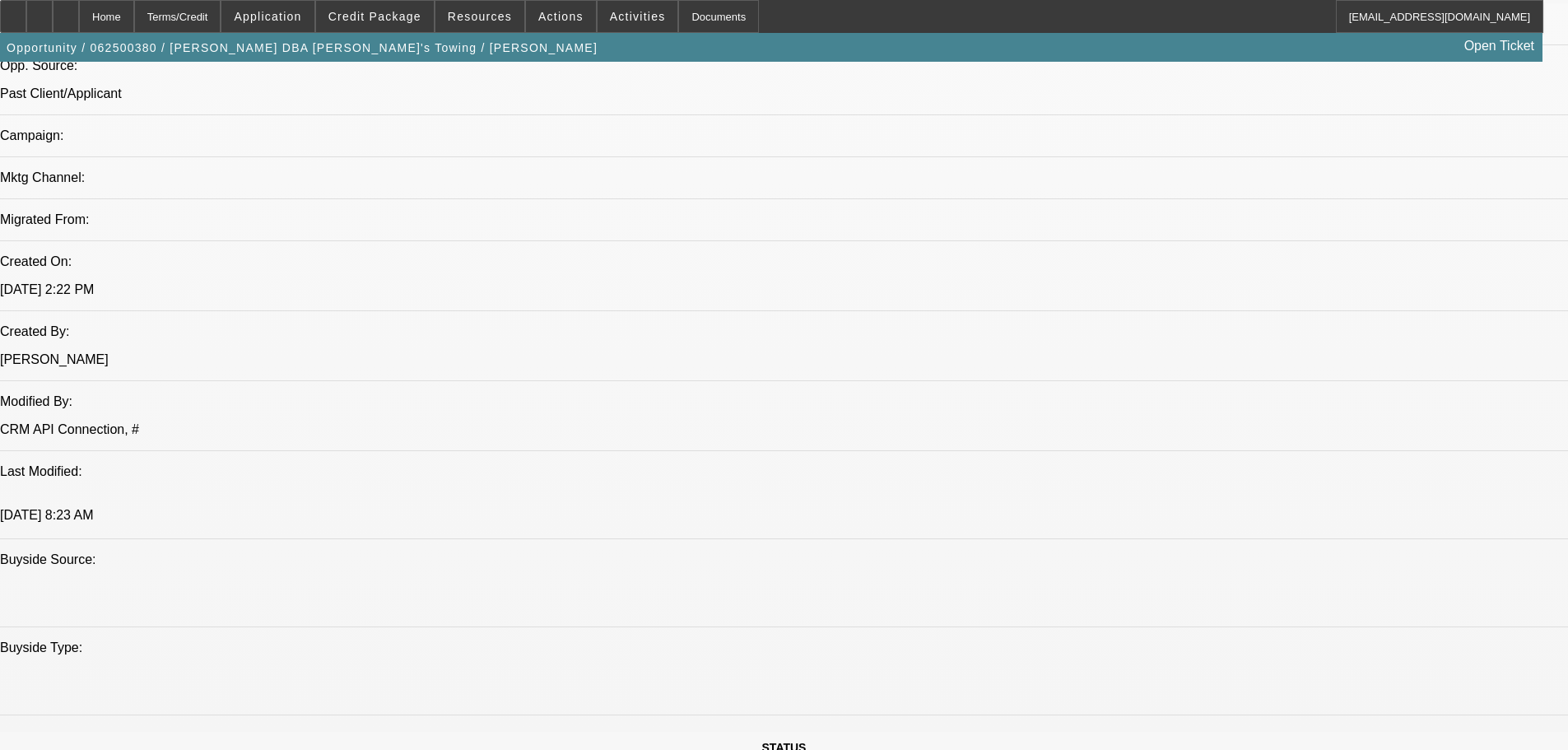
scroll to position [1411, 0]
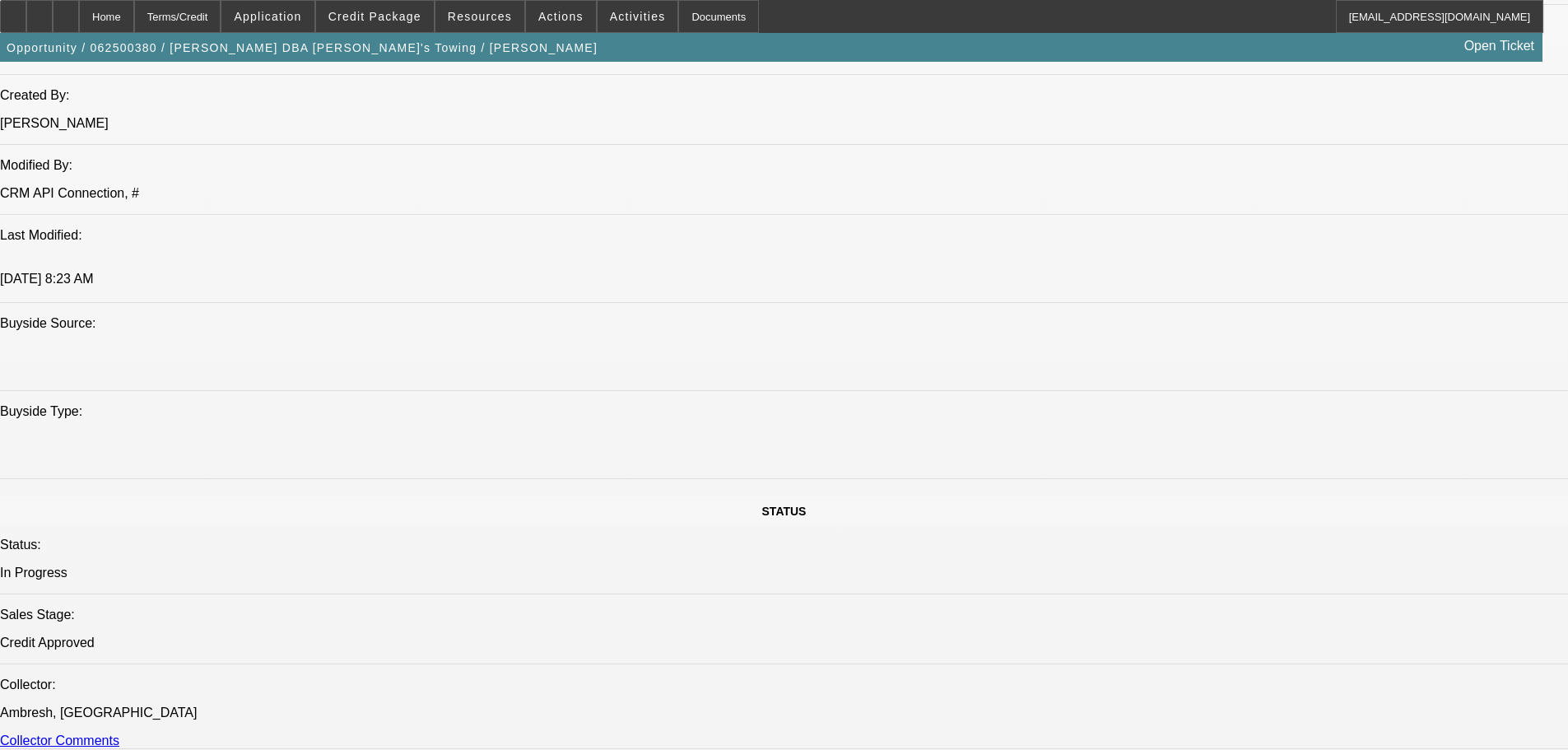
scroll to position [1329, 0]
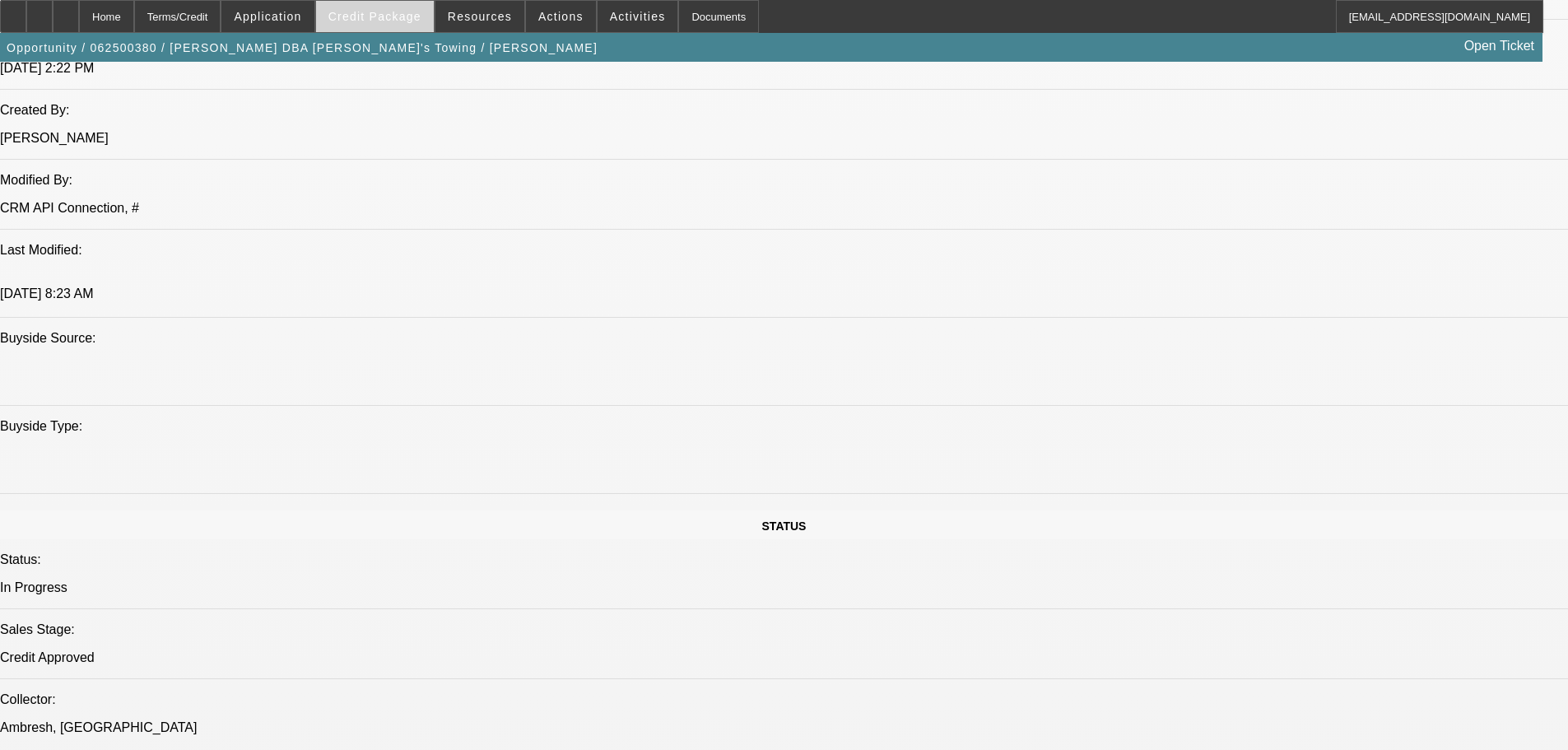
click at [381, 8] on span at bounding box center [375, 16] width 118 height 40
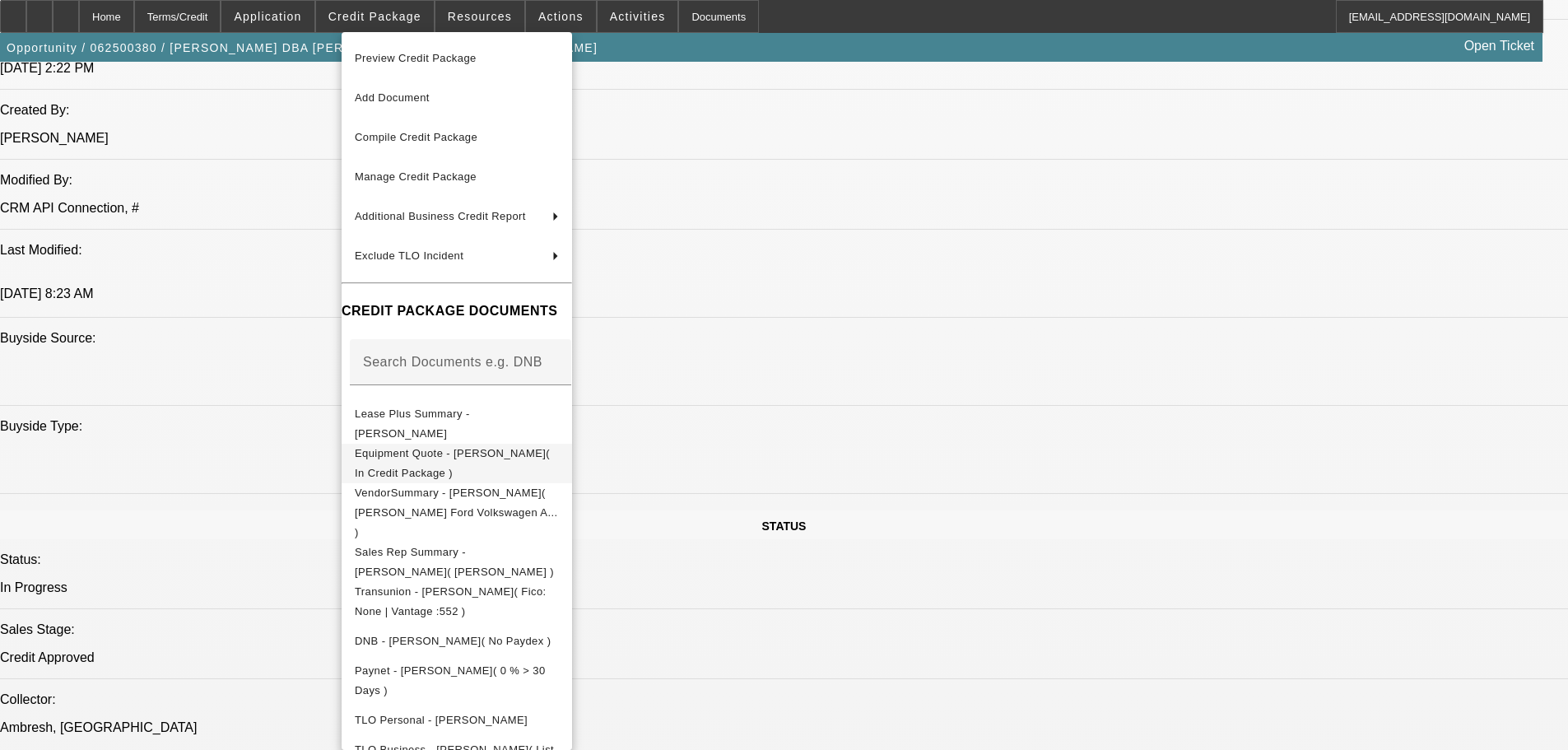
click at [413, 455] on span "Equipment Quote - Michael Wilson( In Credit Package )" at bounding box center [452, 462] width 195 height 32
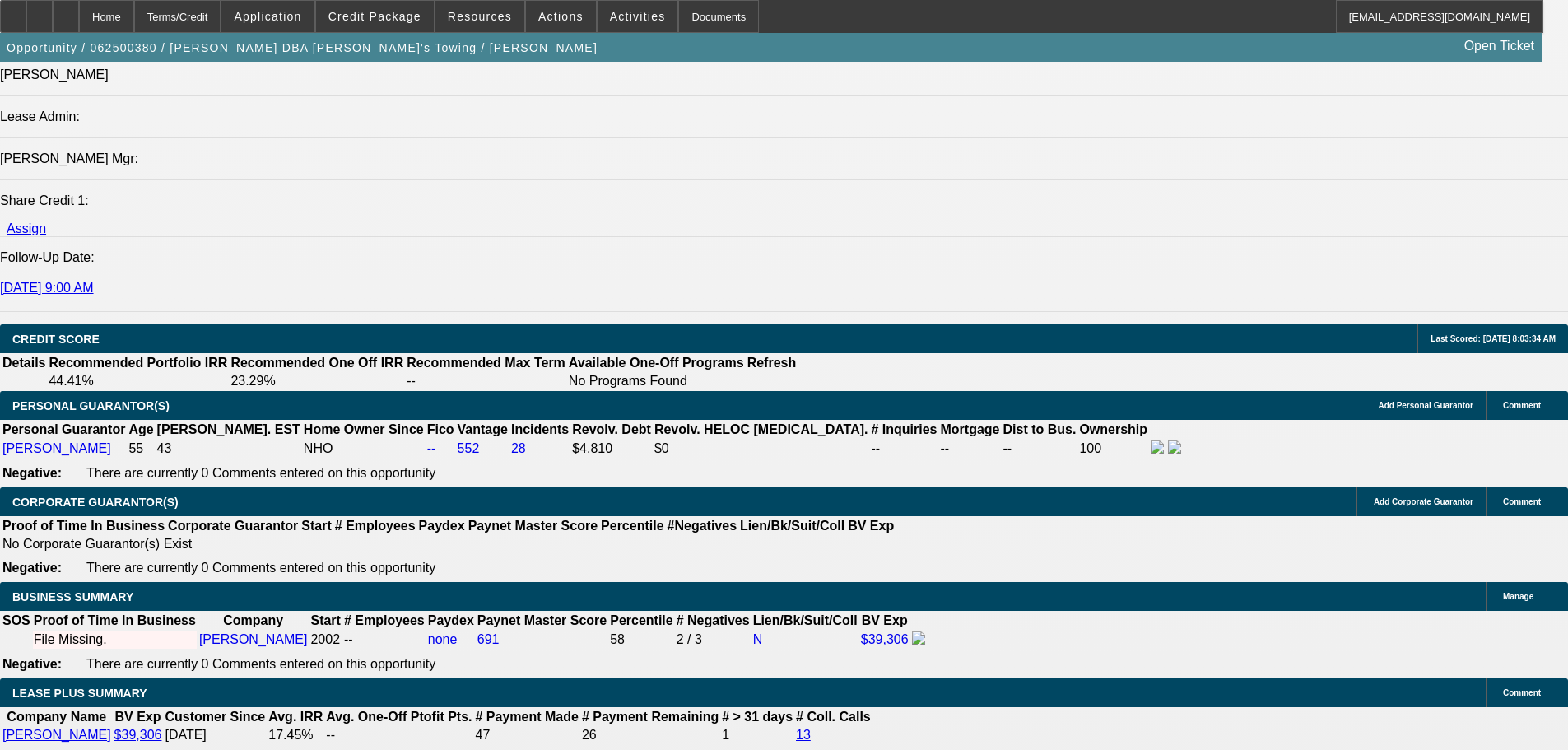
scroll to position [2481, 0]
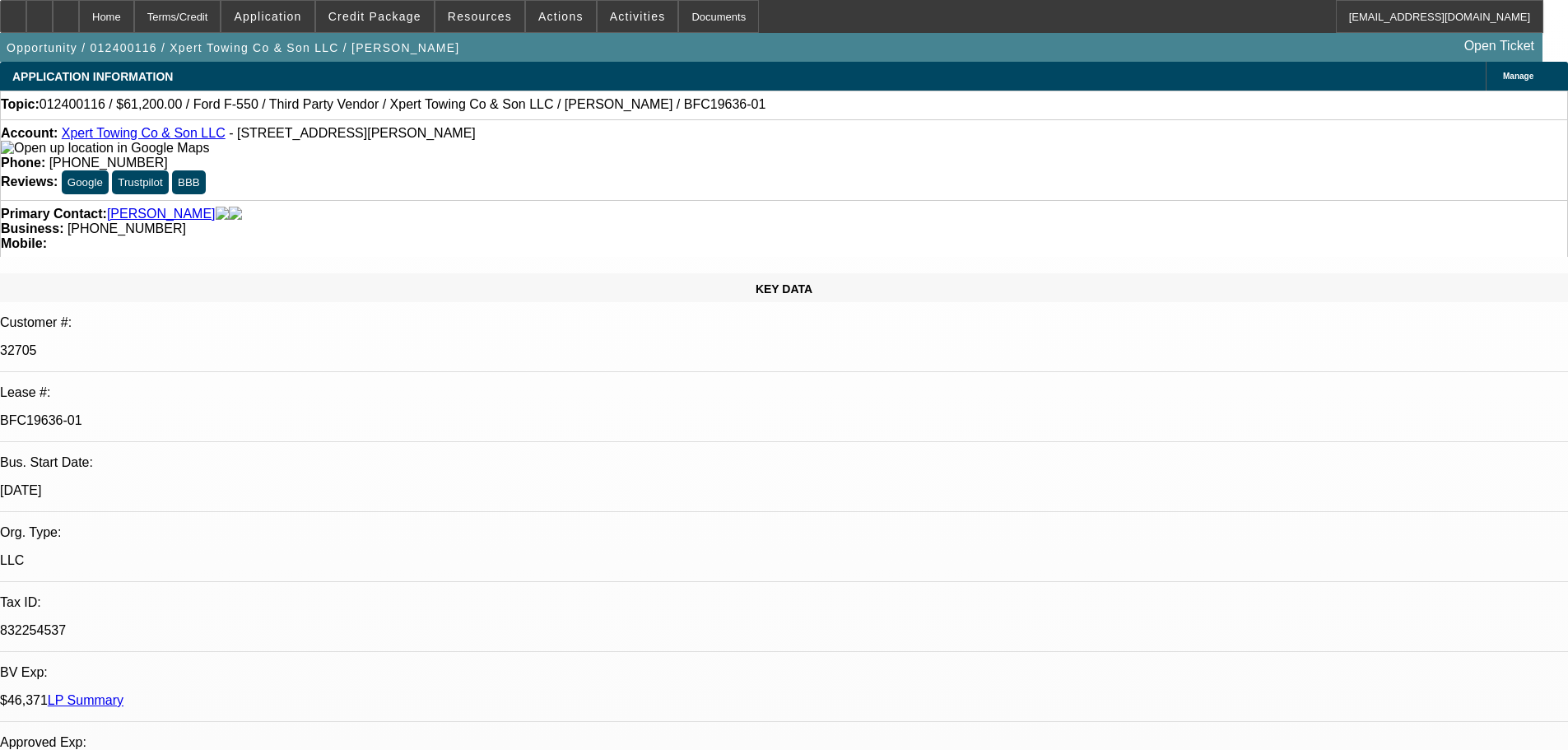
select select "0.15"
select select "2"
select select "0.1"
select select "4"
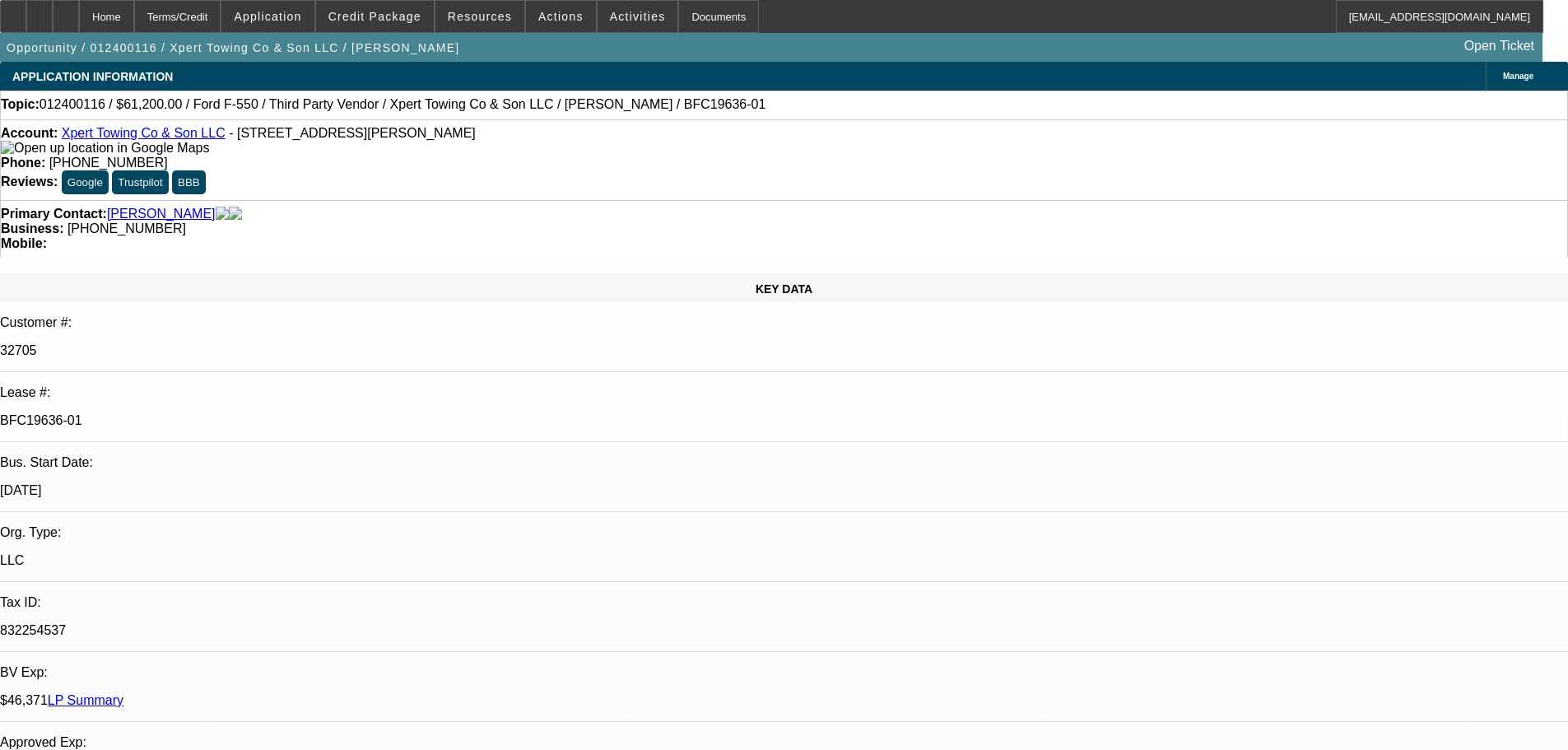
select select "0.15"
select select "2"
select select "0.1"
select select "4"
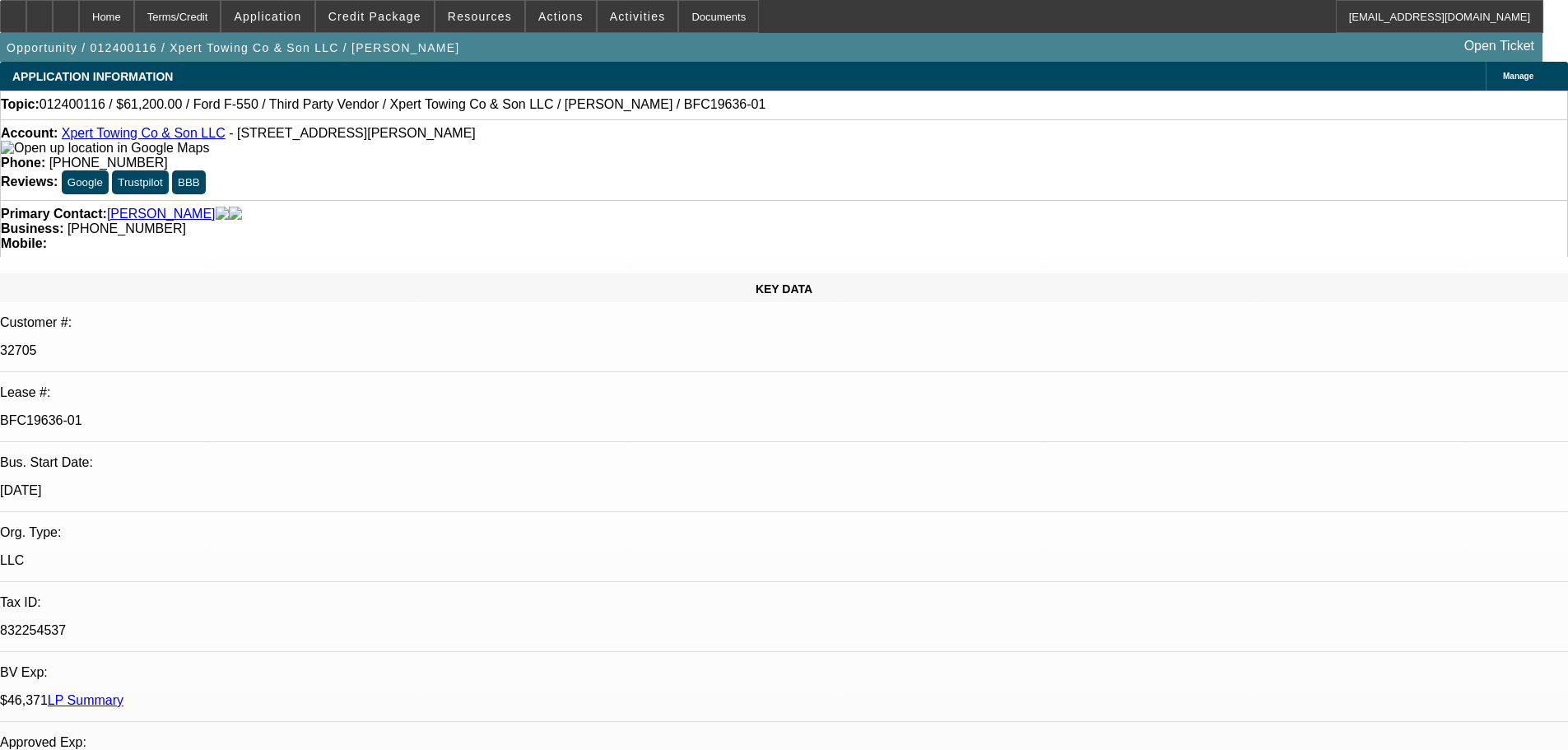
select select "0.15"
select select "2"
select select "0.1"
select select "4"
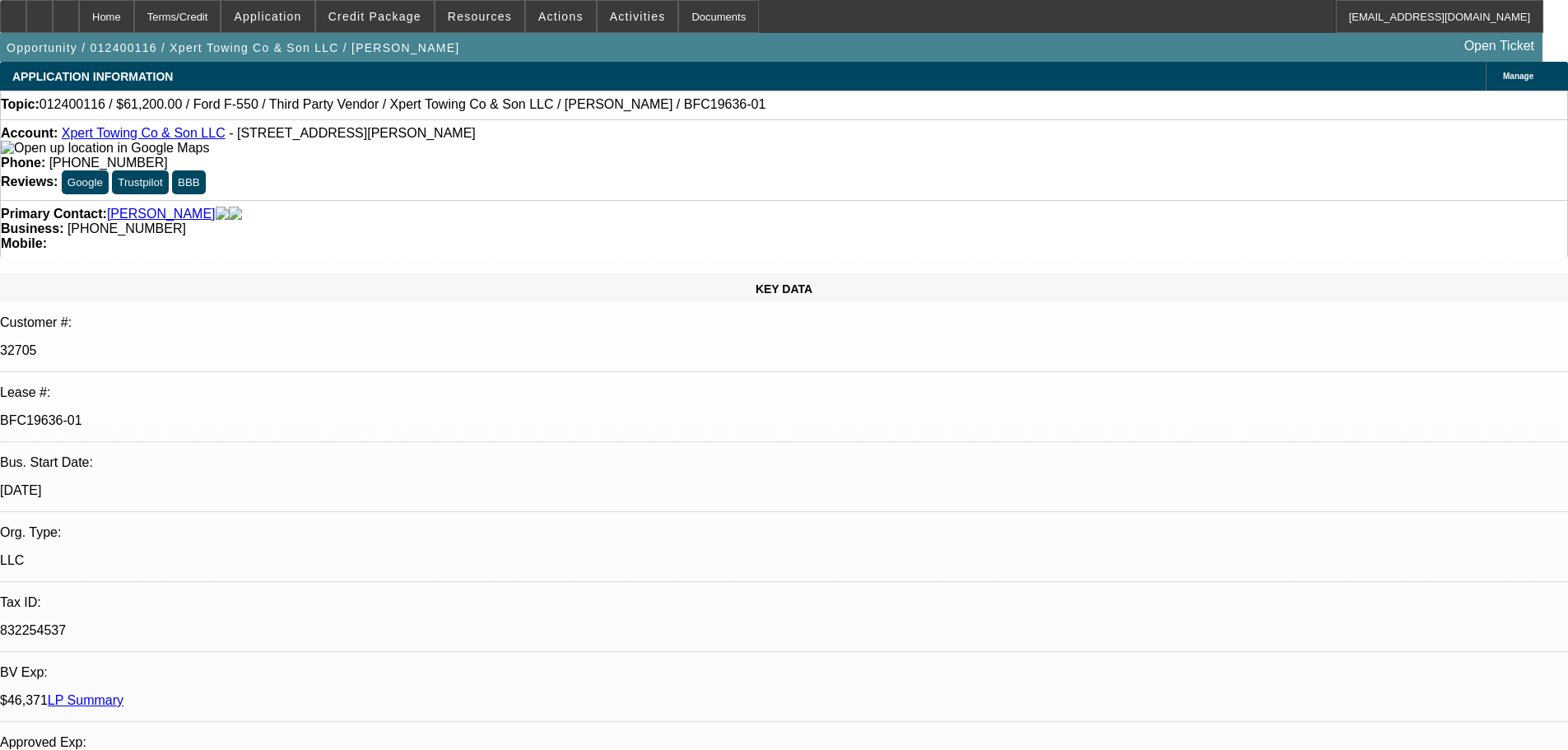
select select "0.15"
select select "2"
select select "0.1"
select select "4"
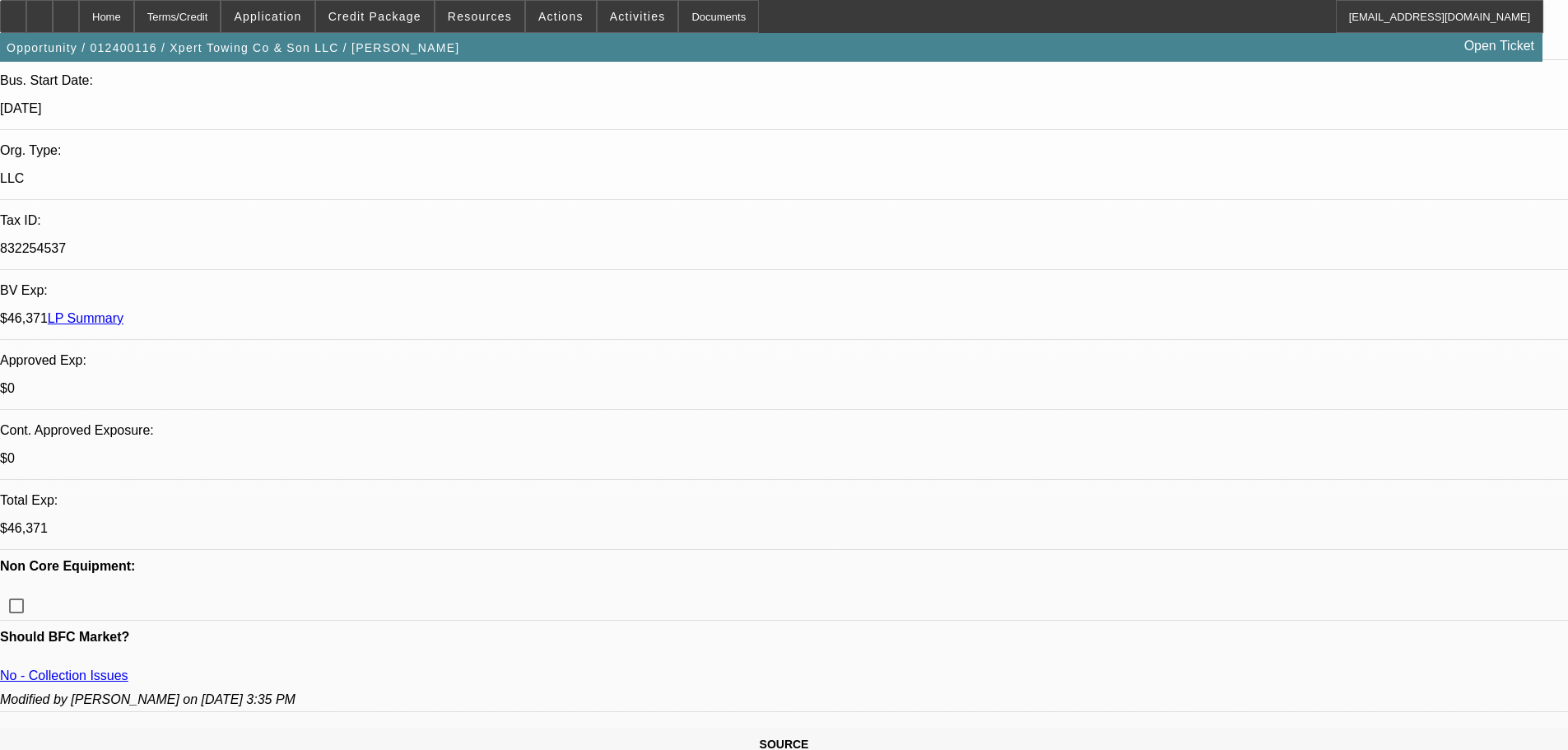
scroll to position [411, 0]
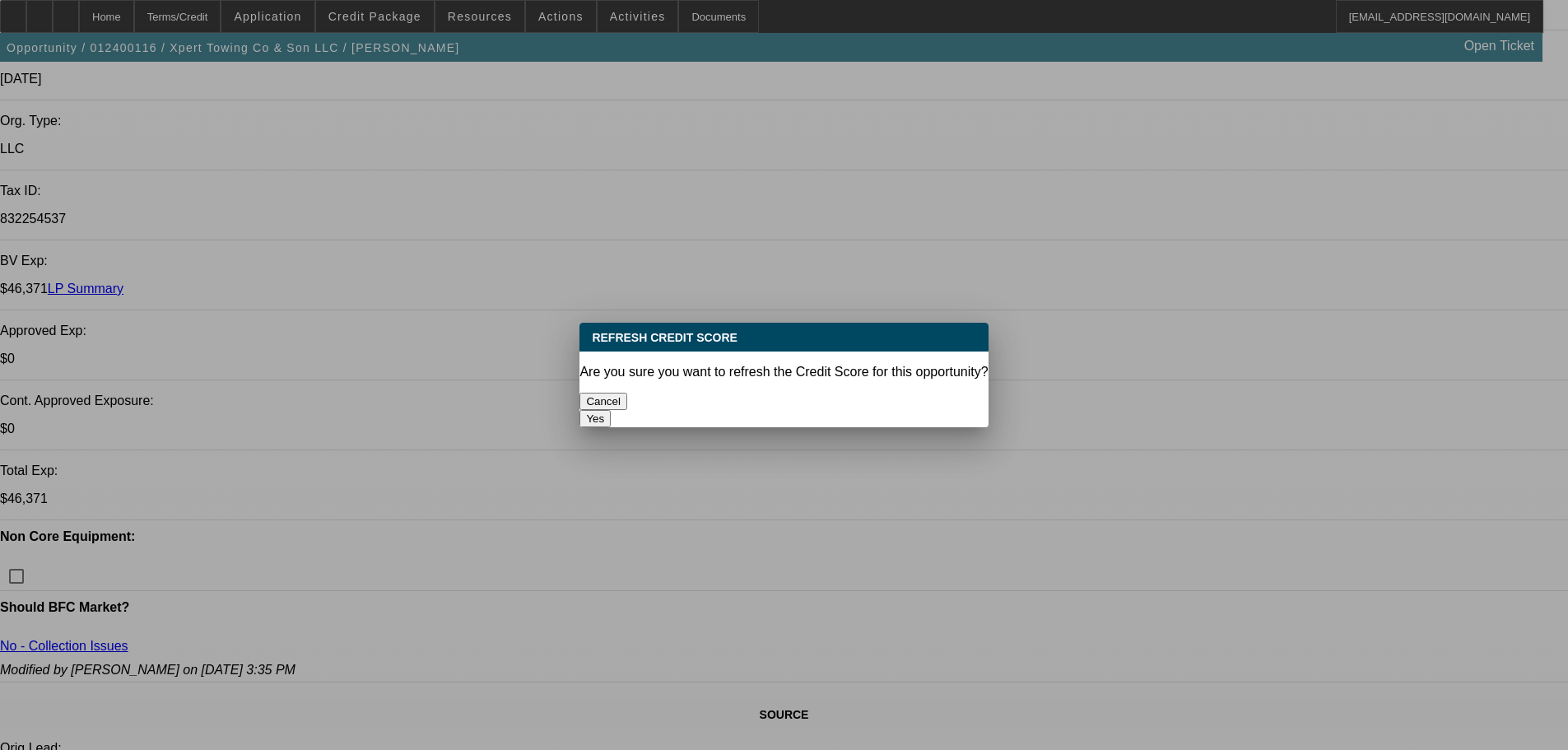
scroll to position [0, 0]
click at [611, 410] on button "Yes" at bounding box center [595, 419] width 31 height 17
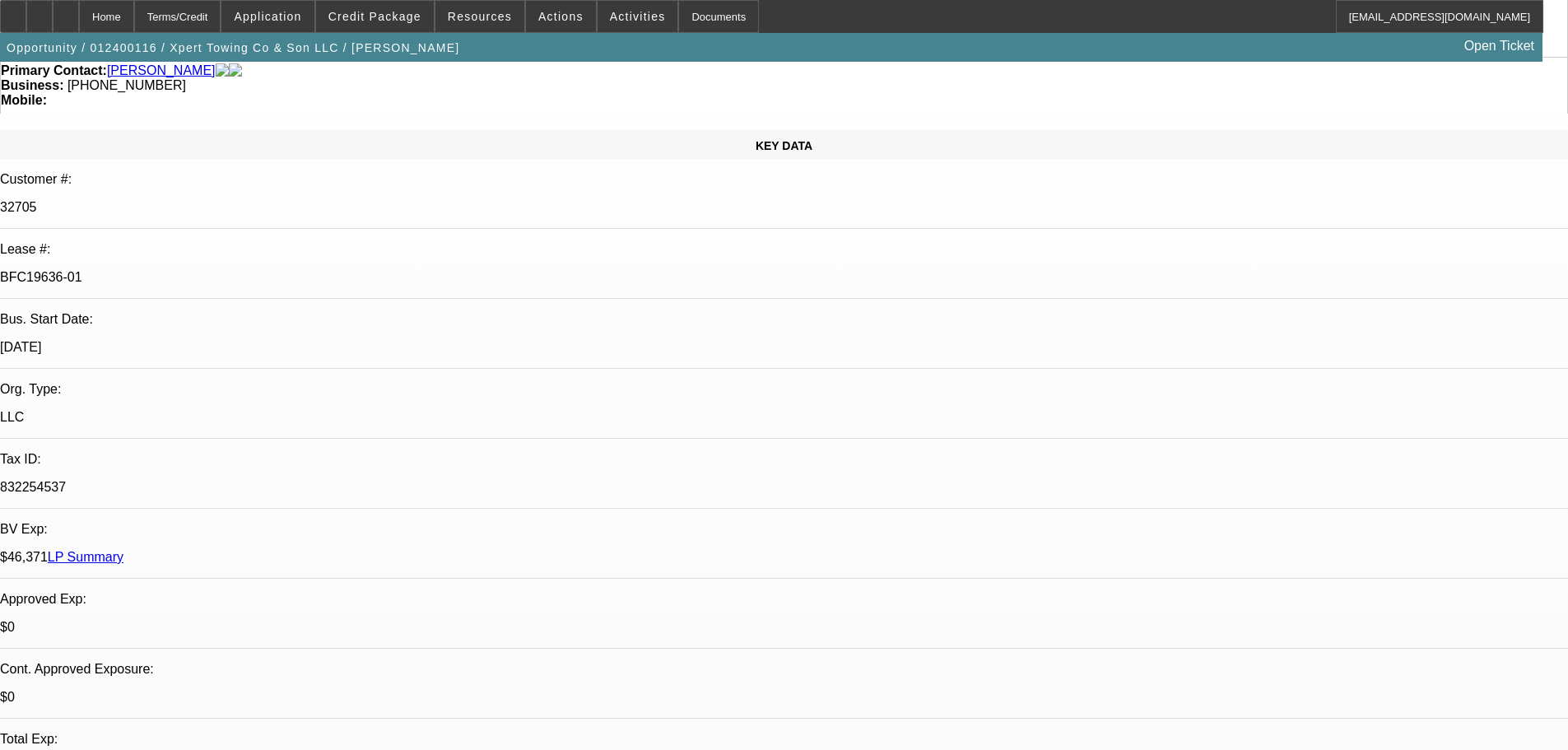
scroll to position [141, 0]
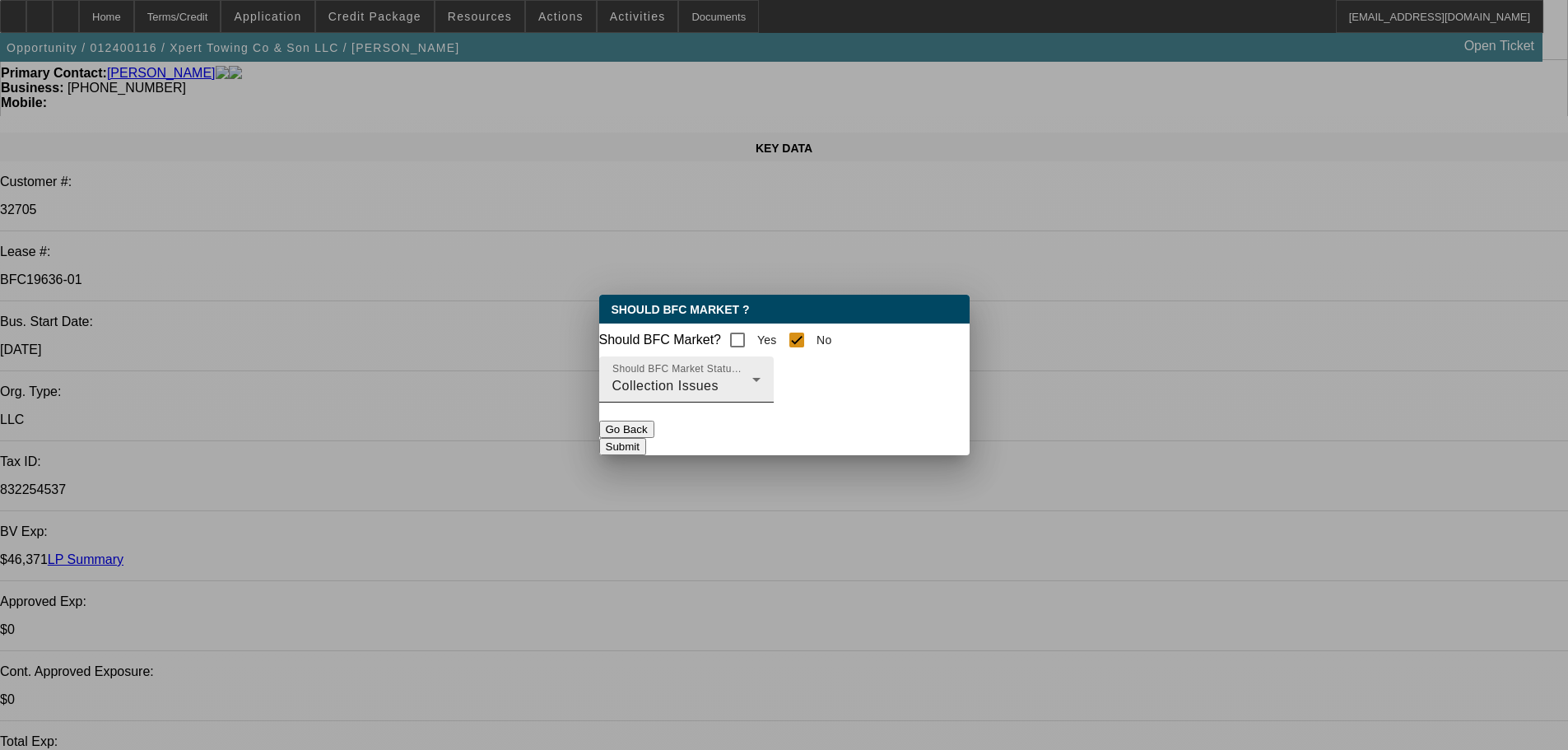
click at [761, 384] on div "Should BFC Market Status Reason Collection Issues" at bounding box center [686, 379] width 148 height 46
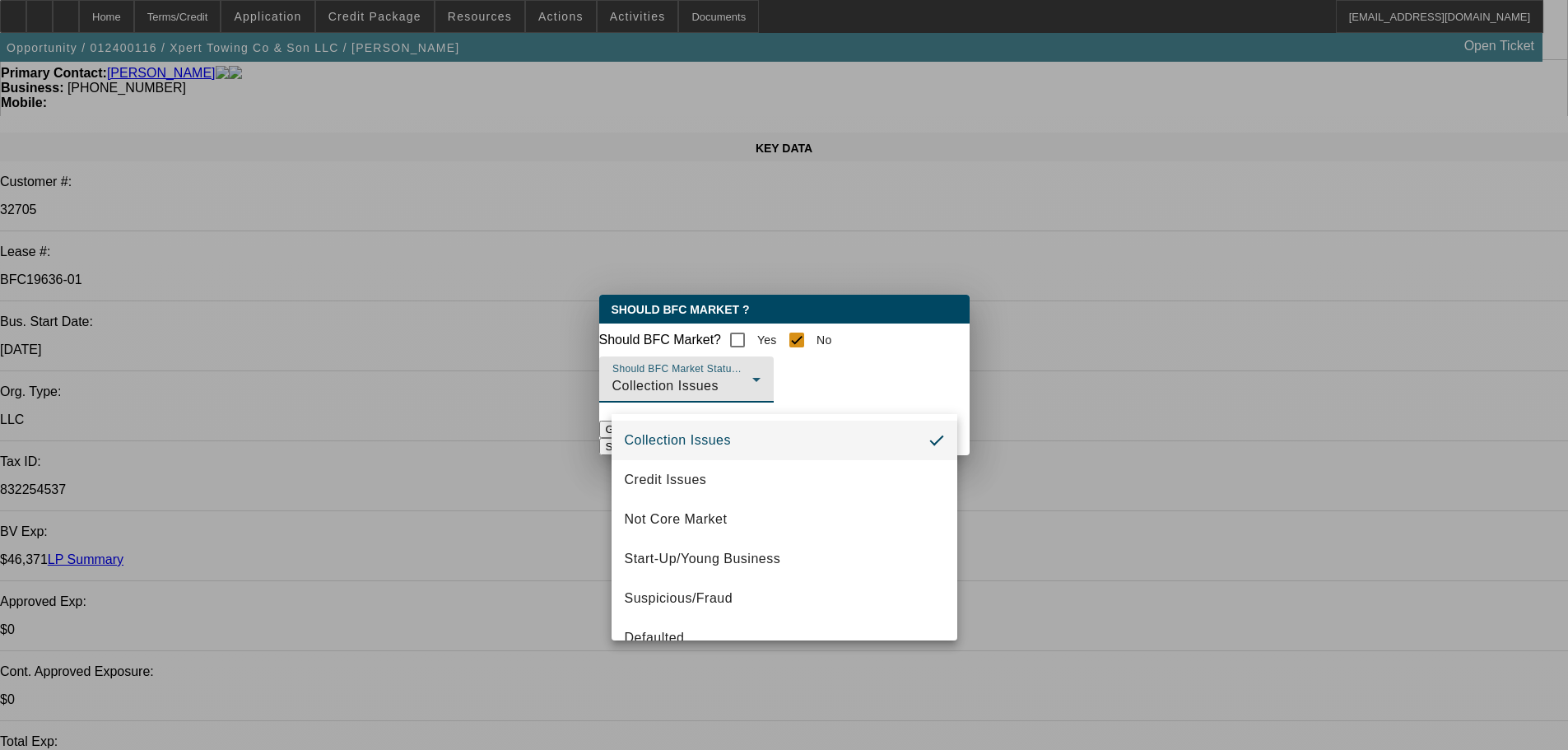
scroll to position [82, 0]
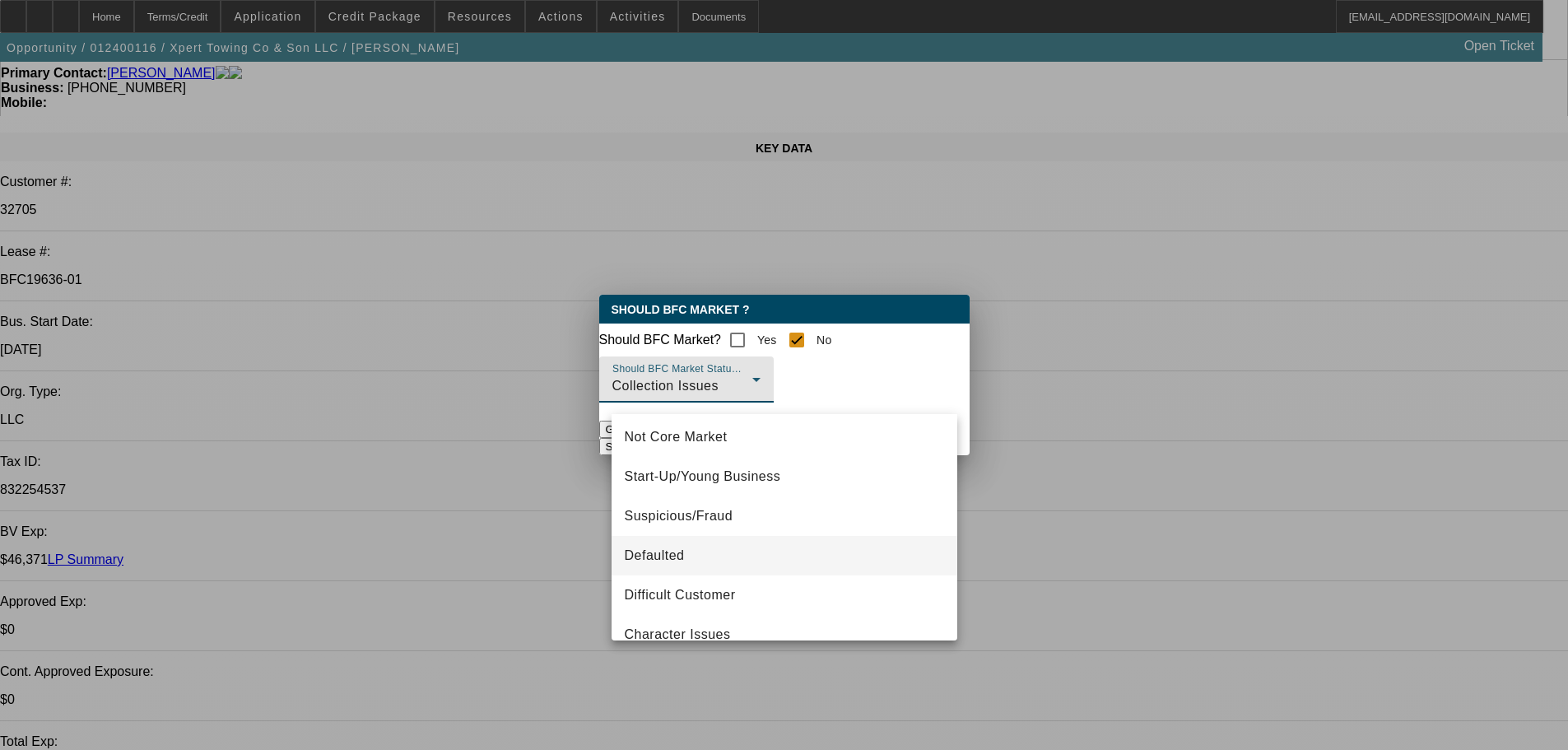
click at [672, 560] on span "Defaulted" at bounding box center [655, 555] width 60 height 19
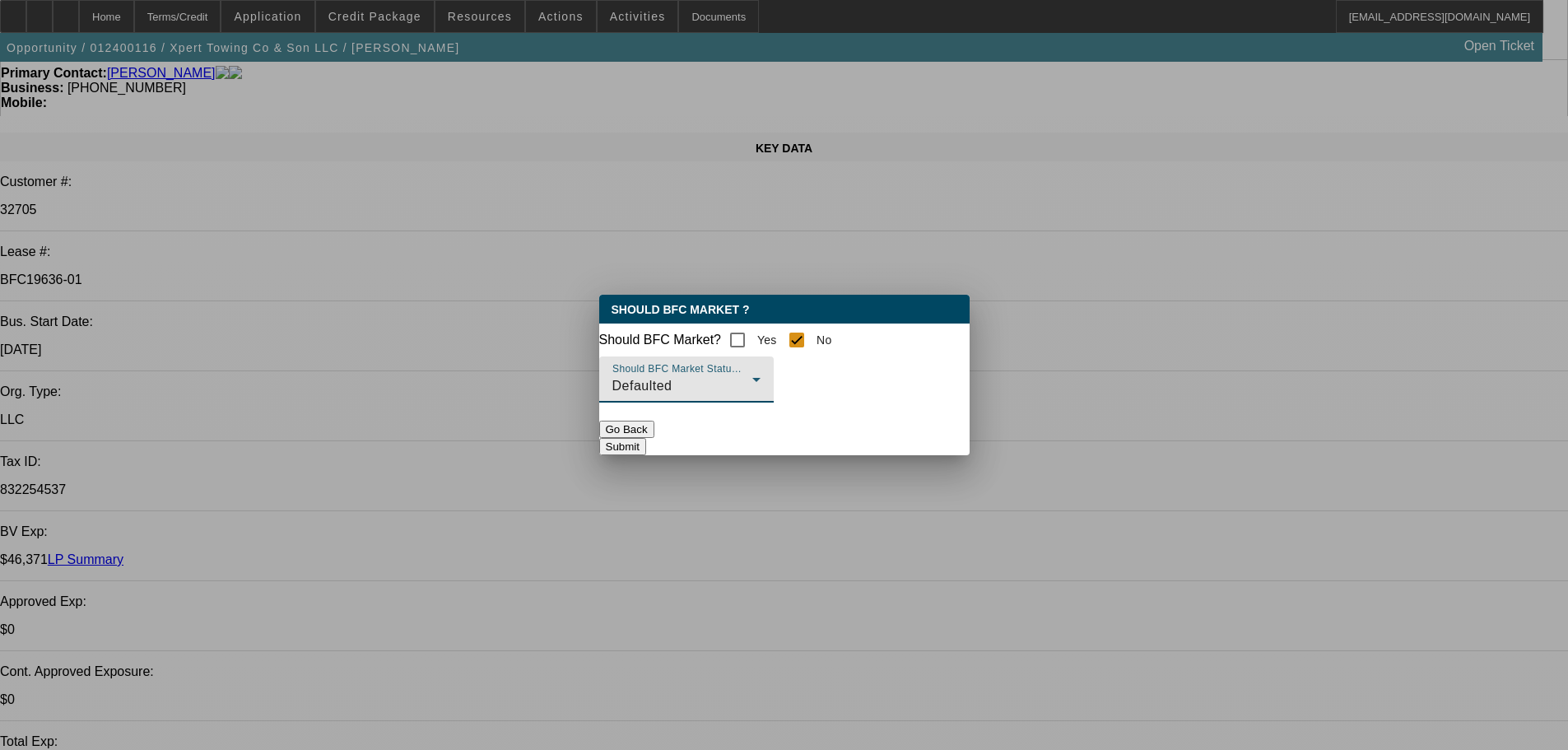
click at [646, 450] on button "Submit" at bounding box center [623, 447] width 47 height 17
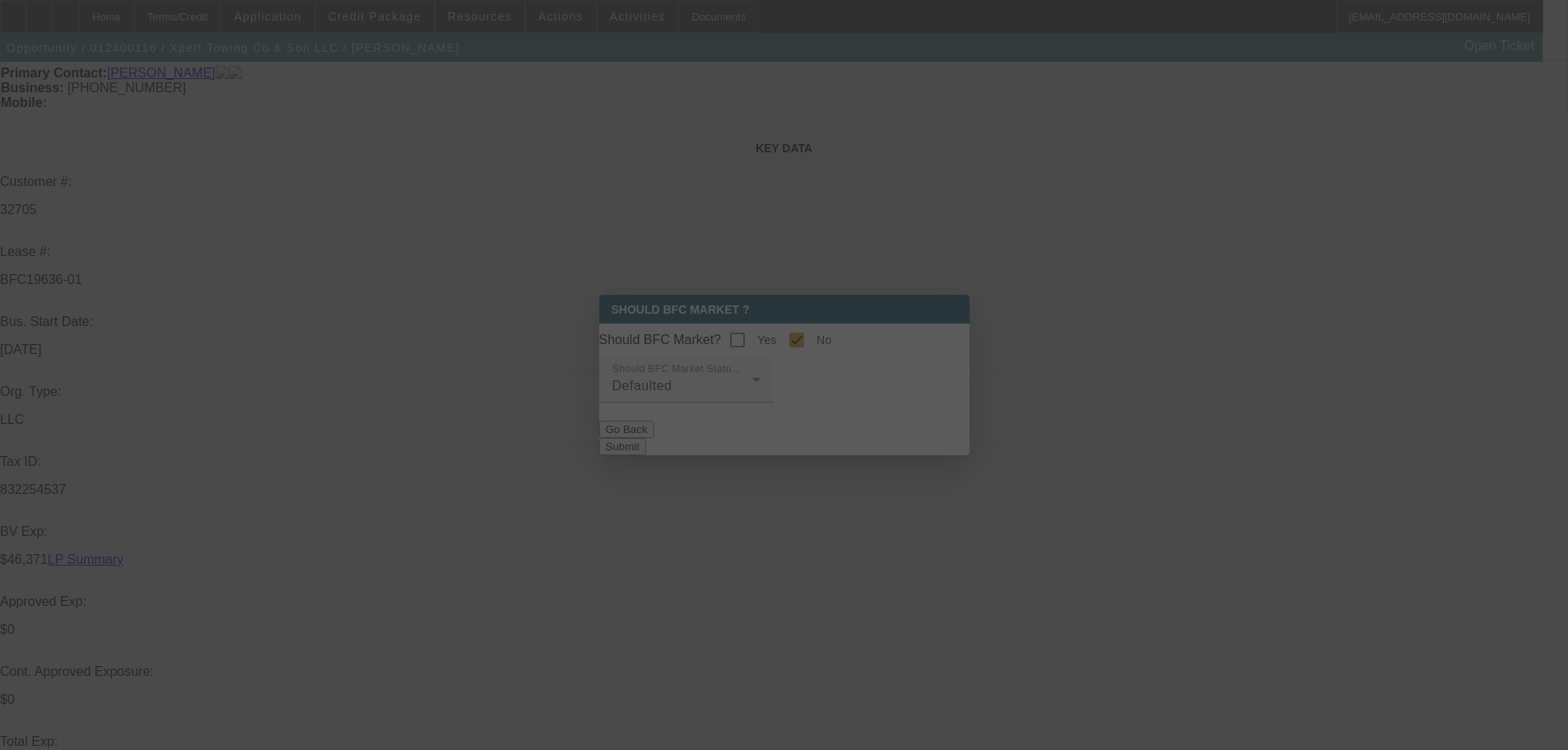
scroll to position [141, 0]
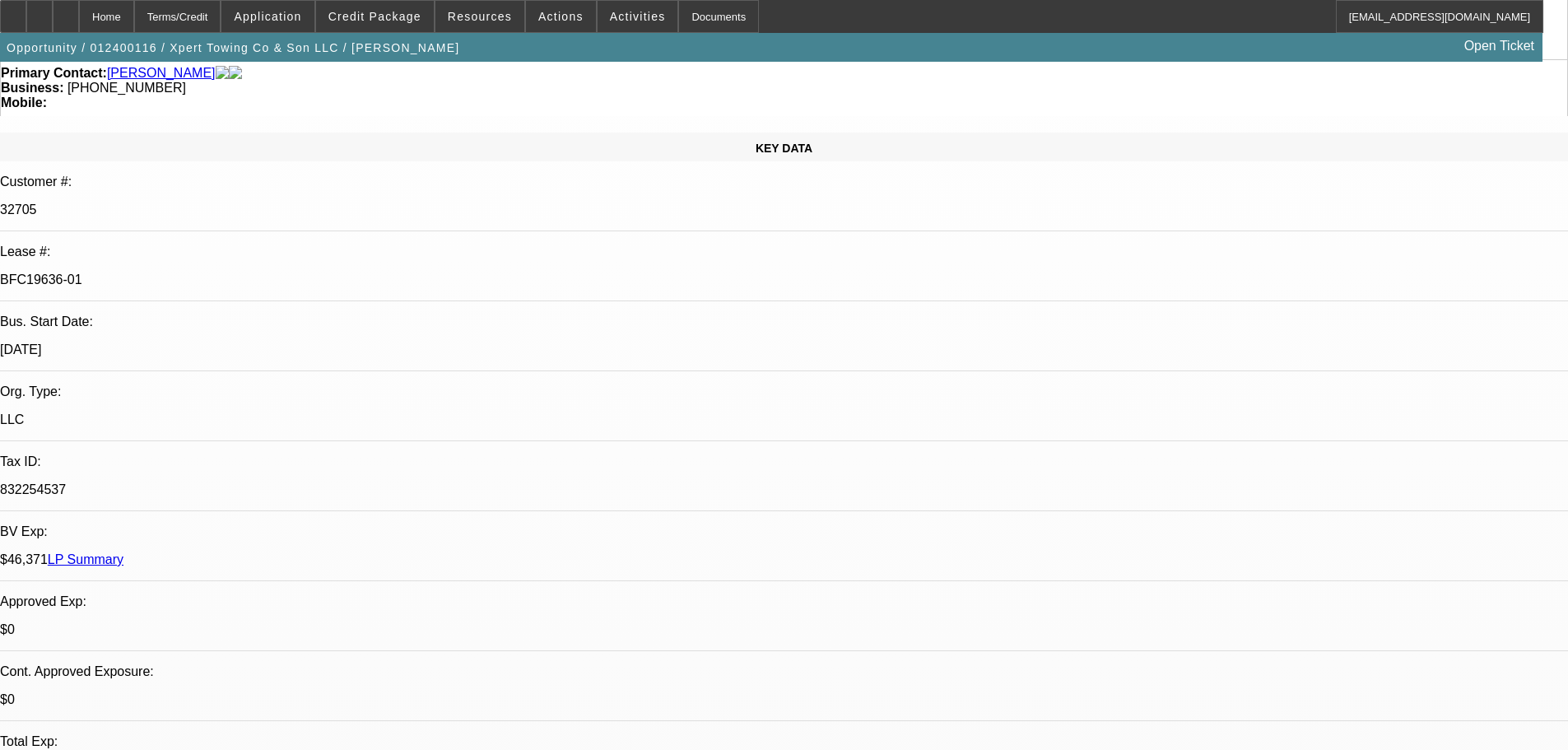
click at [124, 552] on link "LP Summary" at bounding box center [85, 559] width 75 height 14
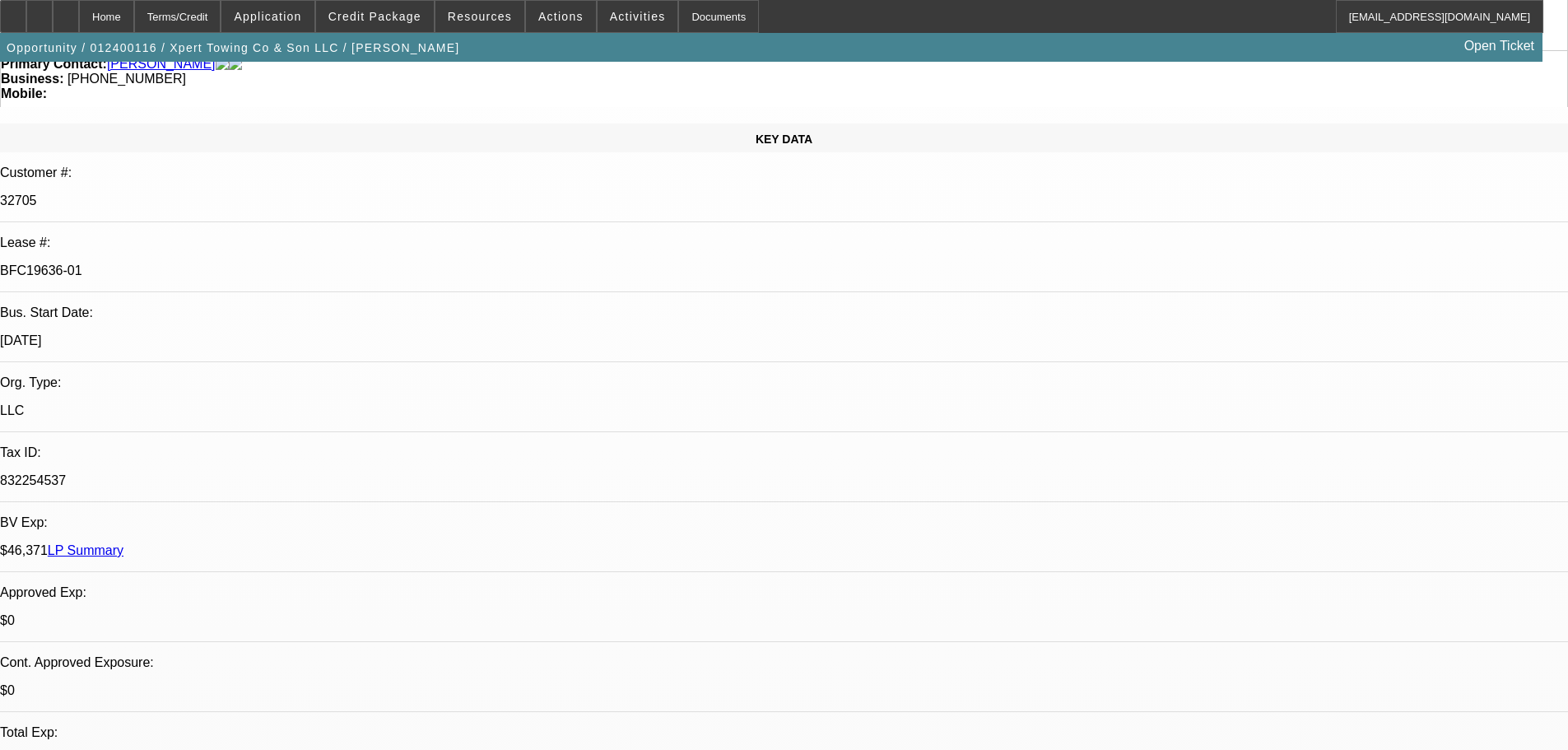
scroll to position [329, 0]
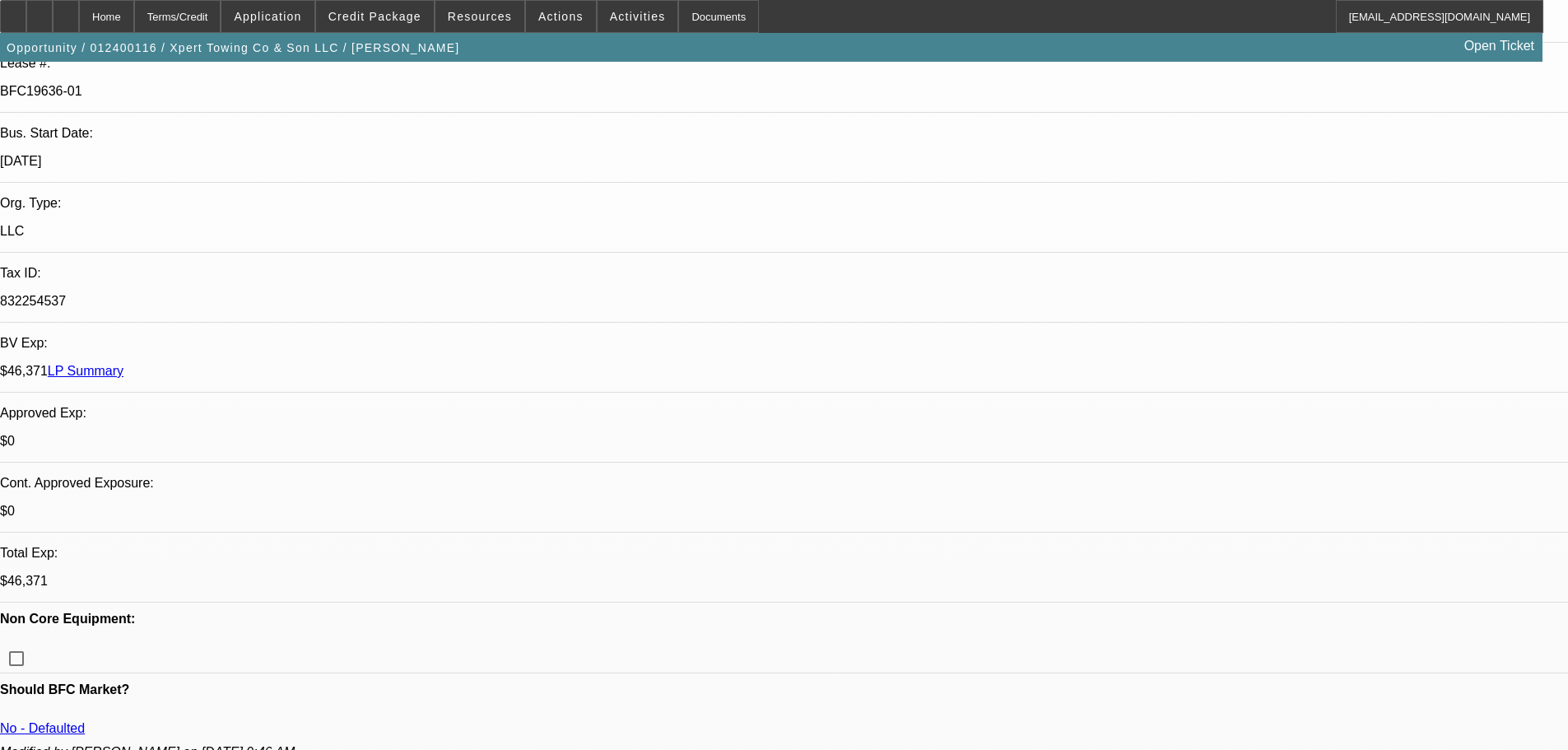
click at [394, 18] on span "Credit Package" at bounding box center [375, 16] width 93 height 14
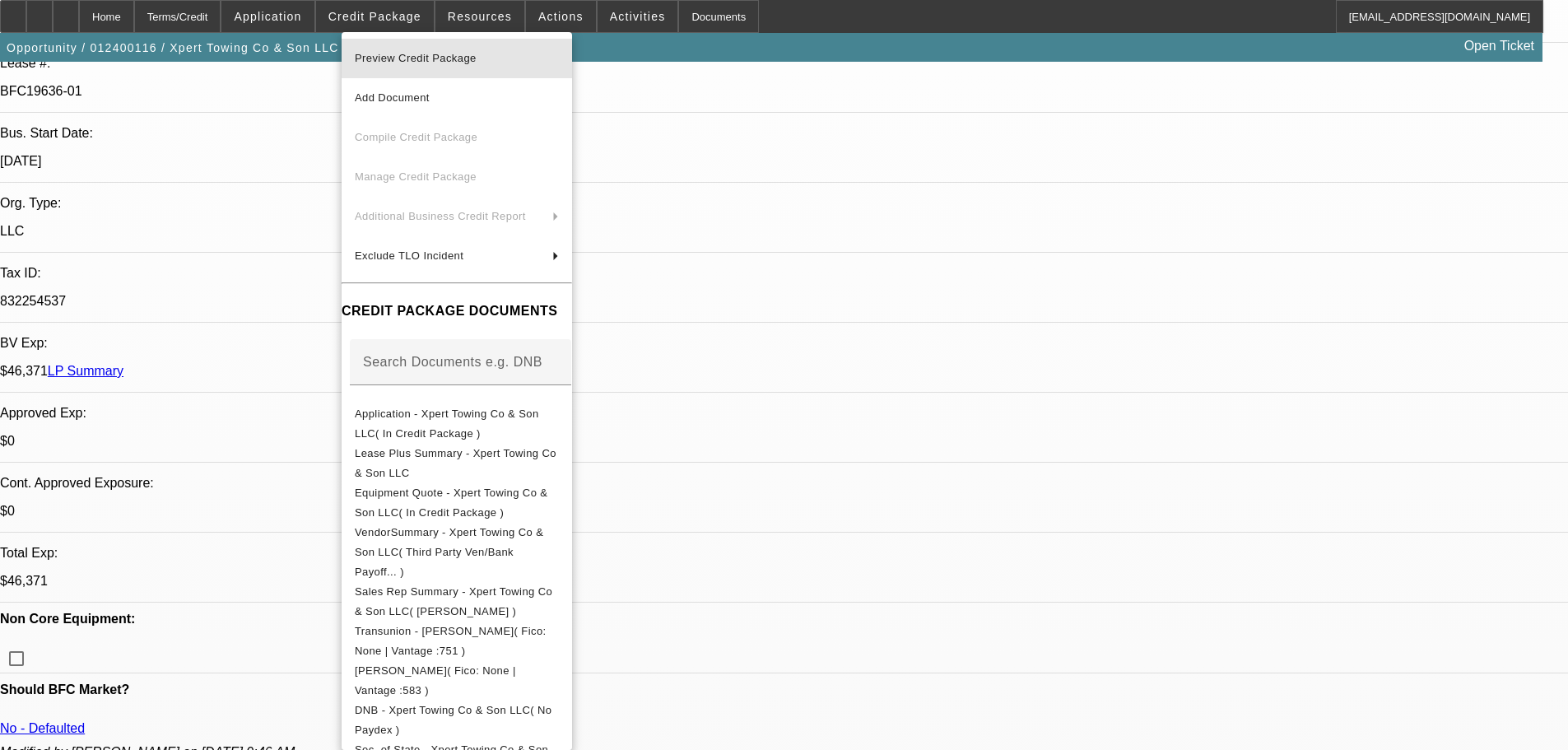
click at [411, 63] on span "Preview Credit Package" at bounding box center [415, 58] width 122 height 13
